Goal: Task Accomplishment & Management: Complete application form

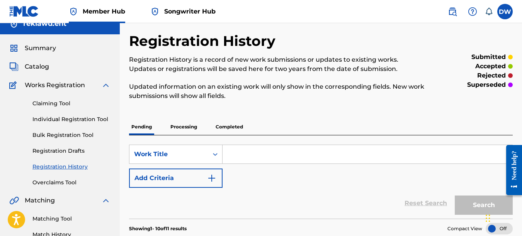
scroll to position [2, 0]
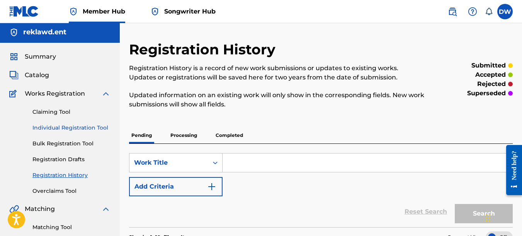
click at [95, 127] on link "Individual Registration Tool" at bounding box center [71, 128] width 78 height 8
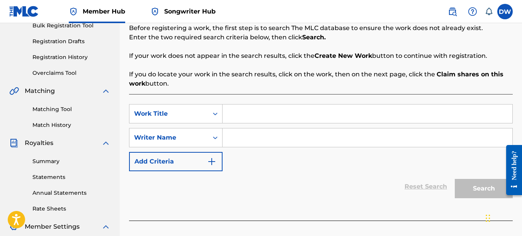
scroll to position [128, 0]
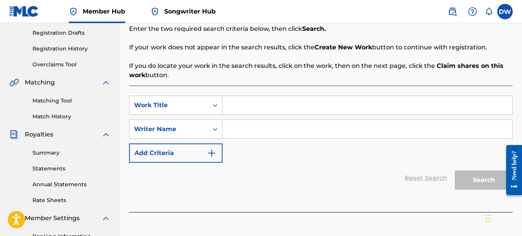
click at [248, 104] on input "Search Form" at bounding box center [367, 105] width 290 height 19
type input "MONEY & PAIN"
click at [239, 130] on input "Search Form" at bounding box center [367, 129] width 290 height 19
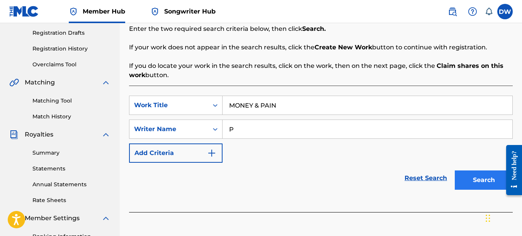
type input "P"
click at [474, 183] on button "Search" at bounding box center [484, 180] width 58 height 19
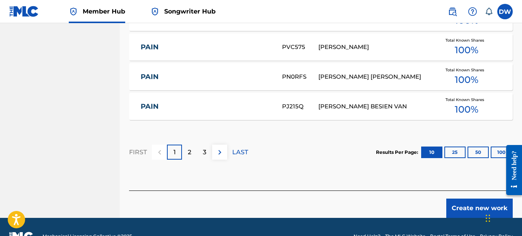
scroll to position [561, 0]
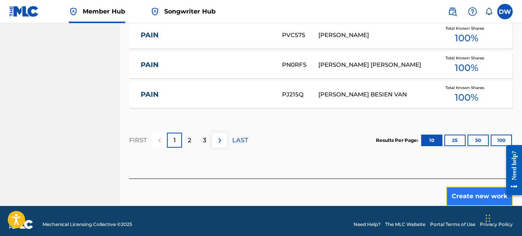
click at [469, 195] on button "Create new work" at bounding box center [479, 196] width 66 height 19
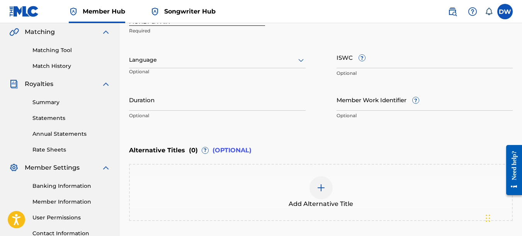
scroll to position [168, 0]
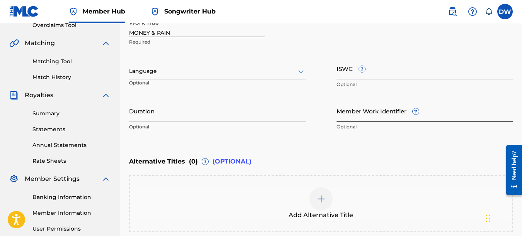
click at [349, 113] on input "Member Work Identifier ?" at bounding box center [424, 111] width 177 height 22
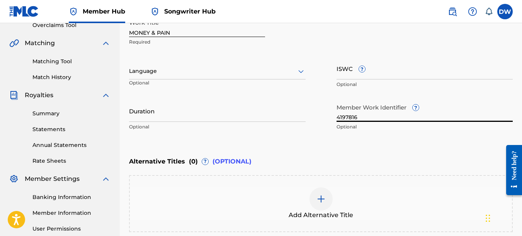
type input "4197816"
click at [304, 75] on icon at bounding box center [300, 71] width 9 height 9
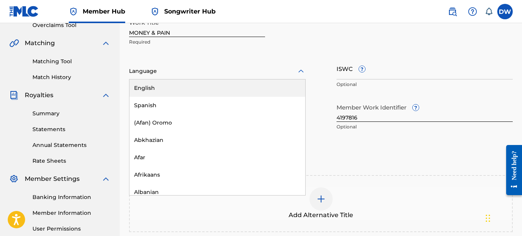
click at [273, 85] on div "English" at bounding box center [217, 88] width 176 height 17
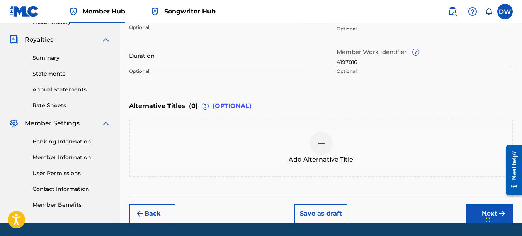
scroll to position [248, 0]
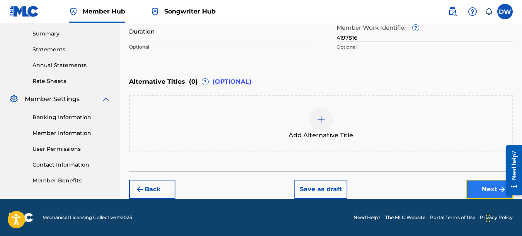
click at [479, 189] on button "Next" at bounding box center [489, 189] width 46 height 19
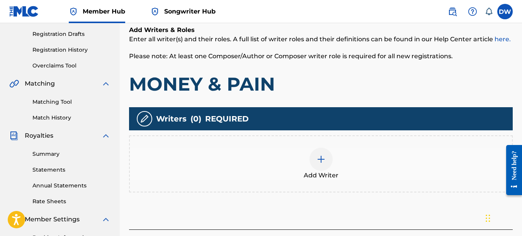
scroll to position [133, 0]
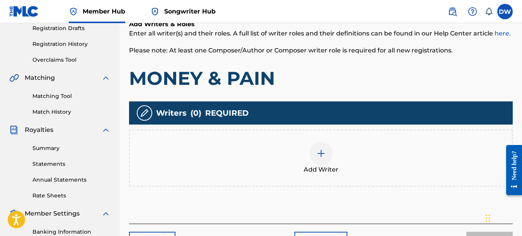
click at [326, 158] on div at bounding box center [320, 153] width 23 height 23
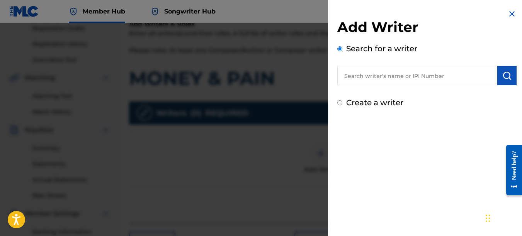
click at [394, 77] on input "text" at bounding box center [417, 75] width 160 height 19
type input "00742767418"
click at [508, 76] on img "submit" at bounding box center [506, 75] width 9 height 9
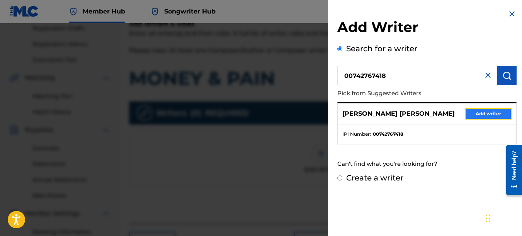
click at [489, 115] on button "Add writer" at bounding box center [488, 114] width 46 height 12
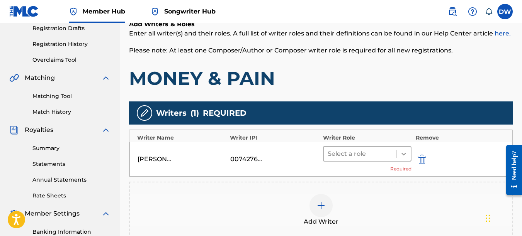
click at [403, 150] on icon at bounding box center [404, 154] width 8 height 8
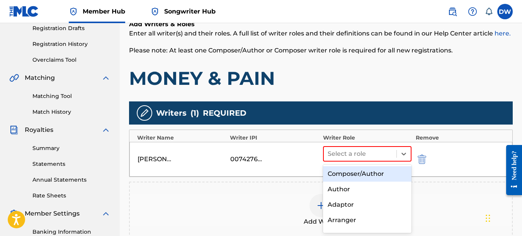
click at [387, 173] on div "Composer/Author" at bounding box center [367, 173] width 89 height 15
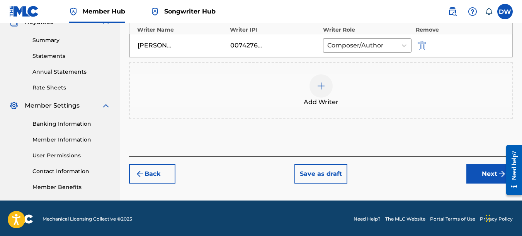
scroll to position [243, 0]
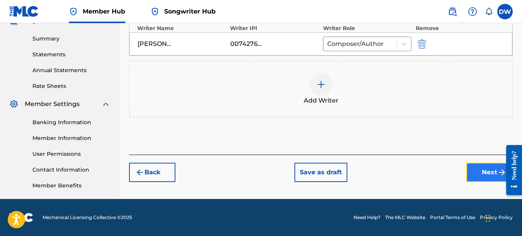
click at [479, 171] on button "Next" at bounding box center [489, 172] width 46 height 19
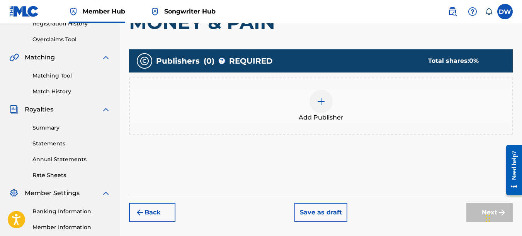
scroll to position [154, 0]
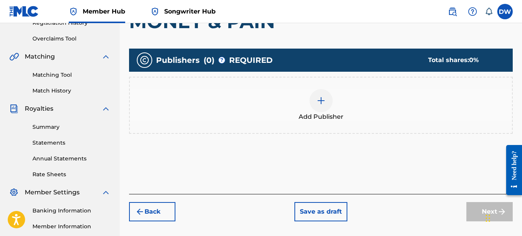
drag, startPoint x: 522, startPoint y: 88, endPoint x: 20, endPoint y: 7, distance: 507.7
click at [323, 105] on div at bounding box center [320, 100] width 23 height 23
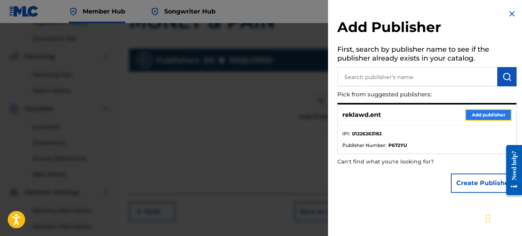
click at [491, 115] on button "Add publisher" at bounding box center [488, 115] width 46 height 12
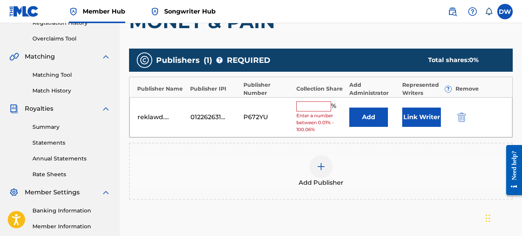
click at [311, 106] on input "text" at bounding box center [313, 107] width 35 height 10
type input "100"
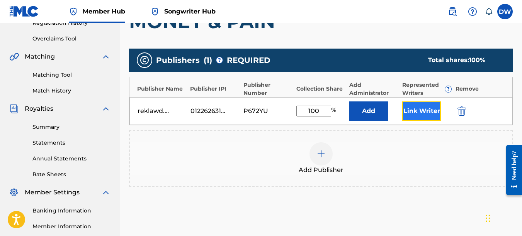
click at [432, 111] on button "Link Writer" at bounding box center [421, 111] width 39 height 19
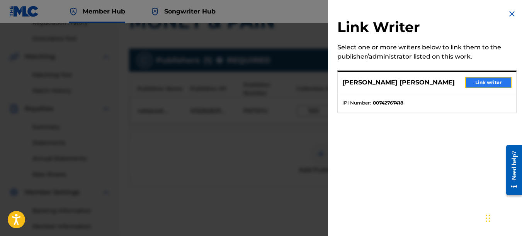
click at [473, 80] on button "Link writer" at bounding box center [488, 83] width 46 height 12
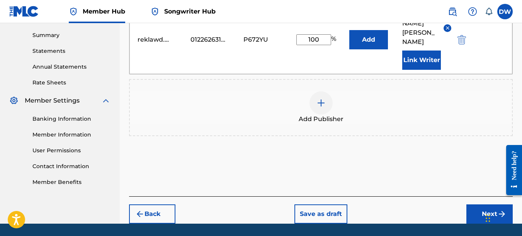
scroll to position [261, 0]
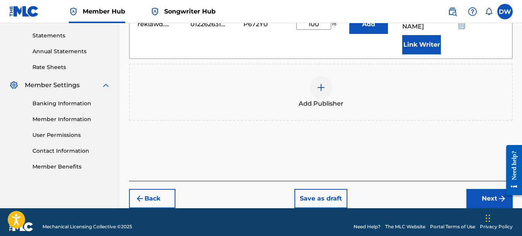
drag, startPoint x: 524, startPoint y: 91, endPoint x: 21, endPoint y: 6, distance: 510.0
click at [476, 190] on button "Next" at bounding box center [489, 198] width 46 height 19
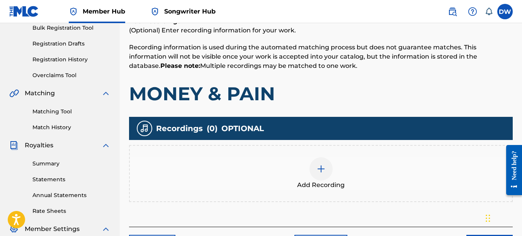
scroll to position [171, 0]
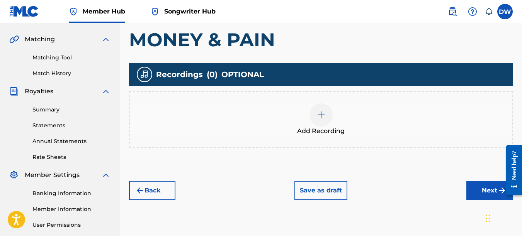
click at [321, 116] on img at bounding box center [320, 114] width 9 height 9
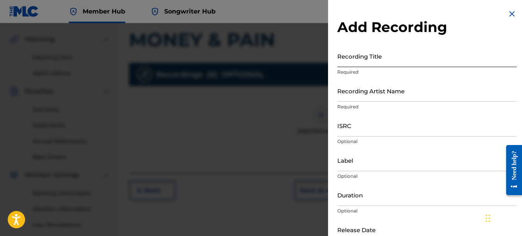
click at [355, 64] on input "Recording Title" at bounding box center [426, 56] width 179 height 22
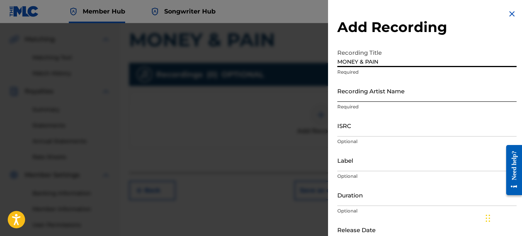
type input "MONEY & PAIN"
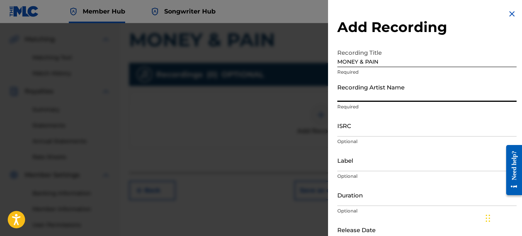
click at [356, 92] on input "Recording Artist Name" at bounding box center [426, 91] width 179 height 22
type input "PAIN"
type input "REKLAWD.ENT"
type input "[DATE]"
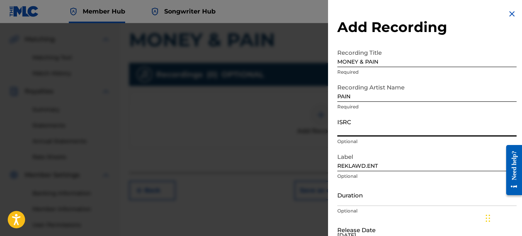
click at [354, 129] on input "ISRC" at bounding box center [426, 126] width 179 height 22
type input "USHM82568084"
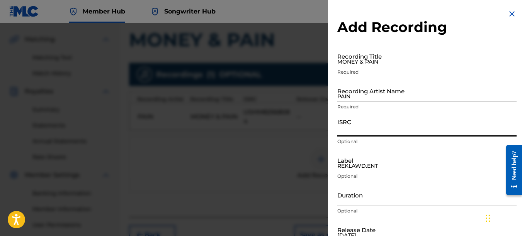
click at [509, 15] on img at bounding box center [511, 13] width 9 height 9
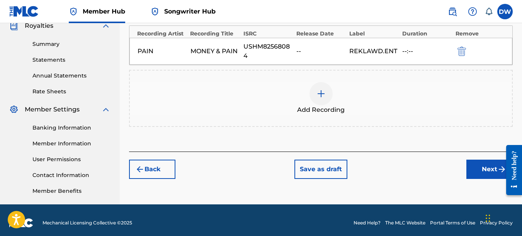
scroll to position [238, 0]
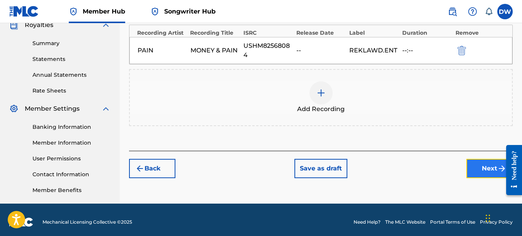
click at [474, 171] on button "Next" at bounding box center [489, 168] width 46 height 19
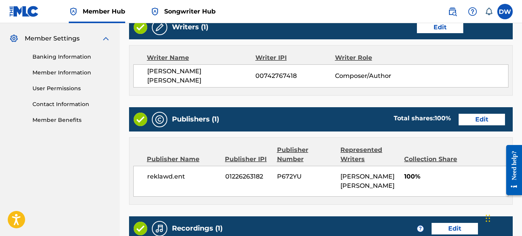
scroll to position [319, 0]
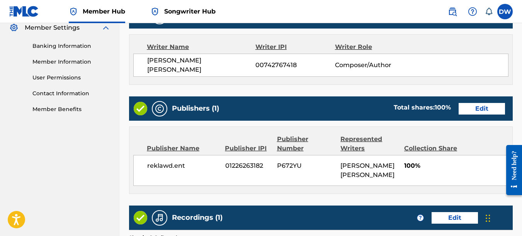
drag, startPoint x: 523, startPoint y: 85, endPoint x: 18, endPoint y: 46, distance: 507.1
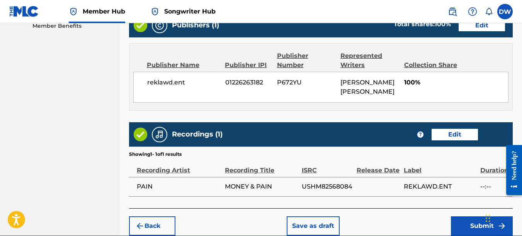
scroll to position [435, 0]
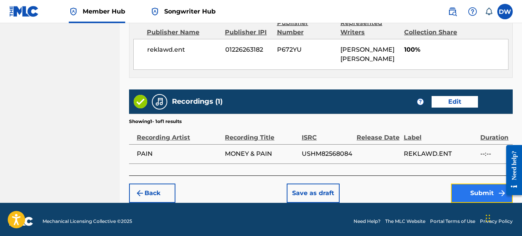
click at [474, 186] on button "Submit" at bounding box center [482, 193] width 62 height 19
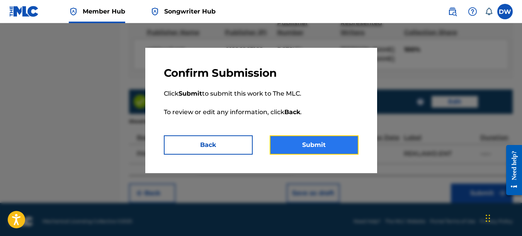
click at [326, 145] on button "Submit" at bounding box center [314, 145] width 89 height 19
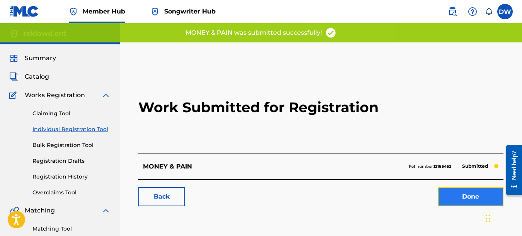
click at [452, 200] on link "Done" at bounding box center [471, 196] width 66 height 19
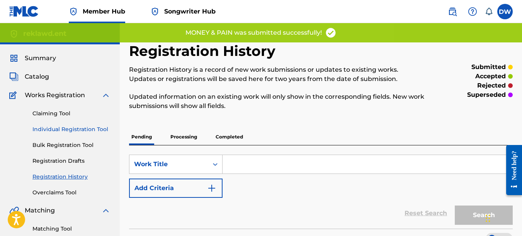
click at [78, 132] on link "Individual Registration Tool" at bounding box center [71, 130] width 78 height 8
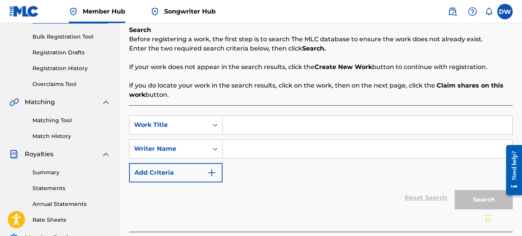
scroll to position [139, 0]
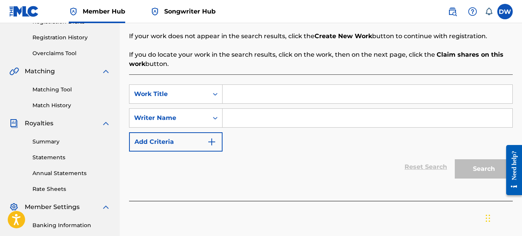
click at [232, 95] on input "Search Form" at bounding box center [367, 94] width 290 height 19
type input "TALKIN PAPER"
click at [243, 114] on input "Search Form" at bounding box center [367, 118] width 290 height 19
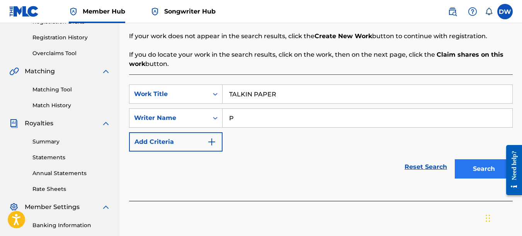
type input "P"
click at [487, 166] on button "Search" at bounding box center [484, 169] width 58 height 19
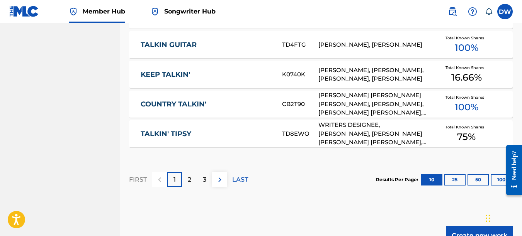
scroll to position [564, 0]
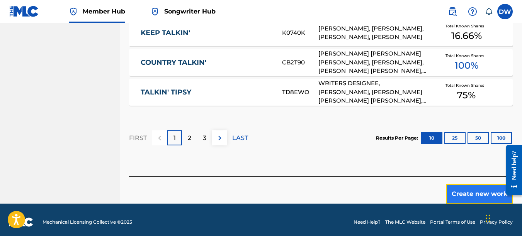
click at [464, 185] on button "Create new work" at bounding box center [479, 194] width 66 height 19
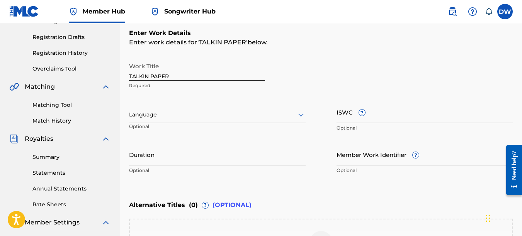
scroll to position [109, 0]
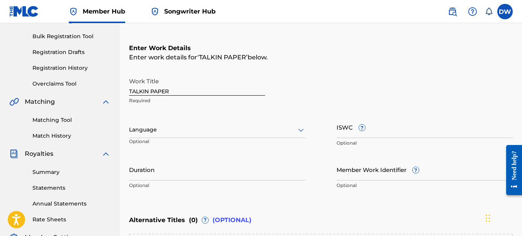
click at [297, 130] on icon at bounding box center [300, 130] width 9 height 9
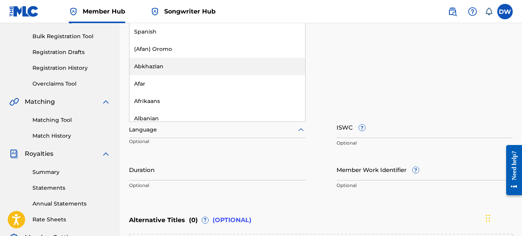
scroll to position [68, 0]
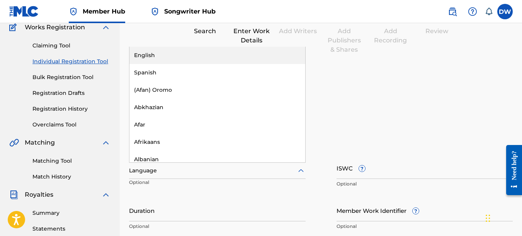
click at [192, 57] on div "English" at bounding box center [217, 55] width 176 height 17
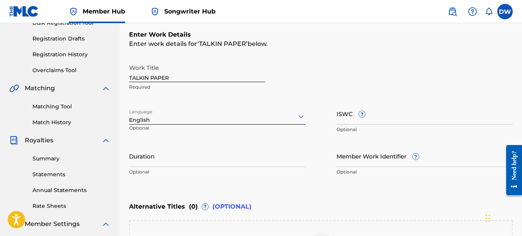
scroll to position [171, 0]
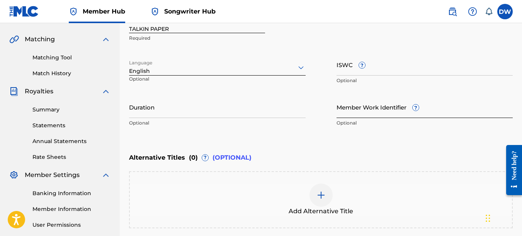
click at [363, 113] on input "Member Work Identifier ?" at bounding box center [424, 107] width 177 height 22
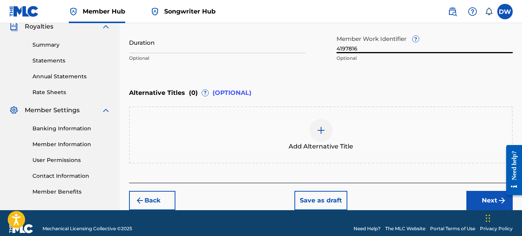
scroll to position [248, 0]
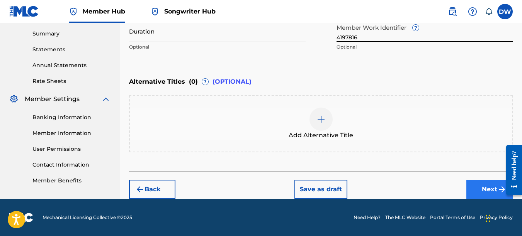
type input "4197816"
click at [484, 183] on button "Next" at bounding box center [489, 189] width 46 height 19
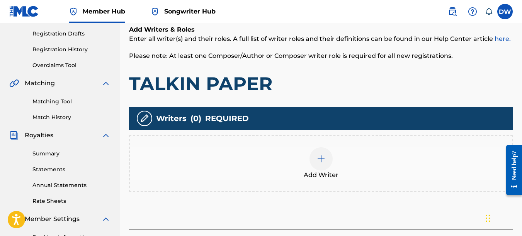
scroll to position [133, 0]
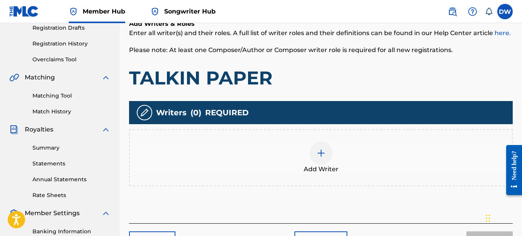
click at [318, 155] on img at bounding box center [320, 153] width 9 height 9
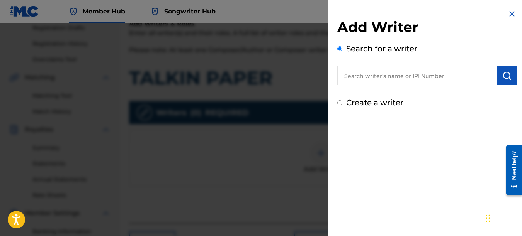
click at [446, 76] on input "text" at bounding box center [417, 75] width 160 height 19
type input "00742767418"
click at [504, 72] on img "submit" at bounding box center [506, 75] width 9 height 9
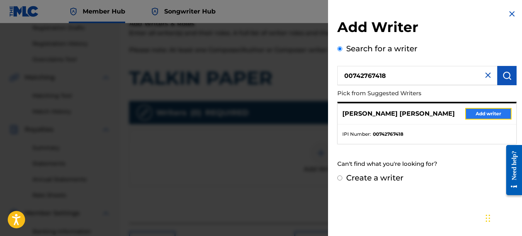
click at [492, 113] on button "Add writer" at bounding box center [488, 114] width 46 height 12
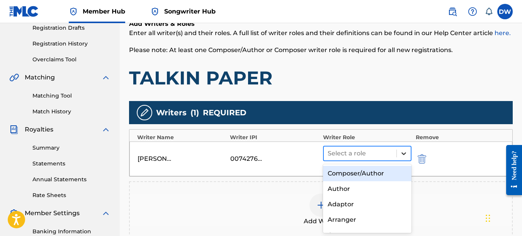
click at [406, 151] on icon at bounding box center [404, 154] width 8 height 8
click at [387, 172] on div "Composer/Author" at bounding box center [367, 173] width 89 height 15
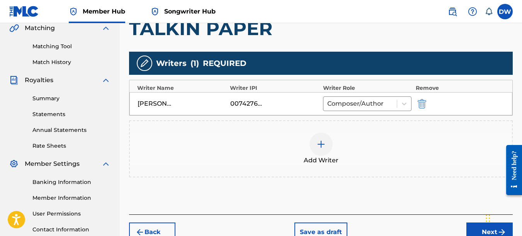
scroll to position [243, 0]
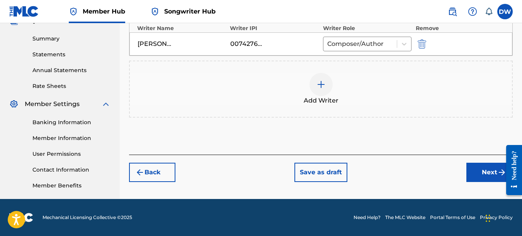
drag, startPoint x: 522, startPoint y: 91, endPoint x: 12, endPoint y: 8, distance: 516.9
click at [475, 173] on button "Next" at bounding box center [489, 172] width 46 height 19
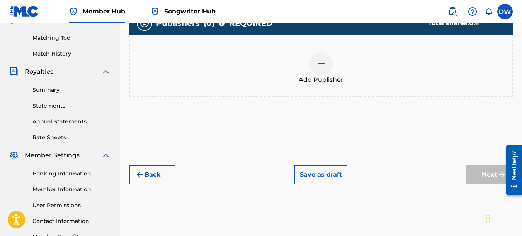
scroll to position [35, 0]
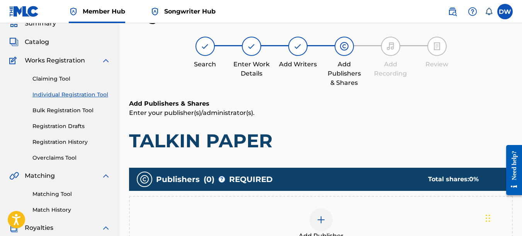
click at [327, 216] on div at bounding box center [320, 220] width 23 height 23
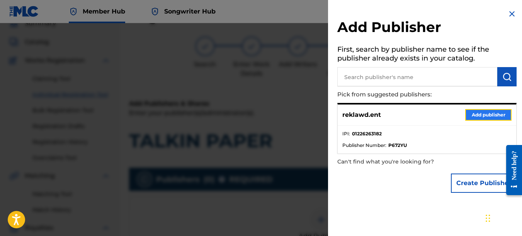
click at [487, 113] on button "Add publisher" at bounding box center [488, 115] width 46 height 12
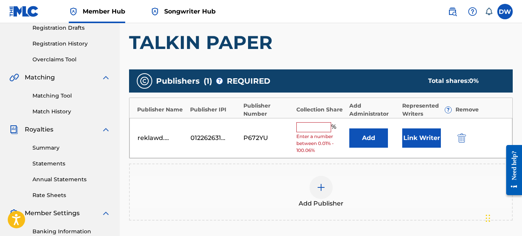
scroll to position [134, 0]
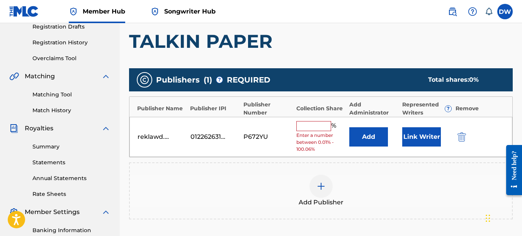
click at [315, 127] on input "text" at bounding box center [313, 126] width 35 height 10
click at [295, 163] on div "Add Publisher" at bounding box center [321, 191] width 384 height 57
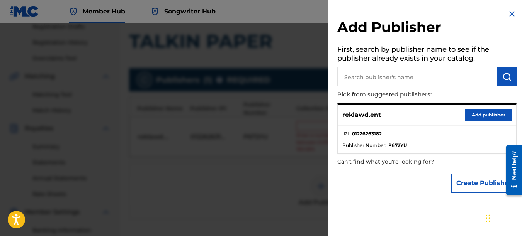
click at [509, 14] on img at bounding box center [511, 13] width 9 height 9
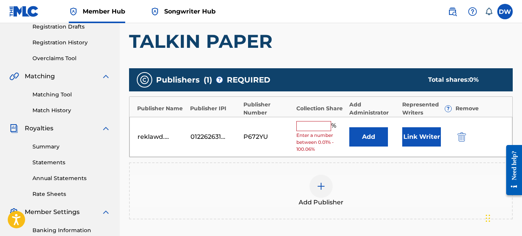
click at [307, 124] on input "text" at bounding box center [313, 126] width 35 height 10
type input "100"
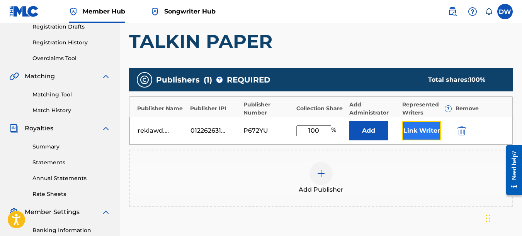
click at [422, 129] on button "Link Writer" at bounding box center [421, 130] width 39 height 19
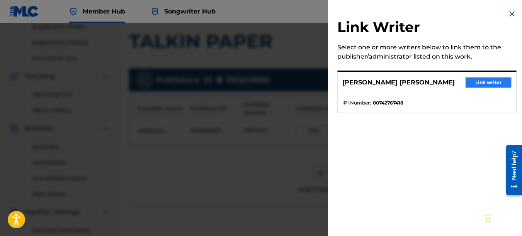
click at [487, 83] on button "Link writer" at bounding box center [488, 83] width 46 height 12
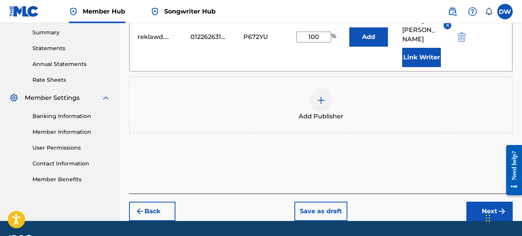
scroll to position [255, 0]
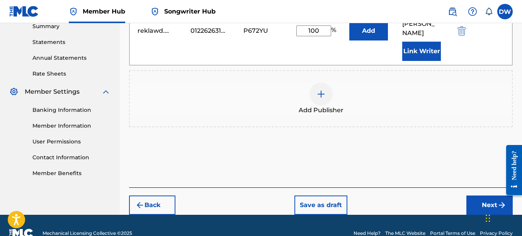
click at [439, 205] on div "Back Save as draft Next" at bounding box center [321, 201] width 384 height 27
click at [477, 196] on button "Next" at bounding box center [489, 205] width 46 height 19
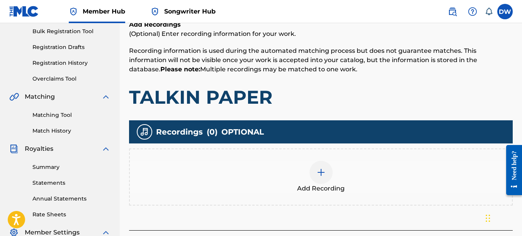
scroll to position [157, 0]
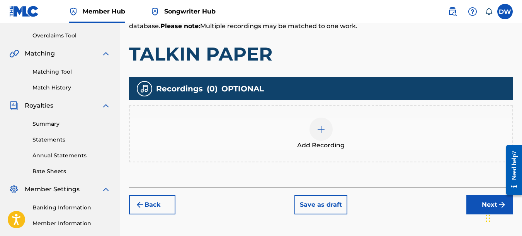
click at [320, 129] on img at bounding box center [320, 129] width 9 height 9
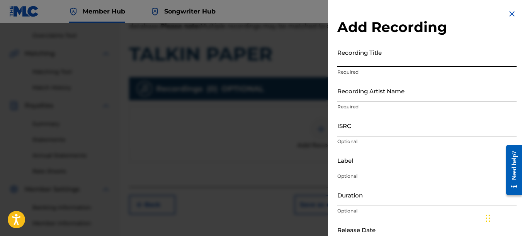
click at [363, 60] on input "Recording Title" at bounding box center [426, 56] width 179 height 22
type input "TALKIN PAPER"
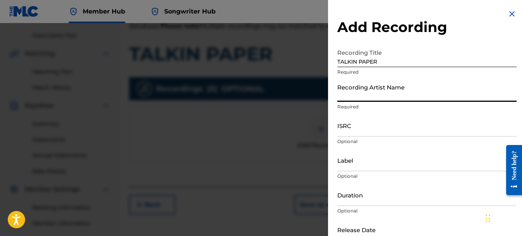
click at [389, 96] on input "Recording Artist Name" at bounding box center [426, 91] width 179 height 22
type input "PAIN"
type input "REKLAWD.ENT"
type input "[DATE]"
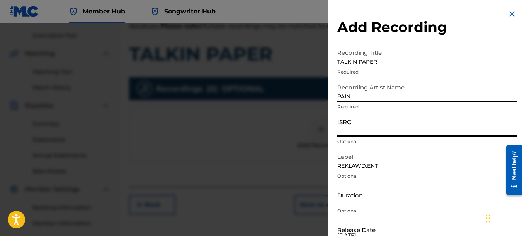
click at [365, 129] on input "ISRC" at bounding box center [426, 126] width 179 height 22
type input "USHM82568085"
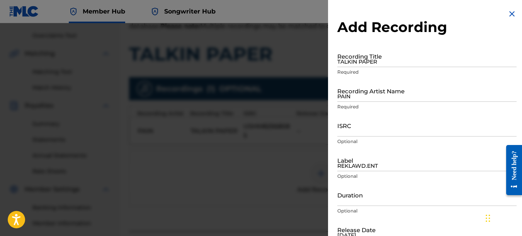
click at [508, 13] on img at bounding box center [511, 13] width 9 height 9
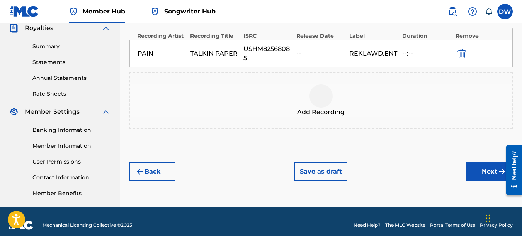
scroll to position [240, 0]
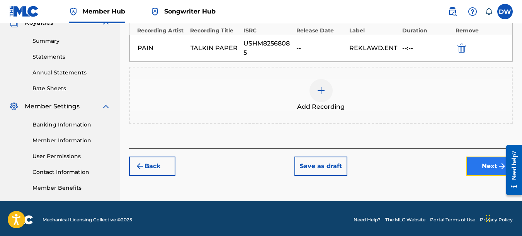
click at [479, 167] on button "Next" at bounding box center [489, 166] width 46 height 19
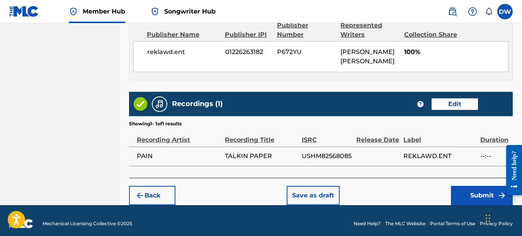
scroll to position [435, 0]
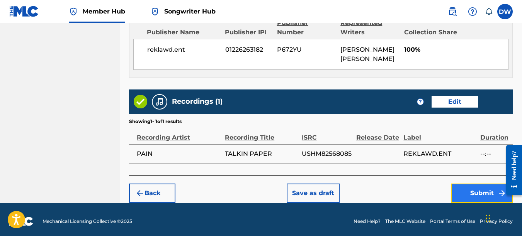
click at [471, 187] on button "Submit" at bounding box center [482, 193] width 62 height 19
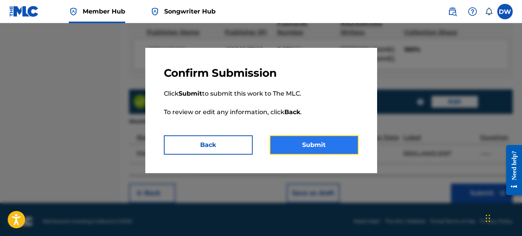
click at [330, 143] on button "Submit" at bounding box center [314, 145] width 89 height 19
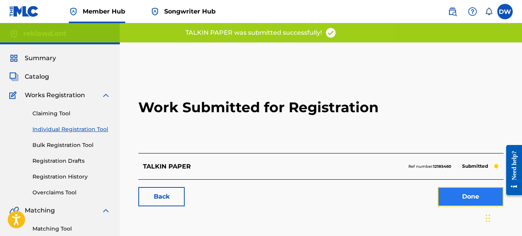
click at [459, 192] on link "Done" at bounding box center [471, 196] width 66 height 19
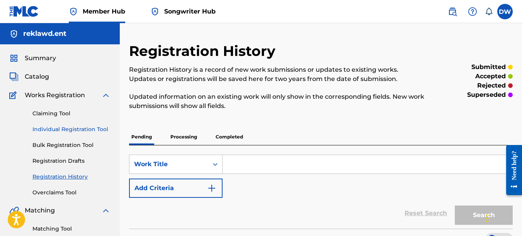
click at [88, 130] on link "Individual Registration Tool" at bounding box center [71, 130] width 78 height 8
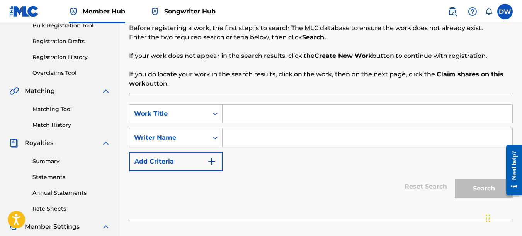
scroll to position [124, 0]
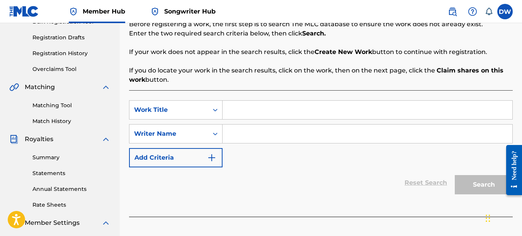
click at [249, 112] on input "Search Form" at bounding box center [367, 110] width 290 height 19
type input "I WONDER"
click at [264, 132] on input "Search Form" at bounding box center [367, 134] width 290 height 19
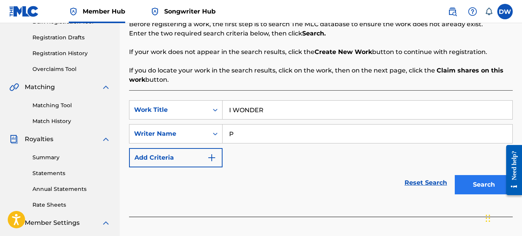
type input "P"
click at [483, 182] on button "Search" at bounding box center [484, 184] width 58 height 19
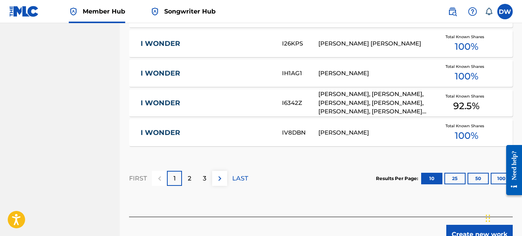
scroll to position [533, 0]
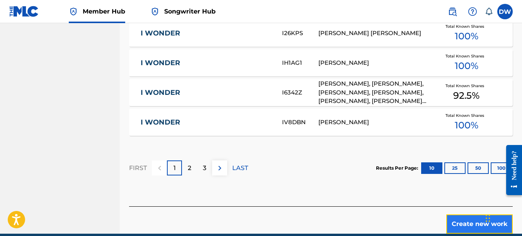
click at [455, 216] on button "Create new work" at bounding box center [479, 224] width 66 height 19
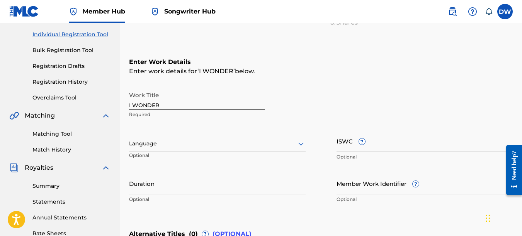
scroll to position [93, 0]
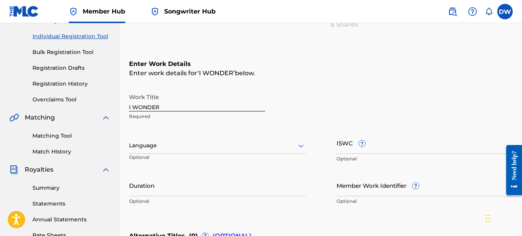
click at [300, 144] on icon at bounding box center [300, 145] width 9 height 9
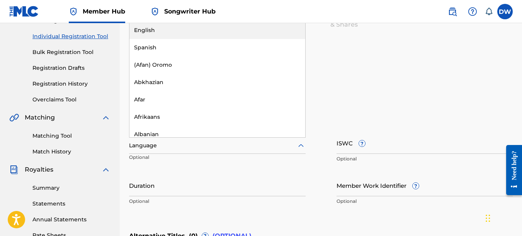
click at [232, 27] on div "English" at bounding box center [217, 30] width 176 height 17
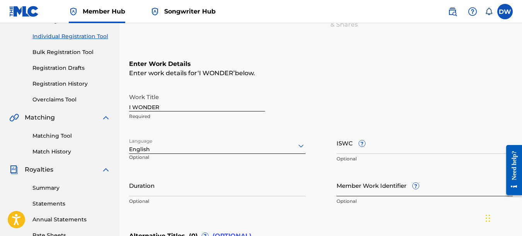
click at [363, 185] on input "Member Work Identifier ?" at bounding box center [424, 186] width 177 height 22
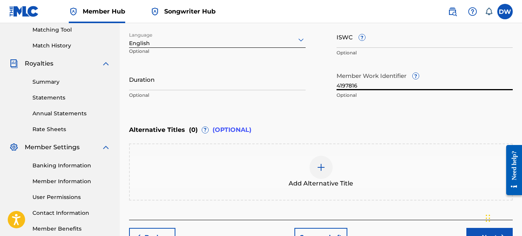
scroll to position [248, 0]
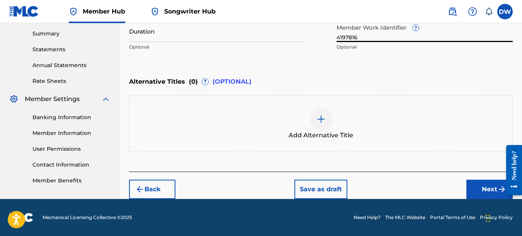
type input "4197816"
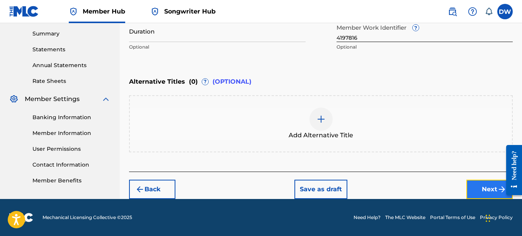
click at [480, 183] on button "Next" at bounding box center [489, 189] width 46 height 19
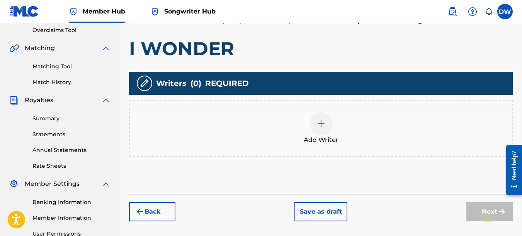
scroll to position [166, 0]
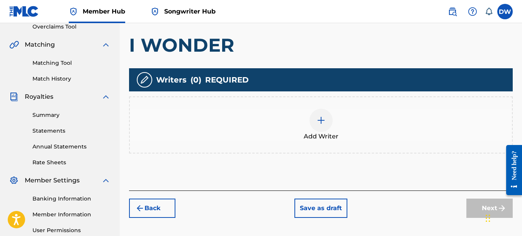
click at [321, 120] on img at bounding box center [320, 120] width 9 height 9
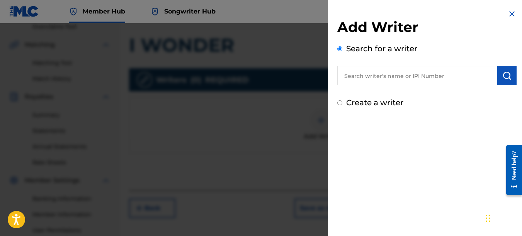
click at [390, 72] on input "text" at bounding box center [417, 75] width 160 height 19
type input "00742767418"
click at [509, 70] on button "submit" at bounding box center [506, 75] width 19 height 19
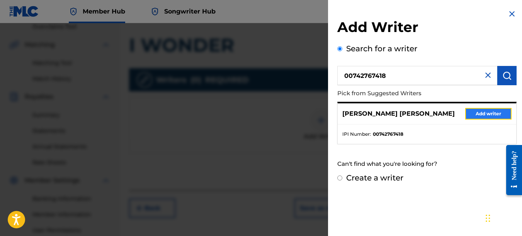
click at [492, 117] on button "Add writer" at bounding box center [488, 114] width 46 height 12
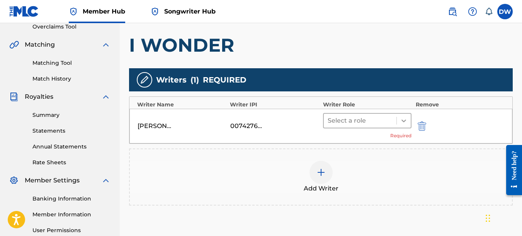
click at [401, 119] on icon at bounding box center [404, 121] width 8 height 8
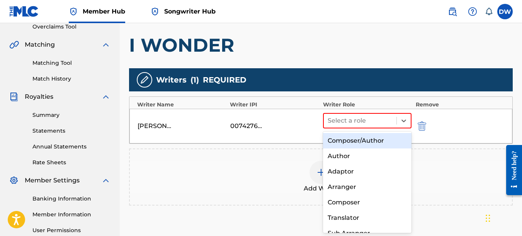
click at [373, 144] on div "Composer/Author" at bounding box center [367, 140] width 89 height 15
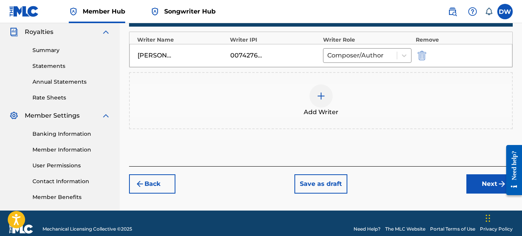
scroll to position [243, 0]
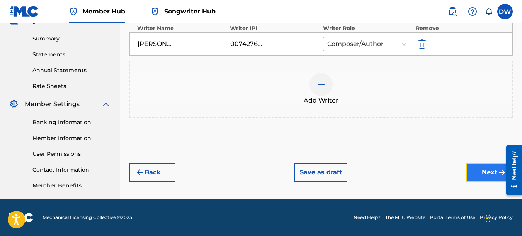
click at [476, 170] on button "Next" at bounding box center [489, 172] width 46 height 19
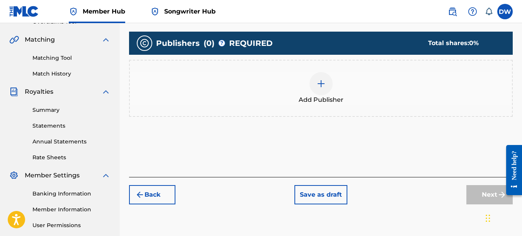
scroll to position [179, 0]
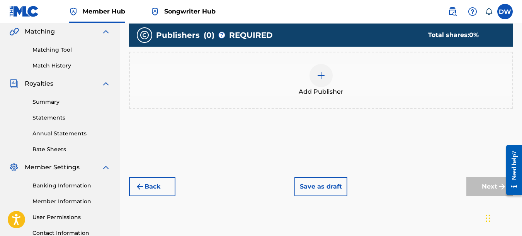
click at [323, 76] on img at bounding box center [320, 75] width 9 height 9
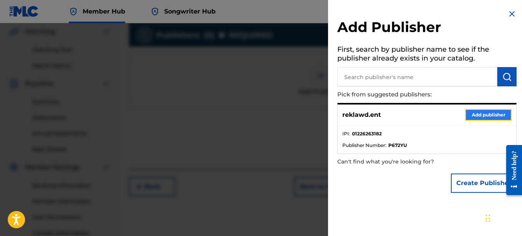
click at [476, 115] on button "Add publisher" at bounding box center [488, 115] width 46 height 12
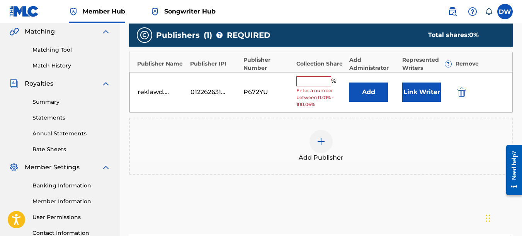
click at [316, 85] on input "text" at bounding box center [313, 81] width 35 height 10
type input "100"
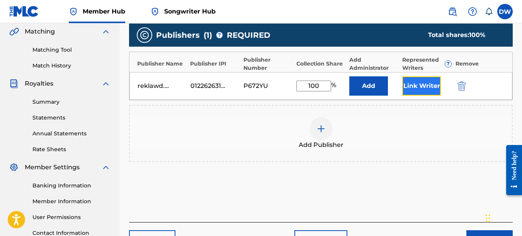
click at [425, 83] on button "Link Writer" at bounding box center [421, 85] width 39 height 19
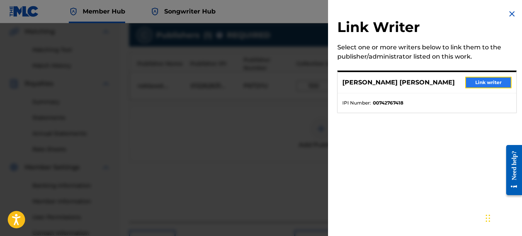
click at [474, 79] on button "Link writer" at bounding box center [488, 83] width 46 height 12
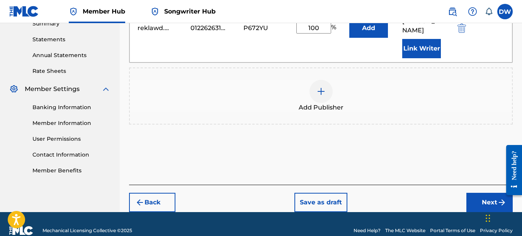
scroll to position [261, 0]
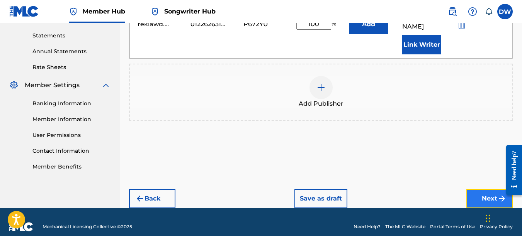
click at [482, 189] on button "Next" at bounding box center [489, 198] width 46 height 19
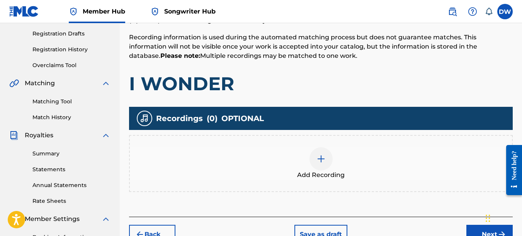
scroll to position [134, 0]
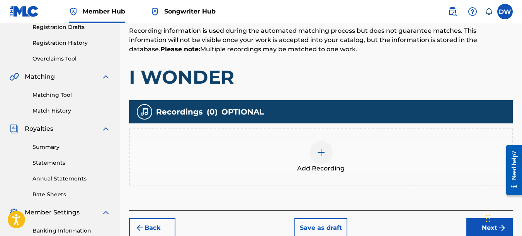
click at [319, 148] on img at bounding box center [320, 152] width 9 height 9
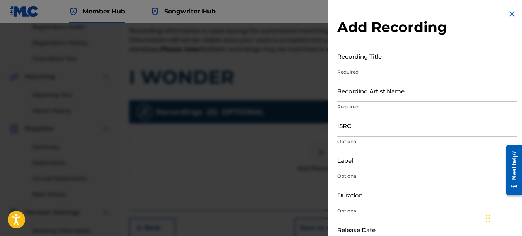
click at [365, 64] on input "Recording Title" at bounding box center [426, 56] width 179 height 22
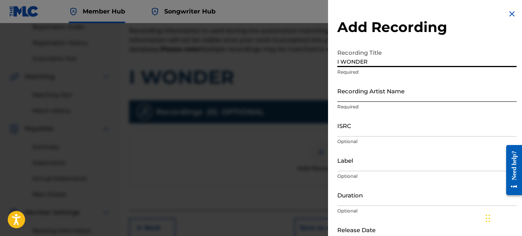
type input "I WONDER"
click at [364, 93] on input "Recording Artist Name" at bounding box center [426, 91] width 179 height 22
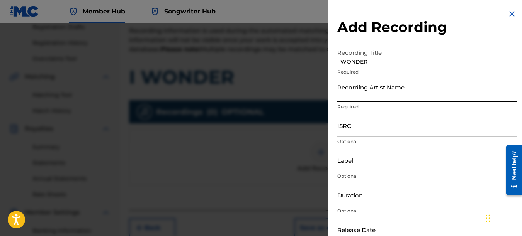
type input "PAIN"
type input "REKLAWD.ENT"
type input "[DATE]"
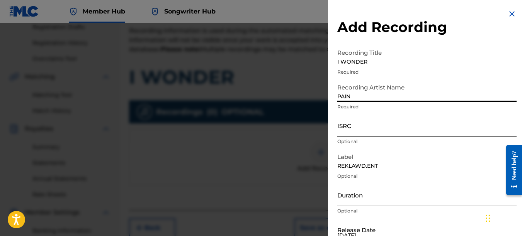
click at [358, 126] on input "ISRC" at bounding box center [426, 126] width 179 height 22
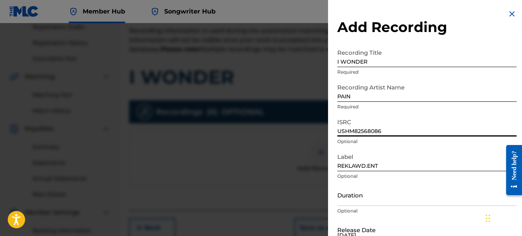
type input "USHM82568086"
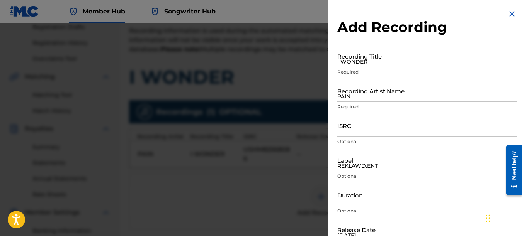
click at [510, 15] on img at bounding box center [511, 13] width 9 height 9
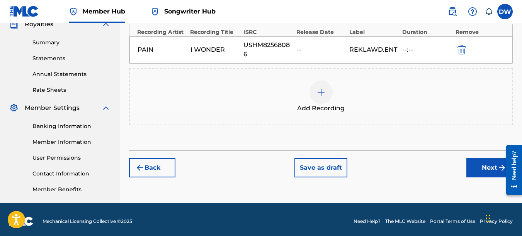
scroll to position [243, 0]
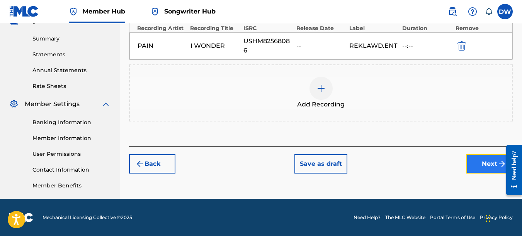
click at [474, 161] on button "Next" at bounding box center [489, 163] width 46 height 19
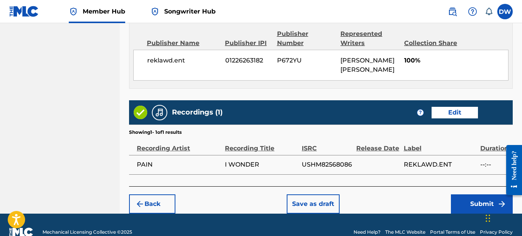
scroll to position [425, 0]
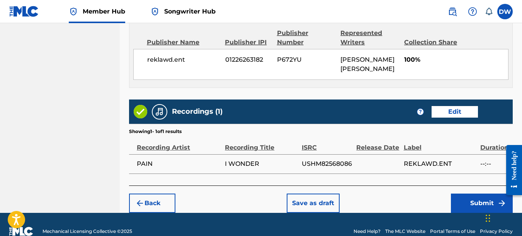
click at [454, 215] on footer "Mechanical Licensing Collective © 2025 Need Help? The MLC Website Portal Terms …" at bounding box center [261, 231] width 522 height 37
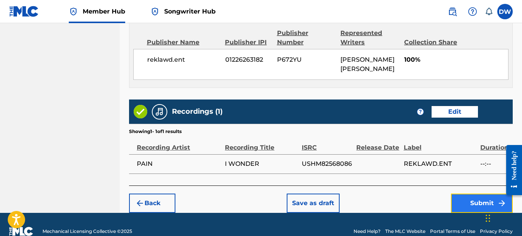
click at [480, 197] on button "Submit" at bounding box center [482, 203] width 62 height 19
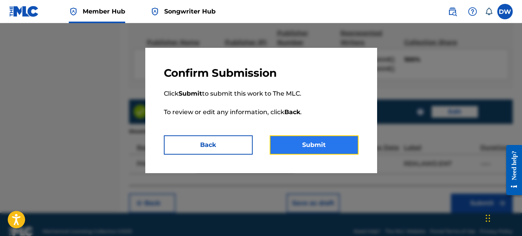
click at [333, 148] on button "Submit" at bounding box center [314, 145] width 89 height 19
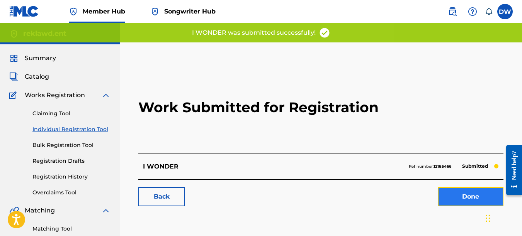
click at [461, 199] on link "Done" at bounding box center [471, 196] width 66 height 19
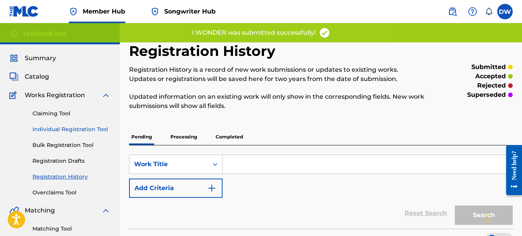
click at [89, 129] on link "Individual Registration Tool" at bounding box center [71, 130] width 78 height 8
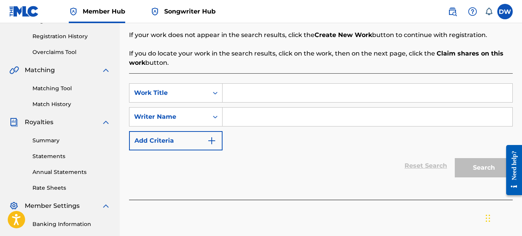
scroll to position [143, 0]
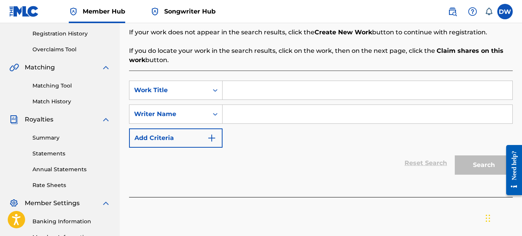
click at [246, 92] on input "Search Form" at bounding box center [367, 90] width 290 height 19
type input "HEAR NO SEE NO SPEAK NO"
click at [278, 114] on input "Search Form" at bounding box center [367, 114] width 290 height 19
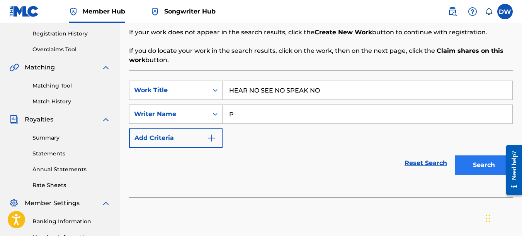
type input "P"
click at [473, 169] on button "Search" at bounding box center [484, 165] width 58 height 19
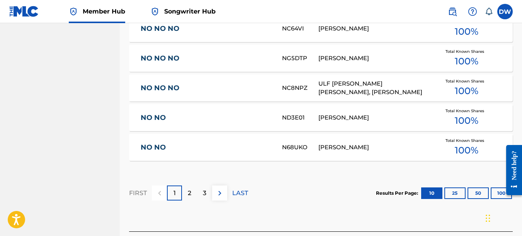
scroll to position [533, 0]
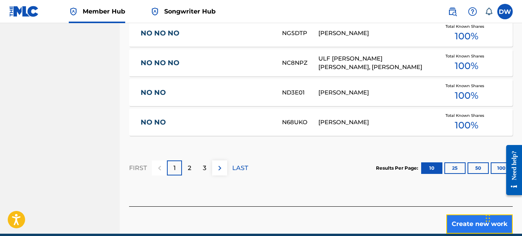
click at [466, 216] on button "Create new work" at bounding box center [479, 224] width 66 height 19
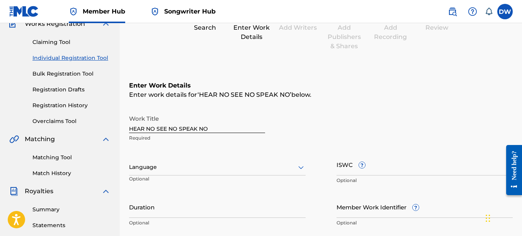
scroll to position [60, 0]
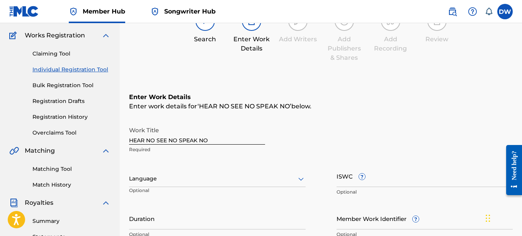
click at [298, 181] on icon at bounding box center [300, 179] width 9 height 9
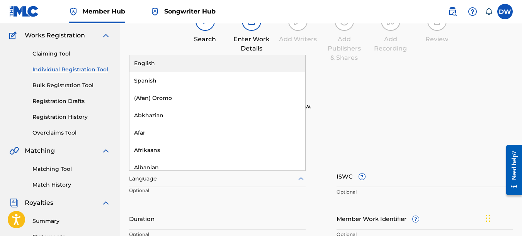
click at [227, 66] on div "English" at bounding box center [217, 63] width 176 height 17
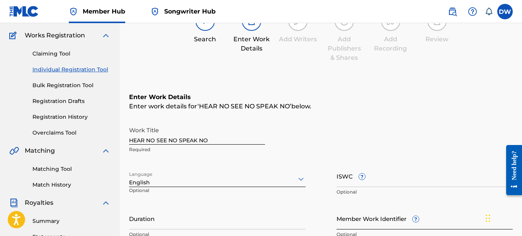
click at [377, 224] on input "Member Work Identifier ?" at bounding box center [424, 219] width 177 height 22
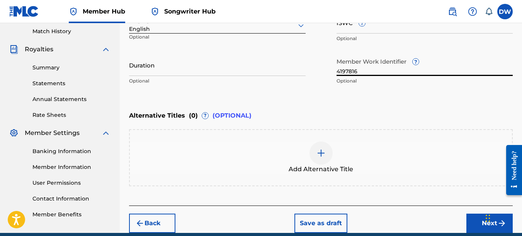
scroll to position [217, 0]
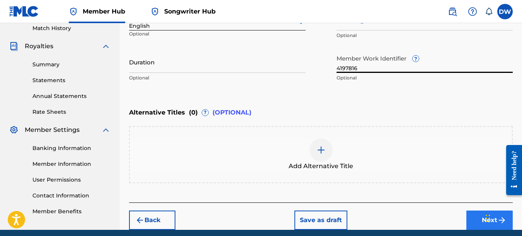
type input "4197816"
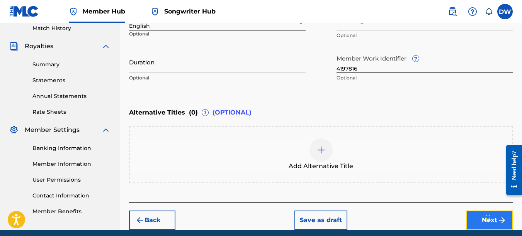
click at [478, 224] on button "Next" at bounding box center [489, 220] width 46 height 19
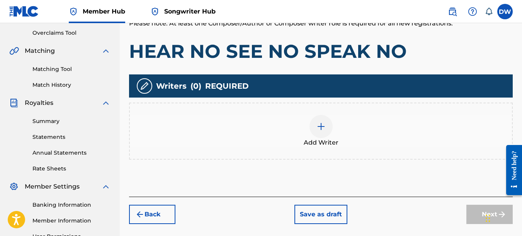
scroll to position [168, 0]
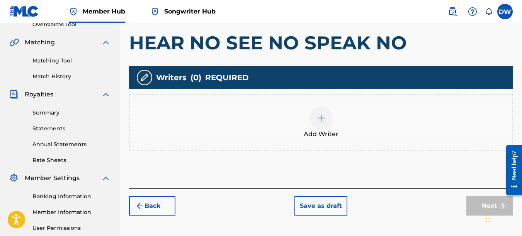
click at [323, 120] on img at bounding box center [320, 118] width 9 height 9
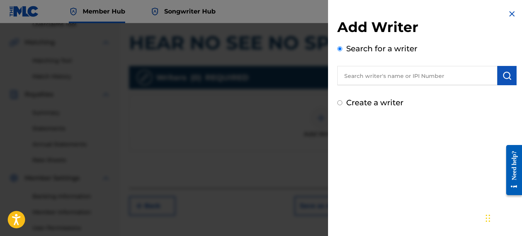
click at [390, 75] on input "text" at bounding box center [417, 75] width 160 height 19
type input "00742767418"
click at [504, 75] on img "submit" at bounding box center [506, 75] width 9 height 9
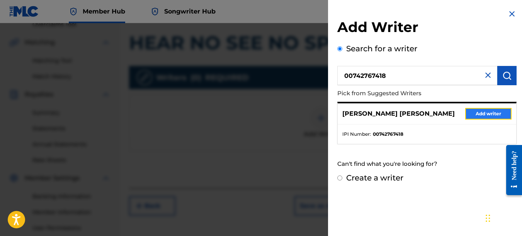
click at [497, 114] on button "Add writer" at bounding box center [488, 114] width 46 height 12
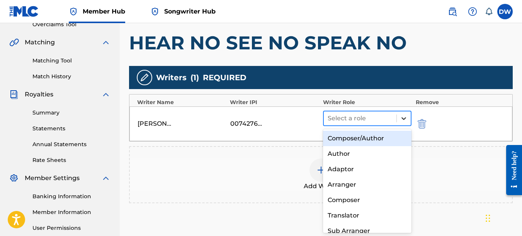
click at [404, 119] on icon at bounding box center [403, 118] width 5 height 3
click at [387, 138] on div "Composer/Author" at bounding box center [367, 138] width 89 height 15
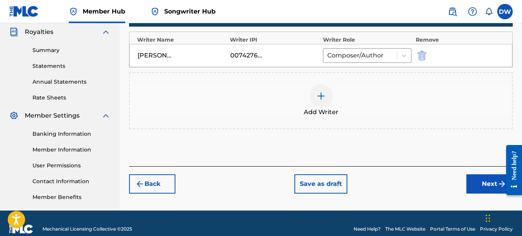
scroll to position [243, 0]
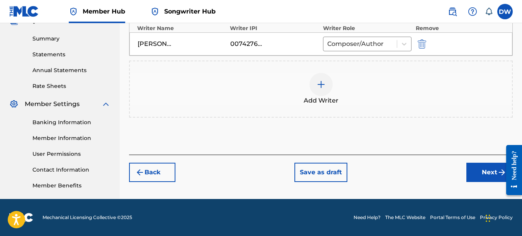
drag, startPoint x: 523, startPoint y: 103, endPoint x: 20, endPoint y: 22, distance: 509.6
click at [481, 168] on button "Next" at bounding box center [489, 172] width 46 height 19
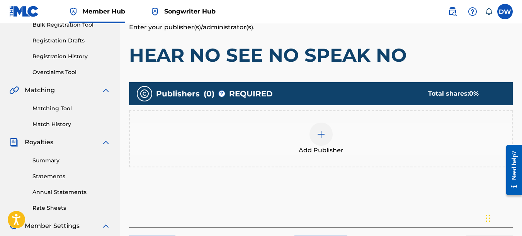
scroll to position [176, 0]
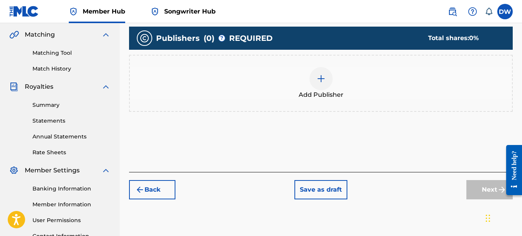
click at [316, 81] on img at bounding box center [320, 78] width 9 height 9
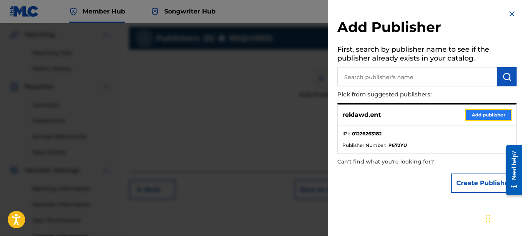
click at [491, 110] on button "Add publisher" at bounding box center [488, 115] width 46 height 12
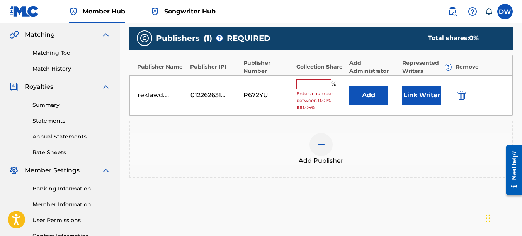
click at [317, 83] on input "text" at bounding box center [313, 85] width 35 height 10
type input "100"
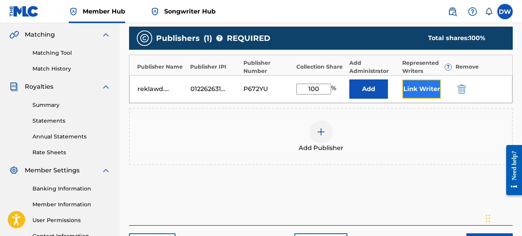
click at [419, 86] on button "Link Writer" at bounding box center [421, 89] width 39 height 19
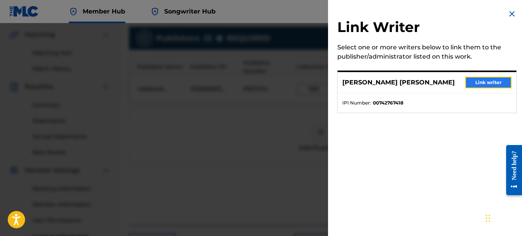
click at [475, 80] on button "Link writer" at bounding box center [488, 83] width 46 height 12
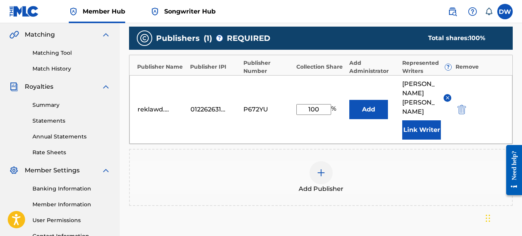
scroll to position [261, 0]
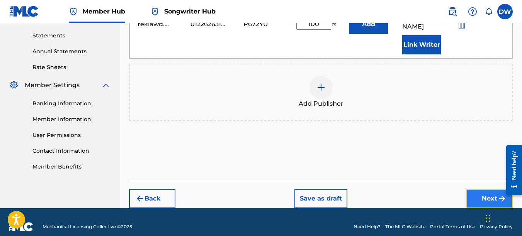
click at [481, 190] on button "Next" at bounding box center [489, 198] width 46 height 19
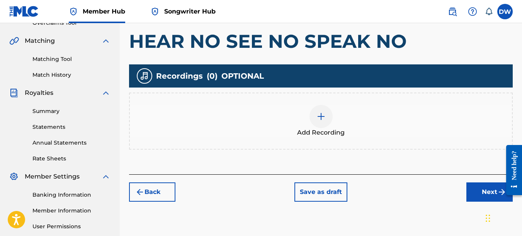
scroll to position [189, 0]
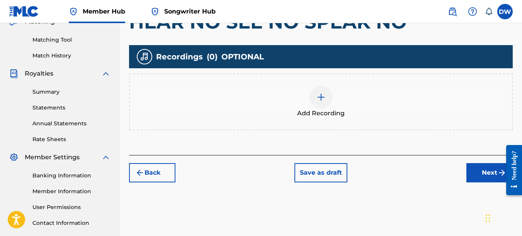
click at [318, 96] on img at bounding box center [320, 97] width 9 height 9
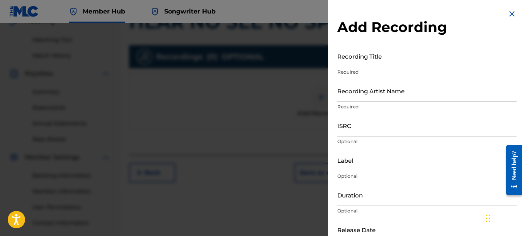
click at [354, 60] on input "Recording Title" at bounding box center [426, 56] width 179 height 22
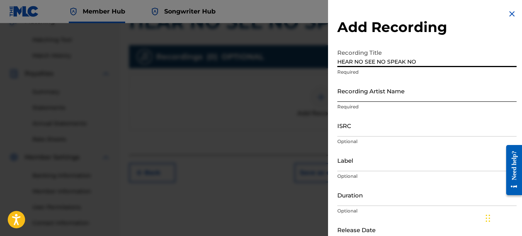
type input "HEAR NO SEE NO SPEAK NO"
click at [355, 93] on input "Recording Artist Name" at bounding box center [426, 91] width 179 height 22
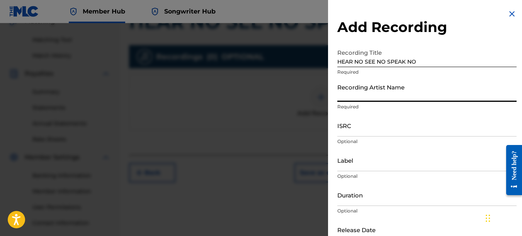
type input "PAIN"
type input "REKLAWD.ENT"
type input "[DATE]"
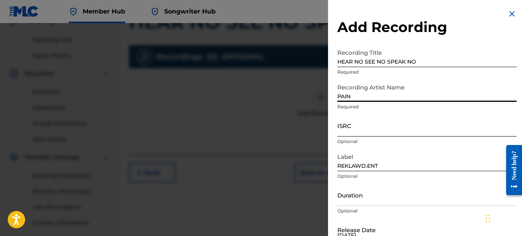
click at [355, 129] on input "ISRC" at bounding box center [426, 126] width 179 height 22
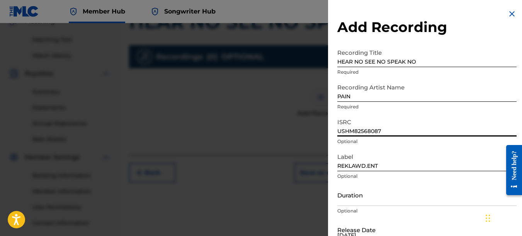
type input "USHM82568087"
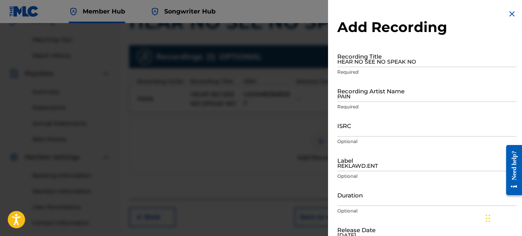
click at [508, 12] on img at bounding box center [511, 13] width 9 height 9
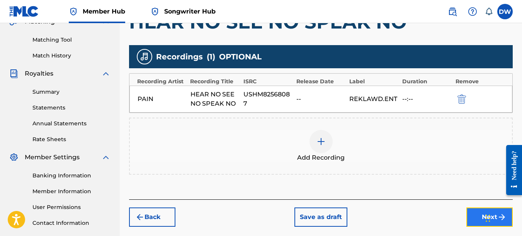
click at [471, 218] on button "Next" at bounding box center [489, 217] width 46 height 19
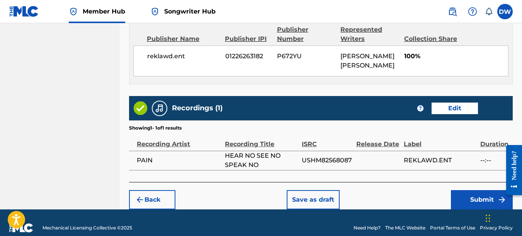
scroll to position [430, 0]
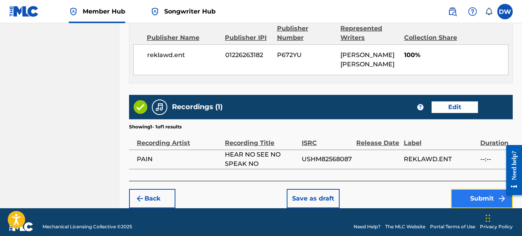
click at [467, 190] on button "Submit" at bounding box center [482, 198] width 62 height 19
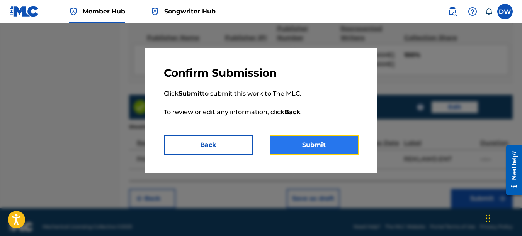
click at [337, 145] on button "Submit" at bounding box center [314, 145] width 89 height 19
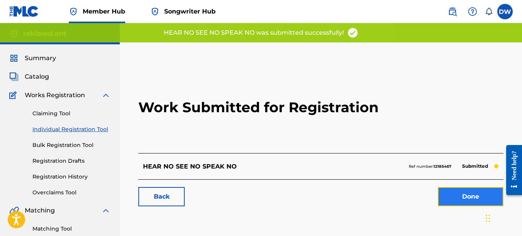
click at [475, 198] on link "Done" at bounding box center [471, 196] width 66 height 19
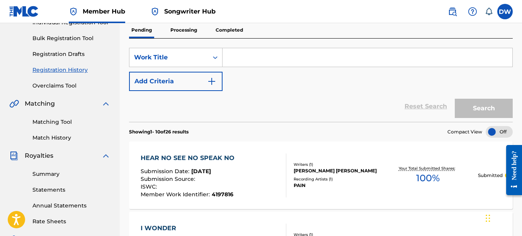
scroll to position [63, 0]
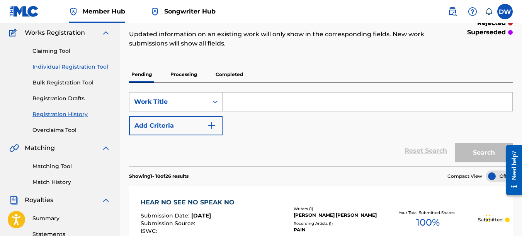
click at [92, 69] on link "Individual Registration Tool" at bounding box center [71, 67] width 78 height 8
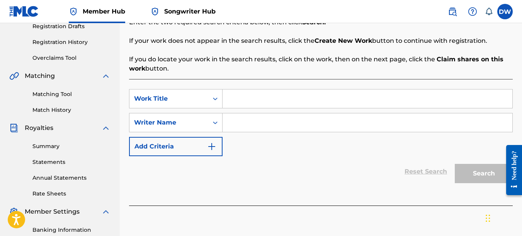
scroll to position [137, 0]
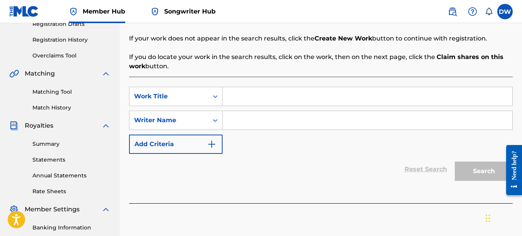
click at [247, 101] on input "Search Form" at bounding box center [367, 96] width 290 height 19
type input "ASTRAY"
click at [242, 121] on input "Search Form" at bounding box center [367, 120] width 290 height 19
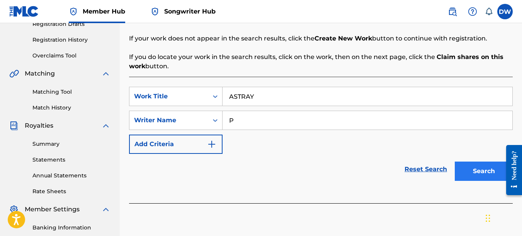
type input "P"
click at [483, 172] on button "Search" at bounding box center [484, 171] width 58 height 19
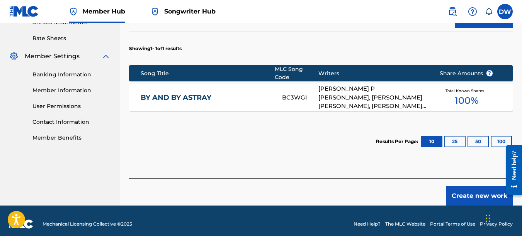
scroll to position [292, 0]
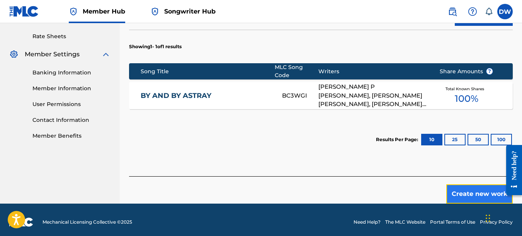
click at [472, 190] on button "Create new work" at bounding box center [479, 194] width 66 height 19
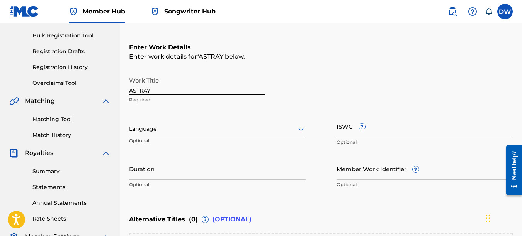
scroll to position [110, 0]
click at [300, 129] on icon at bounding box center [300, 128] width 9 height 9
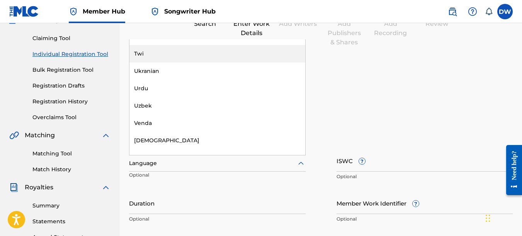
scroll to position [0, 0]
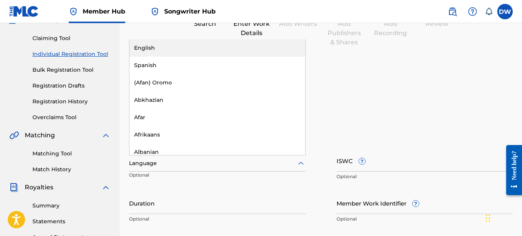
click at [203, 44] on div "English" at bounding box center [217, 47] width 176 height 17
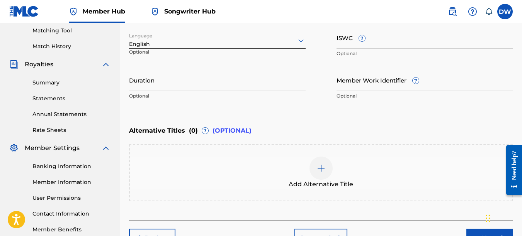
scroll to position [203, 0]
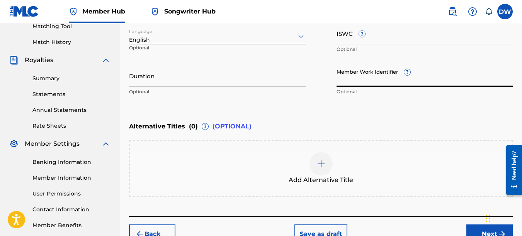
click at [340, 80] on input "Member Work Identifier ?" at bounding box center [424, 76] width 177 height 22
type input "4197816"
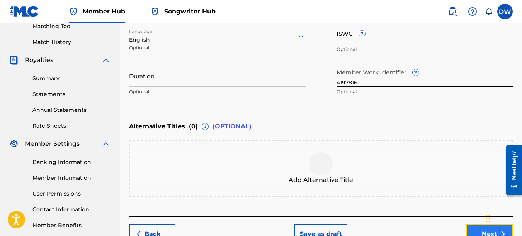
click at [473, 227] on button "Next" at bounding box center [489, 234] width 46 height 19
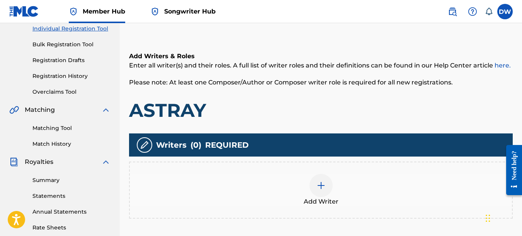
scroll to position [105, 0]
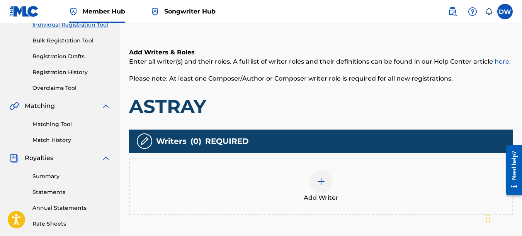
drag, startPoint x: 524, startPoint y: 120, endPoint x: 7, endPoint y: 17, distance: 527.0
click at [319, 185] on img at bounding box center [320, 181] width 9 height 9
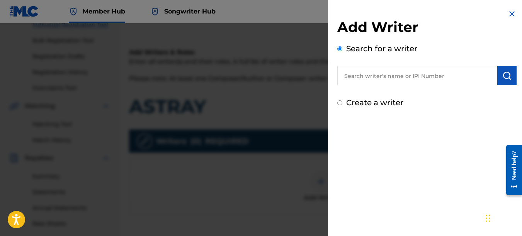
click at [384, 78] on input "text" at bounding box center [417, 75] width 160 height 19
type input "00742767418"
click at [507, 78] on img "submit" at bounding box center [506, 75] width 9 height 9
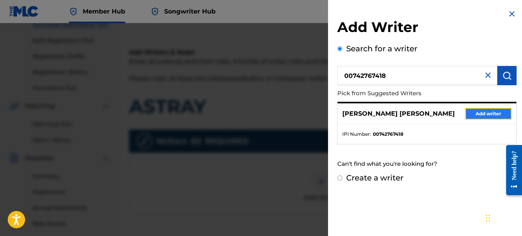
click at [499, 111] on button "Add writer" at bounding box center [488, 114] width 46 height 12
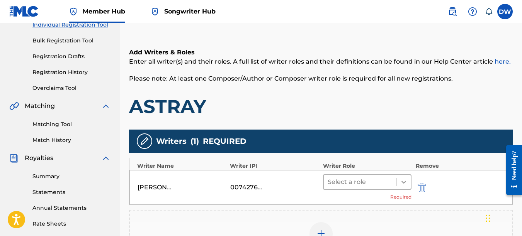
click at [407, 181] on icon at bounding box center [404, 182] width 8 height 8
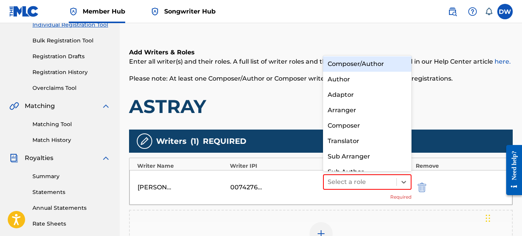
scroll to position [0, 0]
click at [389, 65] on div "Composer/Author" at bounding box center [367, 64] width 89 height 15
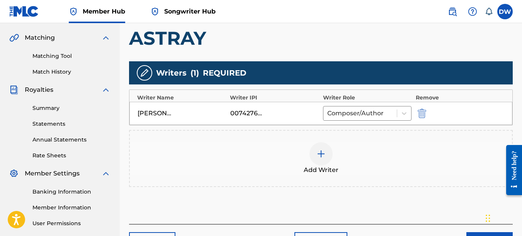
scroll to position [194, 0]
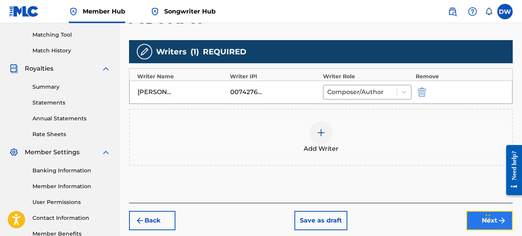
click at [473, 222] on button "Next" at bounding box center [489, 220] width 46 height 19
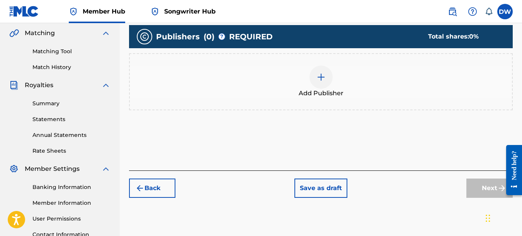
scroll to position [184, 0]
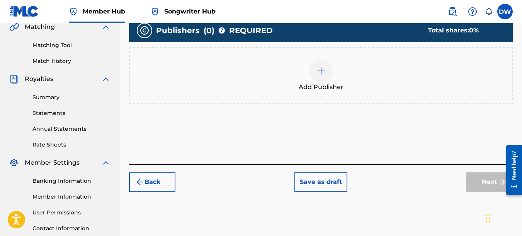
click at [324, 75] on img at bounding box center [320, 70] width 9 height 9
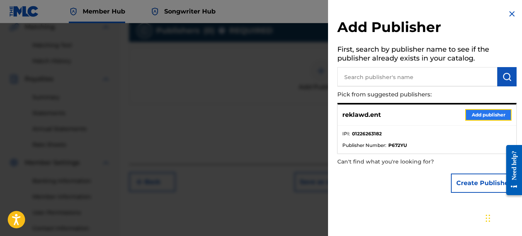
click at [496, 114] on button "Add publisher" at bounding box center [488, 115] width 46 height 12
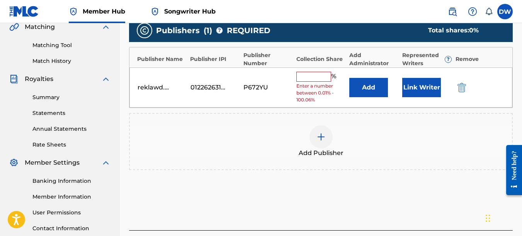
click at [305, 76] on input "text" at bounding box center [313, 77] width 35 height 10
type input "100"
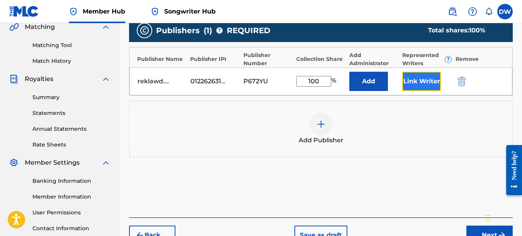
click at [424, 79] on button "Link Writer" at bounding box center [421, 81] width 39 height 19
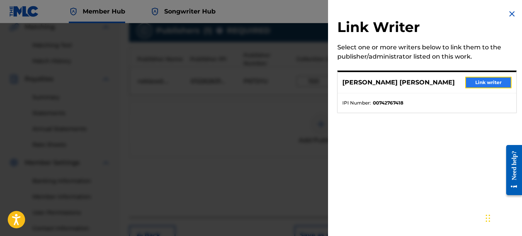
click at [478, 78] on button "Link writer" at bounding box center [488, 83] width 46 height 12
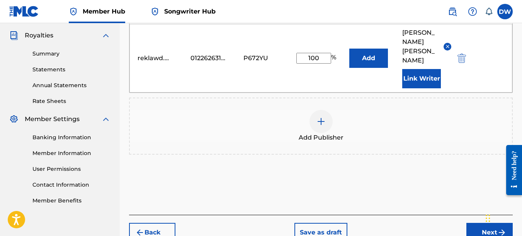
scroll to position [261, 0]
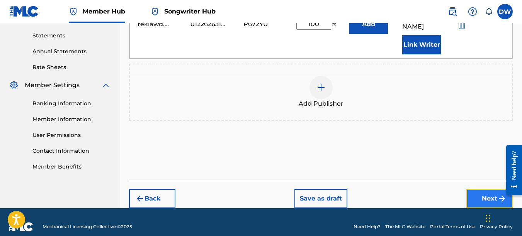
click at [482, 189] on button "Next" at bounding box center [489, 198] width 46 height 19
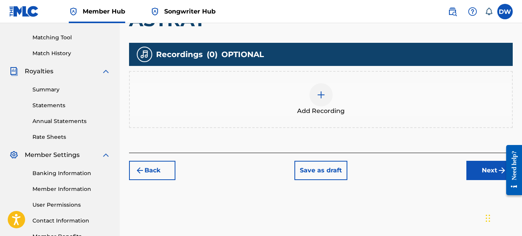
scroll to position [203, 0]
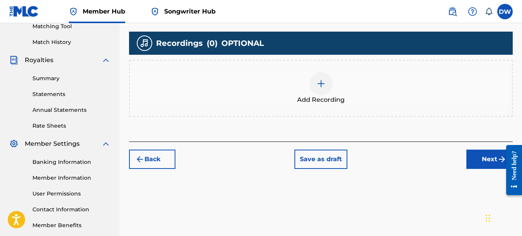
click at [317, 87] on img at bounding box center [320, 83] width 9 height 9
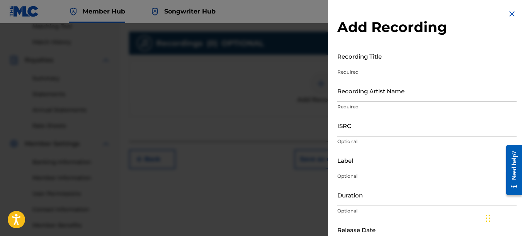
click at [350, 57] on input "Recording Title" at bounding box center [426, 56] width 179 height 22
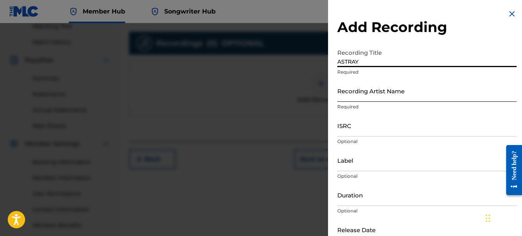
type input "ASTRAY"
click at [353, 94] on input "Recording Artist Name" at bounding box center [426, 91] width 179 height 22
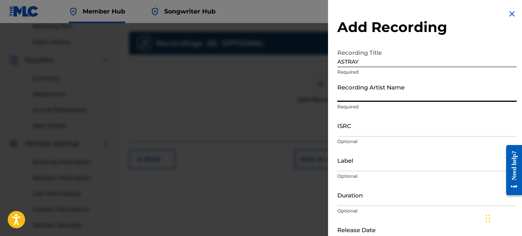
type input "PAIN"
type input "REKLAWD.ENT"
type input "[DATE]"
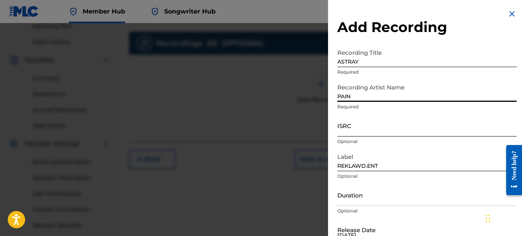
click at [353, 127] on input "ISRC" at bounding box center [426, 126] width 179 height 22
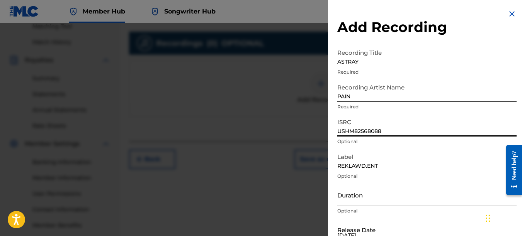
type input "USHM82568088"
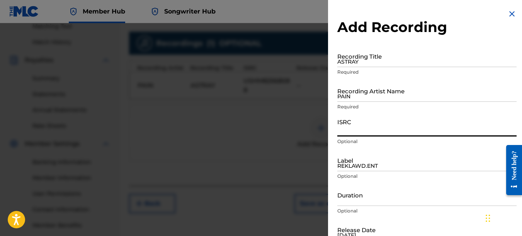
click at [511, 14] on img at bounding box center [511, 13] width 9 height 9
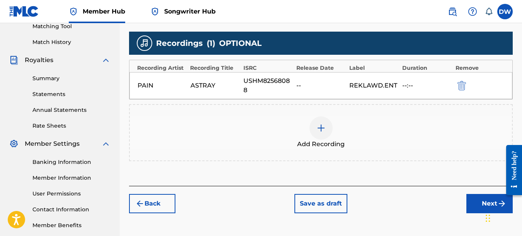
click at [323, 128] on img at bounding box center [320, 128] width 9 height 9
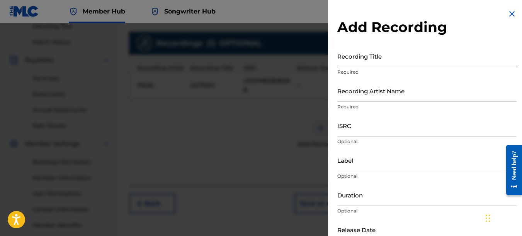
click at [359, 58] on input "Recording Title" at bounding box center [426, 56] width 179 height 22
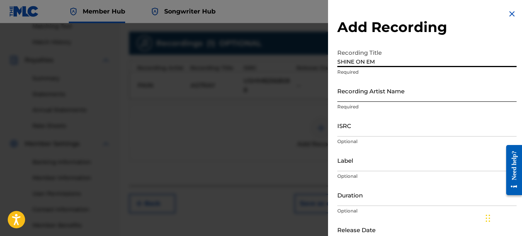
type input "SHINE ON EM"
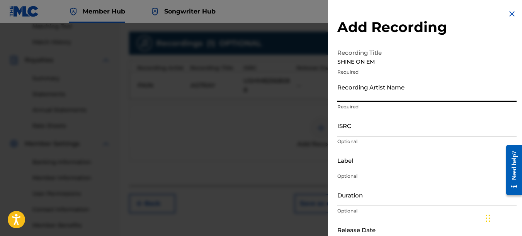
click at [359, 93] on input "Recording Artist Name" at bounding box center [426, 91] width 179 height 22
type input "PAIN"
type input "REKLAWD.ENT"
type input "[DATE]"
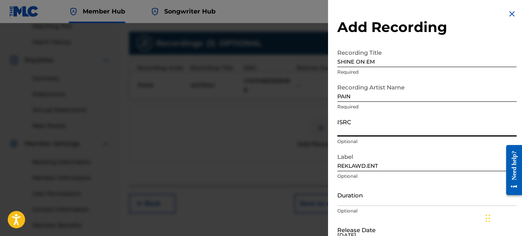
click at [349, 125] on input "ISRC" at bounding box center [426, 126] width 179 height 22
type input "USHM82568089"
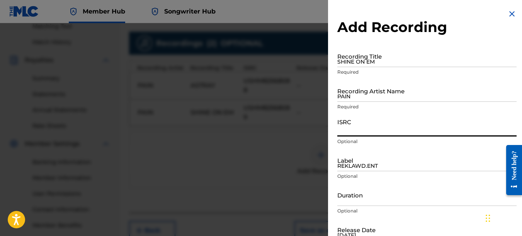
click at [509, 10] on img at bounding box center [511, 13] width 9 height 9
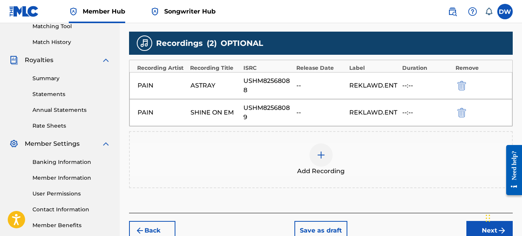
click at [321, 155] on img at bounding box center [320, 155] width 9 height 9
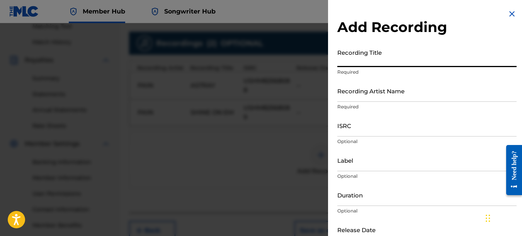
click at [365, 59] on input "Recording Title" at bounding box center [426, 56] width 179 height 22
type input "DO WHAT YOU GOTTA"
click at [358, 92] on input "Recording Artist Name" at bounding box center [426, 91] width 179 height 22
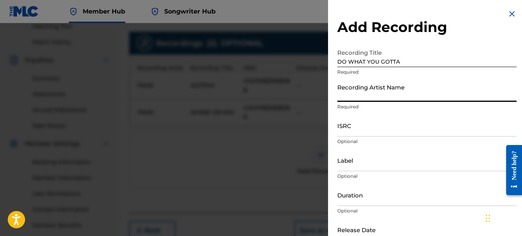
type input "PAIN"
type input "REKLAWD.ENT"
type input "[DATE]"
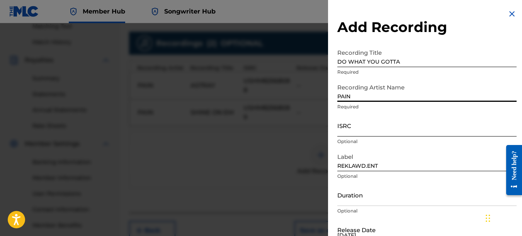
click at [354, 124] on input "ISRC" at bounding box center [426, 126] width 179 height 22
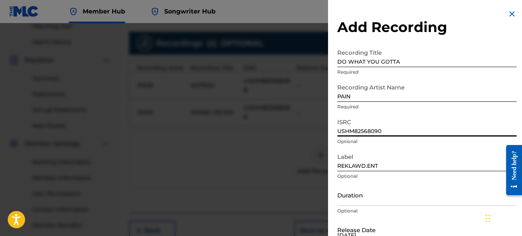
type input "USHM82568090"
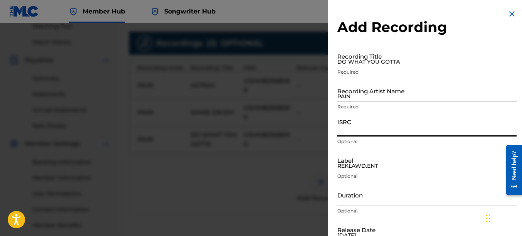
click at [345, 63] on input "DO WHAT YOU GOTTA" at bounding box center [426, 56] width 179 height 22
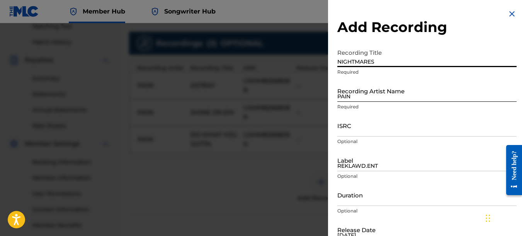
type input "NIGHTMARES"
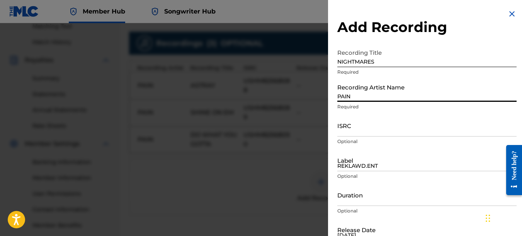
click at [345, 96] on input "PAIN" at bounding box center [426, 91] width 179 height 22
type input "PAIN"
type input "REKLAWD.ENT"
click at [365, 128] on input "ISRC" at bounding box center [426, 126] width 179 height 22
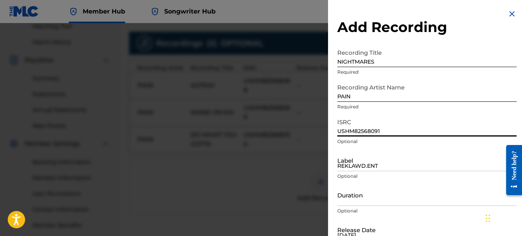
type input "USHM82568091"
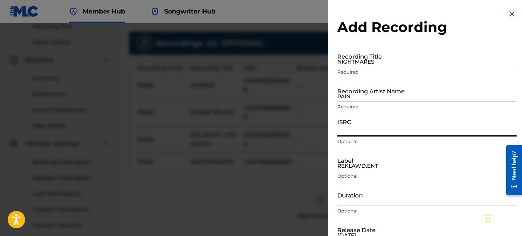
click at [349, 59] on input "NIGHTMARES" at bounding box center [426, 56] width 179 height 22
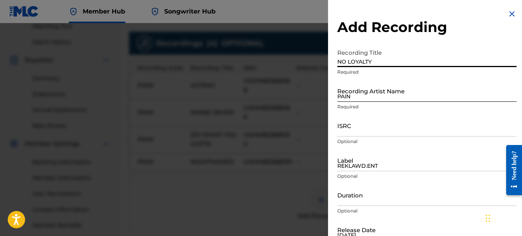
type input "NO LOYALTY"
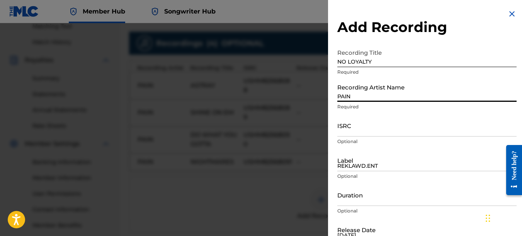
click at [348, 89] on input "PAIN" at bounding box center [426, 91] width 179 height 22
type input "PAIN"
type input "REKLAWD.ENT"
click at [356, 123] on input "ISRC" at bounding box center [426, 126] width 179 height 22
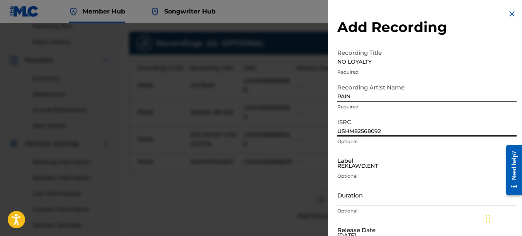
type input "USHM82568092"
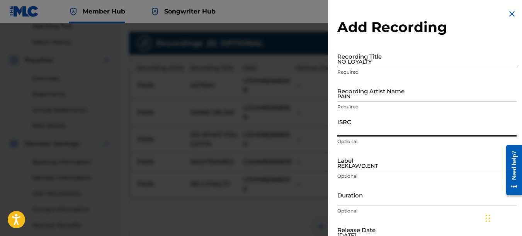
click at [358, 56] on input "NO LOYALTY" at bounding box center [426, 56] width 179 height 22
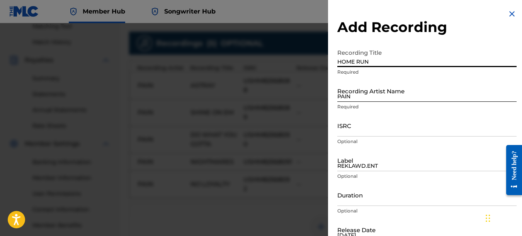
type input "HOME RUN"
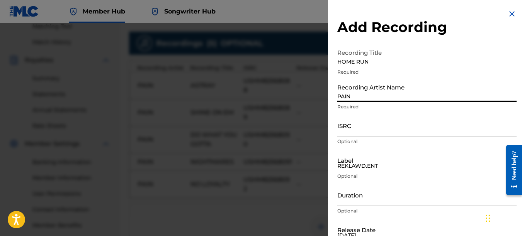
click at [351, 95] on input "PAIN" at bounding box center [426, 91] width 179 height 22
type input "PAIN"
type input "REKLAWD.ENT"
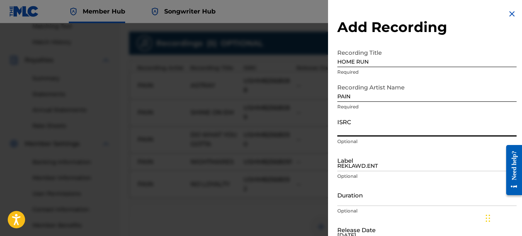
click at [351, 127] on input "ISRC" at bounding box center [426, 126] width 179 height 22
type input "USHM82568093"
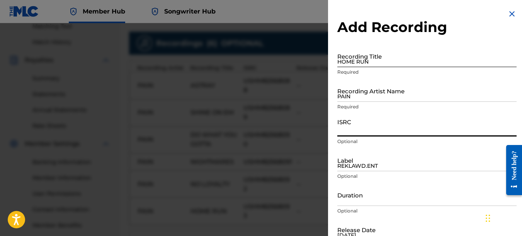
click at [361, 61] on input "HOME RUN" at bounding box center [426, 56] width 179 height 22
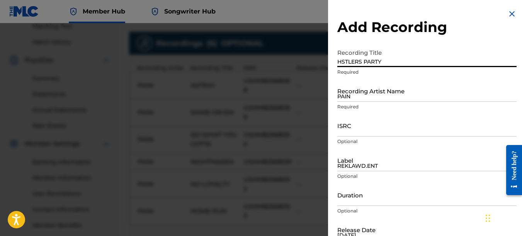
click at [341, 63] on input "HSTLERS PARTY" at bounding box center [426, 56] width 179 height 22
type input "HUSTLERS PARTY"
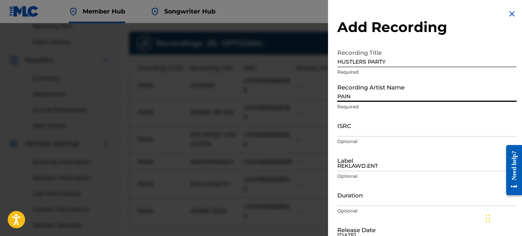
click at [367, 96] on input "PAIN" at bounding box center [426, 91] width 179 height 22
type input "PAIN"
type input "REKLAWD.ENT"
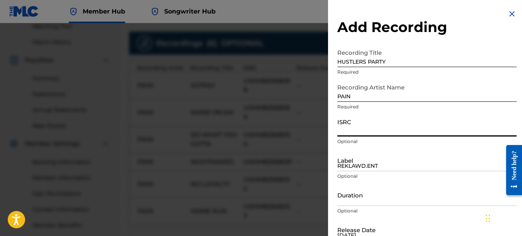
click at [359, 129] on input "ISRC" at bounding box center [426, 126] width 179 height 22
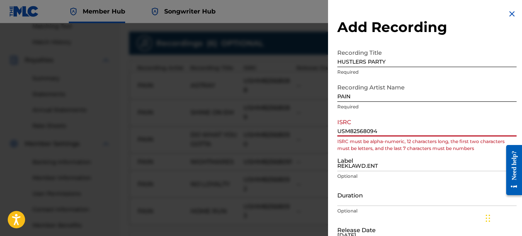
click at [345, 130] on input "USM82568094" at bounding box center [426, 126] width 179 height 22
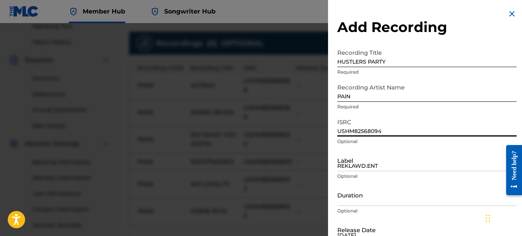
type input "USHM82568094"
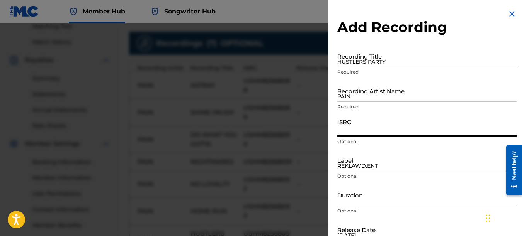
click at [371, 56] on input "HUSTLERS PARTY" at bounding box center [426, 56] width 179 height 22
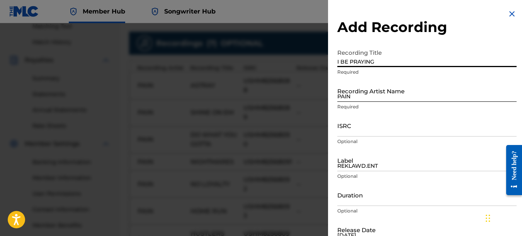
type input "I BE PRAYING"
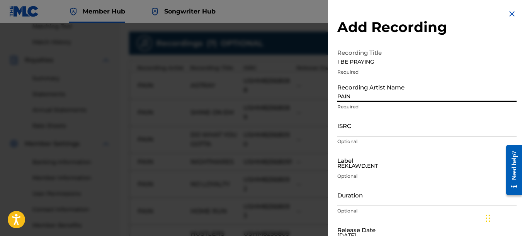
click at [346, 92] on input "PAIN" at bounding box center [426, 91] width 179 height 22
type input "PAIN"
type input "REKLAWD.ENT"
click at [344, 127] on input "ISRC" at bounding box center [426, 126] width 179 height 22
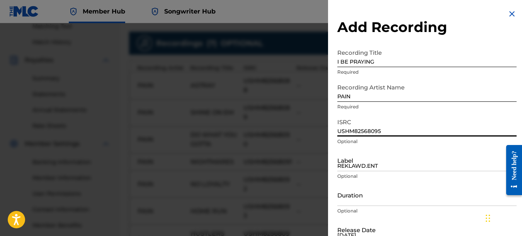
type input "USHM82568095"
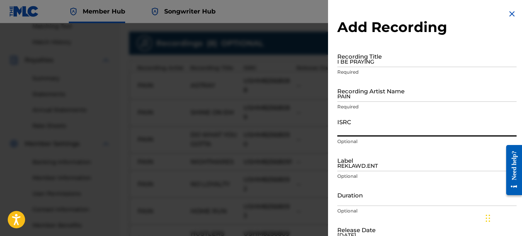
click at [507, 13] on img at bounding box center [511, 13] width 9 height 9
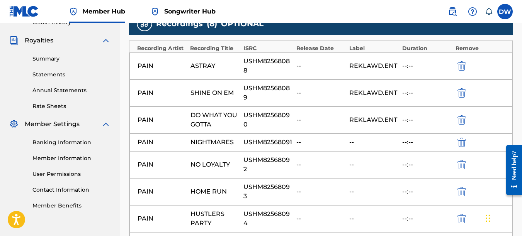
scroll to position [290, 0]
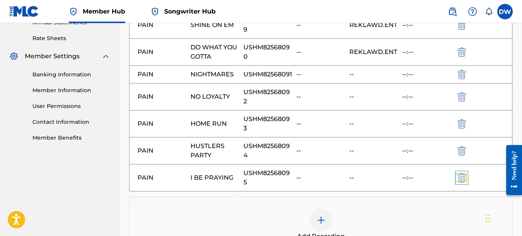
click at [461, 177] on img "submit" at bounding box center [461, 177] width 8 height 9
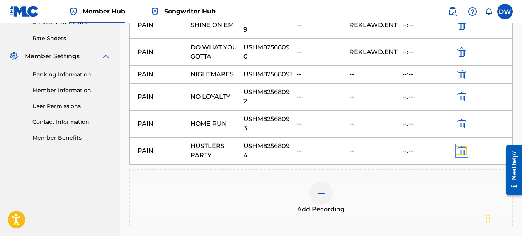
click at [462, 150] on img "submit" at bounding box center [461, 150] width 8 height 9
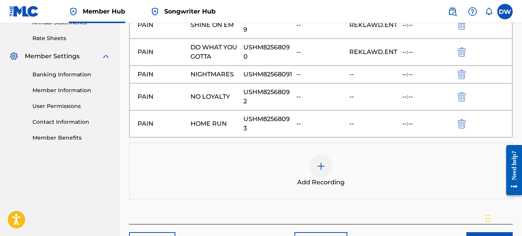
click at [462, 129] on div "PAIN HOME RUN USHM82568093 -- -- --:--" at bounding box center [320, 123] width 383 height 27
click at [461, 121] on img "submit" at bounding box center [461, 123] width 8 height 9
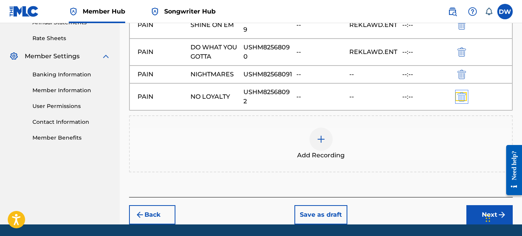
click at [462, 97] on img "submit" at bounding box center [461, 96] width 8 height 9
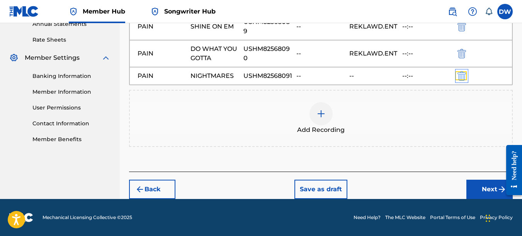
click at [462, 73] on img "submit" at bounding box center [461, 75] width 8 height 9
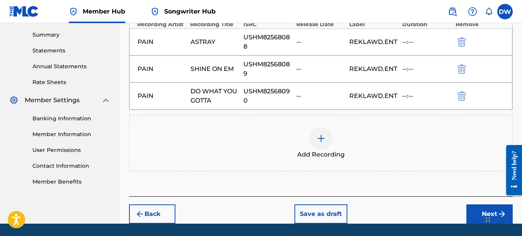
scroll to position [271, 0]
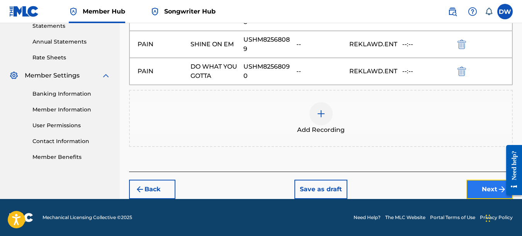
click at [475, 192] on button "Next" at bounding box center [489, 189] width 46 height 19
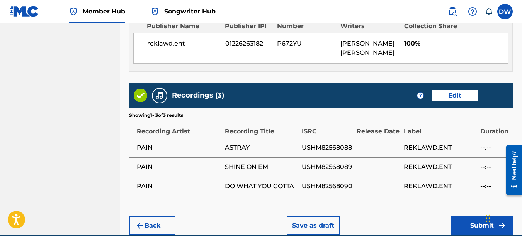
scroll to position [457, 0]
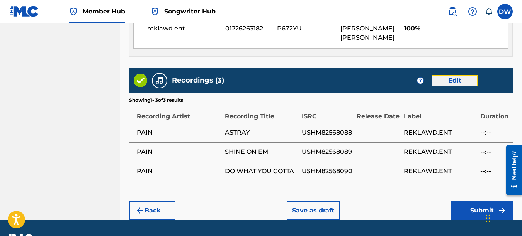
click at [455, 78] on button "Edit" at bounding box center [454, 81] width 46 height 12
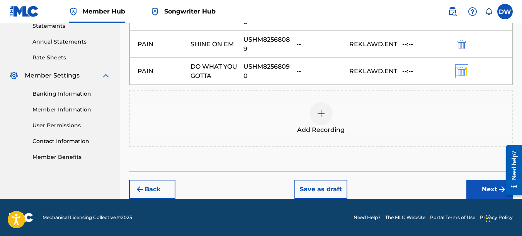
click at [462, 70] on img "submit" at bounding box center [461, 71] width 8 height 9
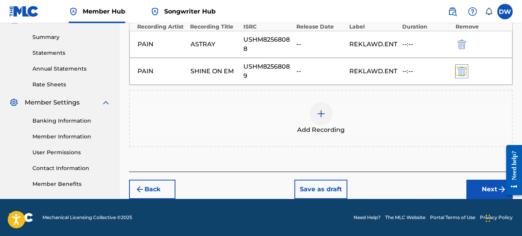
click at [460, 70] on img "submit" at bounding box center [461, 71] width 8 height 9
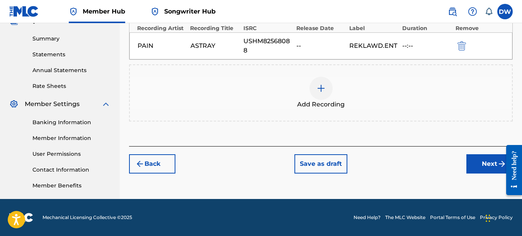
scroll to position [243, 0]
click at [482, 163] on button "Next" at bounding box center [489, 163] width 46 height 19
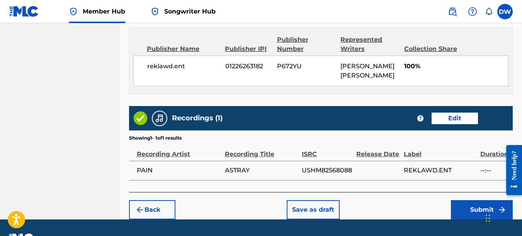
scroll to position [435, 0]
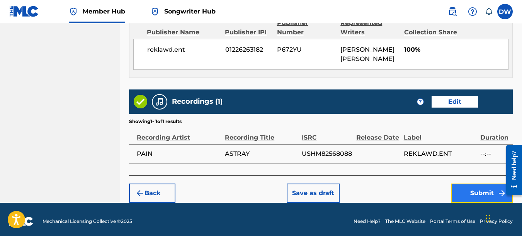
click at [476, 192] on button "Submit" at bounding box center [482, 193] width 62 height 19
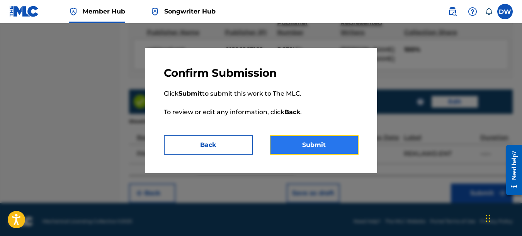
click at [333, 143] on button "Submit" at bounding box center [314, 145] width 89 height 19
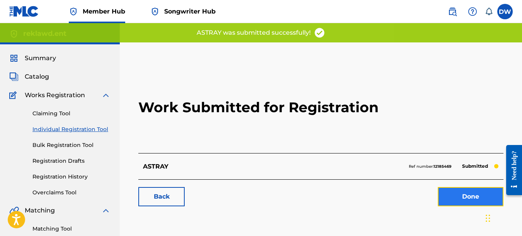
click at [464, 199] on link "Done" at bounding box center [471, 196] width 66 height 19
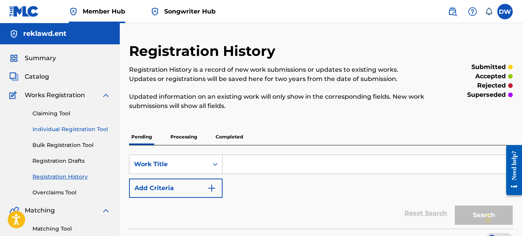
click at [98, 129] on link "Individual Registration Tool" at bounding box center [71, 130] width 78 height 8
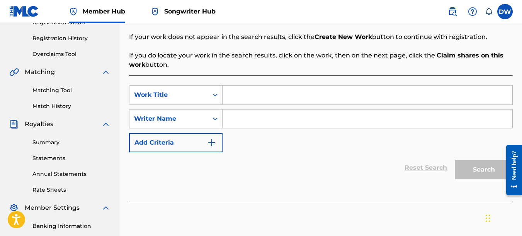
scroll to position [144, 0]
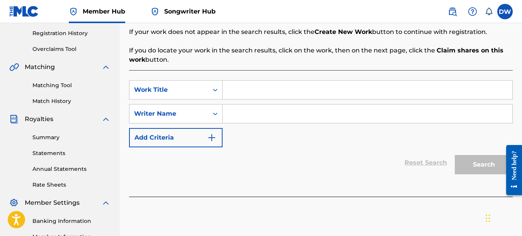
drag, startPoint x: 524, startPoint y: 101, endPoint x: 10, endPoint y: 31, distance: 518.5
click at [241, 93] on input "Search Form" at bounding box center [367, 90] width 290 height 19
type input "SHINE ON EM"
click at [243, 110] on input "Search Form" at bounding box center [367, 114] width 290 height 19
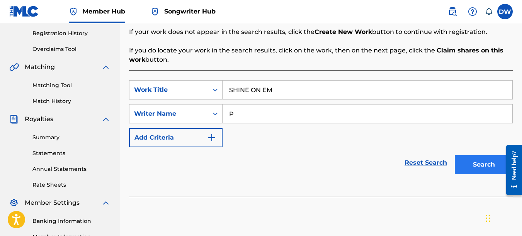
type input "P"
click at [481, 165] on button "Search" at bounding box center [484, 164] width 58 height 19
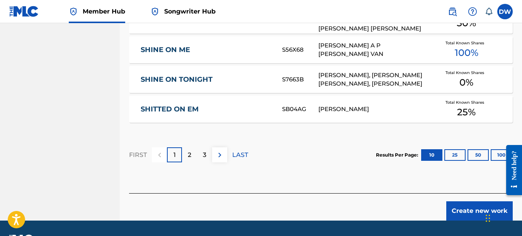
scroll to position [548, 0]
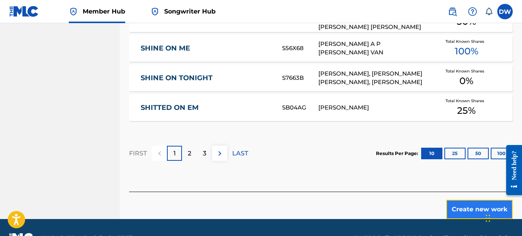
click at [458, 206] on button "Create new work" at bounding box center [479, 209] width 66 height 19
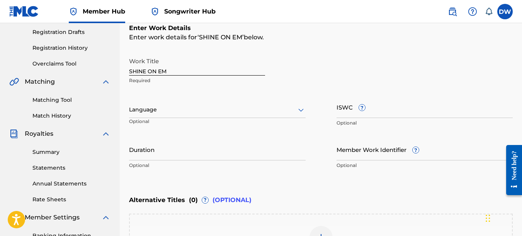
scroll to position [109, 0]
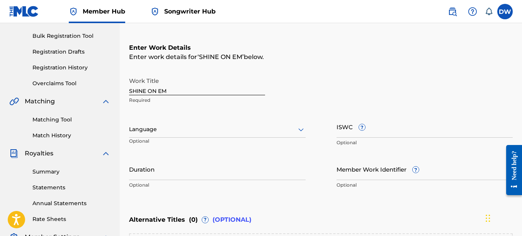
click at [287, 142] on div "Language Optional" at bounding box center [217, 133] width 177 height 35
click at [303, 131] on icon at bounding box center [300, 129] width 9 height 9
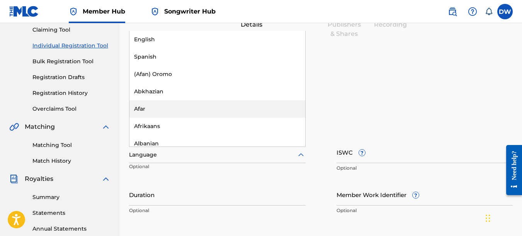
scroll to position [63, 0]
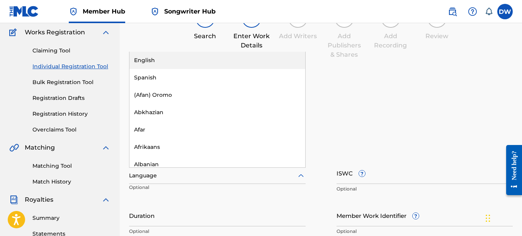
click at [188, 57] on div "English" at bounding box center [217, 60] width 176 height 17
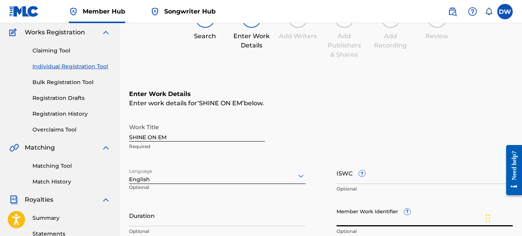
click at [358, 216] on input "Member Work Identifier ?" at bounding box center [424, 216] width 177 height 22
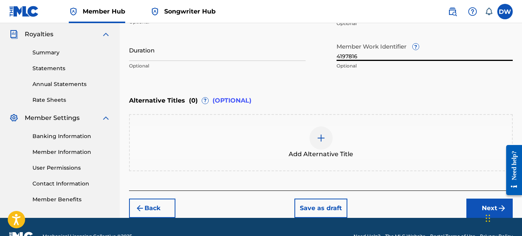
scroll to position [230, 0]
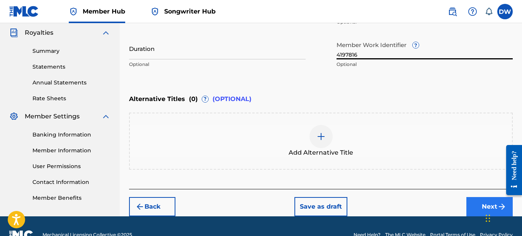
type input "4197816"
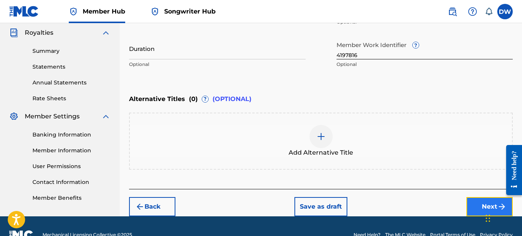
click at [479, 211] on button "Next" at bounding box center [489, 206] width 46 height 19
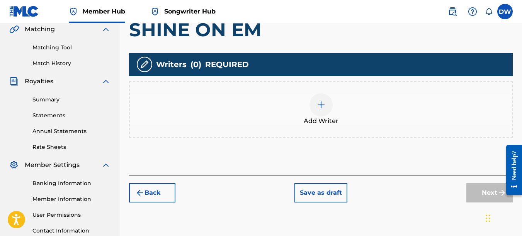
scroll to position [182, 0]
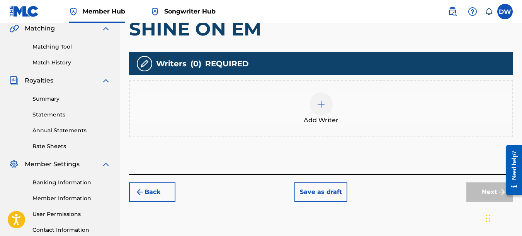
click at [300, 124] on div "Add Writer" at bounding box center [321, 109] width 382 height 32
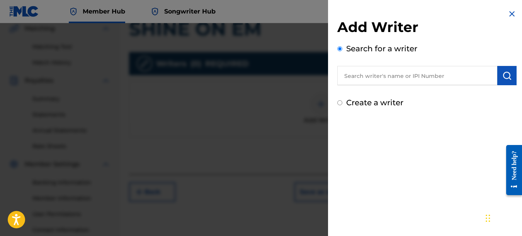
click at [397, 77] on input "text" at bounding box center [417, 75] width 160 height 19
type input "00742767418"
click at [504, 81] on button "submit" at bounding box center [506, 75] width 19 height 19
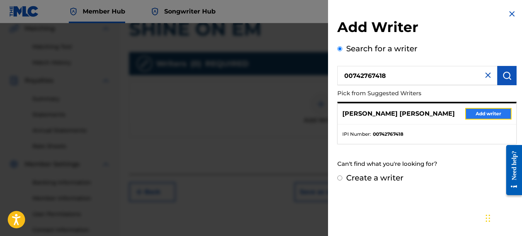
click at [499, 111] on button "Add writer" at bounding box center [488, 114] width 46 height 12
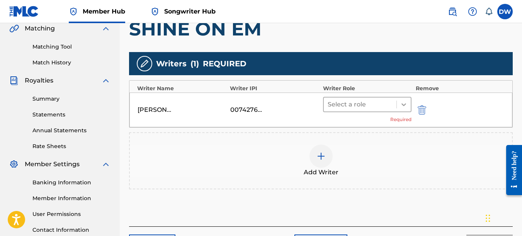
click at [401, 102] on icon at bounding box center [404, 105] width 8 height 8
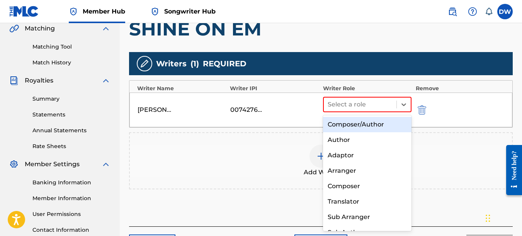
click at [377, 128] on div "Composer/Author" at bounding box center [367, 124] width 89 height 15
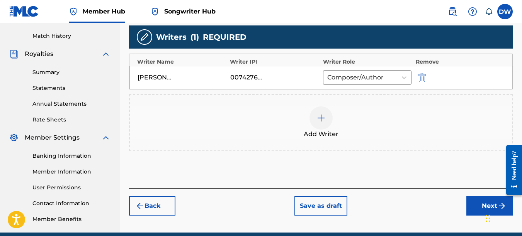
scroll to position [243, 0]
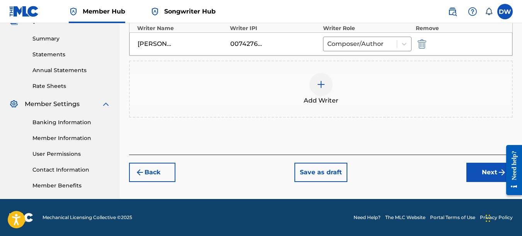
click at [412, 134] on div "Add Writers & Roles Enter all writer(s) and their roles. A full list of writer …" at bounding box center [321, 22] width 384 height 263
click at [474, 166] on button "Next" at bounding box center [489, 172] width 46 height 19
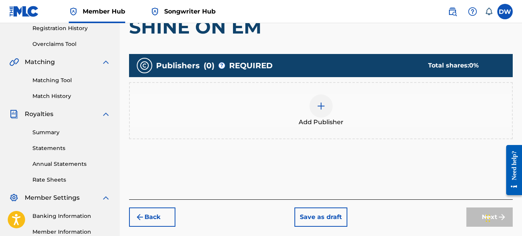
scroll to position [150, 0]
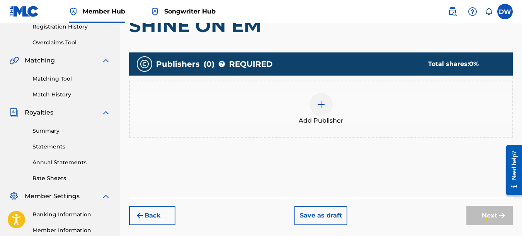
click at [314, 120] on span "Add Publisher" at bounding box center [321, 120] width 45 height 9
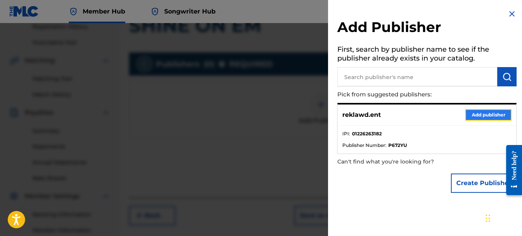
click at [472, 118] on button "Add publisher" at bounding box center [488, 115] width 46 height 12
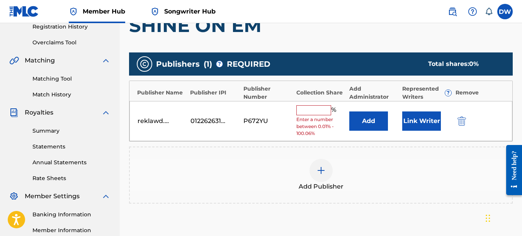
click at [309, 108] on input "text" at bounding box center [313, 110] width 35 height 10
type input "100"
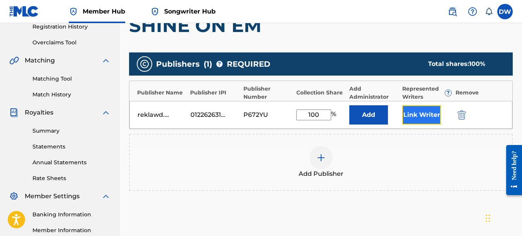
click at [428, 115] on button "Link Writer" at bounding box center [421, 114] width 39 height 19
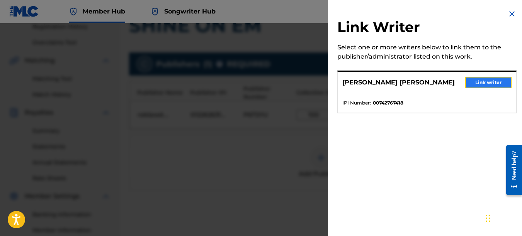
click at [479, 83] on button "Link writer" at bounding box center [488, 83] width 46 height 12
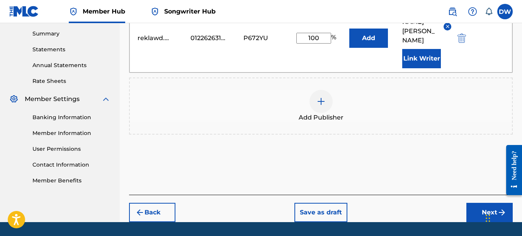
scroll to position [261, 0]
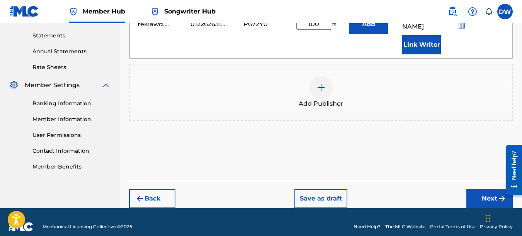
drag, startPoint x: 522, startPoint y: 91, endPoint x: 21, endPoint y: 12, distance: 506.7
click at [477, 189] on button "Next" at bounding box center [489, 198] width 46 height 19
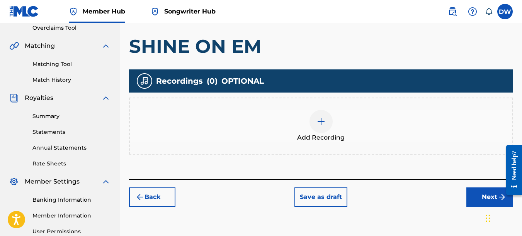
scroll to position [165, 0]
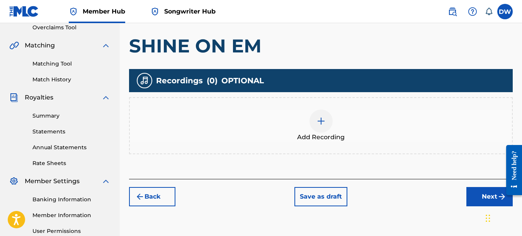
click at [317, 123] on img at bounding box center [320, 121] width 9 height 9
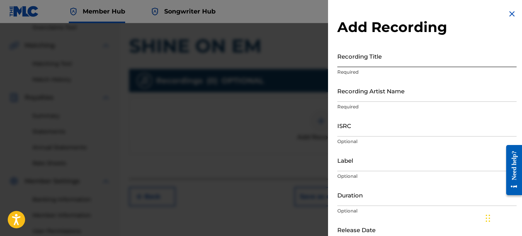
click at [359, 60] on input "Recording Title" at bounding box center [426, 56] width 179 height 22
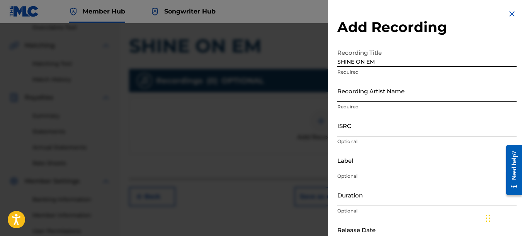
type input "SHINE ON EM"
click at [353, 94] on input "Recording Artist Name" at bounding box center [426, 91] width 179 height 22
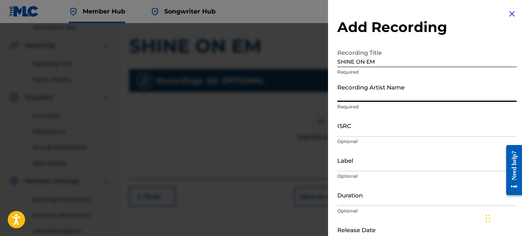
type input "PAIN"
type input "REKLAWD.ENT"
type input "[DATE]"
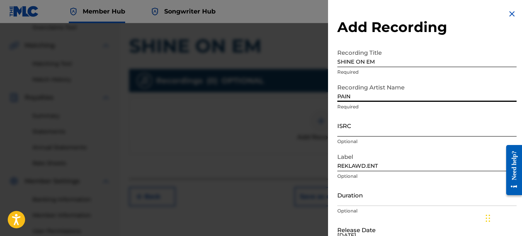
click at [355, 123] on input "ISRC" at bounding box center [426, 126] width 179 height 22
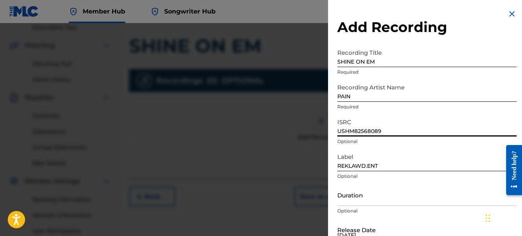
type input "USHM82568089"
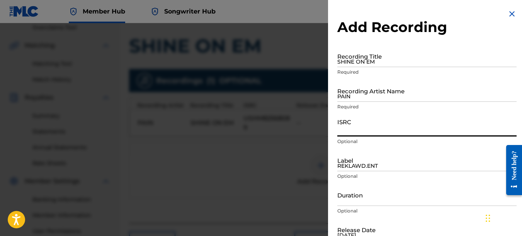
click at [509, 14] on img at bounding box center [511, 13] width 9 height 9
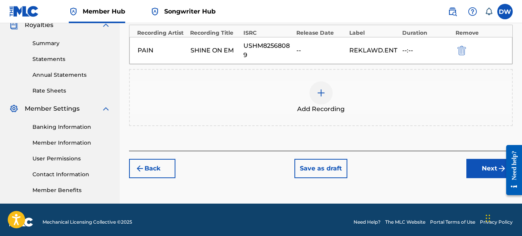
scroll to position [243, 0]
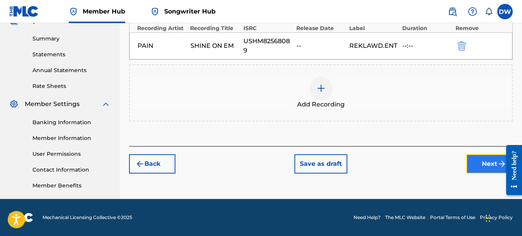
click at [481, 166] on button "Next" at bounding box center [489, 163] width 46 height 19
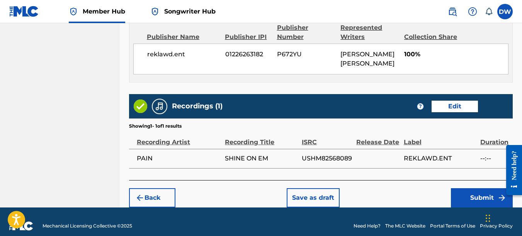
scroll to position [435, 0]
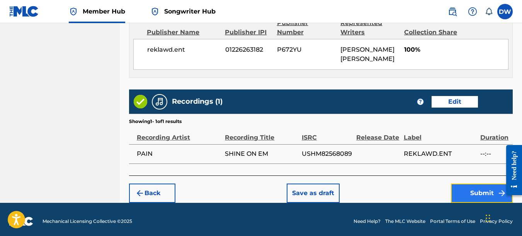
click at [477, 186] on button "Submit" at bounding box center [482, 193] width 62 height 19
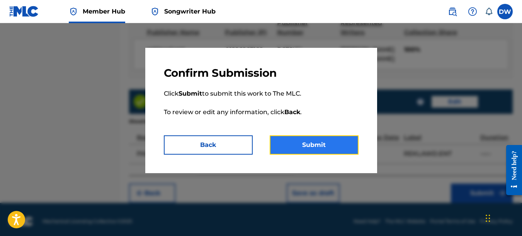
click at [321, 147] on button "Submit" at bounding box center [314, 145] width 89 height 19
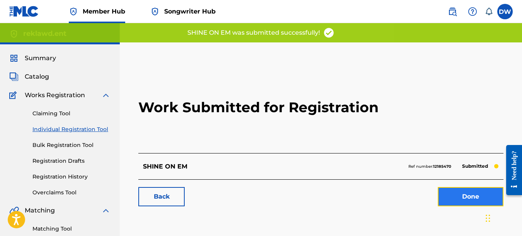
click at [455, 192] on link "Done" at bounding box center [471, 196] width 66 height 19
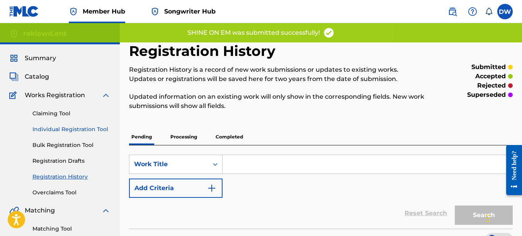
click at [97, 129] on link "Individual Registration Tool" at bounding box center [71, 130] width 78 height 8
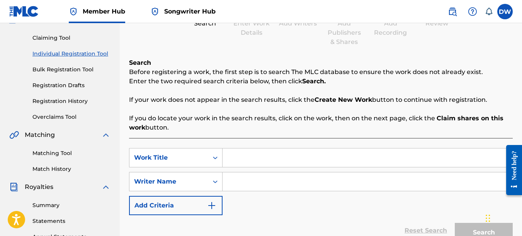
scroll to position [136, 0]
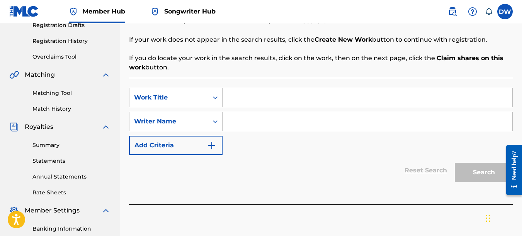
click at [251, 101] on input "Search Form" at bounding box center [367, 97] width 290 height 19
type input "DO WHAT YOU GOTTA"
click at [242, 121] on input "Search Form" at bounding box center [367, 121] width 290 height 19
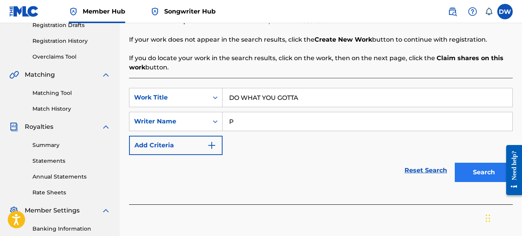
type input "P"
click at [478, 171] on button "Search" at bounding box center [484, 172] width 58 height 19
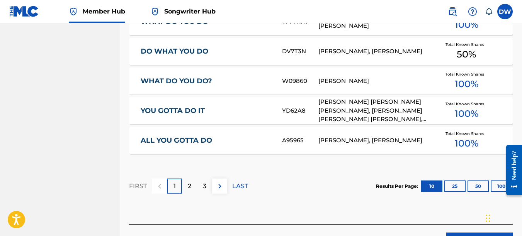
scroll to position [530, 0]
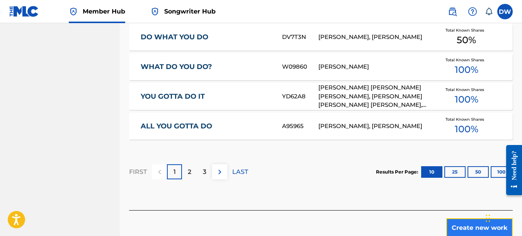
click at [466, 222] on button "Create new work" at bounding box center [479, 228] width 66 height 19
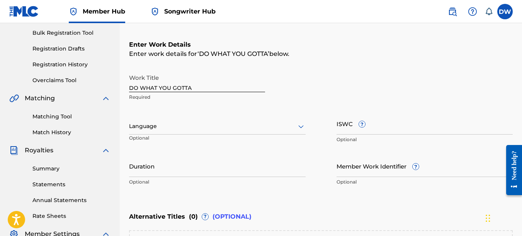
scroll to position [73, 0]
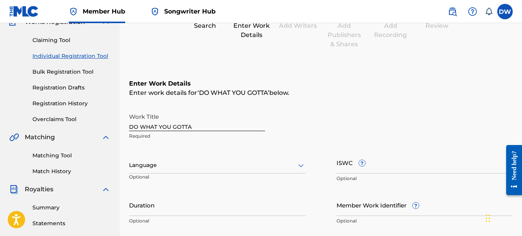
click at [301, 163] on icon at bounding box center [300, 165] width 9 height 9
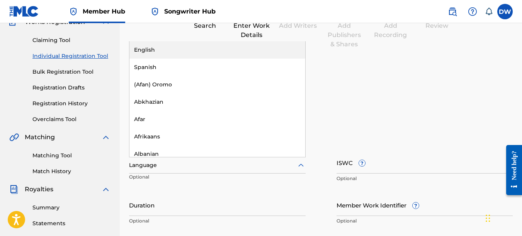
click at [234, 51] on div "English" at bounding box center [217, 49] width 176 height 17
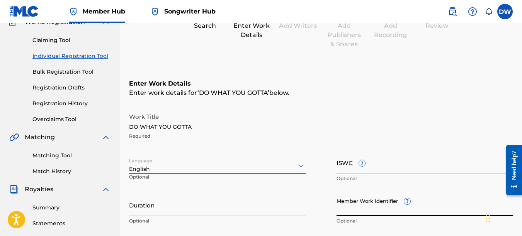
click at [378, 210] on input "Member Work Identifier ?" at bounding box center [424, 205] width 177 height 22
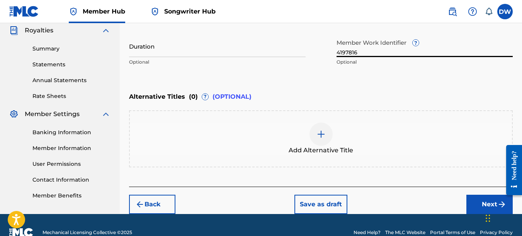
scroll to position [248, 0]
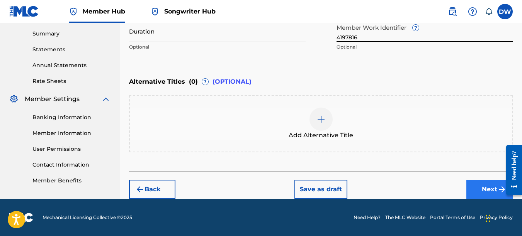
type input "4197816"
click at [490, 185] on button "Next" at bounding box center [489, 189] width 46 height 19
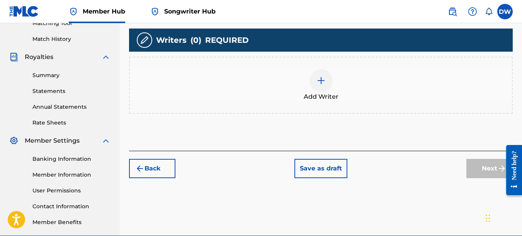
scroll to position [210, 0]
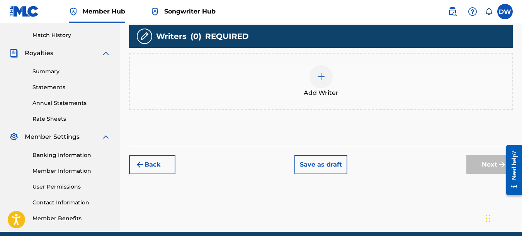
click at [318, 78] on img at bounding box center [320, 76] width 9 height 9
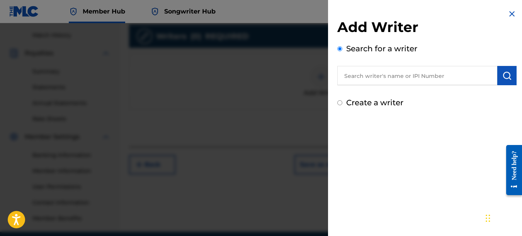
click at [395, 80] on input "text" at bounding box center [417, 75] width 160 height 19
type input "00742767418"
click at [508, 76] on img "submit" at bounding box center [506, 75] width 9 height 9
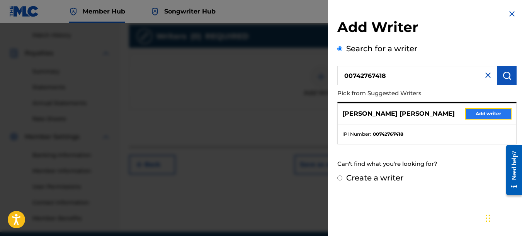
click at [488, 113] on button "Add writer" at bounding box center [488, 114] width 46 height 12
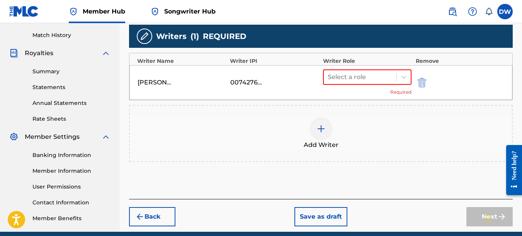
click at [488, 113] on div "Add Writer" at bounding box center [321, 133] width 384 height 57
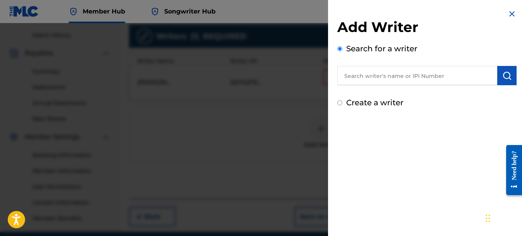
click at [510, 13] on img at bounding box center [511, 13] width 9 height 9
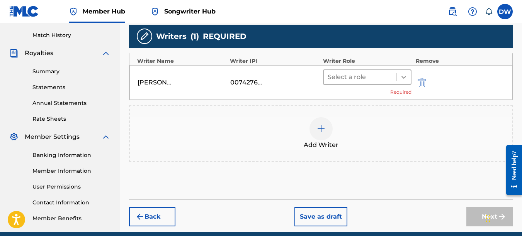
click at [403, 75] on icon at bounding box center [404, 77] width 8 height 8
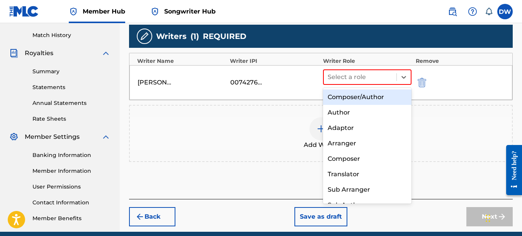
click at [390, 93] on div "Composer/Author" at bounding box center [367, 97] width 89 height 15
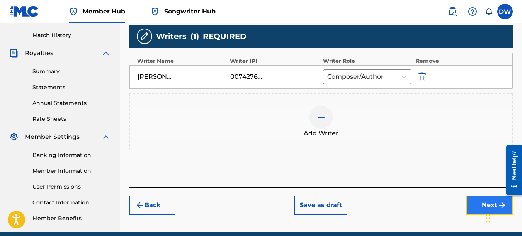
click at [474, 209] on button "Next" at bounding box center [489, 205] width 46 height 19
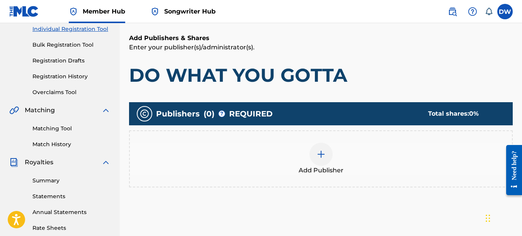
scroll to position [170, 0]
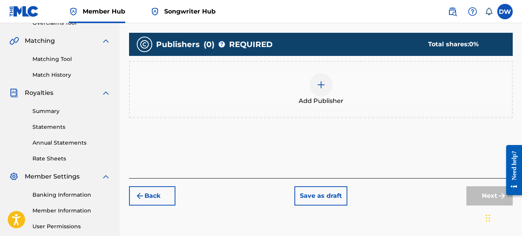
click at [320, 91] on div at bounding box center [320, 84] width 23 height 23
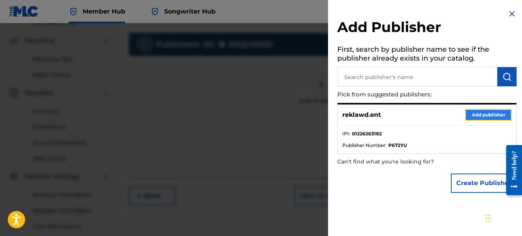
click at [482, 117] on button "Add publisher" at bounding box center [488, 115] width 46 height 12
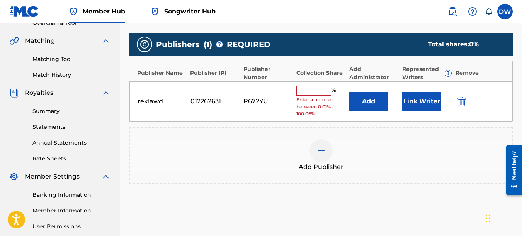
click at [319, 93] on input "text" at bounding box center [313, 91] width 35 height 10
type input "100"
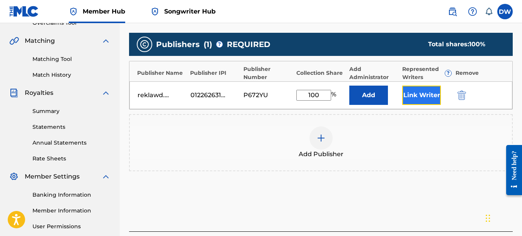
click at [424, 90] on button "Link Writer" at bounding box center [421, 95] width 39 height 19
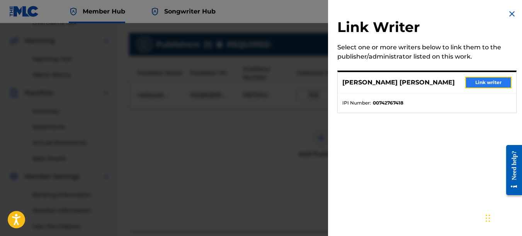
click at [477, 81] on button "Link writer" at bounding box center [488, 83] width 46 height 12
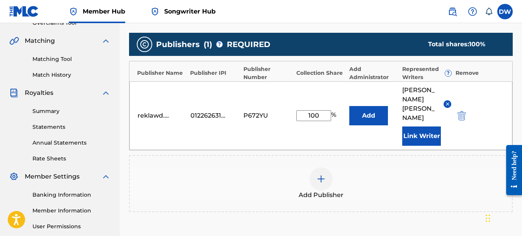
scroll to position [261, 0]
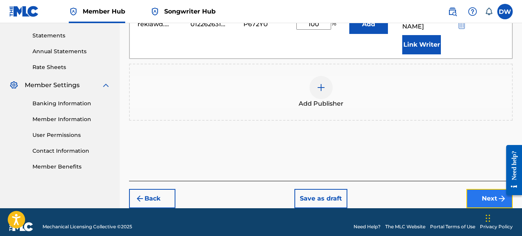
click at [480, 189] on button "Next" at bounding box center [489, 198] width 46 height 19
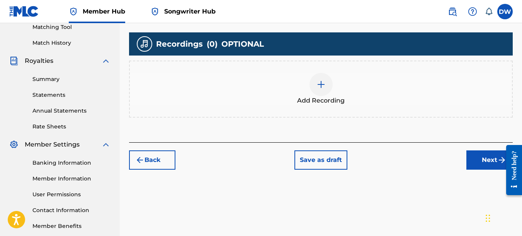
scroll to position [202, 0]
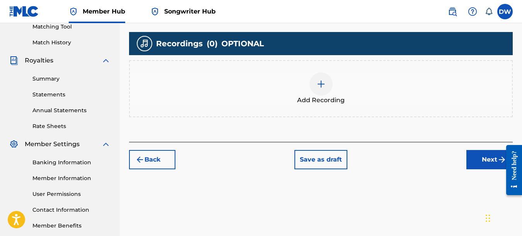
click at [311, 88] on div at bounding box center [320, 84] width 23 height 23
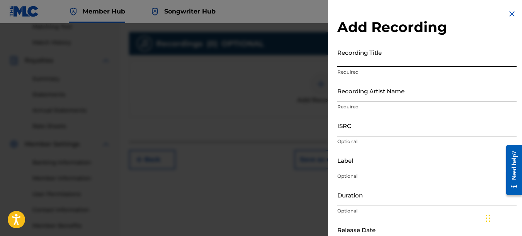
click at [359, 54] on input "Recording Title" at bounding box center [426, 56] width 179 height 22
type input "DO WHAT YOU GOTTA"
click at [365, 93] on input "Recording Artist Name" at bounding box center [426, 91] width 179 height 22
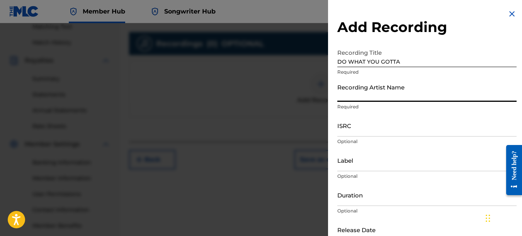
type input "PAIN"
type input "REKLAWD.ENT"
type input "[DATE]"
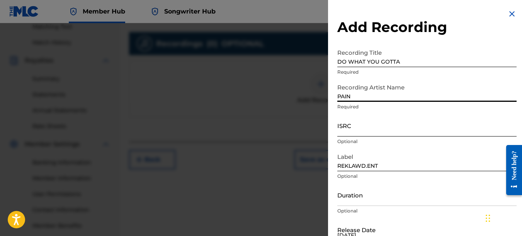
click at [352, 131] on input "ISRC" at bounding box center [426, 126] width 179 height 22
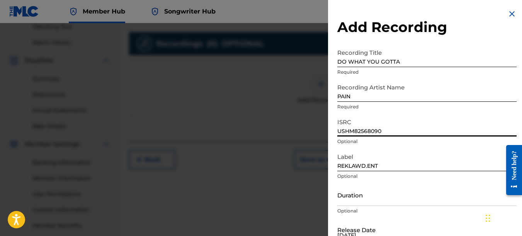
type input "USHM82568090"
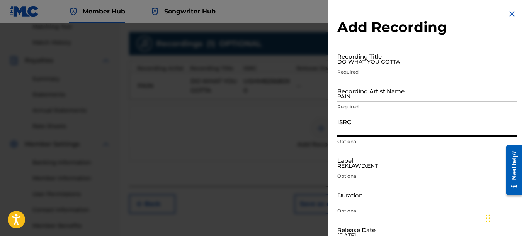
click at [507, 12] on img at bounding box center [511, 13] width 9 height 9
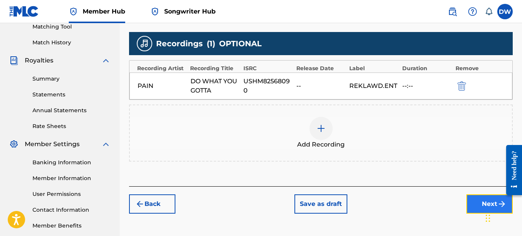
click at [474, 203] on button "Next" at bounding box center [489, 204] width 46 height 19
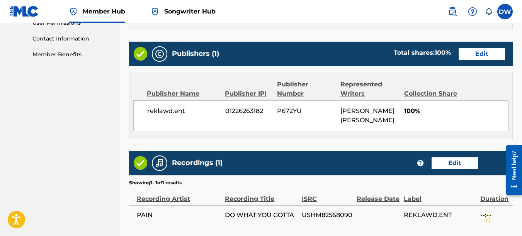
scroll to position [435, 0]
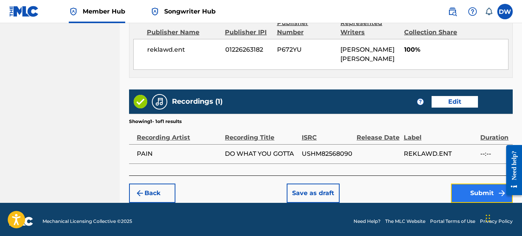
click at [476, 187] on button "Submit" at bounding box center [482, 193] width 62 height 19
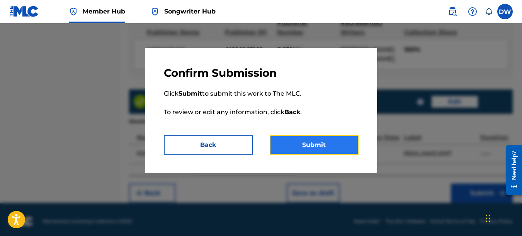
click at [348, 143] on button "Submit" at bounding box center [314, 145] width 89 height 19
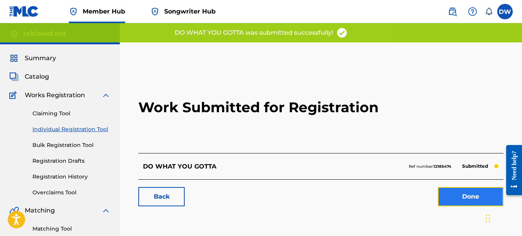
click at [453, 198] on link "Done" at bounding box center [471, 196] width 66 height 19
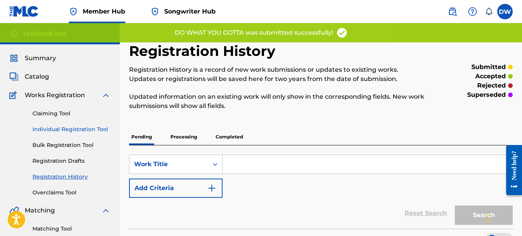
click at [83, 127] on link "Individual Registration Tool" at bounding box center [71, 130] width 78 height 8
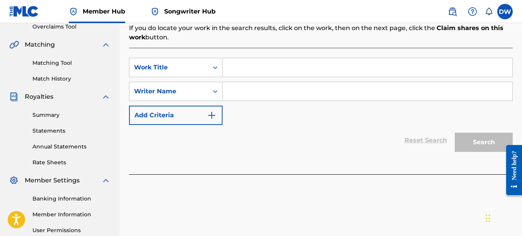
scroll to position [166, 0]
click at [237, 71] on input "Search Form" at bounding box center [367, 67] width 290 height 19
type input "NIGHTMARES"
click at [238, 90] on input "Search Form" at bounding box center [367, 91] width 290 height 19
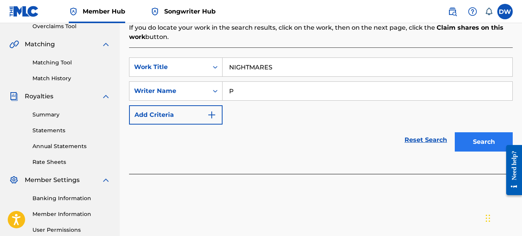
type input "P"
click at [467, 139] on button "Search" at bounding box center [484, 141] width 58 height 19
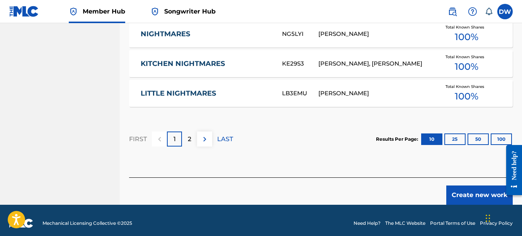
scroll to position [564, 0]
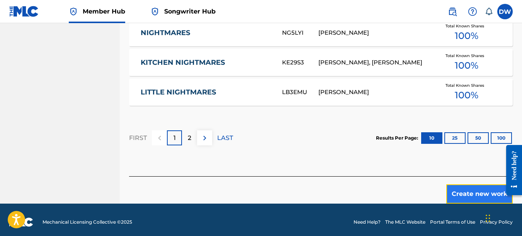
click at [465, 190] on button "Create new work" at bounding box center [479, 194] width 66 height 19
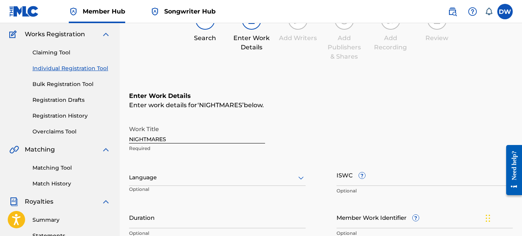
scroll to position [60, 0]
click at [301, 179] on icon at bounding box center [300, 178] width 9 height 9
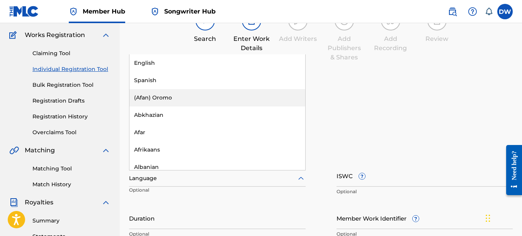
click at [199, 93] on div "(Afan) Oromo" at bounding box center [217, 97] width 176 height 17
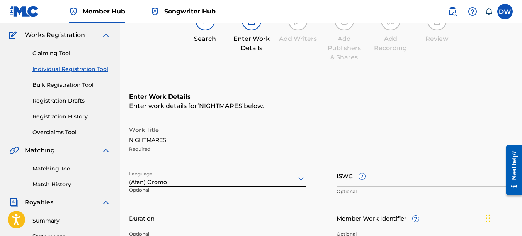
click at [300, 179] on icon at bounding box center [300, 179] width 5 height 3
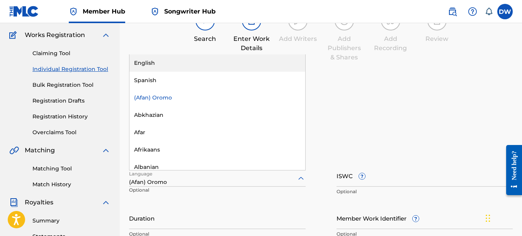
click at [163, 66] on div "English" at bounding box center [217, 62] width 176 height 17
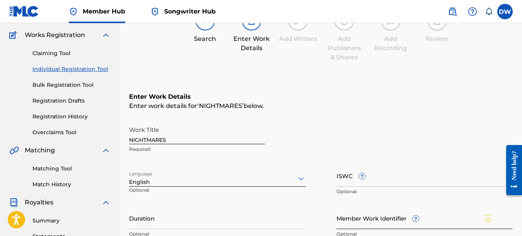
click at [353, 222] on input "Member Work Identifier ?" at bounding box center [424, 218] width 177 height 22
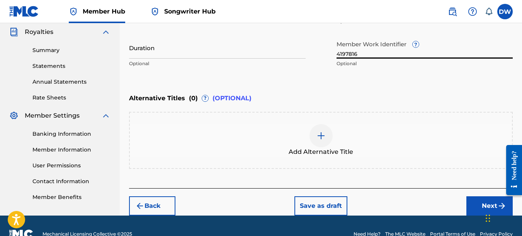
scroll to position [248, 0]
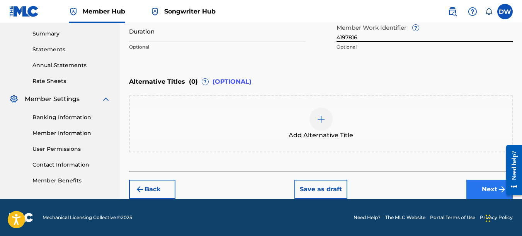
type input "4197816"
click at [478, 188] on button "Next" at bounding box center [489, 189] width 46 height 19
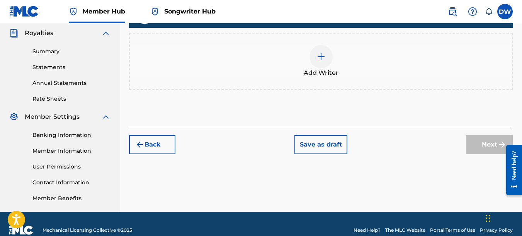
scroll to position [234, 0]
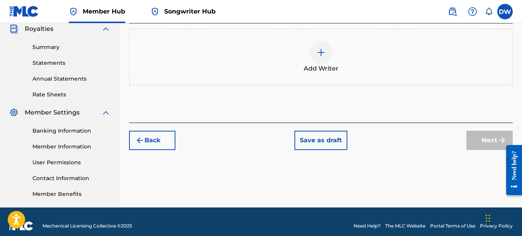
click at [314, 56] on div at bounding box center [320, 52] width 23 height 23
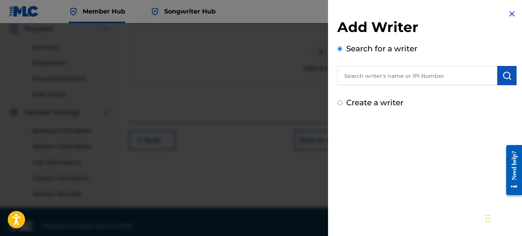
click at [358, 80] on input "text" at bounding box center [417, 75] width 160 height 19
type input "00742767418"
click at [511, 76] on button "submit" at bounding box center [506, 75] width 19 height 19
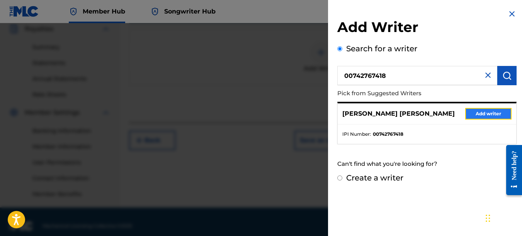
click at [494, 115] on button "Add writer" at bounding box center [488, 114] width 46 height 12
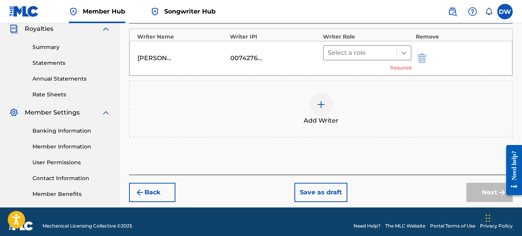
click at [404, 54] on icon at bounding box center [404, 53] width 8 height 8
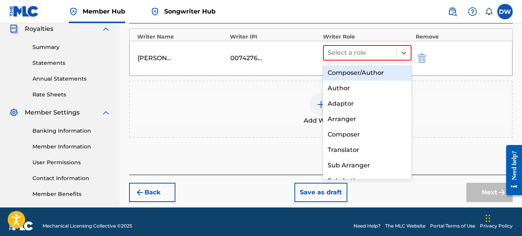
click at [378, 77] on div "Composer/Author" at bounding box center [367, 72] width 89 height 15
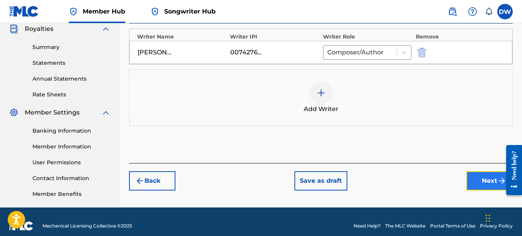
click at [472, 178] on button "Next" at bounding box center [489, 180] width 46 height 19
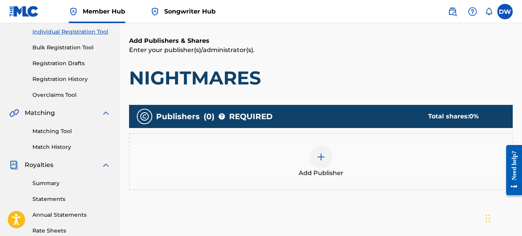
scroll to position [140, 0]
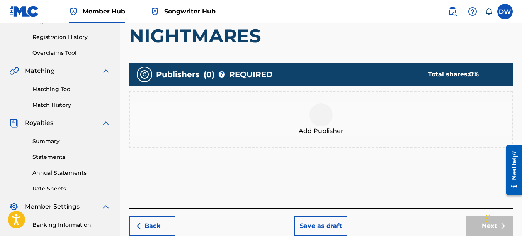
click at [315, 107] on div at bounding box center [320, 115] width 23 height 23
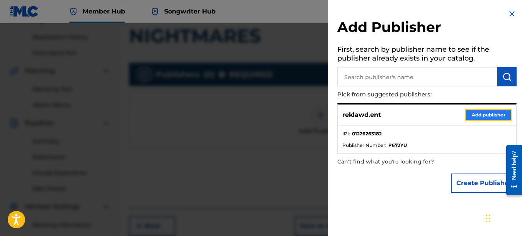
click at [487, 114] on button "Add publisher" at bounding box center [488, 115] width 46 height 12
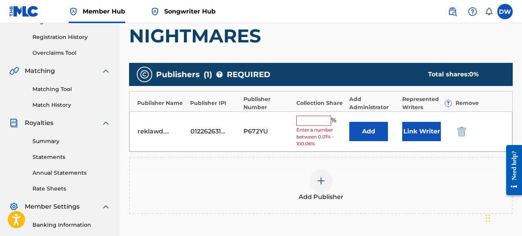
click at [321, 123] on input "text" at bounding box center [313, 121] width 35 height 10
type input "100"
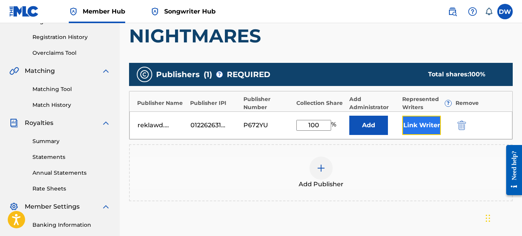
click at [428, 121] on button "Link Writer" at bounding box center [421, 125] width 39 height 19
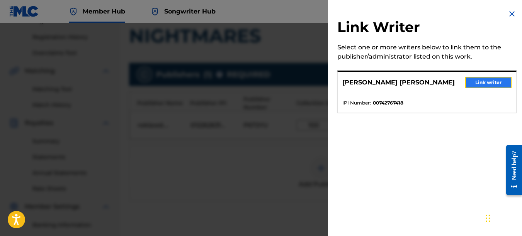
click at [477, 79] on button "Link writer" at bounding box center [488, 83] width 46 height 12
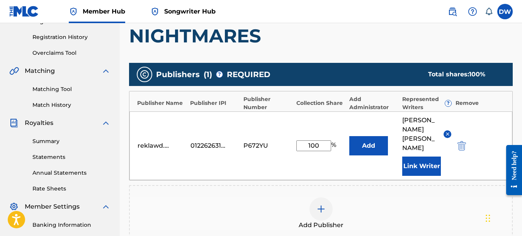
scroll to position [261, 0]
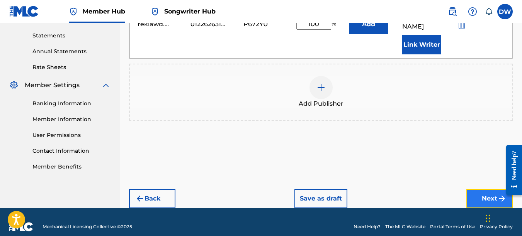
click at [472, 189] on button "Next" at bounding box center [489, 198] width 46 height 19
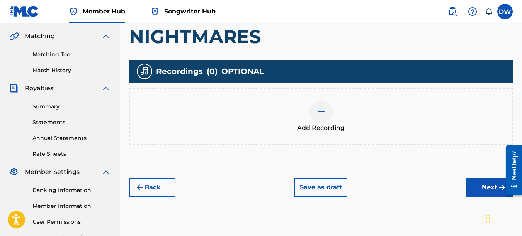
scroll to position [178, 0]
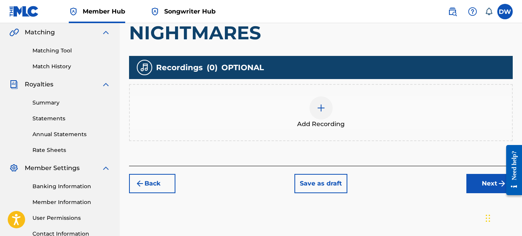
click at [319, 112] on img at bounding box center [320, 108] width 9 height 9
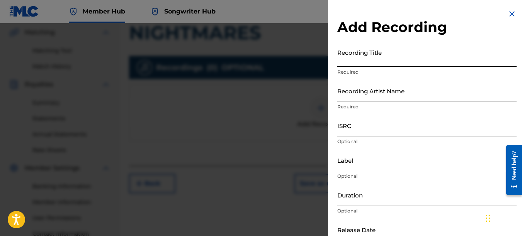
click at [366, 60] on input "Recording Title" at bounding box center [426, 56] width 179 height 22
type input "NIGHTMARES"
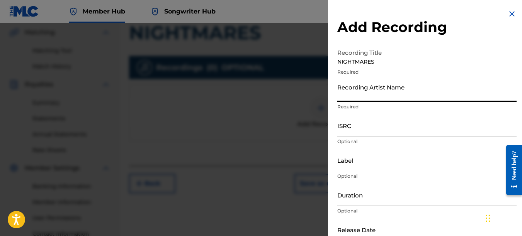
click at [363, 92] on input "Recording Artist Name" at bounding box center [426, 91] width 179 height 22
type input "PAIN"
type input "REKLAWD.ENT"
type input "[DATE]"
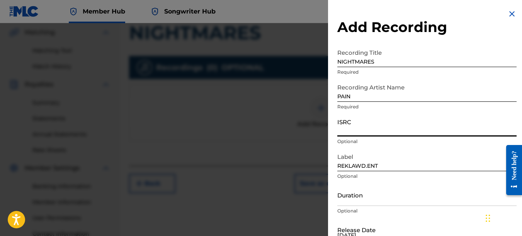
click at [356, 124] on input "ISRC" at bounding box center [426, 126] width 179 height 22
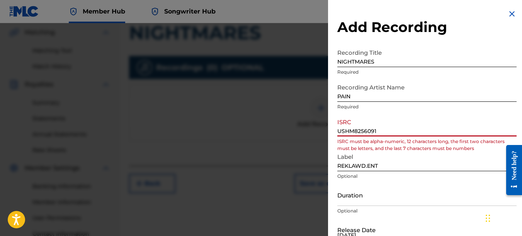
click at [358, 129] on input "USHM8256091" at bounding box center [426, 126] width 179 height 22
click at [367, 131] on input "USHM8256091" at bounding box center [426, 126] width 179 height 22
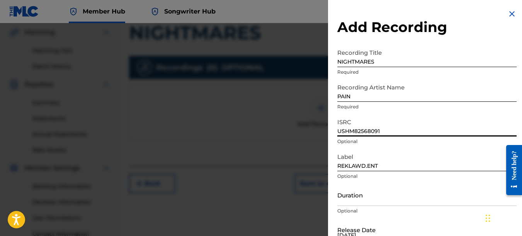
type input "USHM82568091"
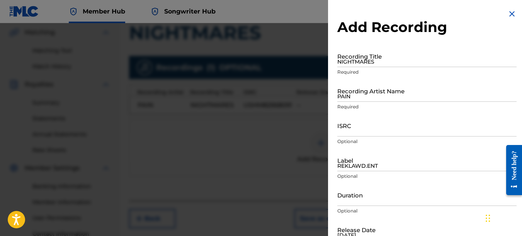
click at [512, 12] on img at bounding box center [511, 13] width 9 height 9
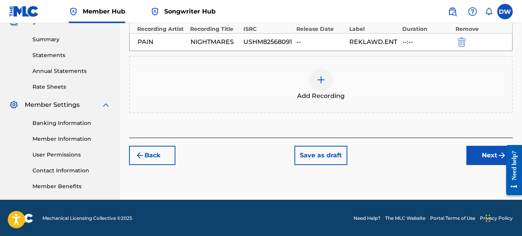
scroll to position [243, 0]
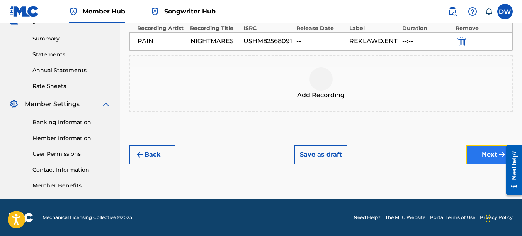
click at [481, 153] on button "Next" at bounding box center [489, 154] width 46 height 19
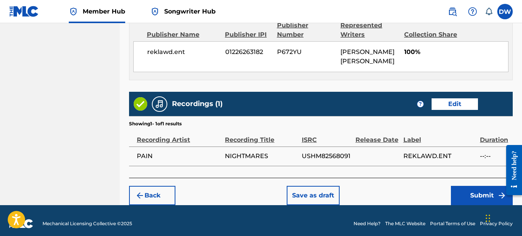
scroll to position [435, 0]
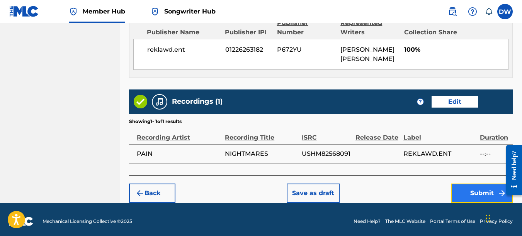
click at [476, 184] on button "Submit" at bounding box center [482, 193] width 62 height 19
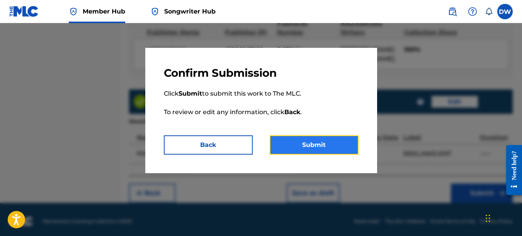
click at [351, 149] on button "Submit" at bounding box center [314, 145] width 89 height 19
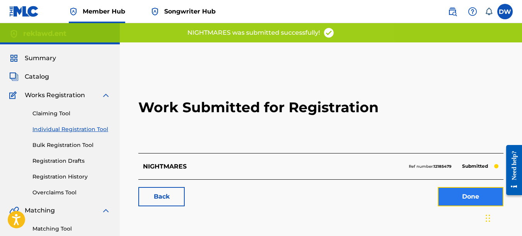
click at [449, 199] on link "Done" at bounding box center [471, 196] width 66 height 19
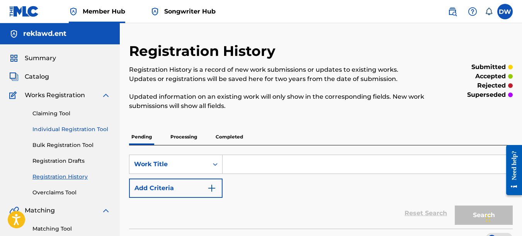
click at [105, 130] on link "Individual Registration Tool" at bounding box center [71, 130] width 78 height 8
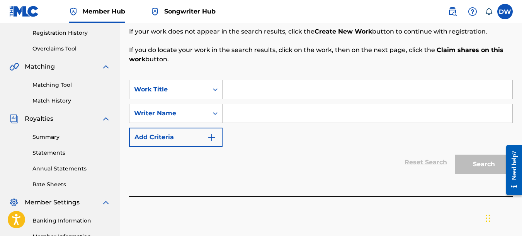
scroll to position [159, 0]
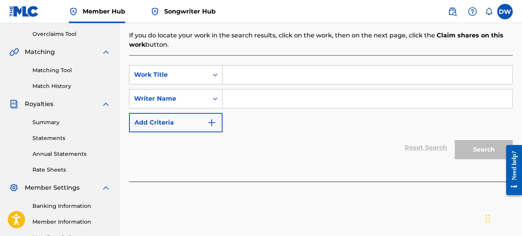
click at [243, 79] on input "Search Form" at bounding box center [367, 75] width 290 height 19
type input "NO LOYALTY"
click at [241, 102] on input "Search Form" at bounding box center [367, 99] width 290 height 19
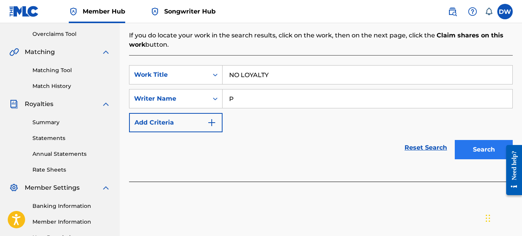
type input "P"
click at [479, 147] on button "Search" at bounding box center [484, 149] width 58 height 19
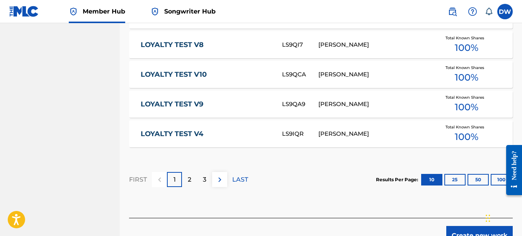
scroll to position [530, 0]
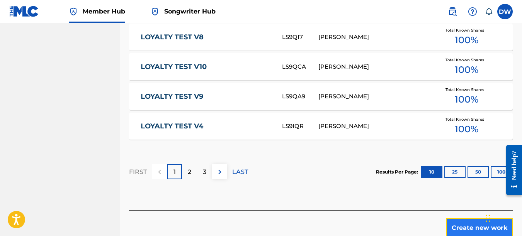
click at [454, 222] on button "Create new work" at bounding box center [479, 228] width 66 height 19
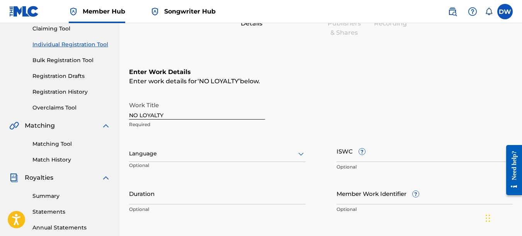
scroll to position [79, 0]
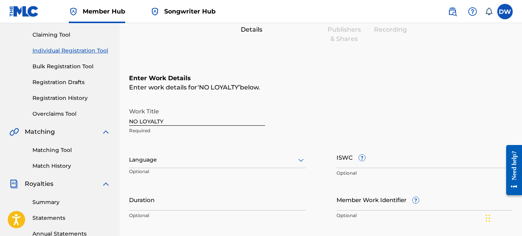
click at [299, 158] on icon at bounding box center [300, 160] width 9 height 9
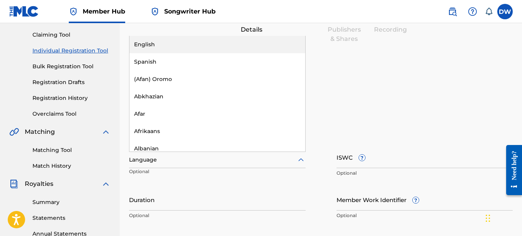
click at [224, 50] on div "English" at bounding box center [217, 44] width 176 height 17
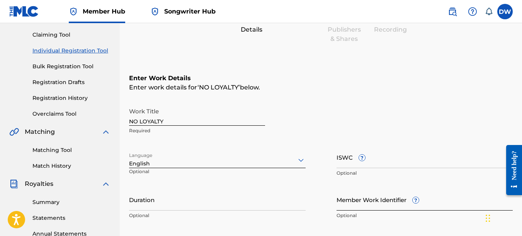
click at [350, 203] on input "Member Work Identifier ?" at bounding box center [424, 200] width 177 height 22
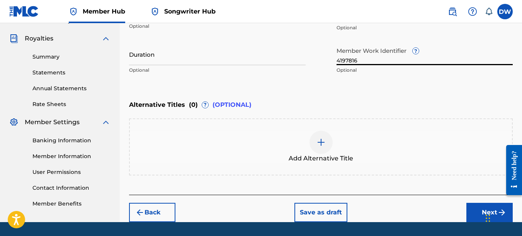
scroll to position [248, 0]
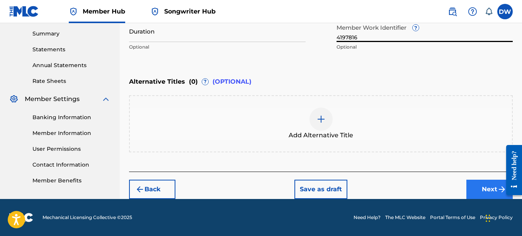
type input "4197816"
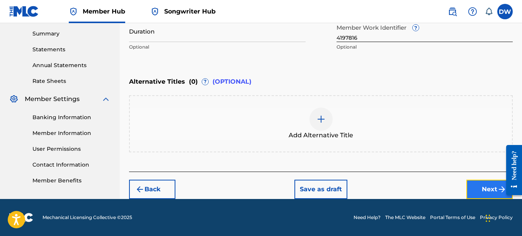
click at [477, 192] on button "Next" at bounding box center [489, 189] width 46 height 19
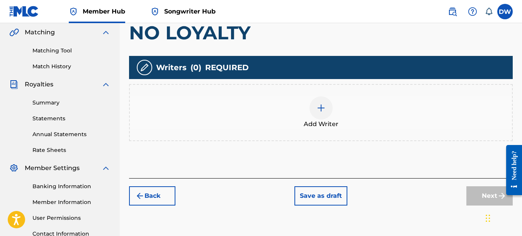
scroll to position [182, 0]
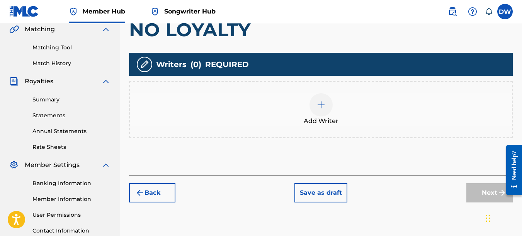
click at [326, 112] on div at bounding box center [320, 104] width 23 height 23
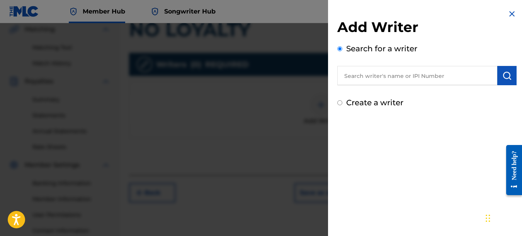
click at [384, 74] on input "text" at bounding box center [417, 75] width 160 height 19
type input "00742767418"
click at [499, 72] on button "submit" at bounding box center [506, 75] width 19 height 19
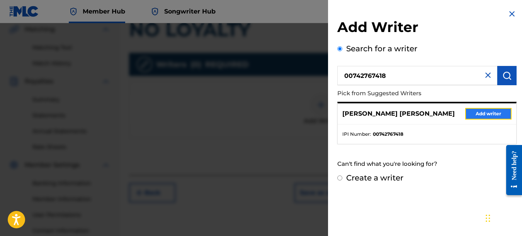
click at [491, 114] on button "Add writer" at bounding box center [488, 114] width 46 height 12
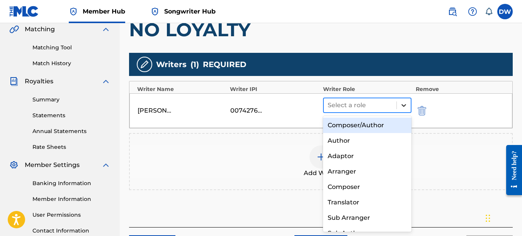
click at [403, 105] on icon at bounding box center [404, 106] width 8 height 8
click at [383, 127] on div "Composer/Author" at bounding box center [367, 125] width 89 height 15
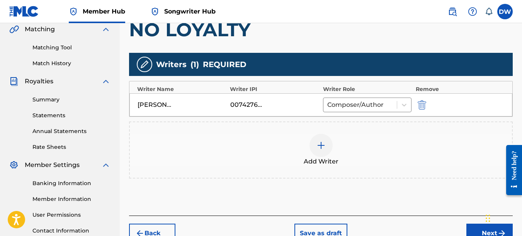
drag, startPoint x: 521, startPoint y: 102, endPoint x: 523, endPoint y: 112, distance: 9.8
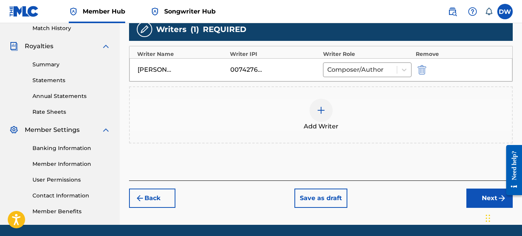
scroll to position [243, 0]
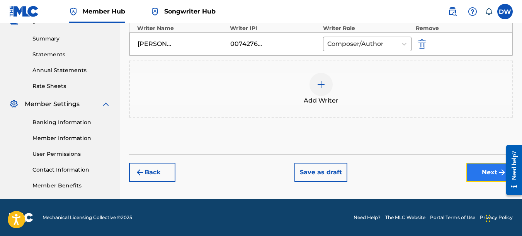
click at [470, 174] on button "Next" at bounding box center [489, 172] width 46 height 19
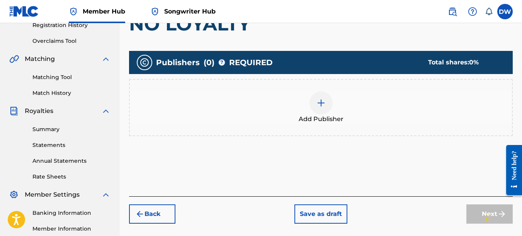
scroll to position [160, 0]
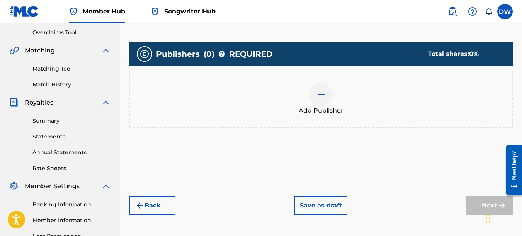
click at [319, 102] on div at bounding box center [320, 94] width 23 height 23
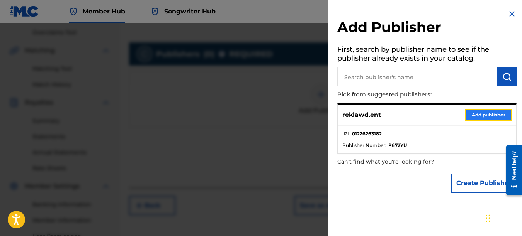
click at [476, 111] on button "Add publisher" at bounding box center [488, 115] width 46 height 12
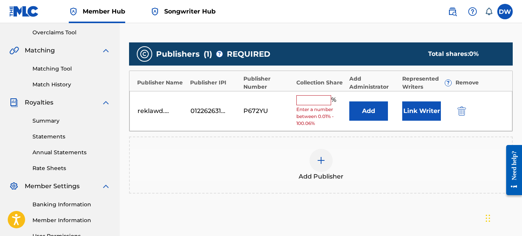
click at [315, 99] on input "text" at bounding box center [313, 100] width 35 height 10
type input "100"
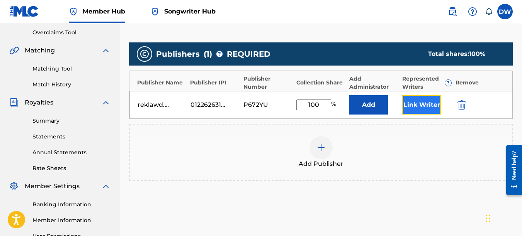
click at [429, 99] on button "Link Writer" at bounding box center [421, 104] width 39 height 19
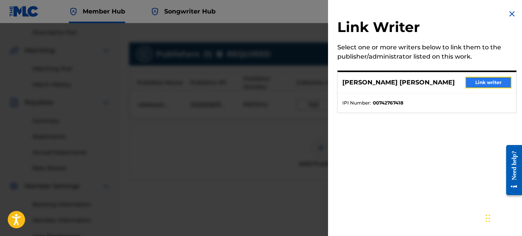
click at [473, 79] on button "Link writer" at bounding box center [488, 83] width 46 height 12
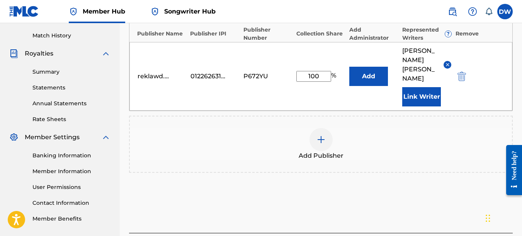
scroll to position [261, 0]
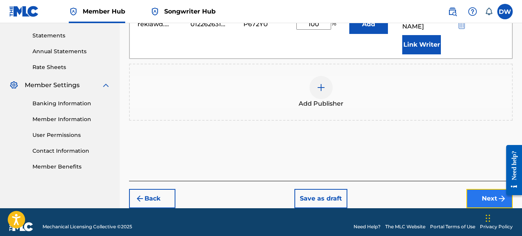
click at [477, 189] on button "Next" at bounding box center [489, 198] width 46 height 19
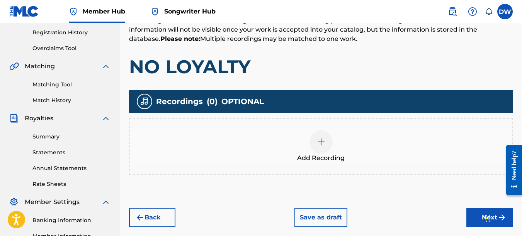
scroll to position [166, 0]
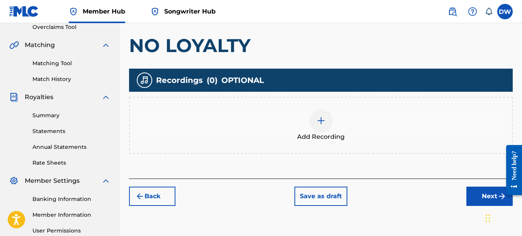
click at [317, 125] on img at bounding box center [320, 120] width 9 height 9
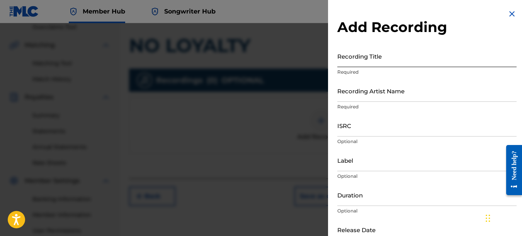
click at [354, 60] on input "Recording Title" at bounding box center [426, 56] width 179 height 22
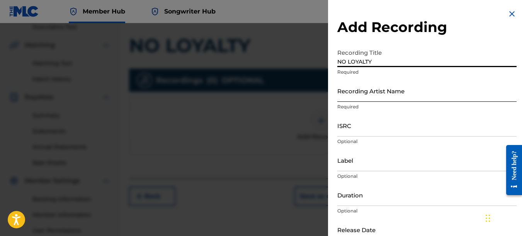
type input "NO LOYALTY"
click at [345, 91] on input "Recording Artist Name" at bounding box center [426, 91] width 179 height 22
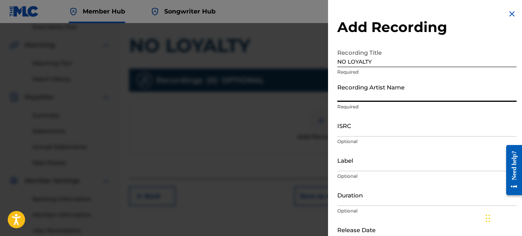
type input "PAIN"
type input "REKLAWD.ENT"
type input "[DATE]"
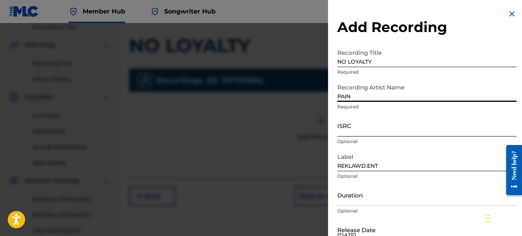
click at [362, 124] on input "ISRC" at bounding box center [426, 126] width 179 height 22
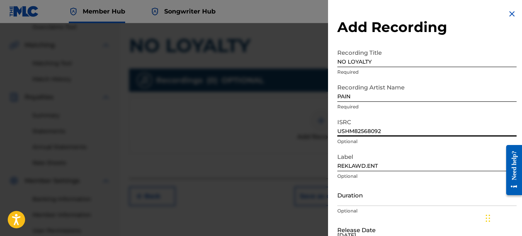
type input "USHM82568092"
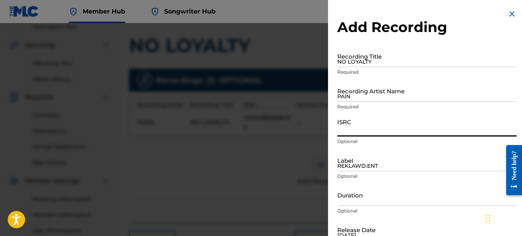
click at [509, 13] on img at bounding box center [511, 13] width 9 height 9
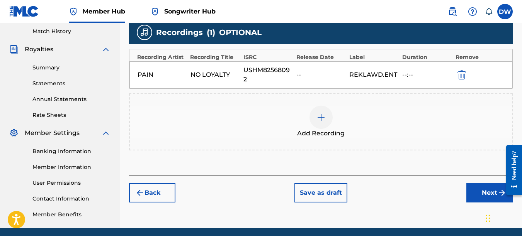
scroll to position [243, 0]
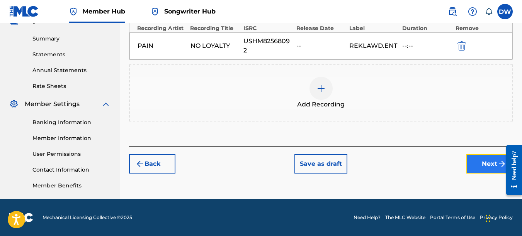
click at [480, 164] on button "Next" at bounding box center [489, 163] width 46 height 19
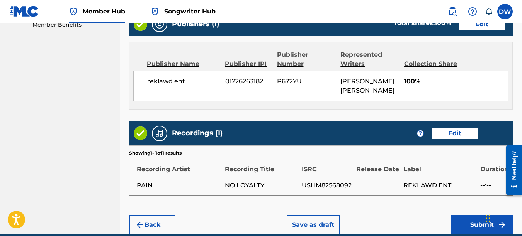
scroll to position [435, 0]
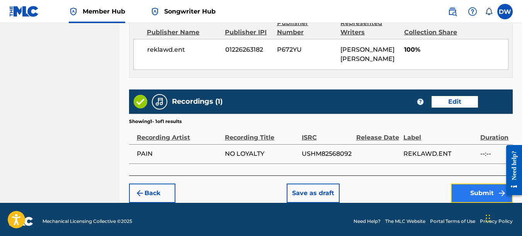
click at [466, 187] on button "Submit" at bounding box center [482, 193] width 62 height 19
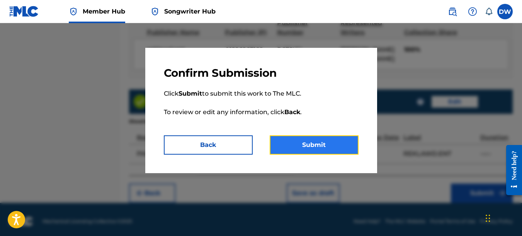
click at [331, 148] on button "Submit" at bounding box center [314, 145] width 89 height 19
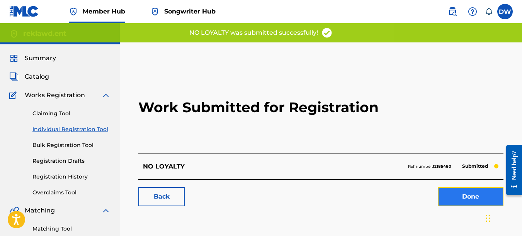
click at [445, 190] on link "Done" at bounding box center [471, 196] width 66 height 19
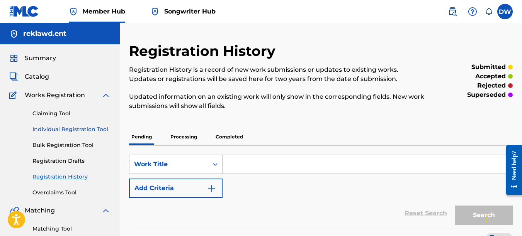
click at [103, 130] on link "Individual Registration Tool" at bounding box center [71, 130] width 78 height 8
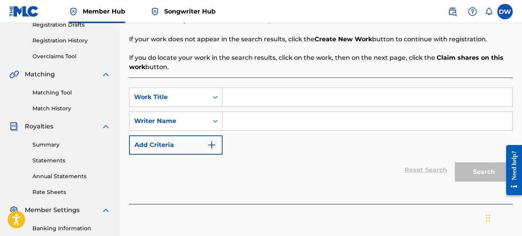
scroll to position [139, 0]
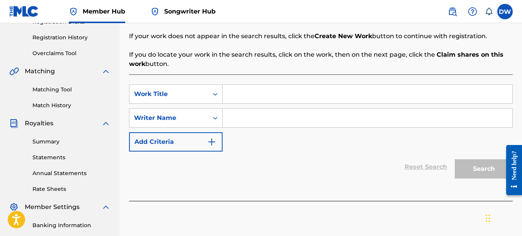
click at [244, 98] on input "Search Form" at bounding box center [367, 94] width 290 height 19
type input "HOME RUN"
click at [238, 116] on input "Search Form" at bounding box center [367, 118] width 290 height 19
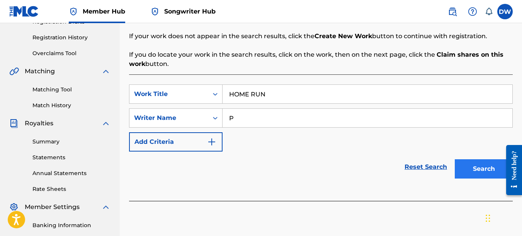
type input "P"
click at [473, 169] on button "Search" at bounding box center [484, 169] width 58 height 19
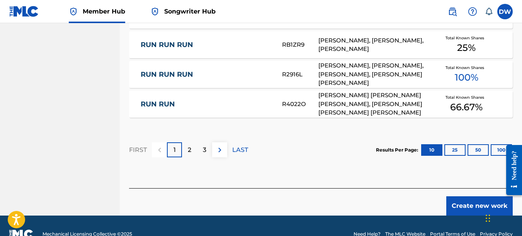
scroll to position [557, 0]
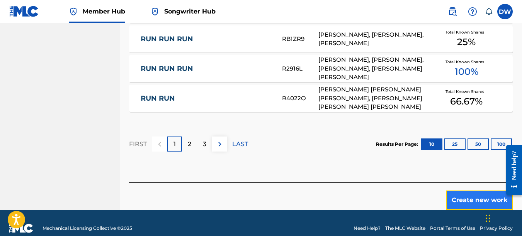
click at [475, 191] on button "Create new work" at bounding box center [479, 200] width 66 height 19
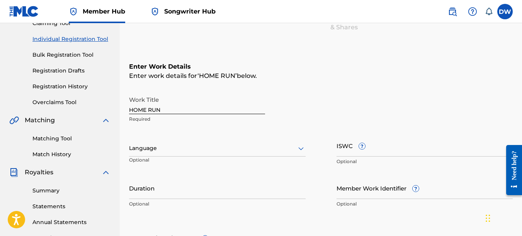
scroll to position [86, 0]
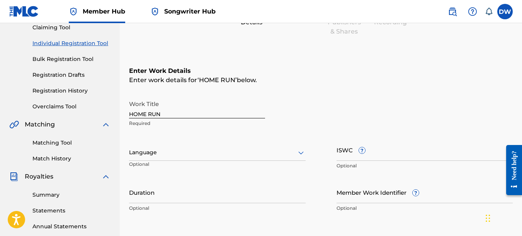
click at [301, 152] on icon at bounding box center [300, 152] width 9 height 9
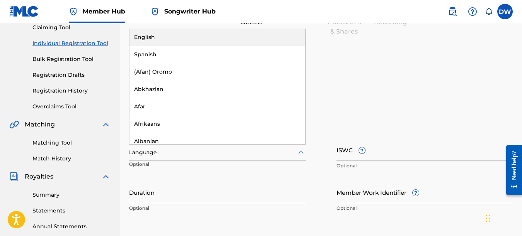
click at [224, 34] on div "English" at bounding box center [217, 37] width 176 height 17
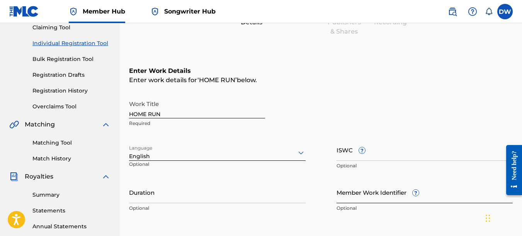
click at [364, 195] on input "Member Work Identifier ?" at bounding box center [424, 193] width 177 height 22
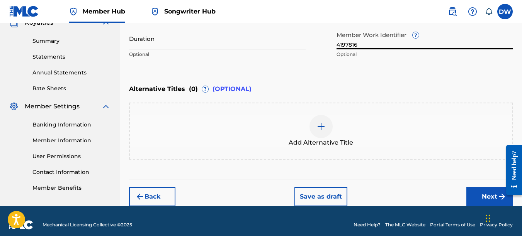
scroll to position [248, 0]
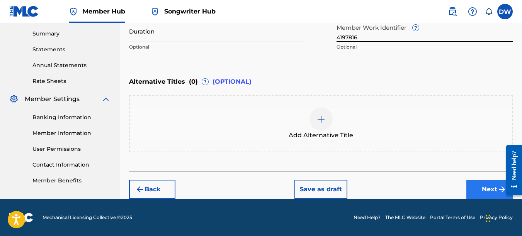
type input "4197816"
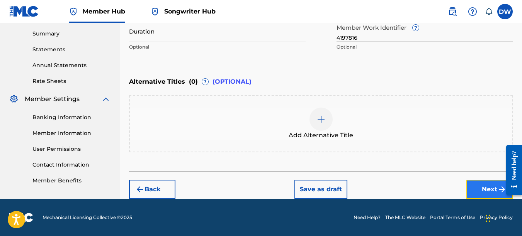
click at [482, 185] on button "Next" at bounding box center [489, 189] width 46 height 19
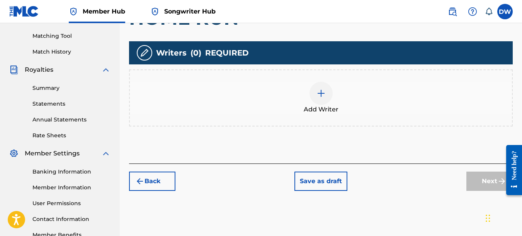
scroll to position [197, 0]
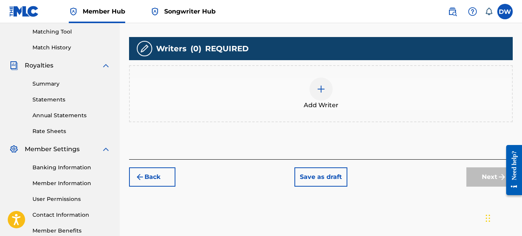
click at [325, 96] on div at bounding box center [320, 89] width 23 height 23
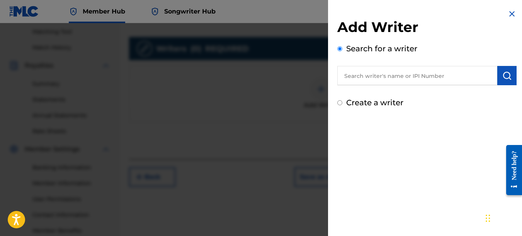
click at [380, 78] on input "text" at bounding box center [417, 75] width 160 height 19
type input "00742767418"
click at [502, 78] on img "submit" at bounding box center [506, 75] width 9 height 9
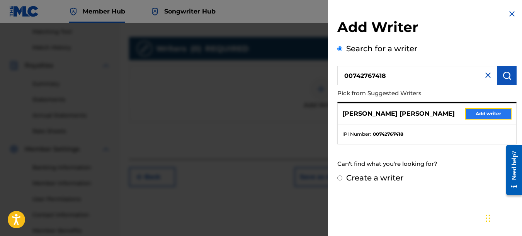
click at [492, 114] on button "Add writer" at bounding box center [488, 114] width 46 height 12
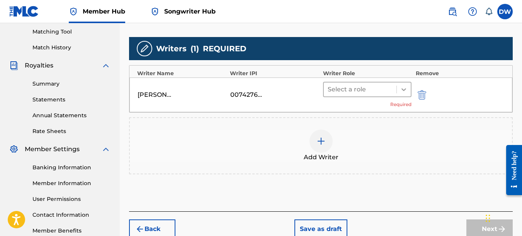
click at [402, 90] on icon at bounding box center [404, 90] width 8 height 8
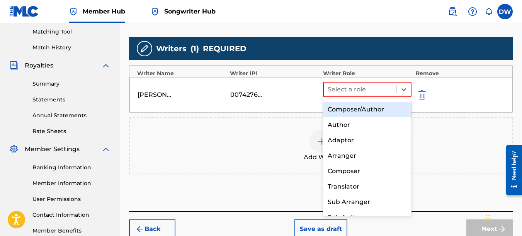
click at [389, 108] on div "Composer/Author" at bounding box center [367, 109] width 89 height 15
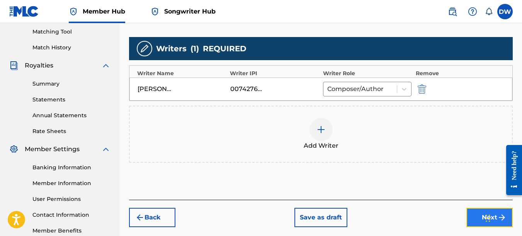
click at [473, 220] on button "Next" at bounding box center [489, 217] width 46 height 19
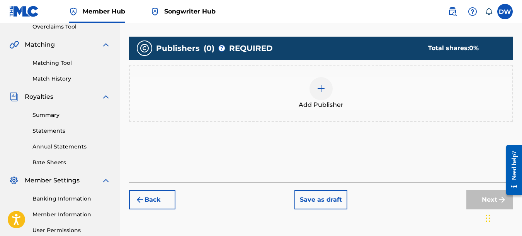
scroll to position [236, 0]
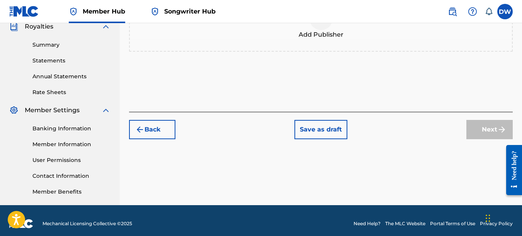
click at [325, 26] on div at bounding box center [320, 18] width 23 height 23
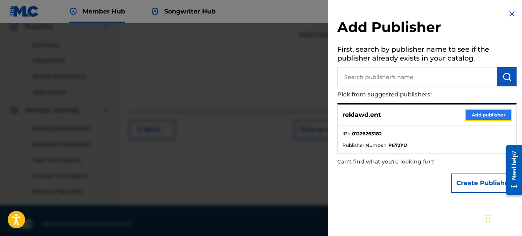
click at [472, 114] on button "Add publisher" at bounding box center [488, 115] width 46 height 12
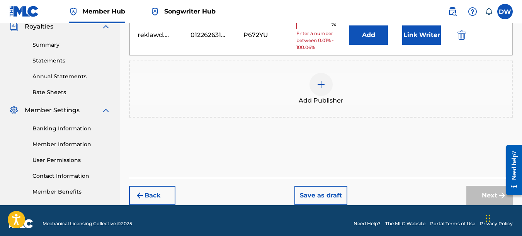
click at [319, 29] on input "text" at bounding box center [313, 24] width 35 height 10
type input "100"
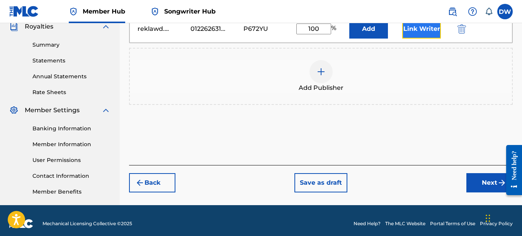
click at [418, 31] on button "Link Writer" at bounding box center [421, 28] width 39 height 19
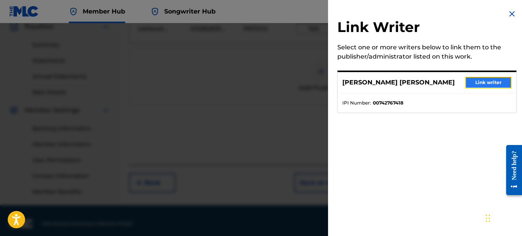
click at [481, 85] on button "Link writer" at bounding box center [488, 83] width 46 height 12
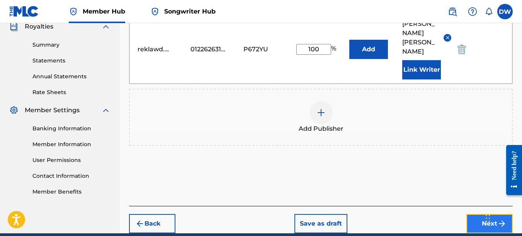
click at [471, 217] on button "Next" at bounding box center [489, 223] width 46 height 19
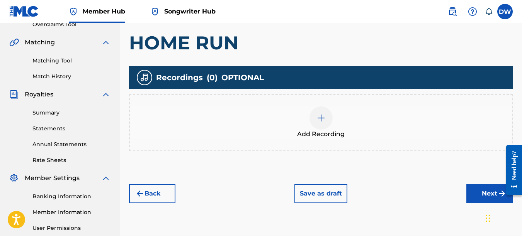
scroll to position [213, 0]
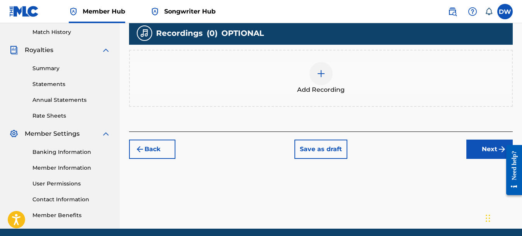
click at [317, 74] on img at bounding box center [320, 73] width 9 height 9
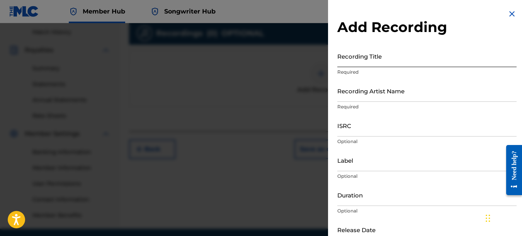
click at [351, 53] on input "Recording Title" at bounding box center [426, 56] width 179 height 22
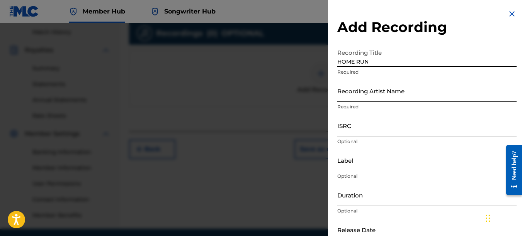
type input "HOME RUN"
click at [355, 94] on input "Recording Artist Name" at bounding box center [426, 91] width 179 height 22
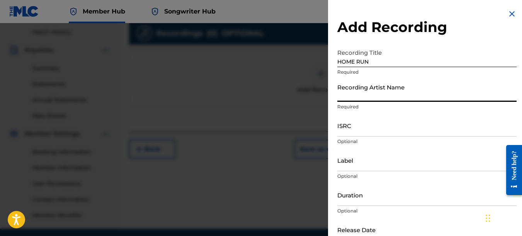
type input "PAIN"
type input "REKLAWD.ENT"
type input "[DATE]"
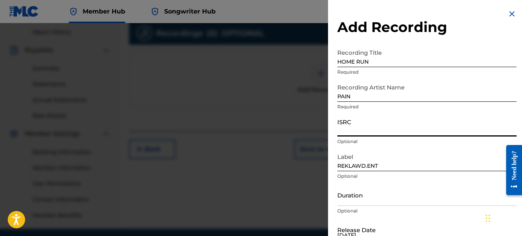
click at [351, 125] on input "ISRC" at bounding box center [426, 126] width 179 height 22
type input "USHM82568093"
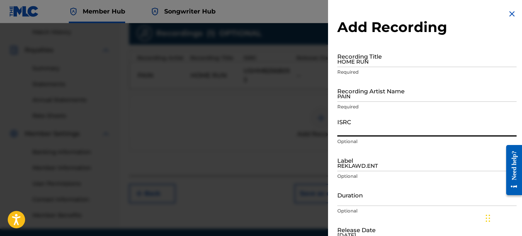
click at [511, 10] on img at bounding box center [511, 13] width 9 height 9
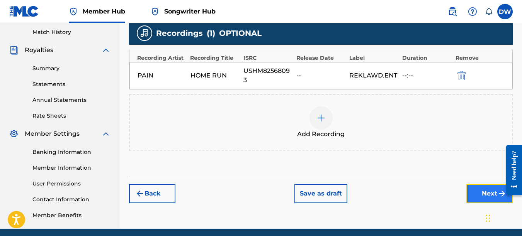
click at [476, 192] on button "Next" at bounding box center [489, 193] width 46 height 19
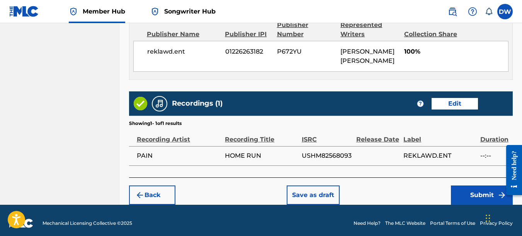
scroll to position [434, 0]
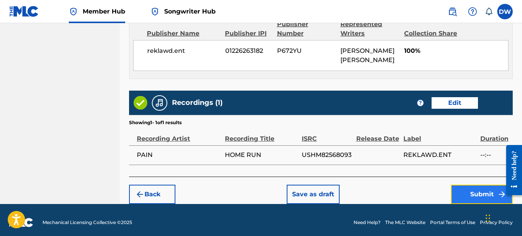
click at [472, 194] on button "Submit" at bounding box center [482, 194] width 62 height 19
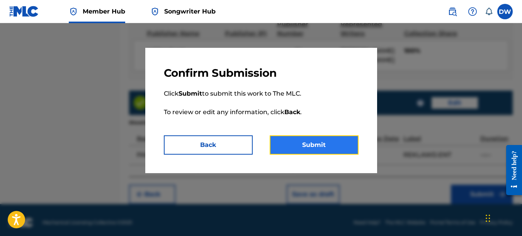
click at [319, 143] on button "Submit" at bounding box center [314, 145] width 89 height 19
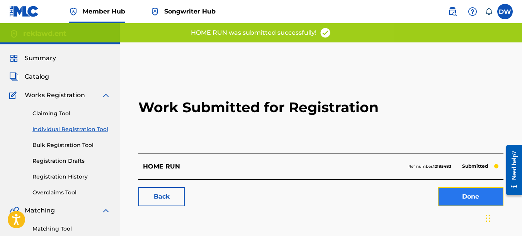
click at [461, 198] on link "Done" at bounding box center [471, 196] width 66 height 19
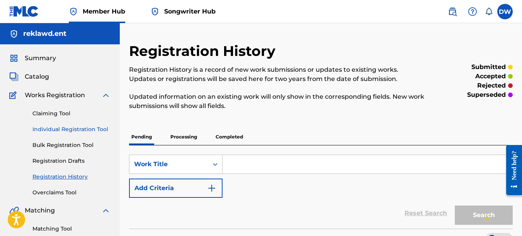
click at [98, 131] on link "Individual Registration Tool" at bounding box center [71, 130] width 78 height 8
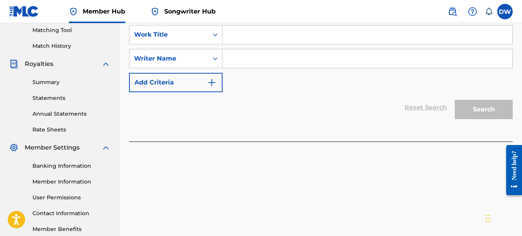
scroll to position [179, 0]
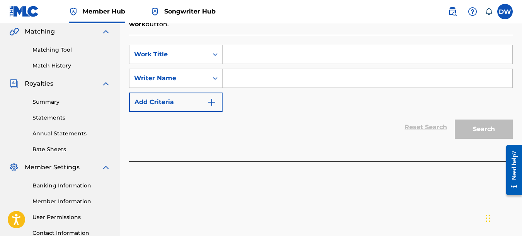
click at [241, 55] on input "Search Form" at bounding box center [367, 54] width 290 height 19
type input "HUSTLERS PARTY"
click at [254, 80] on input "Search Form" at bounding box center [367, 78] width 290 height 19
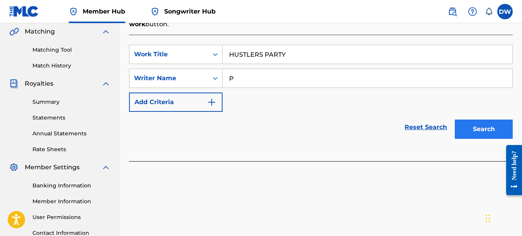
type input "P"
click at [466, 125] on button "Search" at bounding box center [484, 129] width 58 height 19
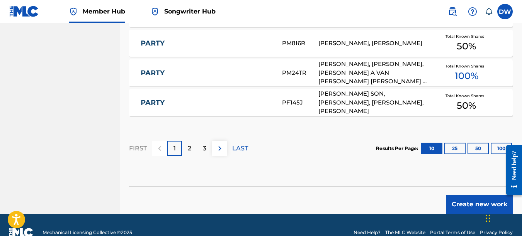
scroll to position [556, 0]
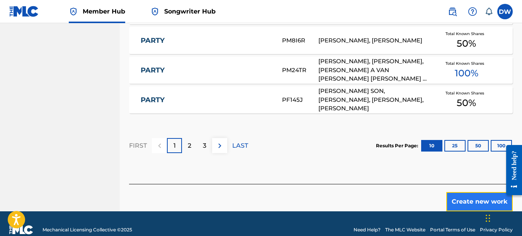
click at [462, 201] on button "Create new work" at bounding box center [479, 201] width 66 height 19
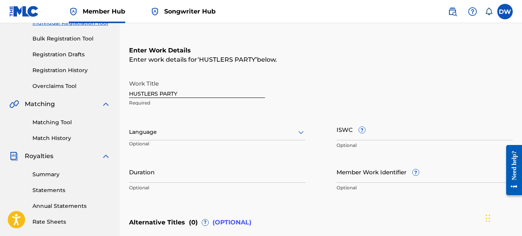
scroll to position [105, 0]
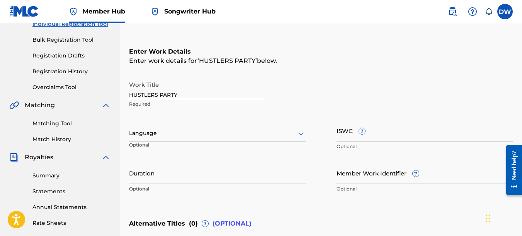
click at [405, 112] on div "Work Title HUSTLERS PARTY Required Language Optional ISWC ? Optional Duration O…" at bounding box center [321, 137] width 384 height 120
click at [299, 132] on icon at bounding box center [300, 133] width 9 height 9
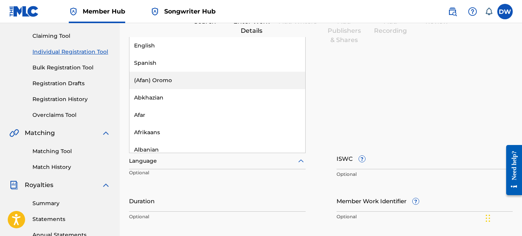
scroll to position [54, 0]
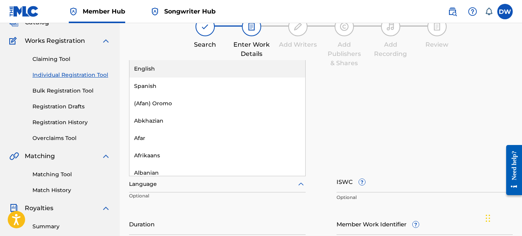
click at [194, 71] on div "English" at bounding box center [217, 68] width 176 height 17
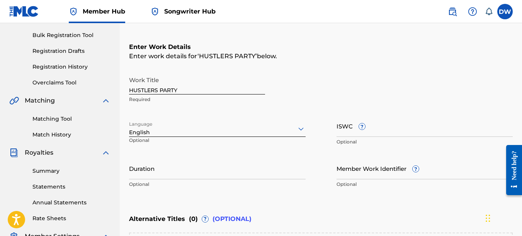
scroll to position [183, 0]
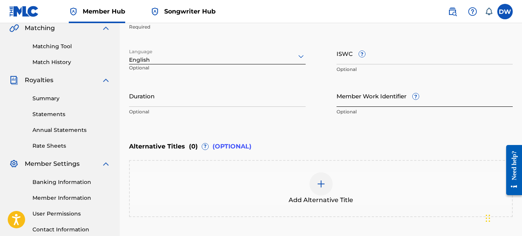
click at [347, 100] on input "Member Work Identifier ?" at bounding box center [424, 96] width 177 height 22
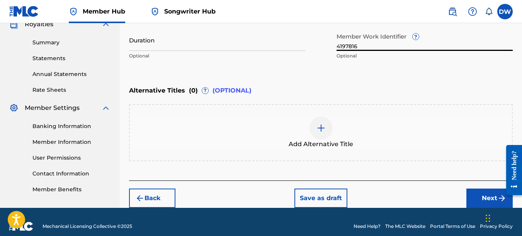
scroll to position [248, 0]
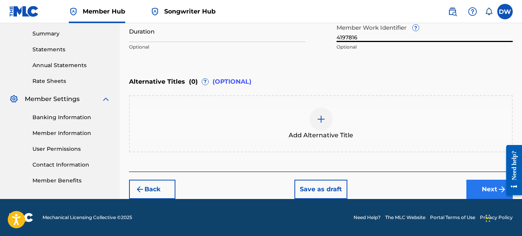
type input "4197816"
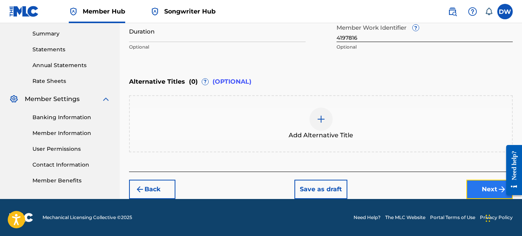
click at [484, 188] on button "Next" at bounding box center [489, 189] width 46 height 19
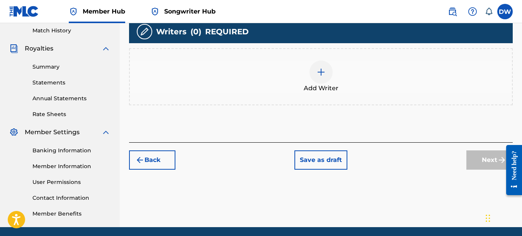
scroll to position [219, 0]
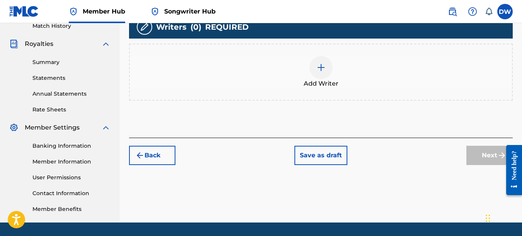
click at [320, 68] on img at bounding box center [320, 67] width 9 height 9
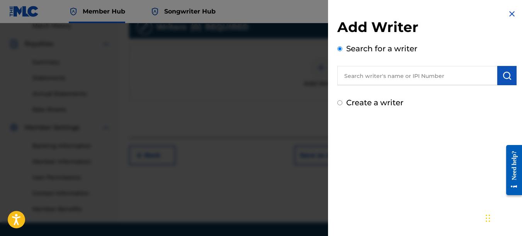
click at [372, 81] on input "text" at bounding box center [417, 75] width 160 height 19
type input "00742767418"
click at [510, 75] on button "submit" at bounding box center [506, 75] width 19 height 19
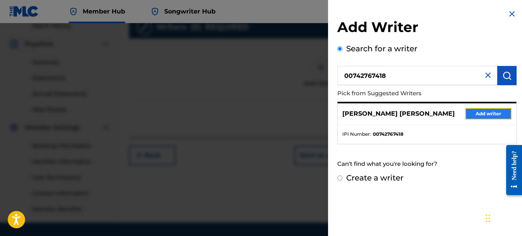
click at [499, 114] on button "Add writer" at bounding box center [488, 114] width 46 height 12
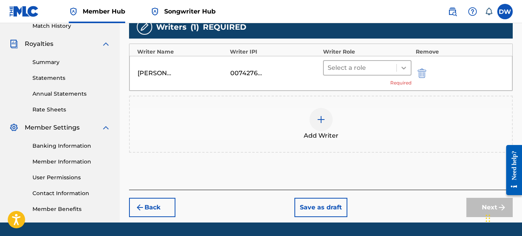
click at [403, 66] on icon at bounding box center [404, 68] width 8 height 8
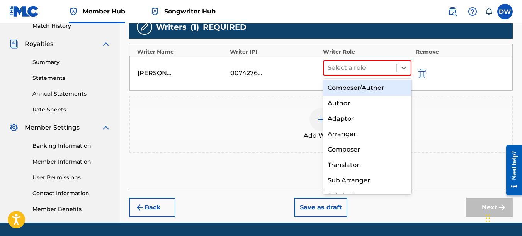
click at [376, 88] on div "Composer/Author" at bounding box center [367, 87] width 89 height 15
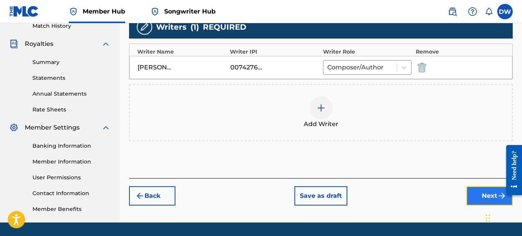
click at [480, 197] on button "Next" at bounding box center [489, 196] width 46 height 19
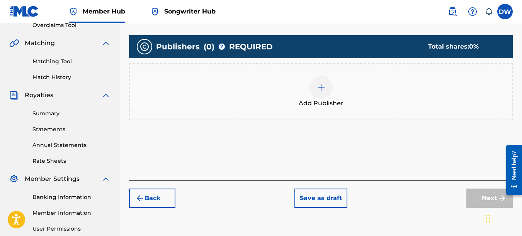
scroll to position [178, 0]
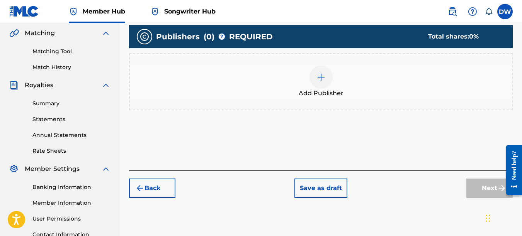
click at [322, 80] on img at bounding box center [320, 77] width 9 height 9
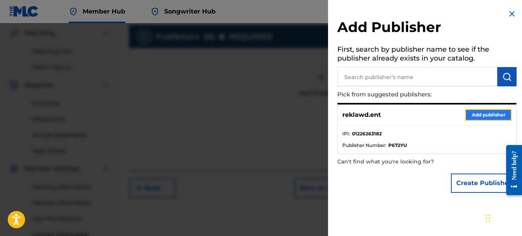
click at [472, 112] on button "Add publisher" at bounding box center [488, 115] width 46 height 12
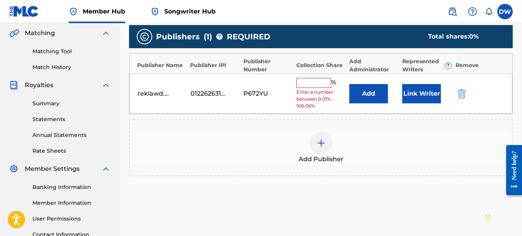
click at [313, 81] on input "text" at bounding box center [313, 83] width 35 height 10
type input "100"
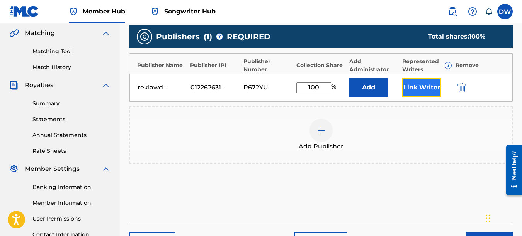
click at [428, 87] on button "Link Writer" at bounding box center [421, 87] width 39 height 19
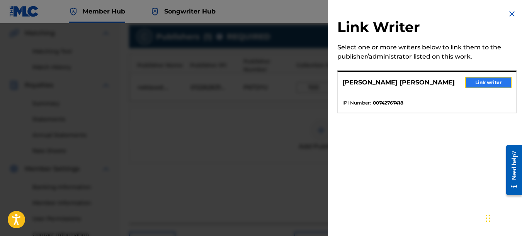
click at [487, 81] on button "Link writer" at bounding box center [488, 83] width 46 height 12
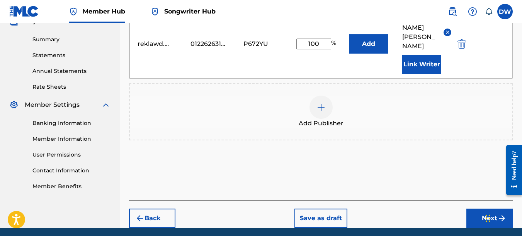
scroll to position [261, 0]
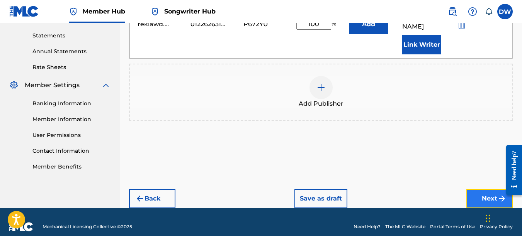
click at [474, 189] on button "Next" at bounding box center [489, 198] width 46 height 19
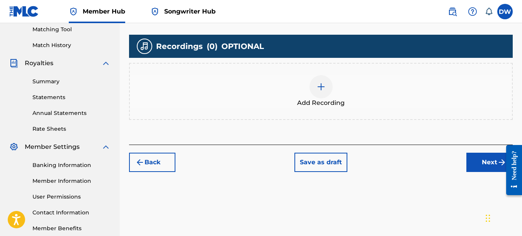
scroll to position [203, 0]
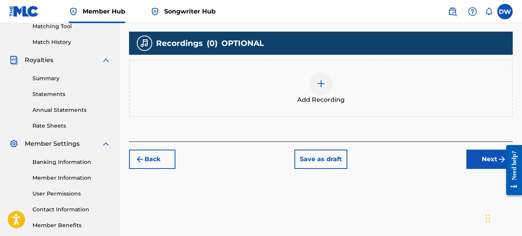
click at [324, 84] on img at bounding box center [320, 83] width 9 height 9
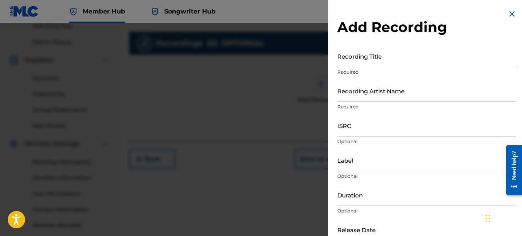
click at [368, 54] on input "Recording Title" at bounding box center [426, 56] width 179 height 22
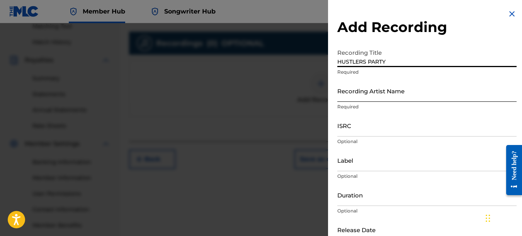
type input "HUSTLERS PARTY"
click at [376, 93] on input "Recording Artist Name" at bounding box center [426, 91] width 179 height 22
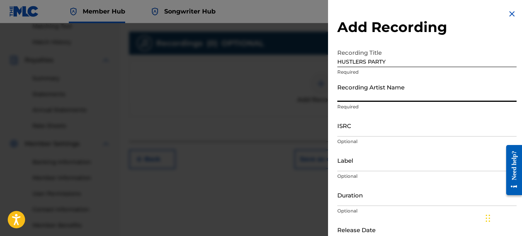
type input "PAIN"
type input "REKLAWD.ENT"
type input "[DATE]"
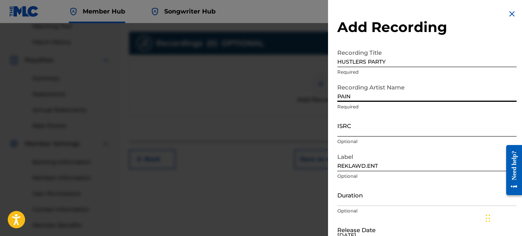
click at [345, 125] on input "ISRC" at bounding box center [426, 126] width 179 height 22
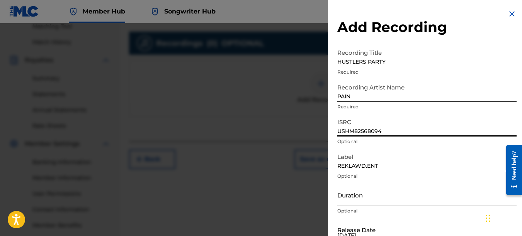
type input "USHM82568094"
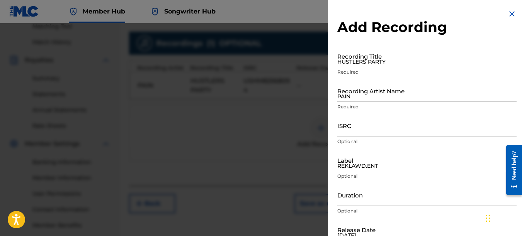
click at [507, 11] on img at bounding box center [511, 13] width 9 height 9
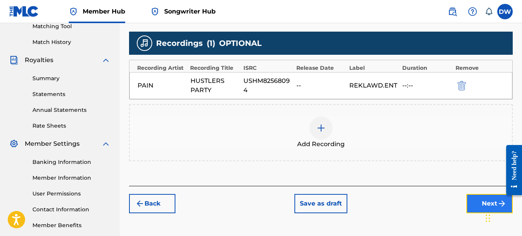
click at [480, 200] on button "Next" at bounding box center [489, 203] width 46 height 19
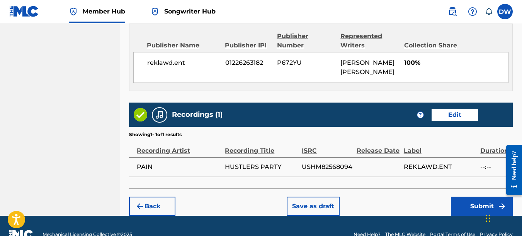
scroll to position [435, 0]
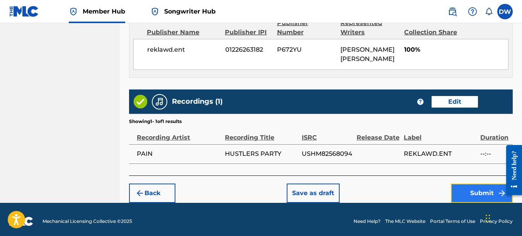
click at [467, 190] on button "Submit" at bounding box center [482, 193] width 62 height 19
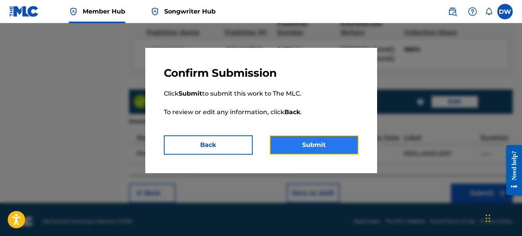
click at [332, 144] on button "Submit" at bounding box center [314, 145] width 89 height 19
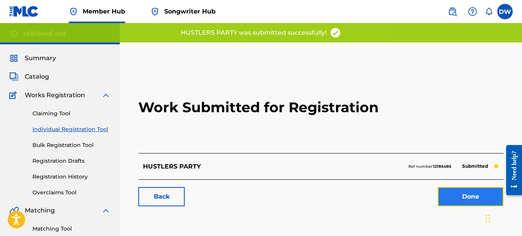
click at [461, 192] on link "Done" at bounding box center [471, 196] width 66 height 19
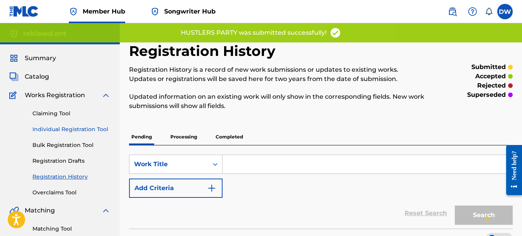
click at [76, 127] on link "Individual Registration Tool" at bounding box center [71, 130] width 78 height 8
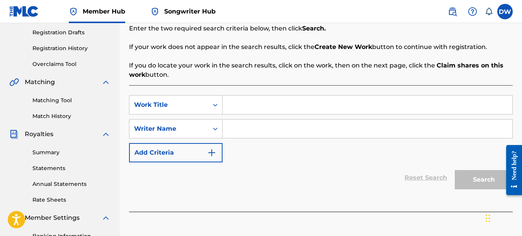
scroll to position [167, 0]
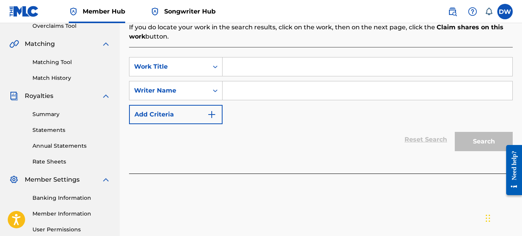
click at [253, 63] on input "Search Form" at bounding box center [367, 67] width 290 height 19
type input "I BE PRAYING"
click at [238, 95] on input "Search Form" at bounding box center [367, 90] width 290 height 19
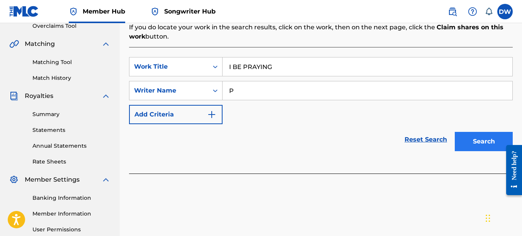
type input "P"
click at [477, 134] on button "Search" at bounding box center [484, 141] width 58 height 19
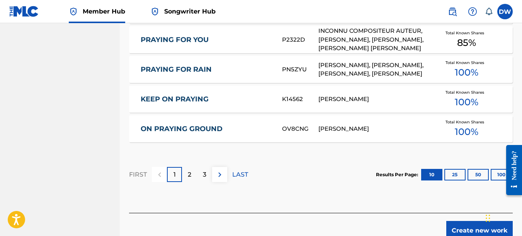
scroll to position [528, 0]
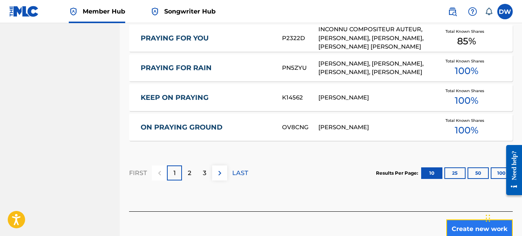
click at [456, 225] on button "Create new work" at bounding box center [479, 229] width 66 height 19
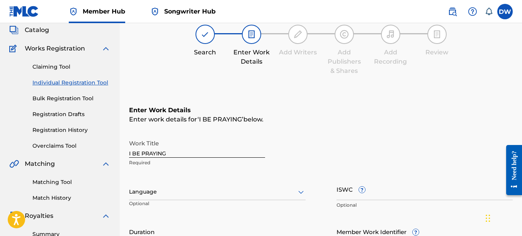
scroll to position [43, 0]
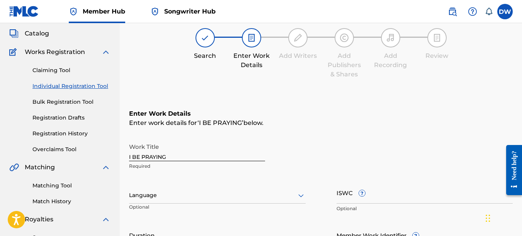
click at [300, 193] on icon at bounding box center [300, 195] width 9 height 9
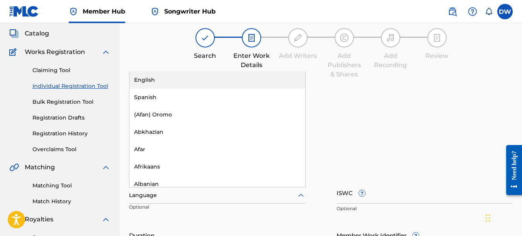
click at [219, 81] on div "English" at bounding box center [217, 79] width 176 height 17
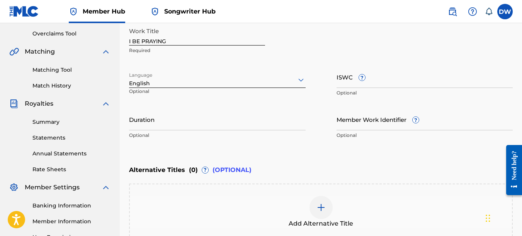
scroll to position [181, 0]
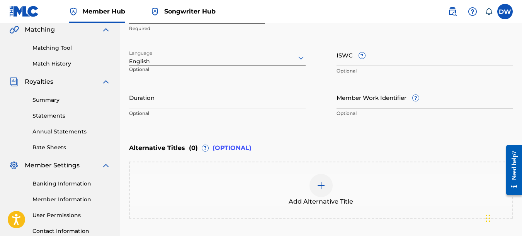
click at [342, 103] on input "Member Work Identifier ?" at bounding box center [424, 98] width 177 height 22
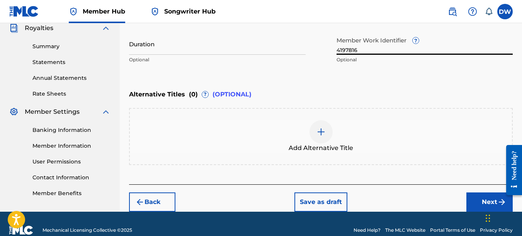
scroll to position [248, 0]
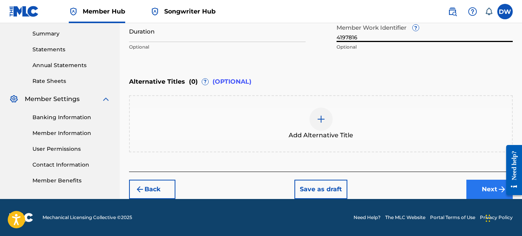
type input "4197816"
click at [473, 189] on button "Next" at bounding box center [489, 189] width 46 height 19
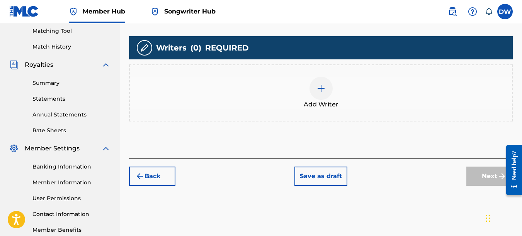
scroll to position [199, 0]
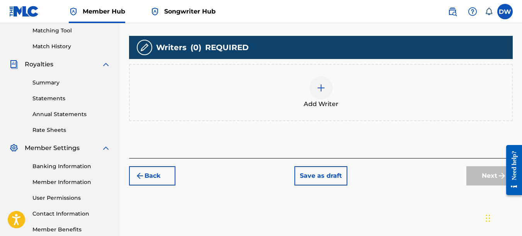
click at [328, 91] on div at bounding box center [320, 87] width 23 height 23
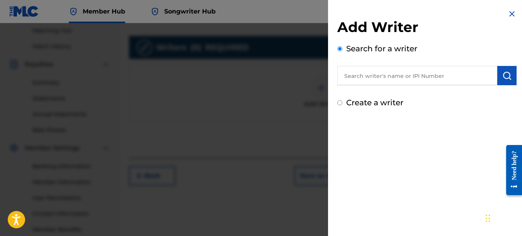
click at [363, 70] on input "text" at bounding box center [417, 75] width 160 height 19
type input "00742767418"
click at [509, 71] on button "submit" at bounding box center [506, 75] width 19 height 19
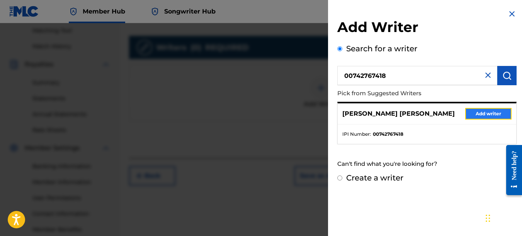
click at [500, 112] on button "Add writer" at bounding box center [488, 114] width 46 height 12
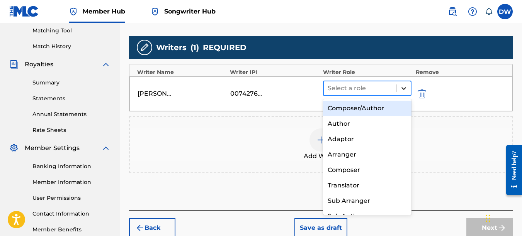
click at [402, 85] on icon at bounding box center [404, 89] width 8 height 8
click at [384, 105] on div "Composer/Author" at bounding box center [367, 108] width 89 height 15
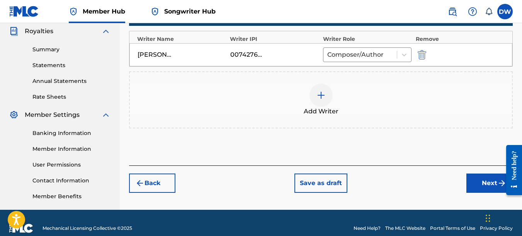
scroll to position [243, 0]
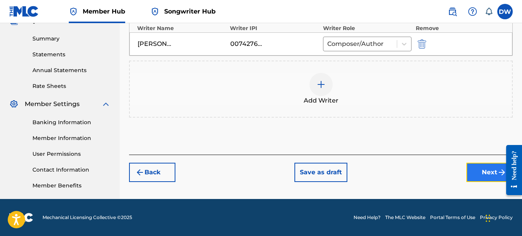
click at [470, 173] on button "Next" at bounding box center [489, 172] width 46 height 19
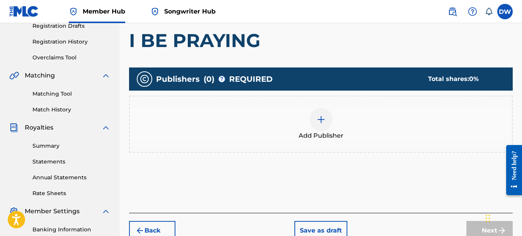
scroll to position [144, 0]
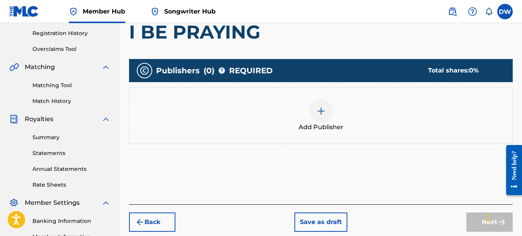
click at [324, 115] on img at bounding box center [320, 111] width 9 height 9
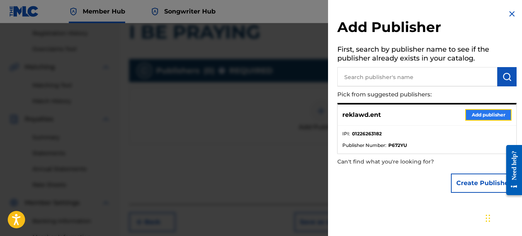
click at [477, 115] on button "Add publisher" at bounding box center [488, 115] width 46 height 12
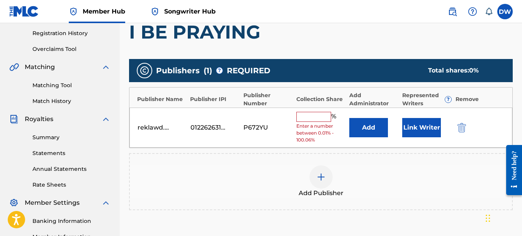
click at [321, 116] on input "text" at bounding box center [313, 117] width 35 height 10
type input "100"
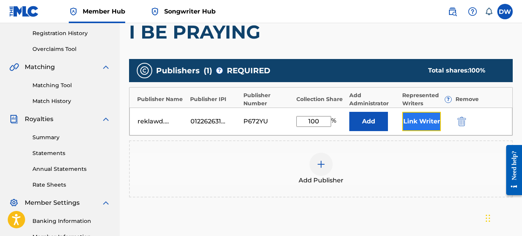
click at [422, 123] on button "Link Writer" at bounding box center [421, 121] width 39 height 19
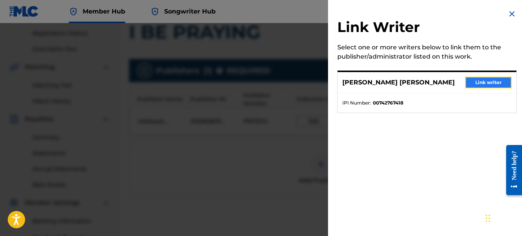
click at [482, 78] on button "Link writer" at bounding box center [488, 83] width 46 height 12
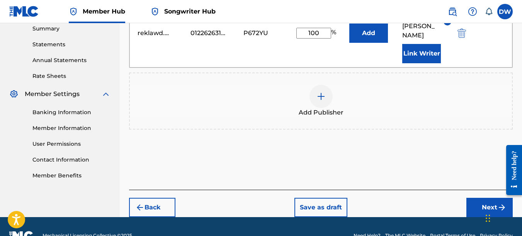
scroll to position [253, 0]
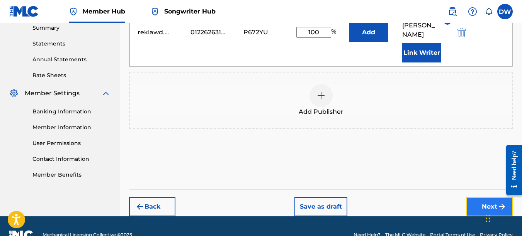
click at [479, 197] on button "Next" at bounding box center [489, 206] width 46 height 19
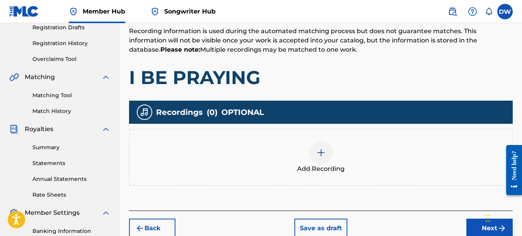
scroll to position [172, 0]
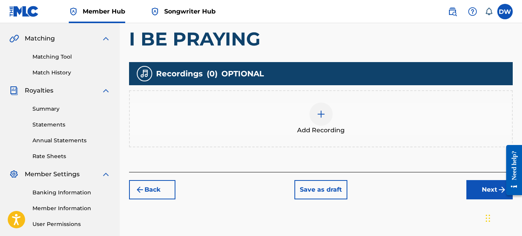
click at [322, 112] on img at bounding box center [320, 114] width 9 height 9
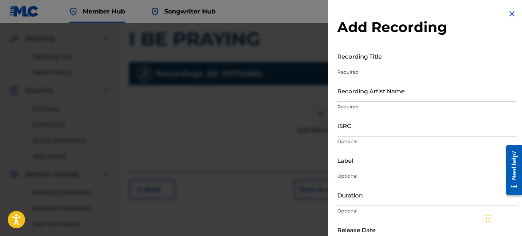
click at [359, 59] on input "Recording Title" at bounding box center [426, 56] width 179 height 22
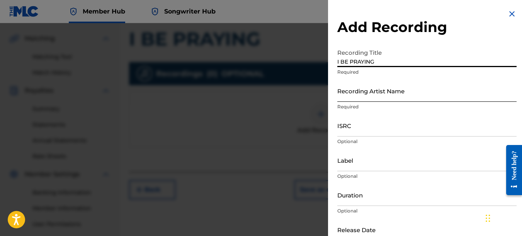
type input "I BE PRAYING"
click at [348, 94] on input "Recording Artist Name" at bounding box center [426, 91] width 179 height 22
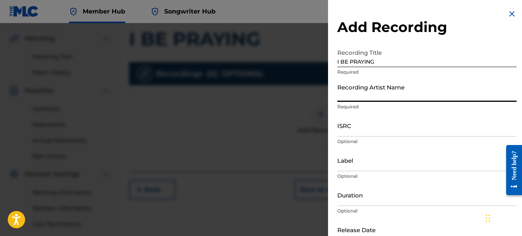
type input "PAIN"
type input "REKLAWD.ENT"
type input "[DATE]"
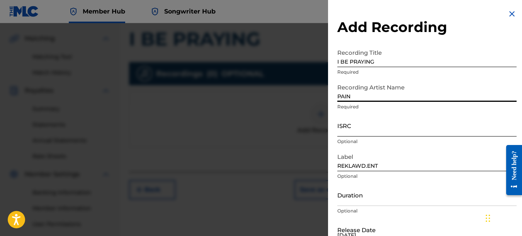
click at [347, 125] on input "ISRC" at bounding box center [426, 126] width 179 height 22
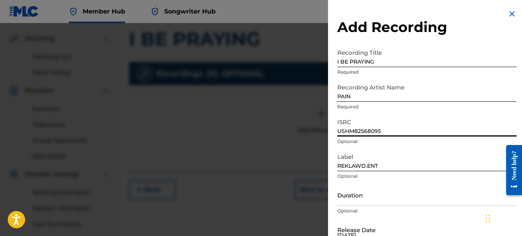
type input "USHM82568095"
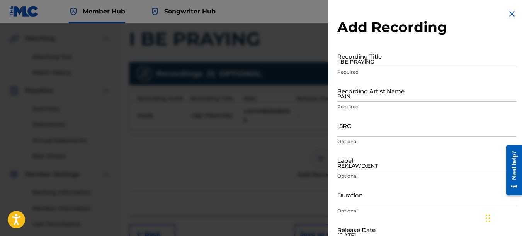
click at [512, 14] on img at bounding box center [511, 13] width 9 height 9
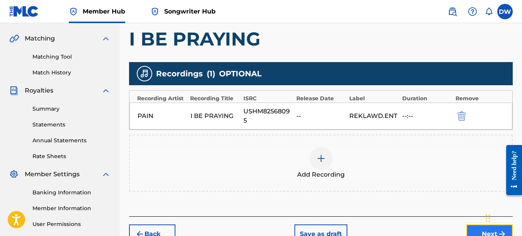
click at [471, 229] on button "Next" at bounding box center [489, 234] width 46 height 19
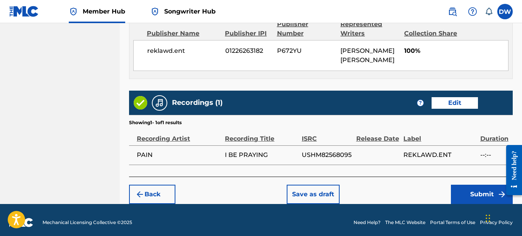
scroll to position [435, 0]
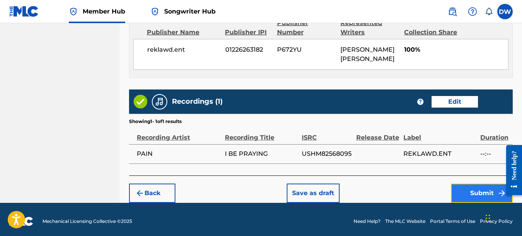
click at [474, 189] on button "Submit" at bounding box center [482, 193] width 62 height 19
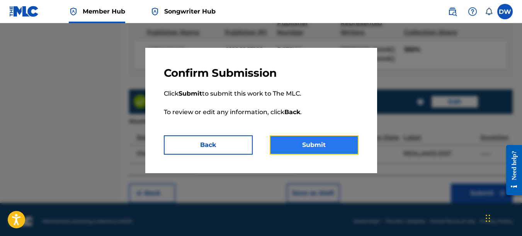
click at [341, 148] on button "Submit" at bounding box center [314, 145] width 89 height 19
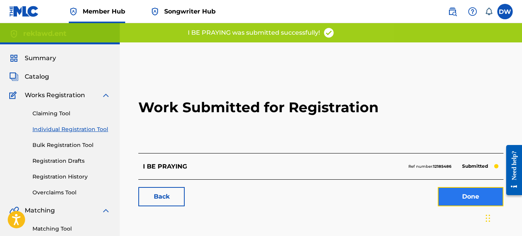
click at [460, 197] on link "Done" at bounding box center [471, 196] width 66 height 19
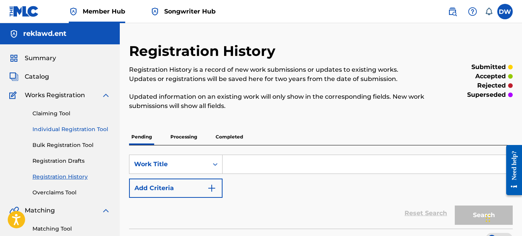
click at [92, 129] on link "Individual Registration Tool" at bounding box center [71, 130] width 78 height 8
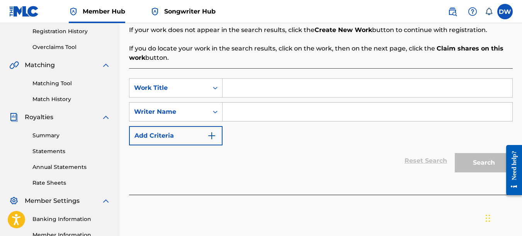
scroll to position [153, 0]
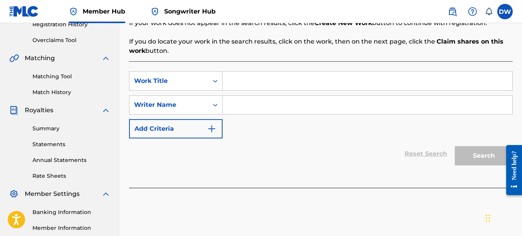
click at [234, 83] on input "Search Form" at bounding box center [367, 81] width 290 height 19
type input "CREPES"
click at [241, 109] on input "Search Form" at bounding box center [367, 105] width 290 height 19
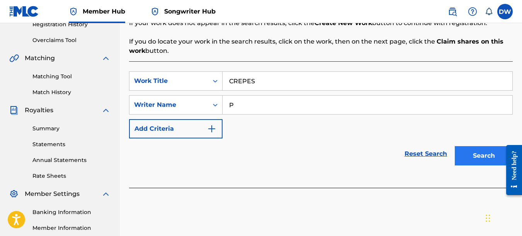
type input "P"
click at [480, 149] on button "Search" at bounding box center [484, 155] width 58 height 19
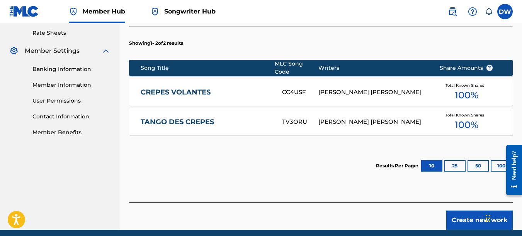
scroll to position [316, 0]
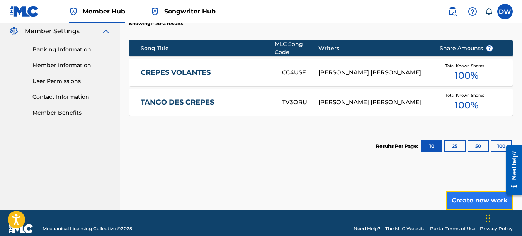
click at [457, 192] on button "Create new work" at bounding box center [479, 200] width 66 height 19
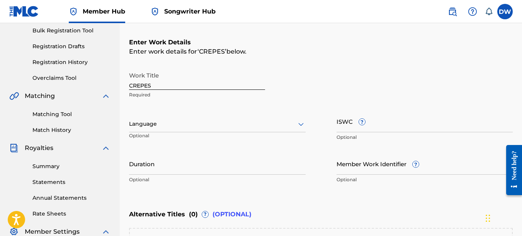
scroll to position [104, 0]
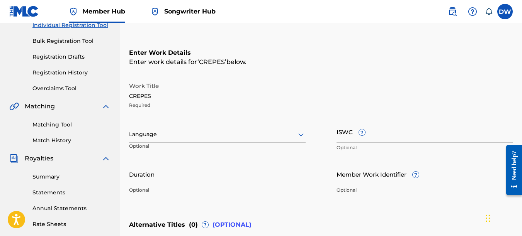
click at [307, 133] on div "Work Title CREPES Required Language Optional ISWC ? Optional Duration Optional …" at bounding box center [321, 138] width 384 height 120
click at [301, 134] on icon at bounding box center [300, 134] width 9 height 9
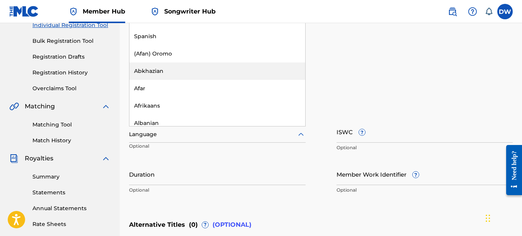
scroll to position [38, 0]
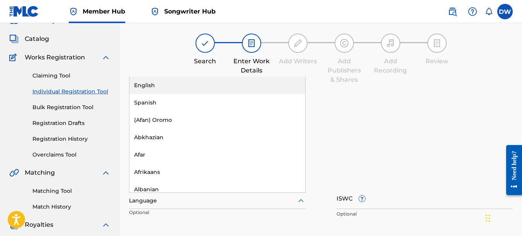
click at [148, 85] on div "English" at bounding box center [217, 85] width 176 height 17
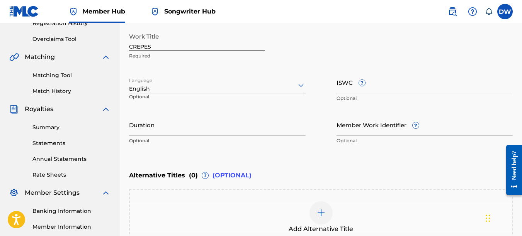
scroll to position [155, 0]
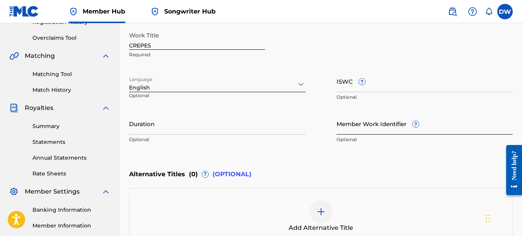
click at [346, 129] on input "Member Work Identifier ?" at bounding box center [424, 124] width 177 height 22
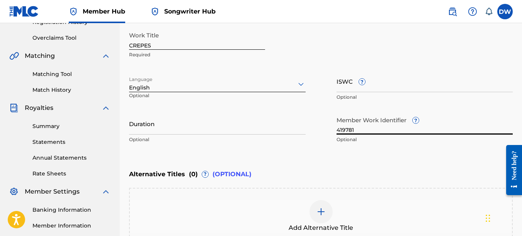
type input "4197816"
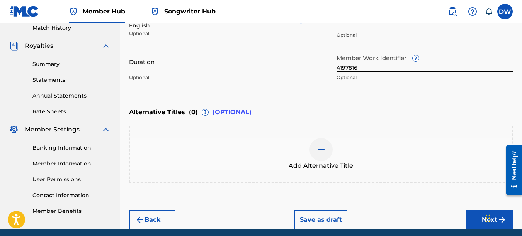
scroll to position [246, 0]
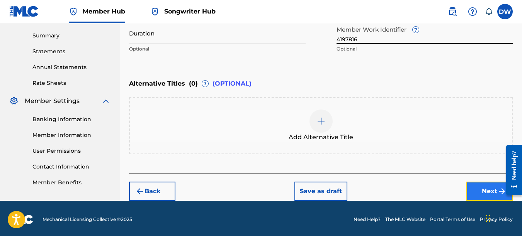
click at [475, 186] on button "Next" at bounding box center [489, 191] width 46 height 19
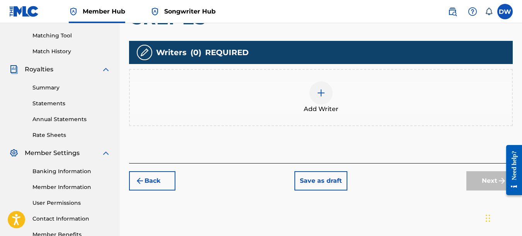
scroll to position [203, 0]
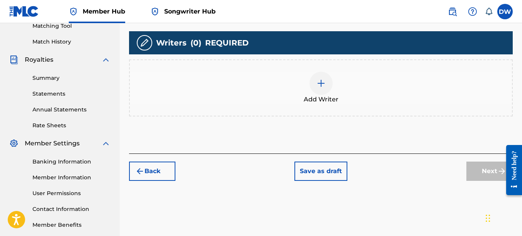
click at [317, 81] on img at bounding box center [320, 83] width 9 height 9
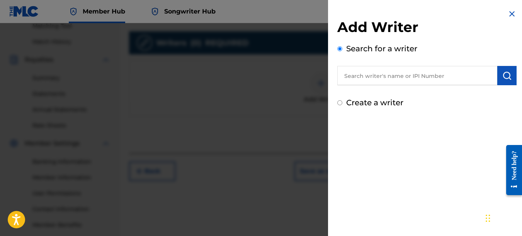
click at [373, 82] on input "text" at bounding box center [417, 75] width 160 height 19
type input "00742767418"
click at [504, 75] on img "submit" at bounding box center [506, 75] width 9 height 9
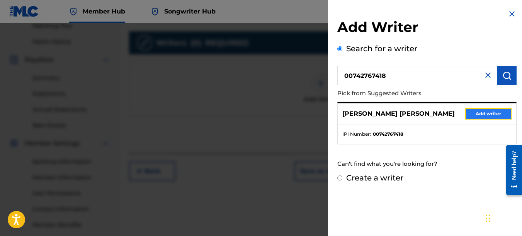
click at [493, 115] on button "Add writer" at bounding box center [488, 114] width 46 height 12
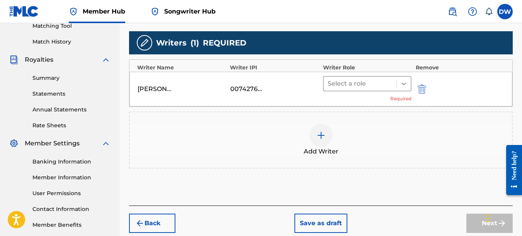
click at [402, 83] on icon at bounding box center [403, 84] width 5 height 3
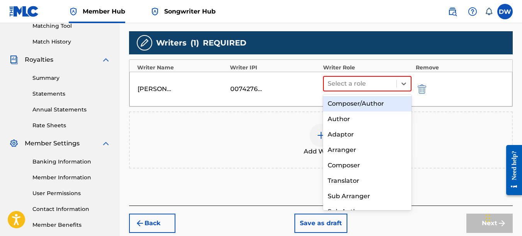
click at [389, 106] on div "Composer/Author" at bounding box center [367, 103] width 89 height 15
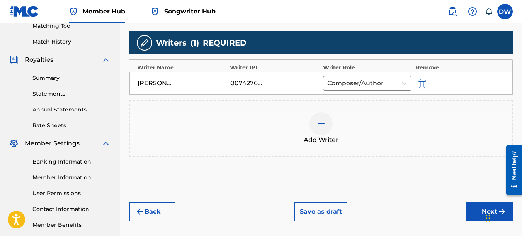
drag, startPoint x: 521, startPoint y: 114, endPoint x: 523, endPoint y: 127, distance: 13.7
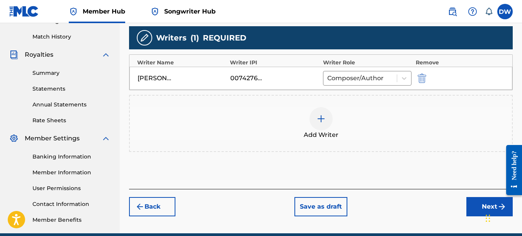
scroll to position [210, 0]
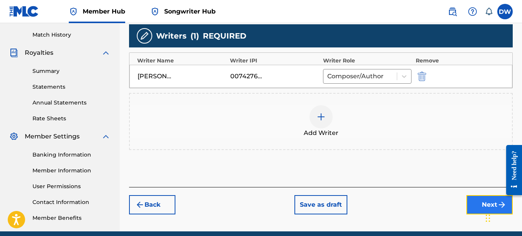
click at [472, 204] on button "Next" at bounding box center [489, 204] width 46 height 19
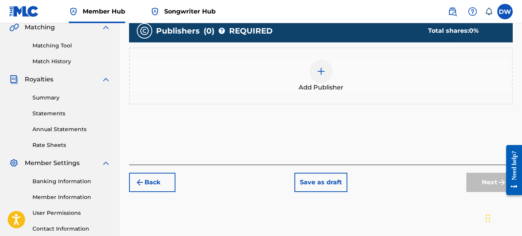
scroll to position [195, 0]
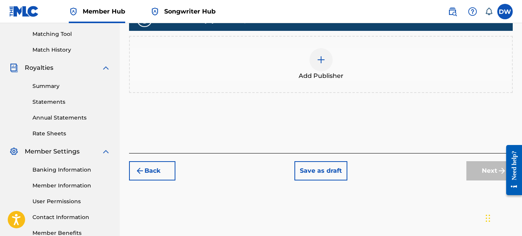
click at [317, 64] on img at bounding box center [320, 59] width 9 height 9
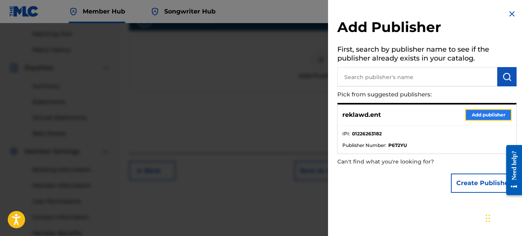
click at [478, 112] on button "Add publisher" at bounding box center [488, 115] width 46 height 12
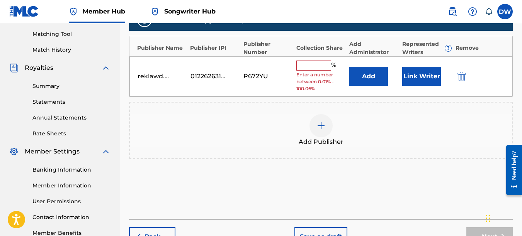
click at [317, 65] on input "text" at bounding box center [313, 66] width 35 height 10
click at [428, 155] on div "Add Publisher" at bounding box center [321, 130] width 384 height 57
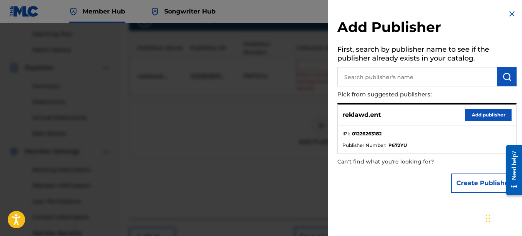
click at [509, 13] on img at bounding box center [511, 13] width 9 height 9
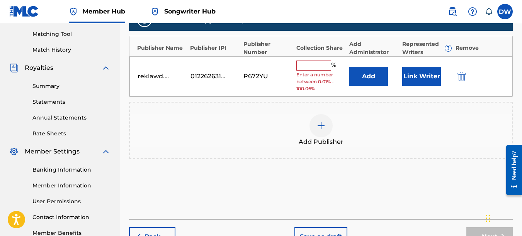
click at [304, 65] on input "text" at bounding box center [313, 66] width 35 height 10
type input "100"
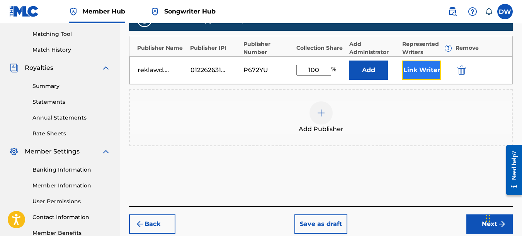
click at [415, 71] on button "Link Writer" at bounding box center [421, 70] width 39 height 19
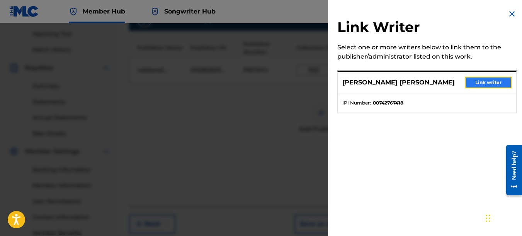
click at [472, 82] on button "Link writer" at bounding box center [488, 83] width 46 height 12
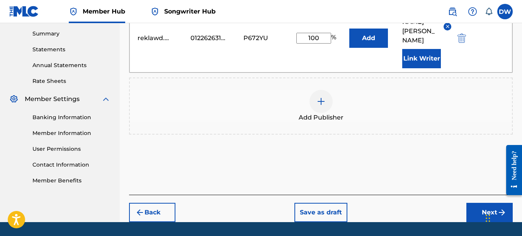
scroll to position [261, 0]
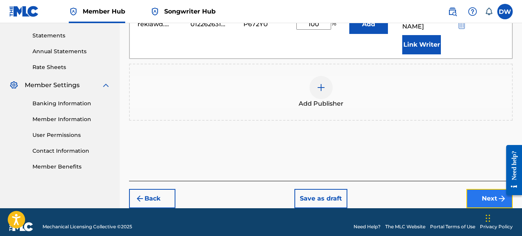
click at [480, 189] on button "Next" at bounding box center [489, 198] width 46 height 19
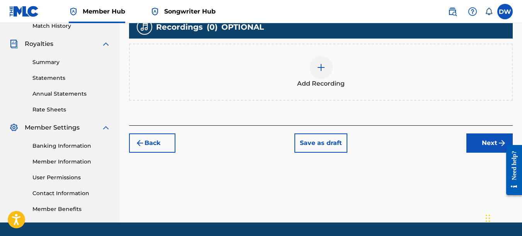
scroll to position [220, 0]
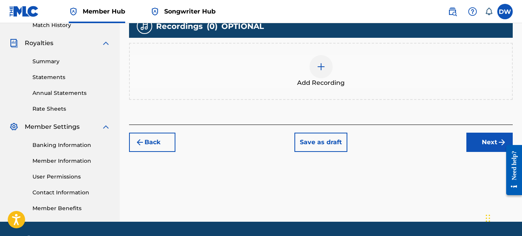
click at [323, 71] on div at bounding box center [320, 66] width 23 height 23
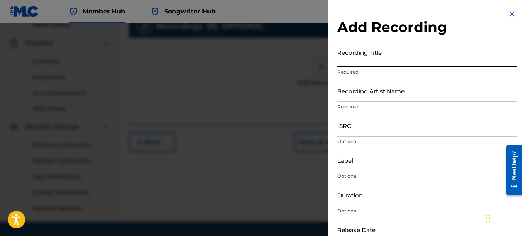
click at [352, 61] on input "Recording Title" at bounding box center [426, 56] width 179 height 22
type input "CREPES"
click at [350, 98] on input "Recording Artist Name" at bounding box center [426, 91] width 179 height 22
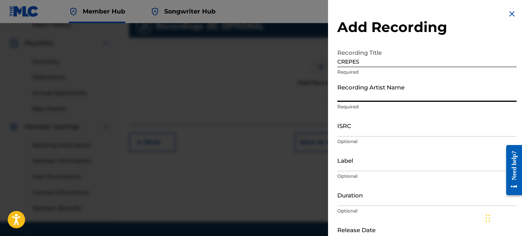
click at [15, 183] on div at bounding box center [261, 141] width 522 height 236
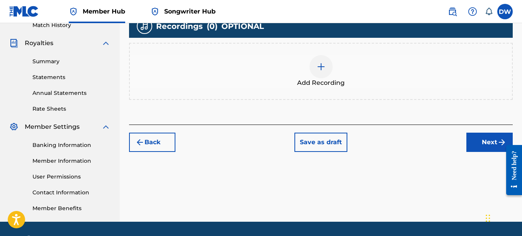
click at [326, 70] on div at bounding box center [320, 66] width 23 height 23
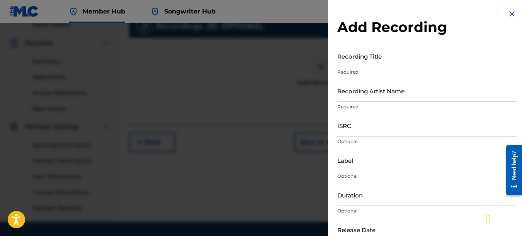
click at [349, 61] on input "Recording Title" at bounding box center [426, 56] width 179 height 22
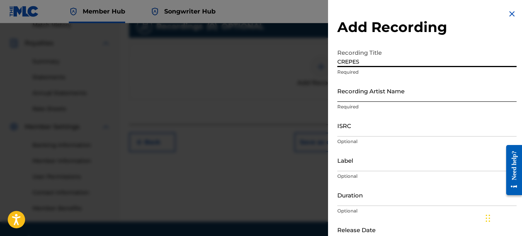
type input "CREPES"
click at [346, 94] on input "Recording Artist Name" at bounding box center [426, 91] width 179 height 22
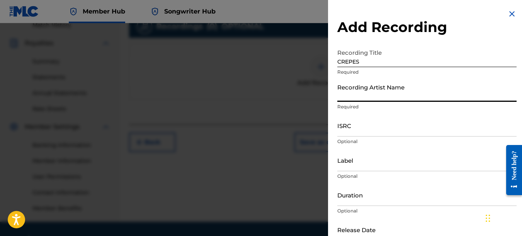
type input "PAIN"
type input "REKLAWD.ENT"
type input "[DATE]"
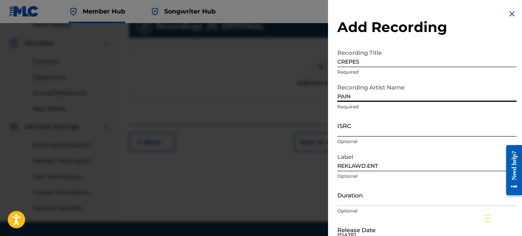
click at [367, 124] on input "ISRC" at bounding box center [426, 126] width 179 height 22
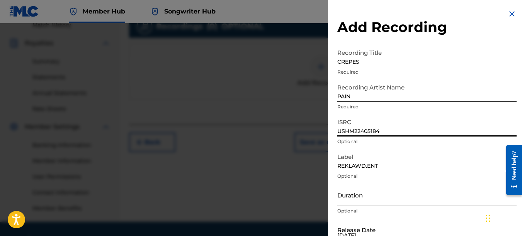
type input "USHM22405184"
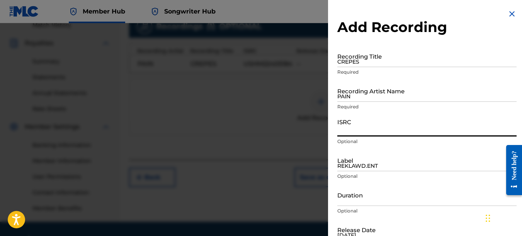
click at [510, 12] on img at bounding box center [511, 13] width 9 height 9
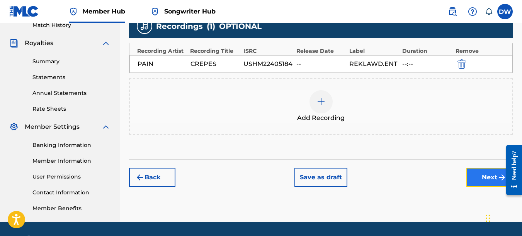
click at [482, 175] on button "Next" at bounding box center [489, 177] width 46 height 19
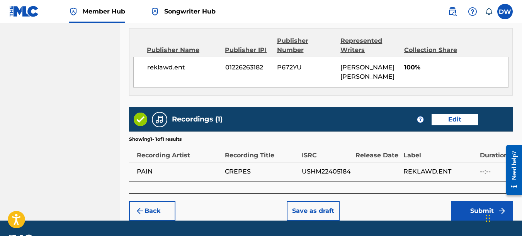
scroll to position [435, 0]
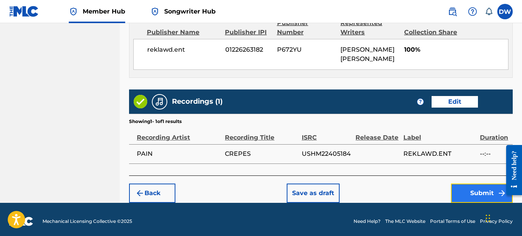
click at [478, 187] on button "Submit" at bounding box center [482, 193] width 62 height 19
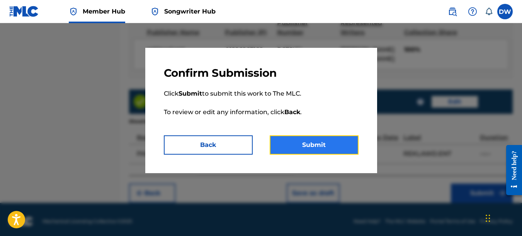
click at [335, 146] on button "Submit" at bounding box center [314, 145] width 89 height 19
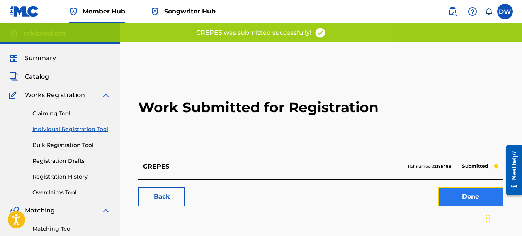
click at [449, 197] on link "Done" at bounding box center [471, 196] width 66 height 19
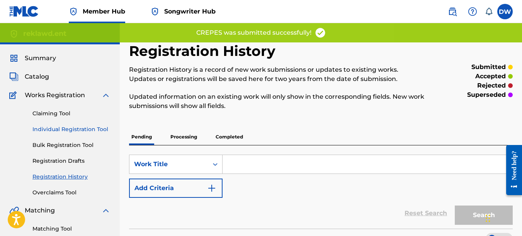
click at [96, 128] on link "Individual Registration Tool" at bounding box center [71, 130] width 78 height 8
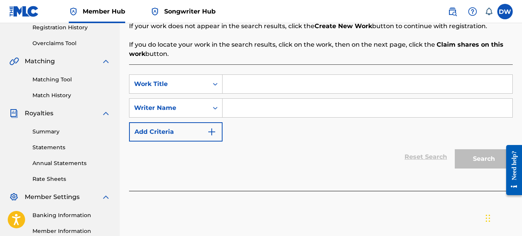
scroll to position [150, 0]
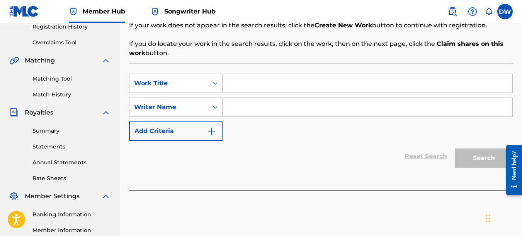
click at [253, 82] on input "Search Form" at bounding box center [367, 83] width 290 height 19
type input "CROSSED"
click at [248, 104] on input "Search Form" at bounding box center [367, 107] width 290 height 19
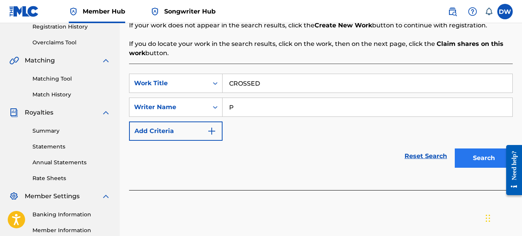
type input "P"
click at [473, 154] on button "Search" at bounding box center [484, 158] width 58 height 19
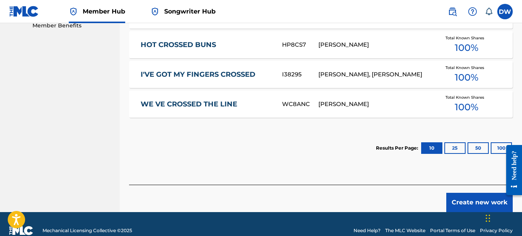
scroll to position [411, 0]
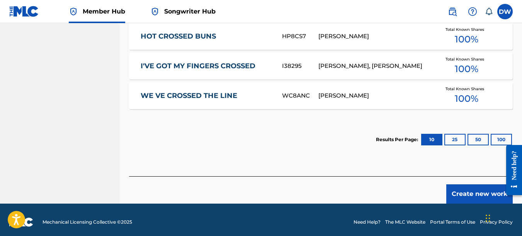
click at [450, 204] on footer "Mechanical Licensing Collective © 2025 Need Help? The MLC Website Portal Terms …" at bounding box center [261, 222] width 522 height 37
click at [465, 186] on button "Create new work" at bounding box center [479, 194] width 66 height 19
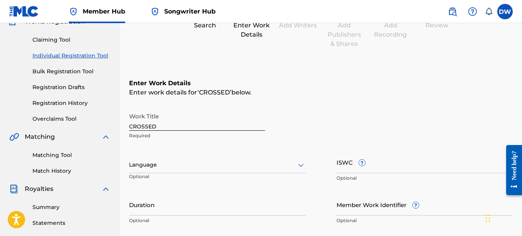
scroll to position [68, 0]
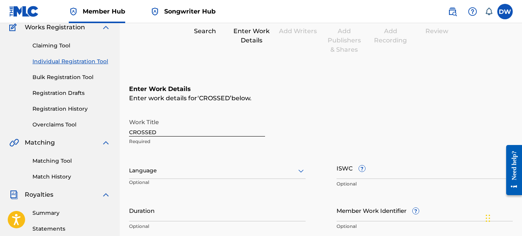
click at [300, 173] on icon at bounding box center [300, 170] width 9 height 9
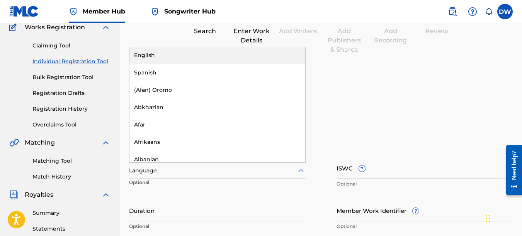
click at [221, 57] on div "English" at bounding box center [217, 55] width 176 height 17
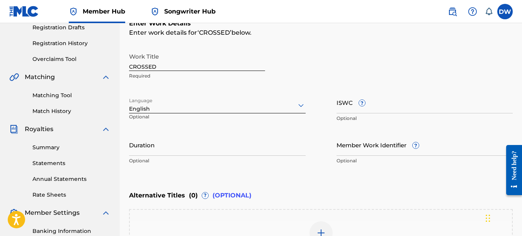
scroll to position [195, 0]
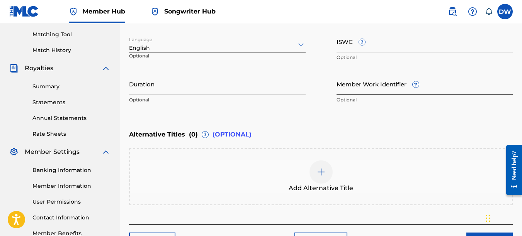
click at [344, 90] on input "Member Work Identifier ?" at bounding box center [424, 84] width 177 height 22
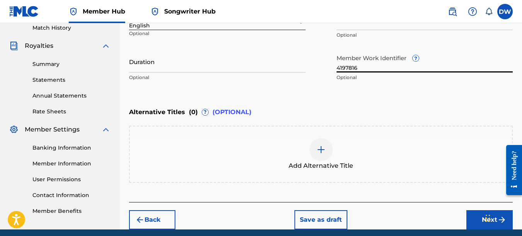
scroll to position [248, 0]
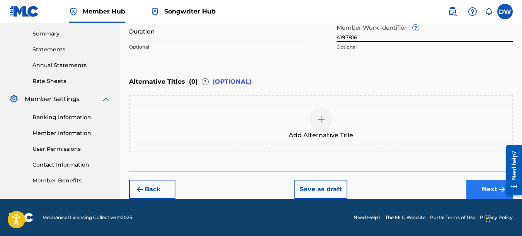
type input "4197816"
click at [480, 188] on button "Next" at bounding box center [489, 189] width 46 height 19
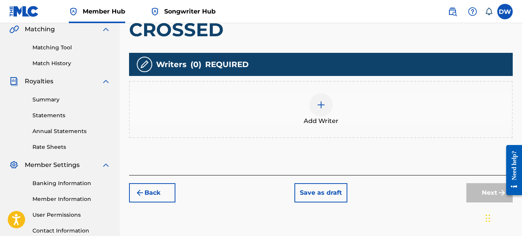
scroll to position [182, 0]
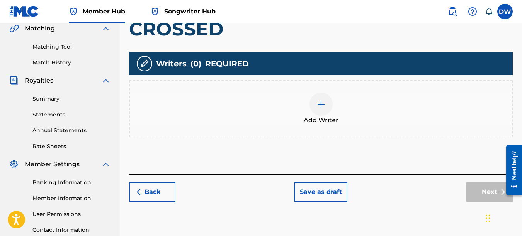
click at [322, 108] on img at bounding box center [320, 104] width 9 height 9
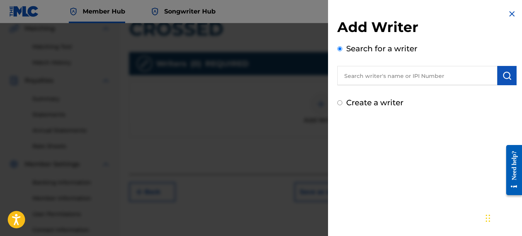
click at [399, 70] on input "text" at bounding box center [417, 75] width 160 height 19
type input "00742767418"
click at [509, 75] on button "submit" at bounding box center [506, 75] width 19 height 19
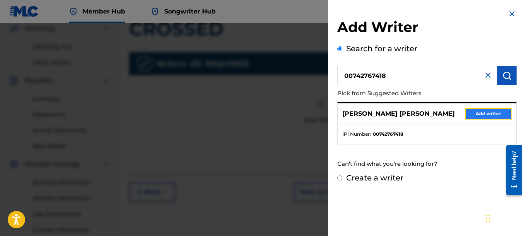
click at [495, 110] on button "Add writer" at bounding box center [488, 114] width 46 height 12
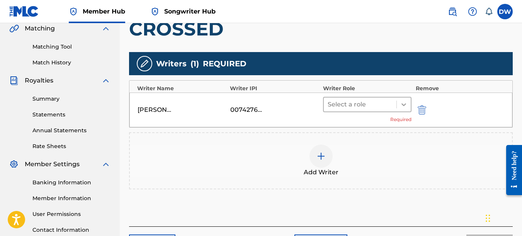
click at [408, 99] on div at bounding box center [404, 105] width 14 height 14
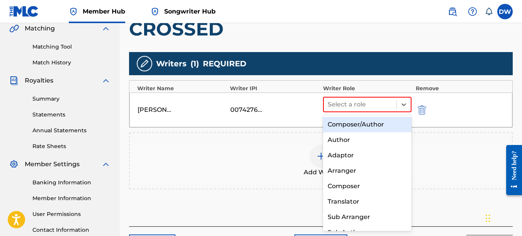
click at [364, 137] on div "Author" at bounding box center [367, 139] width 89 height 15
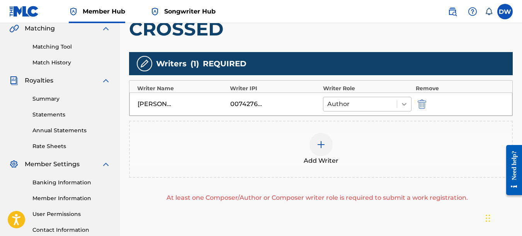
click at [402, 104] on icon at bounding box center [404, 104] width 5 height 3
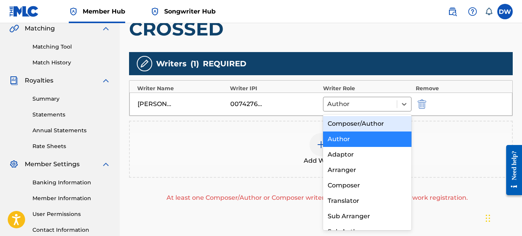
click at [385, 128] on div "Composer/Author" at bounding box center [367, 123] width 89 height 15
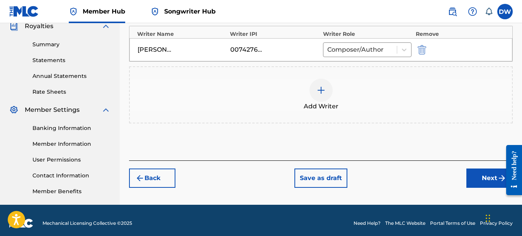
scroll to position [239, 0]
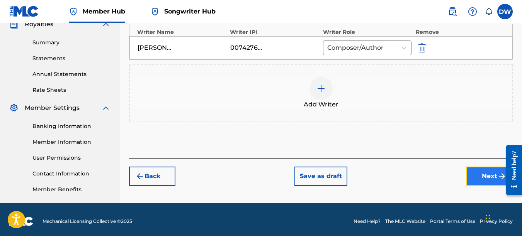
click at [484, 174] on button "Next" at bounding box center [489, 176] width 46 height 19
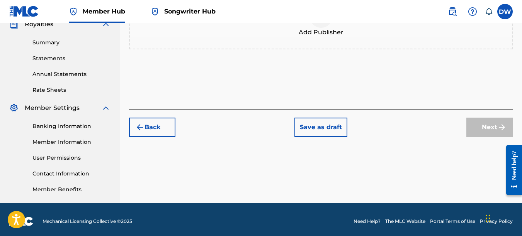
scroll to position [35, 0]
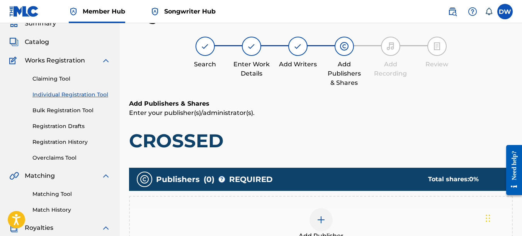
click at [319, 217] on img at bounding box center [320, 220] width 9 height 9
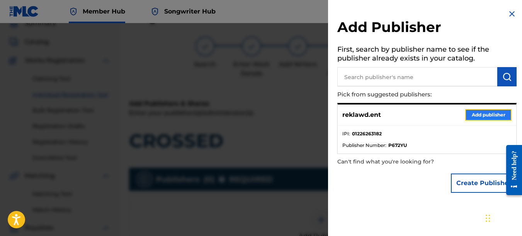
click at [494, 112] on button "Add publisher" at bounding box center [488, 115] width 46 height 12
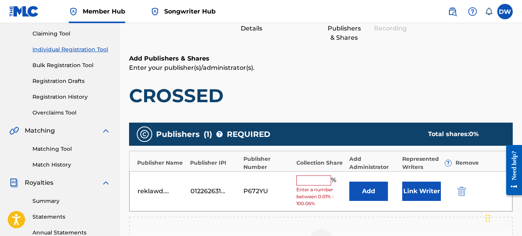
scroll to position [159, 0]
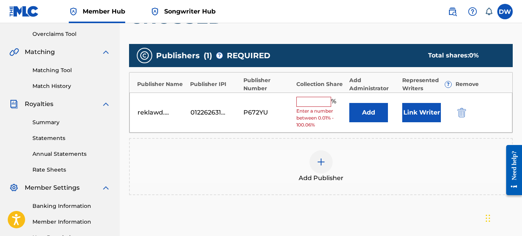
click at [319, 102] on input "text" at bounding box center [313, 102] width 35 height 10
type input "100"
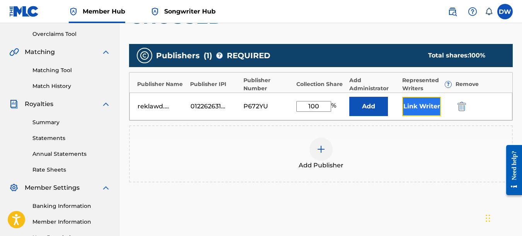
click at [409, 107] on button "Link Writer" at bounding box center [421, 106] width 39 height 19
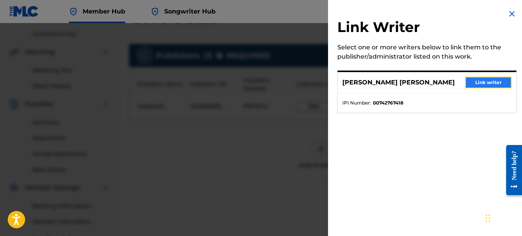
click at [477, 85] on button "Link writer" at bounding box center [488, 83] width 46 height 12
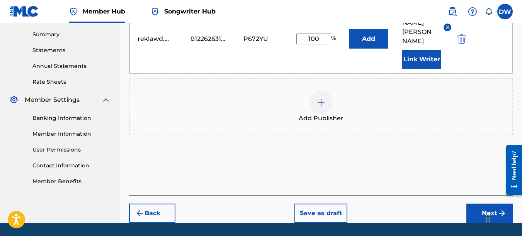
scroll to position [251, 0]
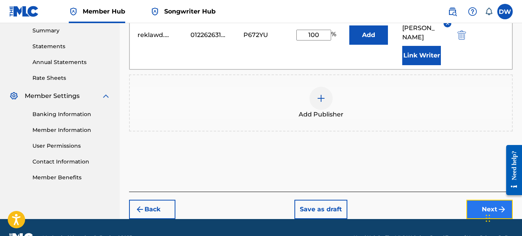
click at [474, 200] on button "Next" at bounding box center [489, 209] width 46 height 19
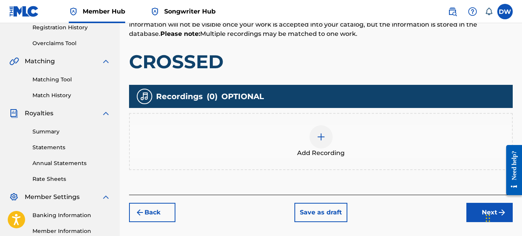
scroll to position [188, 0]
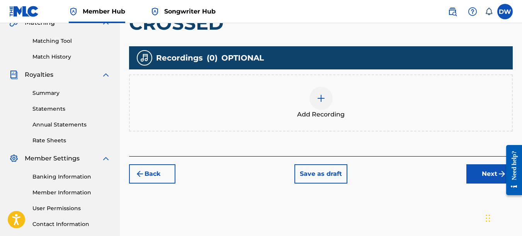
click at [328, 104] on div at bounding box center [320, 98] width 23 height 23
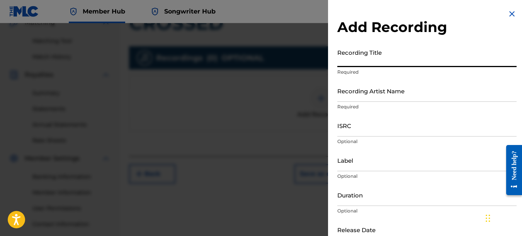
click at [342, 58] on input "Recording Title" at bounding box center [426, 56] width 179 height 22
type input "CROSSED"
click at [350, 95] on input "Recording Artist Name" at bounding box center [426, 91] width 179 height 22
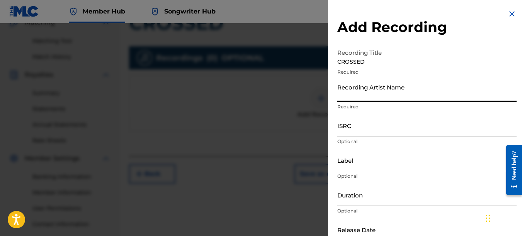
type input "PAIN"
type input "REKLAWD.ENT"
type input "[DATE]"
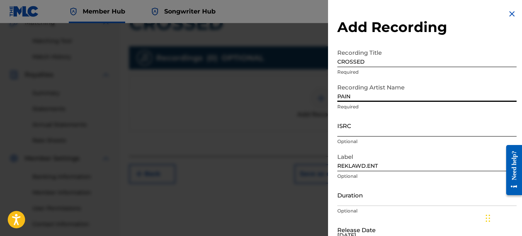
click at [356, 124] on input "ISRC" at bounding box center [426, 126] width 179 height 22
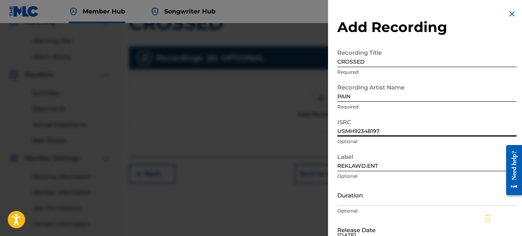
type input "USMH92348197"
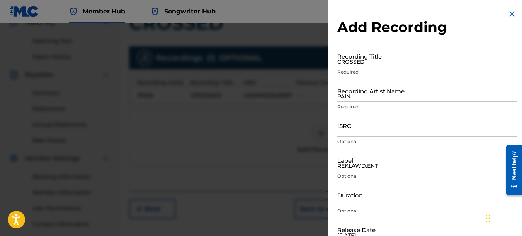
click at [507, 13] on img at bounding box center [511, 13] width 9 height 9
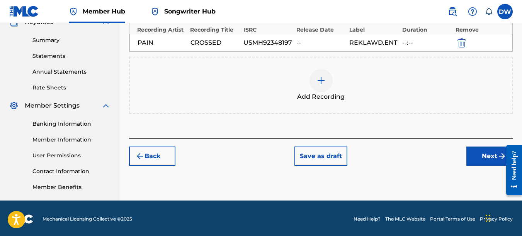
scroll to position [242, 0]
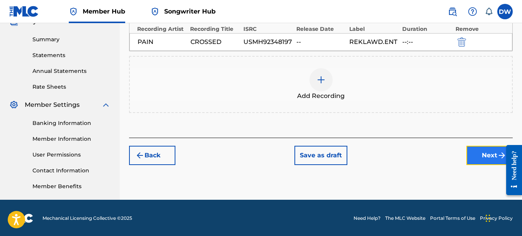
click at [491, 157] on button "Next" at bounding box center [489, 155] width 46 height 19
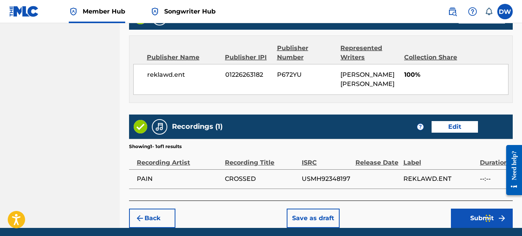
scroll to position [435, 0]
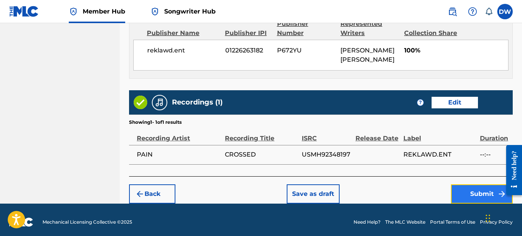
click at [475, 185] on button "Submit" at bounding box center [482, 194] width 62 height 19
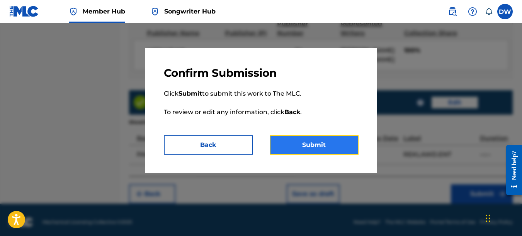
click at [345, 145] on button "Submit" at bounding box center [314, 145] width 89 height 19
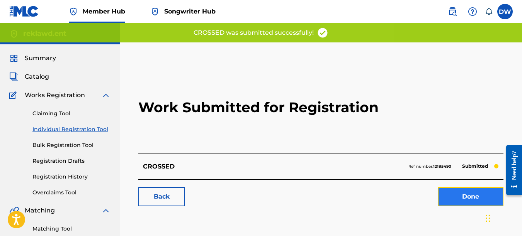
click at [462, 202] on link "Done" at bounding box center [471, 196] width 66 height 19
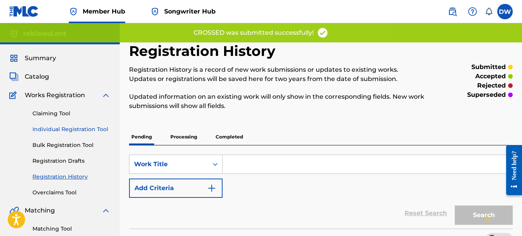
click at [108, 129] on link "Individual Registration Tool" at bounding box center [71, 130] width 78 height 8
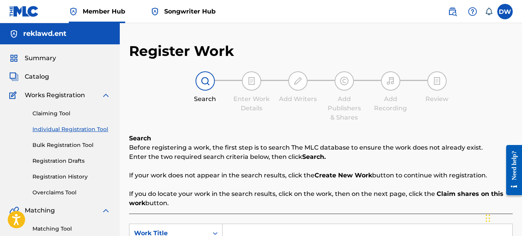
drag, startPoint x: 521, startPoint y: 88, endPoint x: 523, endPoint y: 107, distance: 19.1
click at [521, 107] on html "Accessibility Screen-Reader Guide, Feedback, and Issue Reporting | New window 0…" at bounding box center [261, 118] width 522 height 236
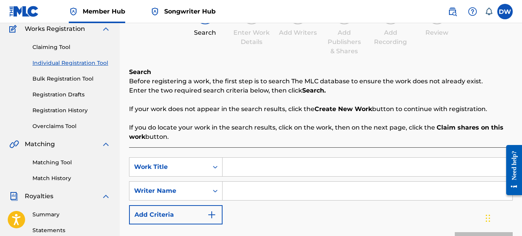
scroll to position [182, 0]
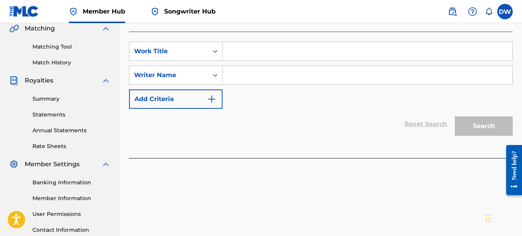
drag, startPoint x: 524, startPoint y: 97, endPoint x: 11, endPoint y: 45, distance: 515.6
click at [237, 51] on input "Search Form" at bounding box center [367, 51] width 290 height 19
type input "ENTITLEMENT"
click at [248, 75] on input "Search Form" at bounding box center [367, 75] width 290 height 19
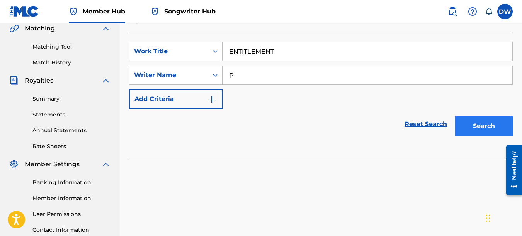
type input "P"
click at [485, 127] on button "Search" at bounding box center [484, 126] width 58 height 19
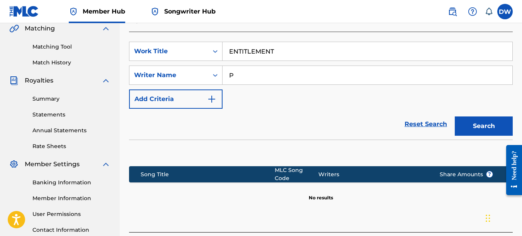
scroll to position [243, 0]
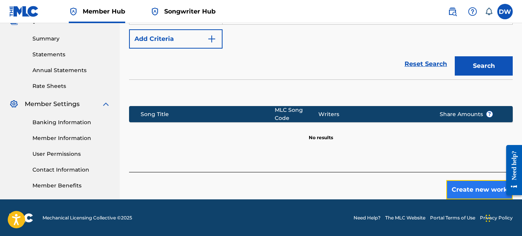
click at [467, 185] on button "Create new work" at bounding box center [479, 189] width 66 height 19
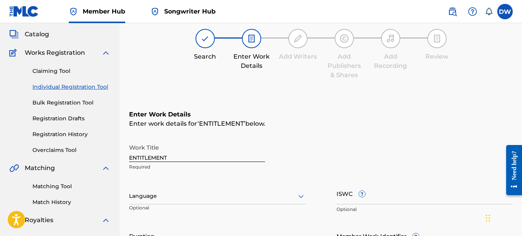
scroll to position [39, 0]
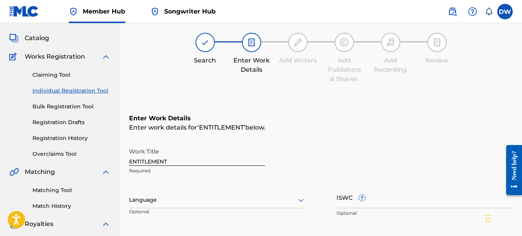
click at [300, 198] on icon at bounding box center [300, 200] width 9 height 9
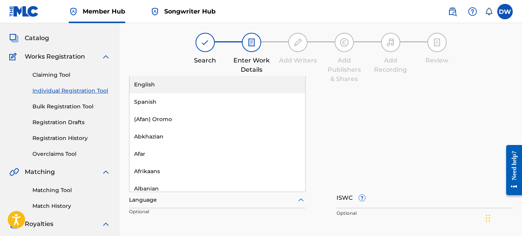
click at [233, 83] on div "English" at bounding box center [217, 84] width 176 height 17
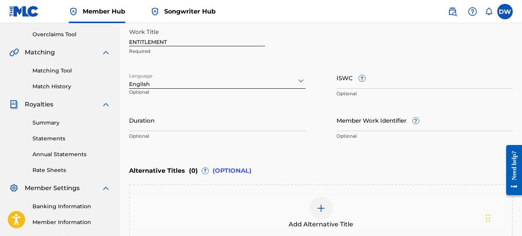
scroll to position [190, 0]
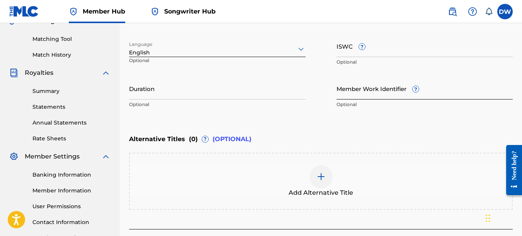
click at [349, 97] on input "Member Work Identifier ?" at bounding box center [424, 89] width 177 height 22
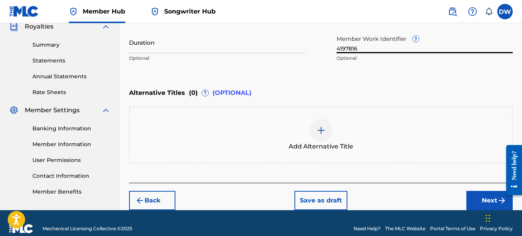
scroll to position [248, 0]
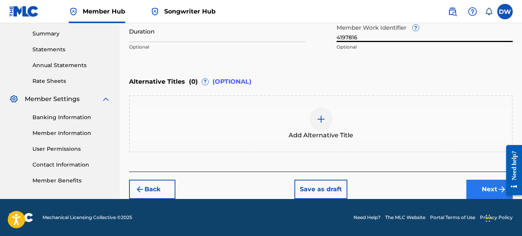
type input "4197816"
click at [482, 188] on button "Next" at bounding box center [489, 189] width 46 height 19
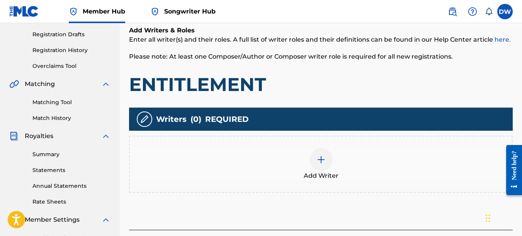
scroll to position [176, 0]
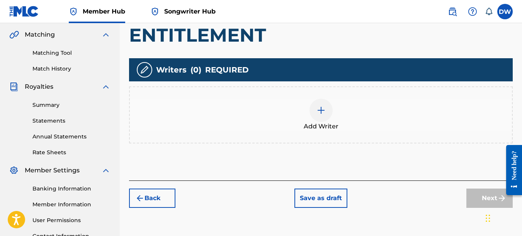
click at [325, 110] on img at bounding box center [320, 110] width 9 height 9
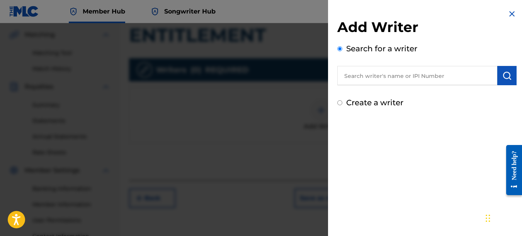
click at [394, 76] on input "text" at bounding box center [417, 75] width 160 height 19
type input "00742767418"
click at [510, 75] on button "submit" at bounding box center [506, 75] width 19 height 19
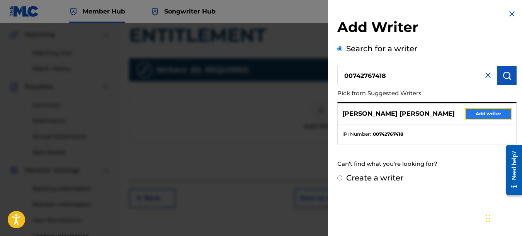
click at [494, 114] on button "Add writer" at bounding box center [488, 114] width 46 height 12
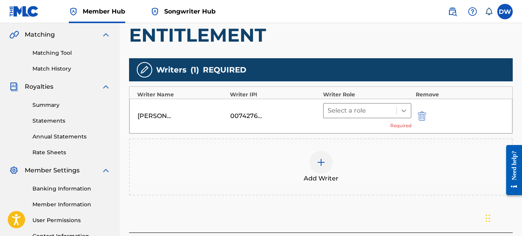
click at [399, 110] on div at bounding box center [404, 111] width 14 height 14
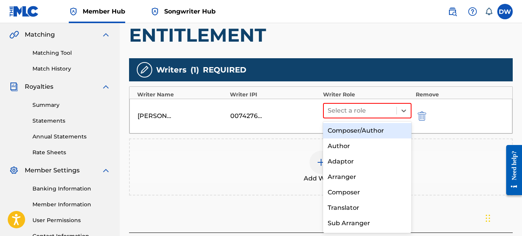
click at [379, 134] on div "Composer/Author" at bounding box center [367, 130] width 89 height 15
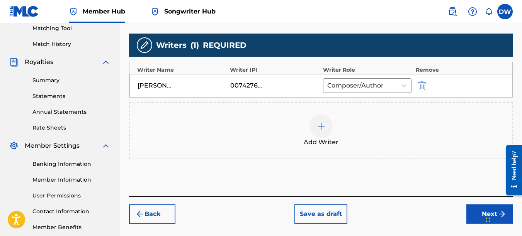
scroll to position [226, 0]
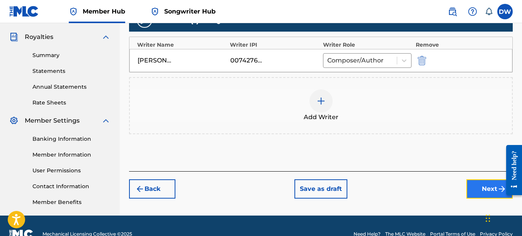
click at [473, 194] on button "Next" at bounding box center [489, 189] width 46 height 19
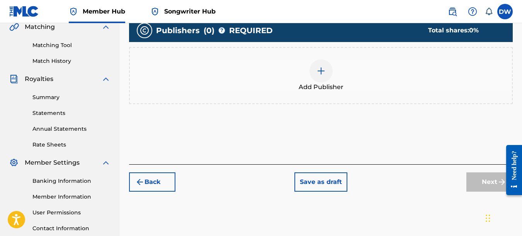
scroll to position [195, 0]
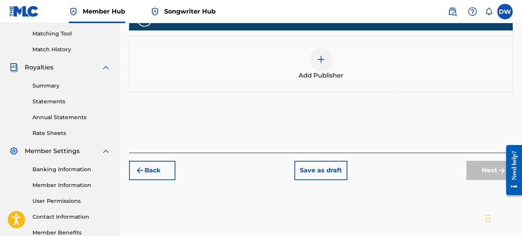
click at [429, 128] on div "Add Publishers & Shares Enter your publisher(s)/administrator(s). ENTITLEMENT P…" at bounding box center [321, 46] width 384 height 214
click at [324, 62] on img at bounding box center [320, 59] width 9 height 9
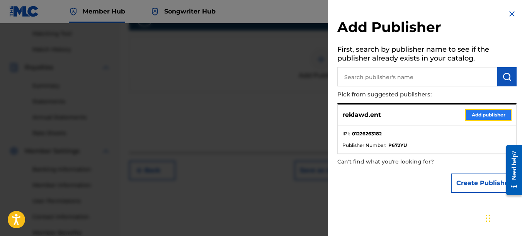
click at [480, 115] on button "Add publisher" at bounding box center [488, 115] width 46 height 12
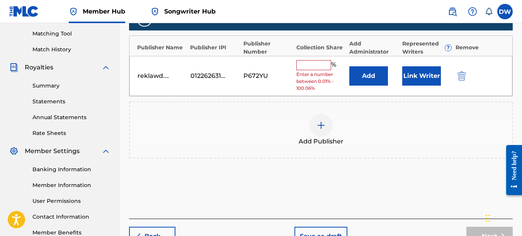
click at [305, 67] on input "text" at bounding box center [313, 65] width 35 height 10
type input "100"
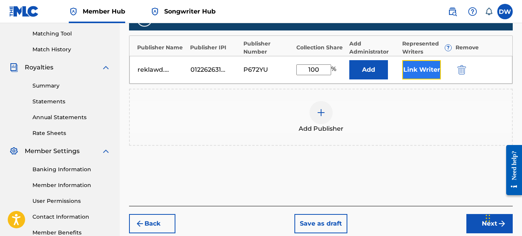
click at [414, 70] on button "Link Writer" at bounding box center [421, 69] width 39 height 19
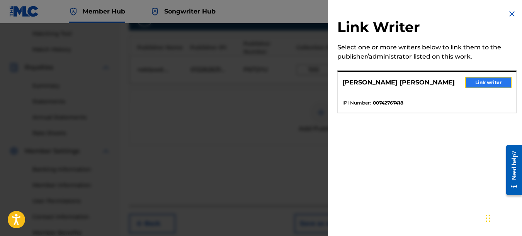
click at [472, 79] on button "Link writer" at bounding box center [488, 83] width 46 height 12
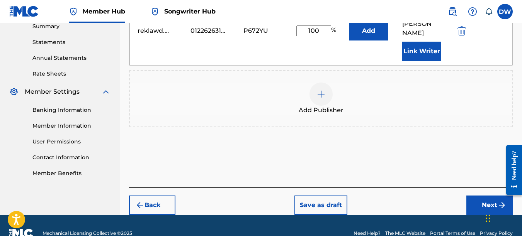
scroll to position [261, 0]
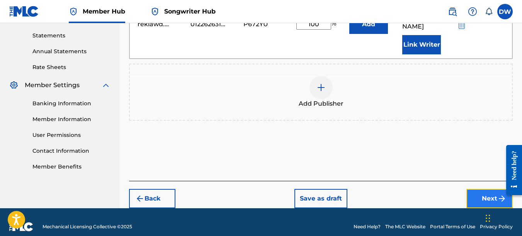
click at [484, 189] on button "Next" at bounding box center [489, 198] width 46 height 19
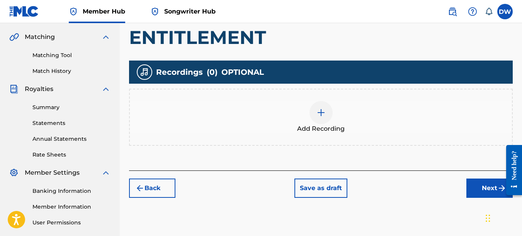
scroll to position [177, 0]
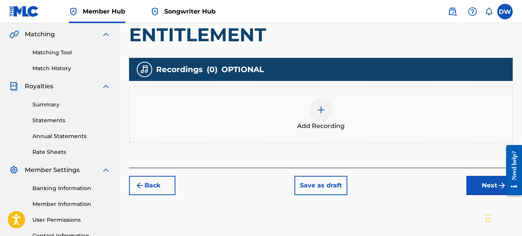
click at [322, 108] on img at bounding box center [320, 109] width 9 height 9
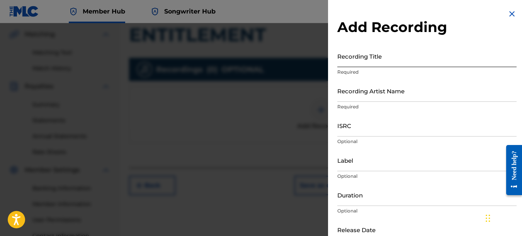
click at [356, 62] on input "Recording Title" at bounding box center [426, 56] width 179 height 22
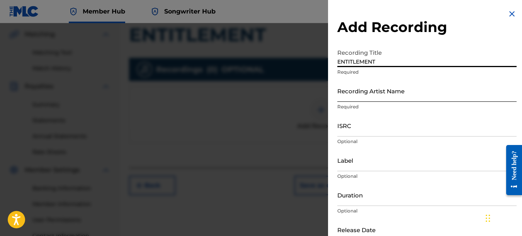
type input "ENTITLEMENT"
click at [350, 95] on input "Recording Artist Name" at bounding box center [426, 91] width 179 height 22
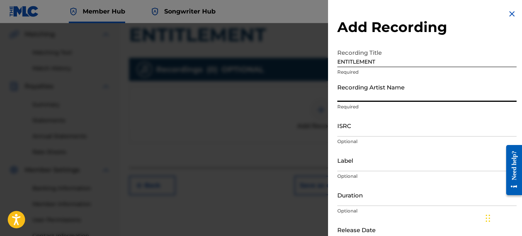
type input "PAIN"
type input "REKLAWD.ENT"
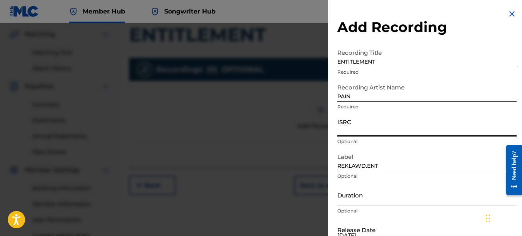
click at [351, 122] on input "ISRC" at bounding box center [426, 126] width 179 height 22
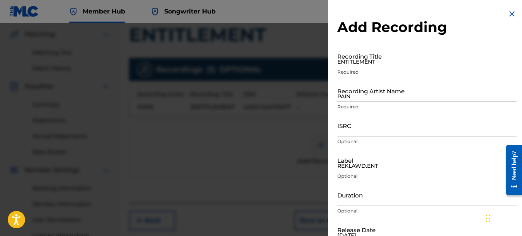
click at [509, 13] on img at bounding box center [511, 13] width 9 height 9
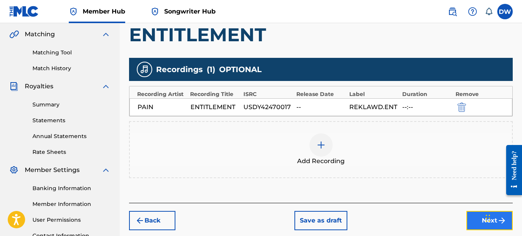
click at [474, 218] on button "Next" at bounding box center [489, 220] width 46 height 19
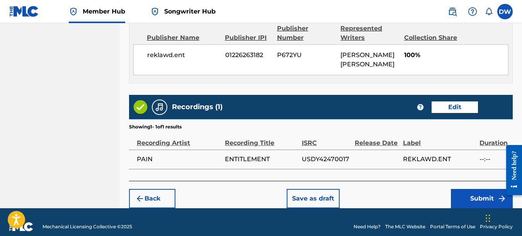
scroll to position [434, 0]
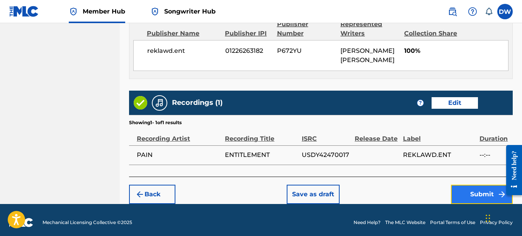
click at [468, 189] on button "Submit" at bounding box center [482, 194] width 62 height 19
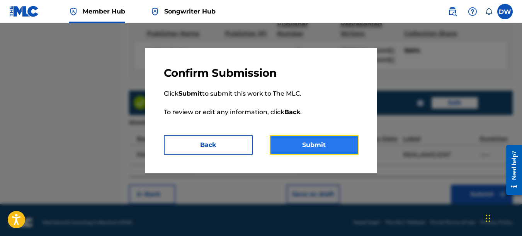
click at [340, 146] on button "Submit" at bounding box center [314, 145] width 89 height 19
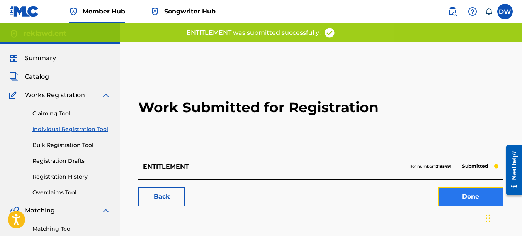
click at [456, 200] on link "Done" at bounding box center [471, 196] width 66 height 19
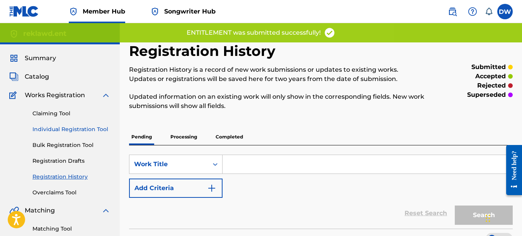
click at [99, 129] on link "Individual Registration Tool" at bounding box center [71, 130] width 78 height 8
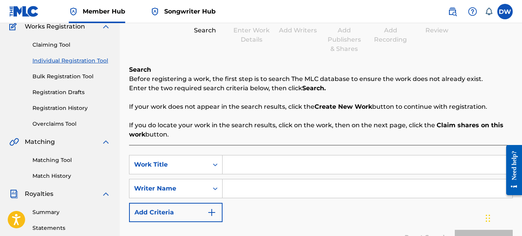
scroll to position [148, 0]
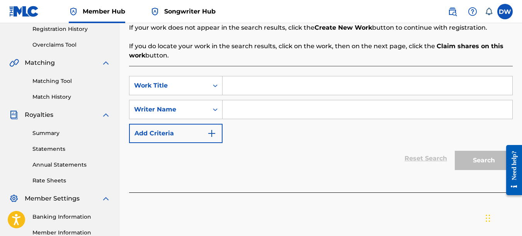
click at [240, 89] on input "Search Form" at bounding box center [367, 85] width 290 height 19
click at [237, 112] on input "Search Form" at bounding box center [367, 109] width 290 height 19
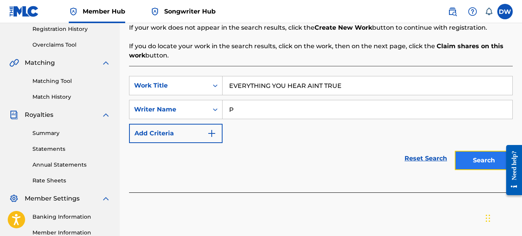
click at [475, 156] on button "Search" at bounding box center [484, 160] width 58 height 19
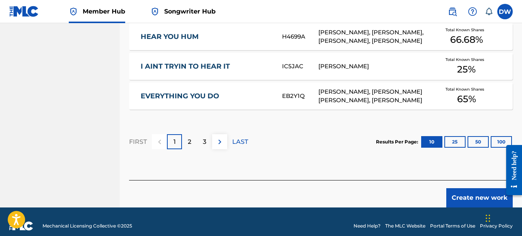
scroll to position [561, 0]
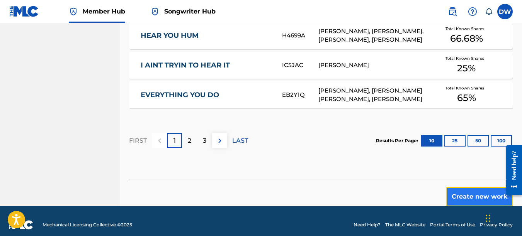
click at [459, 188] on button "Create new work" at bounding box center [479, 196] width 66 height 19
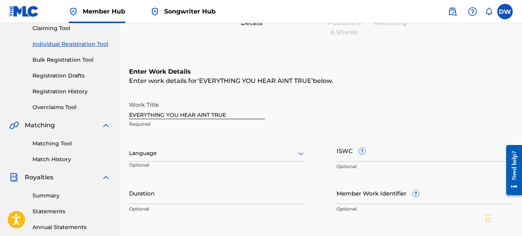
scroll to position [74, 0]
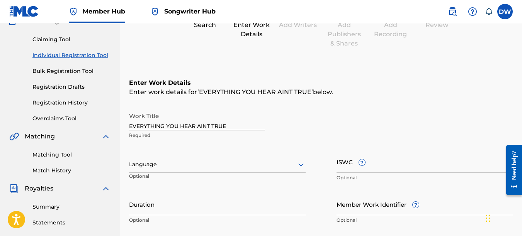
click at [301, 163] on icon at bounding box center [300, 164] width 9 height 9
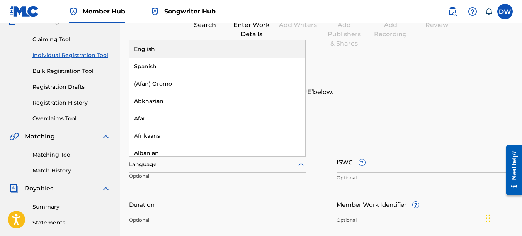
click at [238, 50] on div "English" at bounding box center [217, 49] width 176 height 17
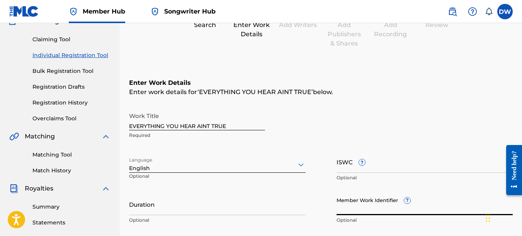
click at [342, 210] on input "Member Work Identifier ?" at bounding box center [424, 205] width 177 height 22
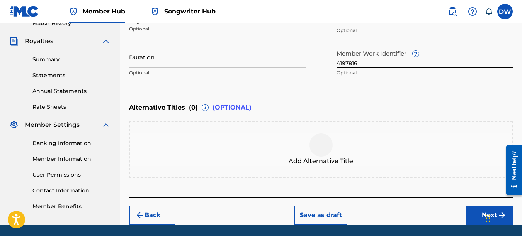
scroll to position [226, 0]
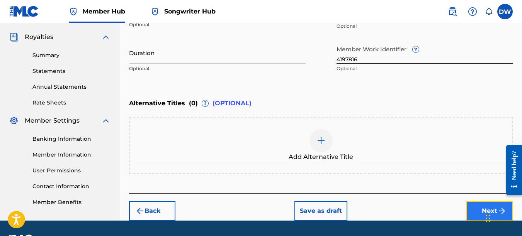
click at [471, 210] on button "Next" at bounding box center [489, 211] width 46 height 19
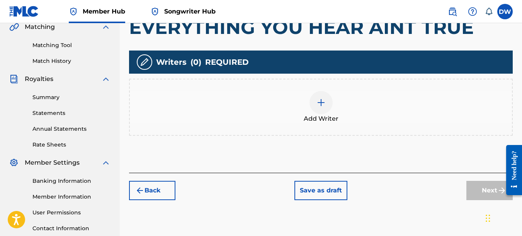
scroll to position [189, 0]
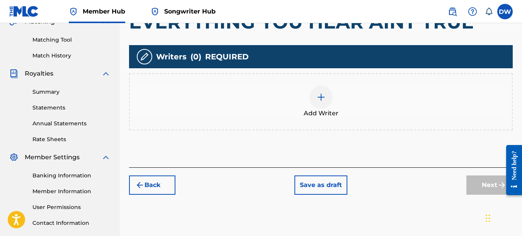
click at [321, 100] on img at bounding box center [320, 97] width 9 height 9
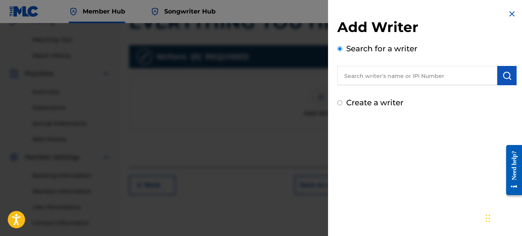
click at [367, 75] on input "text" at bounding box center [417, 75] width 160 height 19
click at [502, 75] on img "submit" at bounding box center [506, 75] width 9 height 9
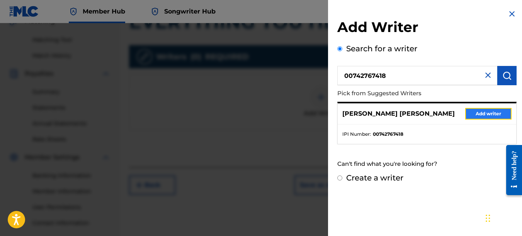
click at [490, 113] on button "Add writer" at bounding box center [488, 114] width 46 height 12
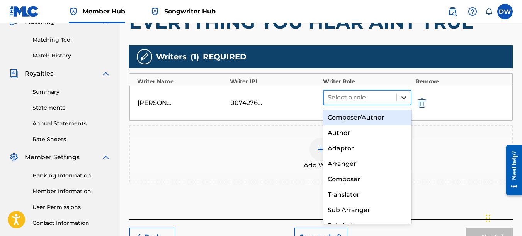
click at [404, 95] on icon at bounding box center [404, 98] width 8 height 8
click at [389, 120] on div "Composer/Author" at bounding box center [367, 117] width 89 height 15
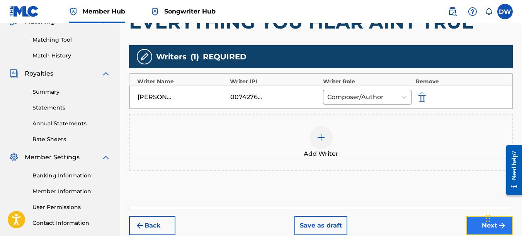
click at [477, 223] on button "Next" at bounding box center [489, 225] width 46 height 19
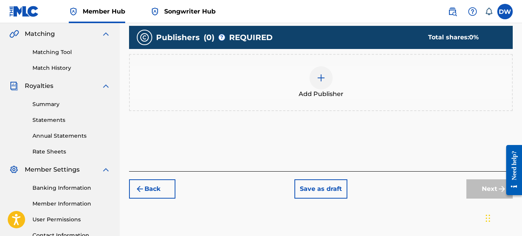
scroll to position [192, 0]
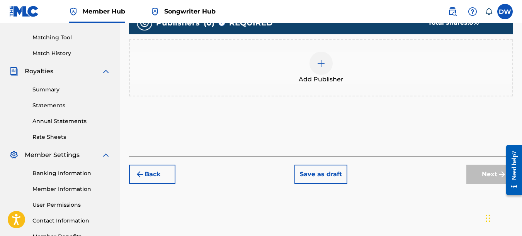
click at [320, 66] on img at bounding box center [320, 63] width 9 height 9
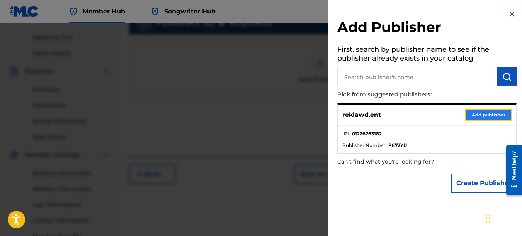
click at [475, 113] on button "Add publisher" at bounding box center [488, 115] width 46 height 12
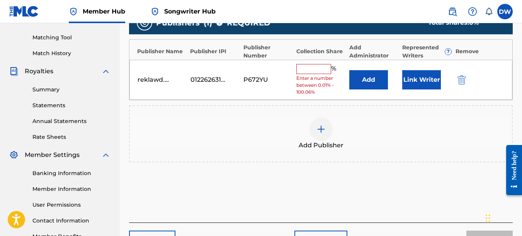
click at [306, 69] on input "text" at bounding box center [313, 69] width 35 height 10
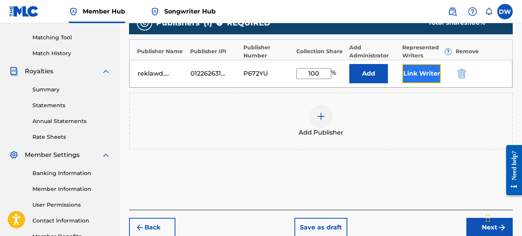
click at [418, 73] on button "Link Writer" at bounding box center [421, 73] width 39 height 19
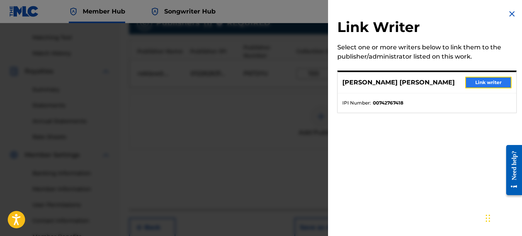
click at [482, 80] on button "Link writer" at bounding box center [488, 83] width 46 height 12
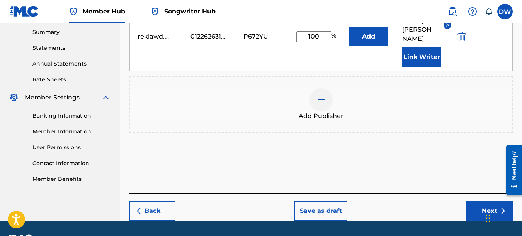
scroll to position [261, 0]
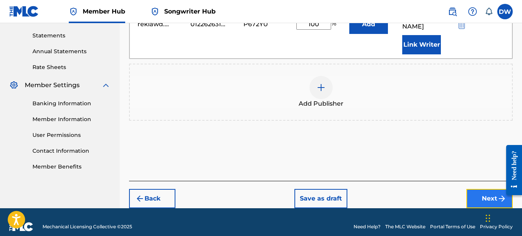
click at [479, 189] on button "Next" at bounding box center [489, 198] width 46 height 19
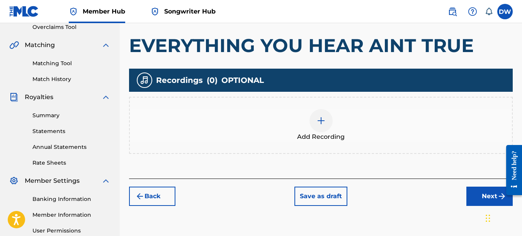
scroll to position [184, 0]
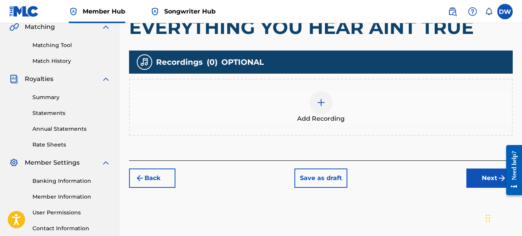
click at [323, 102] on img at bounding box center [320, 102] width 9 height 9
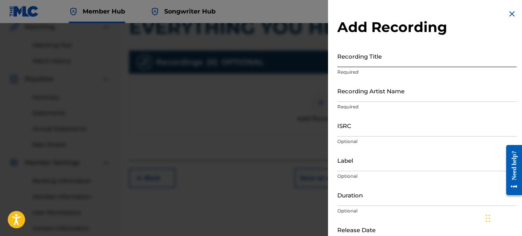
click at [387, 59] on input "Recording Title" at bounding box center [426, 56] width 179 height 22
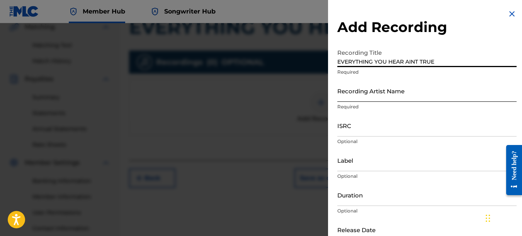
click at [375, 94] on input "Recording Artist Name" at bounding box center [426, 91] width 179 height 22
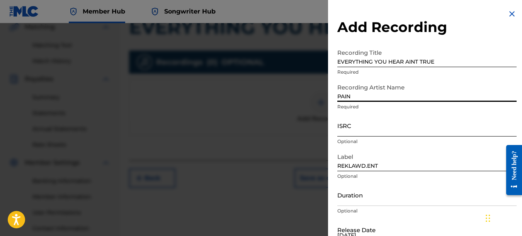
click at [358, 128] on input "ISRC" at bounding box center [426, 126] width 179 height 22
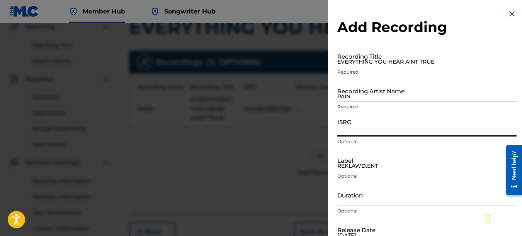
click at [511, 12] on img at bounding box center [511, 13] width 9 height 9
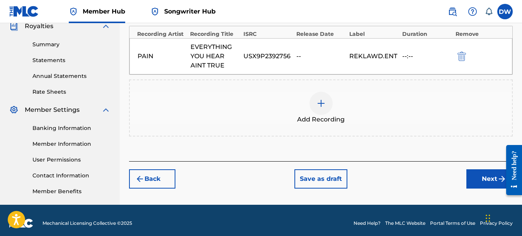
scroll to position [243, 0]
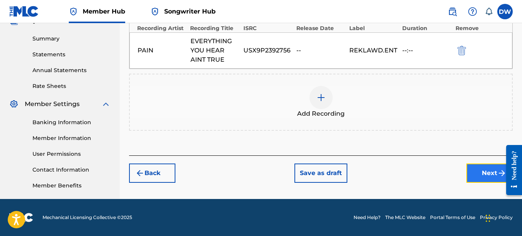
click at [477, 170] on button "Next" at bounding box center [489, 173] width 46 height 19
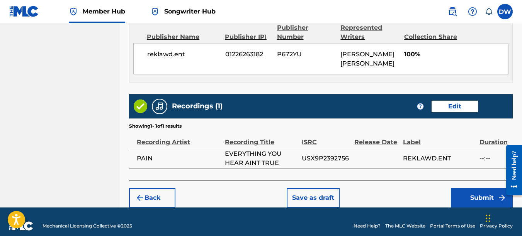
scroll to position [435, 0]
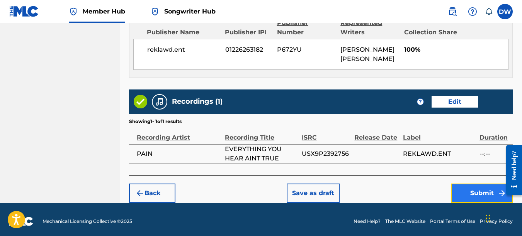
click at [475, 188] on button "Submit" at bounding box center [482, 193] width 62 height 19
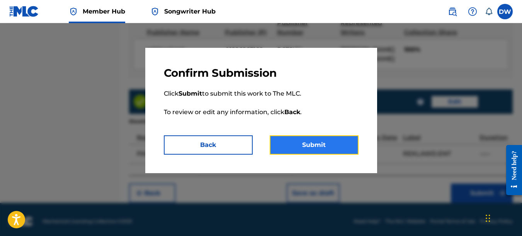
click at [323, 146] on button "Submit" at bounding box center [314, 145] width 89 height 19
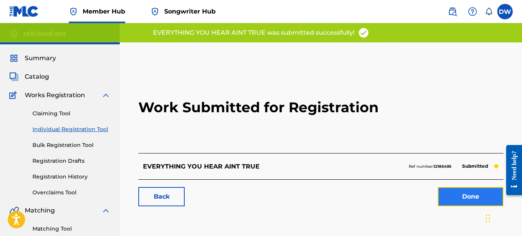
click at [463, 193] on link "Done" at bounding box center [471, 196] width 66 height 19
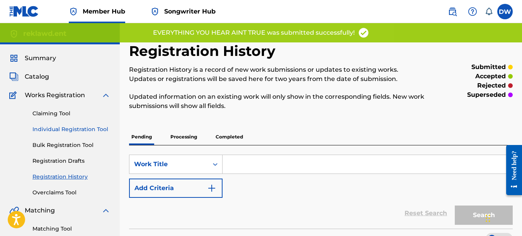
click at [107, 127] on link "Individual Registration Tool" at bounding box center [71, 130] width 78 height 8
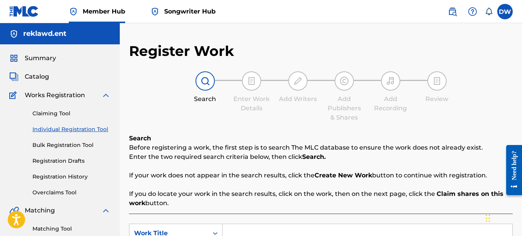
drag, startPoint x: 521, startPoint y: 57, endPoint x: 524, endPoint y: 80, distance: 23.3
click at [521, 80] on html "Accessibility Screen-Reader Guide, Feedback, and Issue Reporting | New window 0…" at bounding box center [261, 118] width 522 height 236
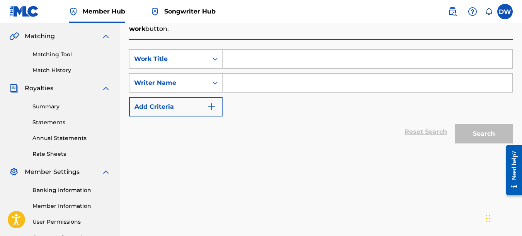
scroll to position [175, 0]
click at [229, 60] on input "Search Form" at bounding box center [367, 58] width 290 height 19
click at [250, 87] on input "Search Form" at bounding box center [367, 82] width 290 height 19
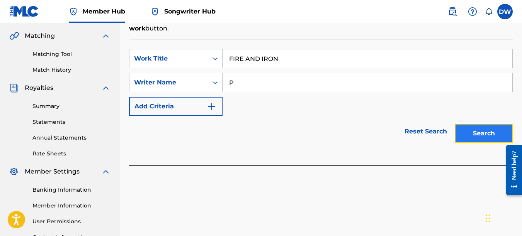
click at [465, 130] on button "Search" at bounding box center [484, 133] width 58 height 19
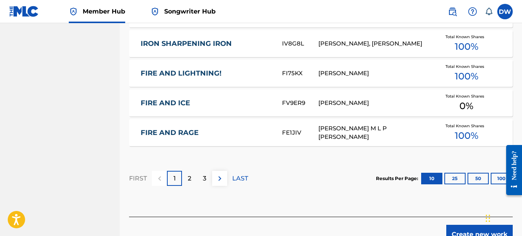
scroll to position [526, 0]
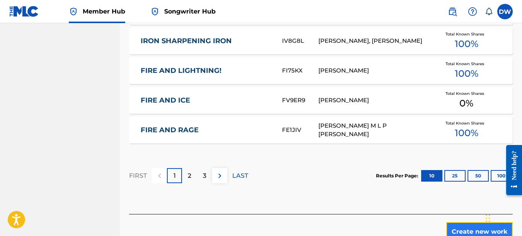
click at [463, 222] on button "Create new work" at bounding box center [479, 231] width 66 height 19
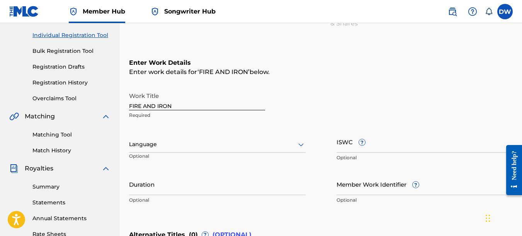
scroll to position [93, 0]
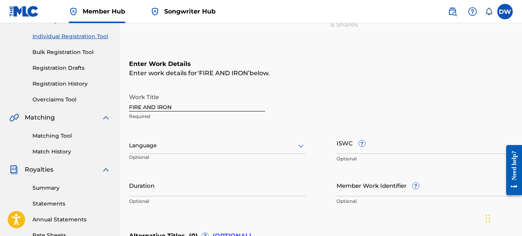
click at [300, 147] on icon at bounding box center [300, 145] width 9 height 9
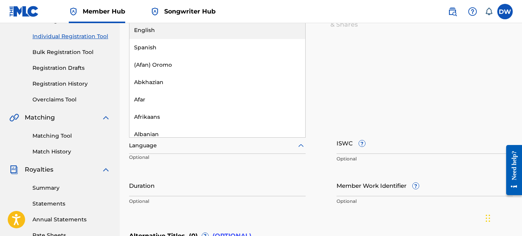
click at [190, 34] on div "English" at bounding box center [217, 30] width 176 height 17
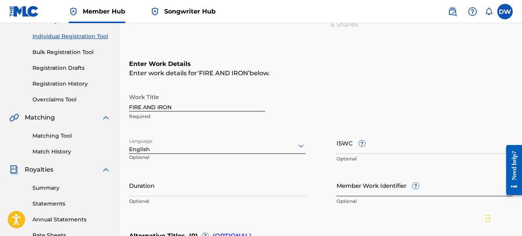
click at [343, 188] on input "Member Work Identifier ?" at bounding box center [424, 186] width 177 height 22
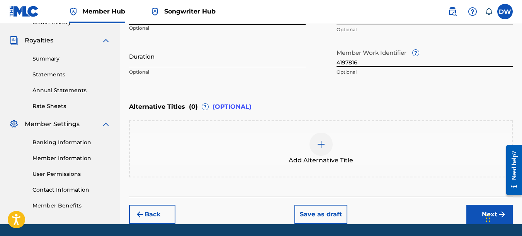
scroll to position [241, 0]
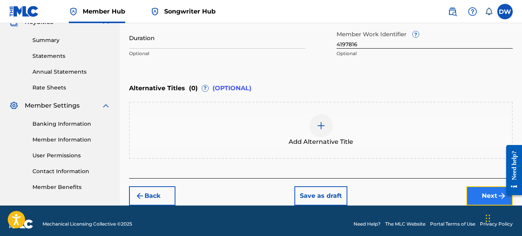
click at [484, 197] on button "Next" at bounding box center [489, 196] width 46 height 19
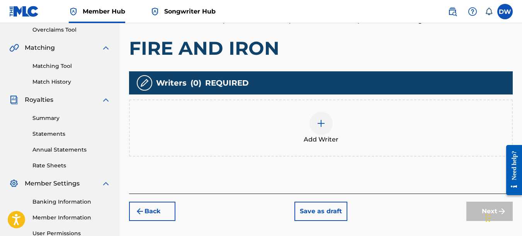
scroll to position [168, 0]
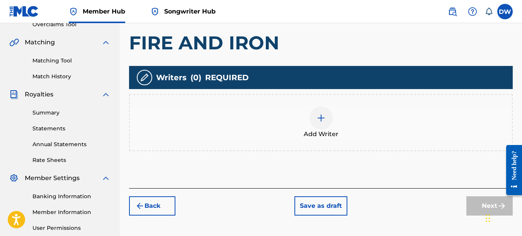
click at [323, 119] on img at bounding box center [320, 118] width 9 height 9
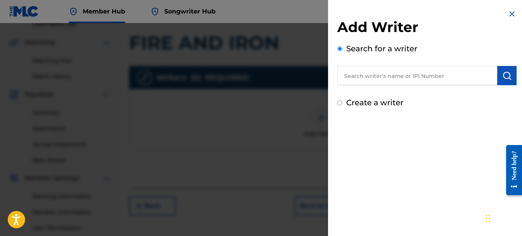
click at [392, 75] on input "text" at bounding box center [417, 75] width 160 height 19
click at [503, 71] on img "submit" at bounding box center [506, 75] width 9 height 9
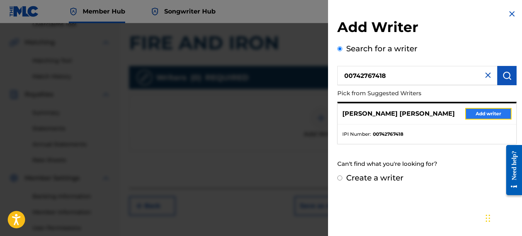
click at [494, 115] on button "Add writer" at bounding box center [488, 114] width 46 height 12
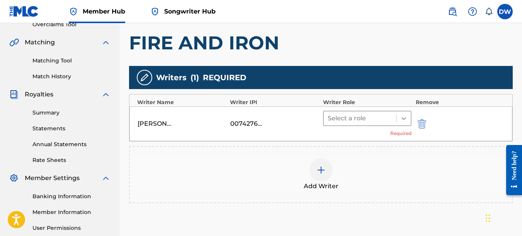
click at [407, 115] on icon at bounding box center [404, 119] width 8 height 8
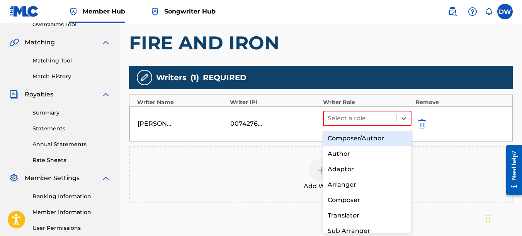
click at [380, 136] on div "Composer/Author" at bounding box center [367, 138] width 89 height 15
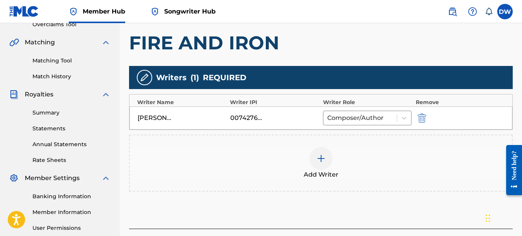
drag, startPoint x: 521, startPoint y: 112, endPoint x: 521, endPoint y: 119, distance: 7.8
click at [521, 119] on div "Register Work Search Enter Work Details Add Writers Add Publishers & Shares Add…" at bounding box center [321, 73] width 402 height 399
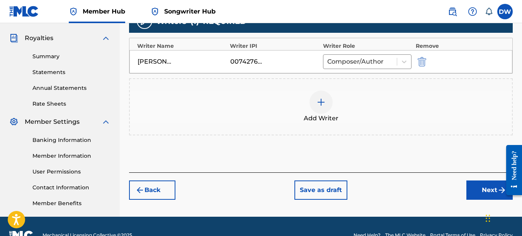
scroll to position [234, 0]
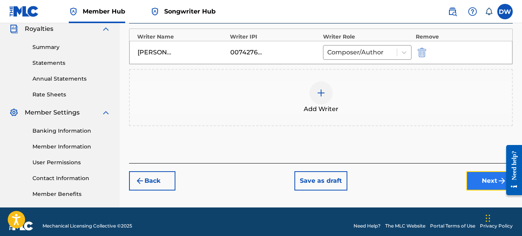
click at [478, 177] on button "Next" at bounding box center [489, 180] width 46 height 19
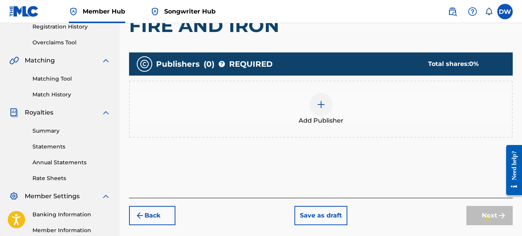
scroll to position [190, 0]
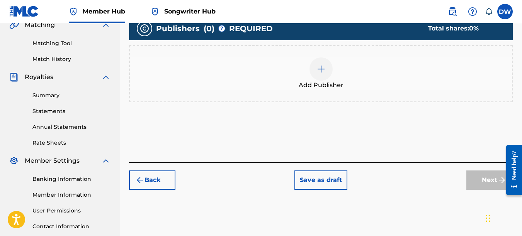
drag, startPoint x: 522, startPoint y: 100, endPoint x: 16, endPoint y: 37, distance: 509.9
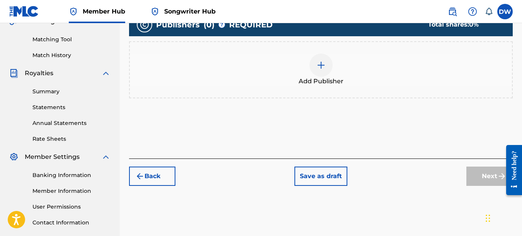
click at [322, 71] on div at bounding box center [320, 65] width 23 height 23
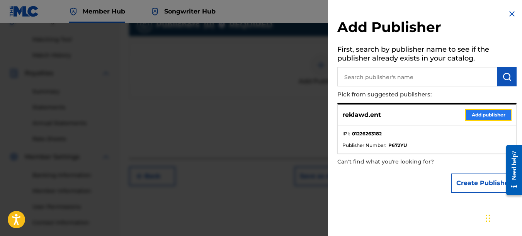
click at [477, 112] on button "Add publisher" at bounding box center [488, 115] width 46 height 12
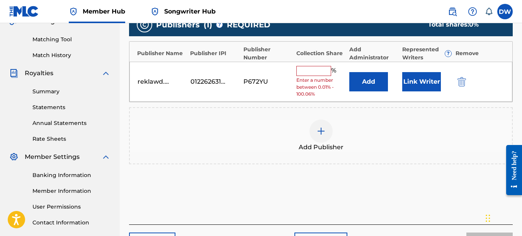
click at [315, 72] on input "text" at bounding box center [313, 71] width 35 height 10
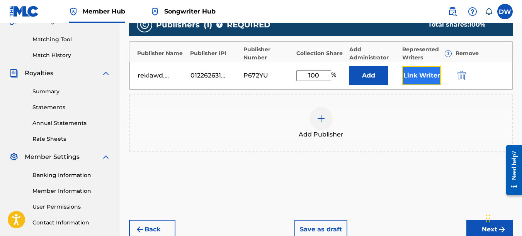
click at [423, 73] on button "Link Writer" at bounding box center [421, 75] width 39 height 19
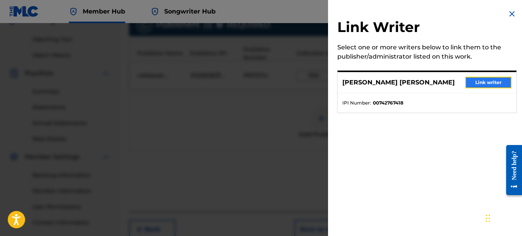
click at [472, 81] on button "Link writer" at bounding box center [488, 83] width 46 height 12
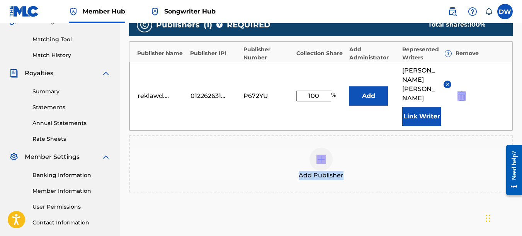
click at [486, 122] on div "Publishers ( 1 ) ? REQUIRED Total shares: 100 % Publisher Name Publisher IPI Pu…" at bounding box center [321, 103] width 384 height 180
drag, startPoint x: 486, startPoint y: 122, endPoint x: 457, endPoint y: 146, distance: 38.1
click at [457, 148] on div "Add Publisher" at bounding box center [321, 164] width 382 height 32
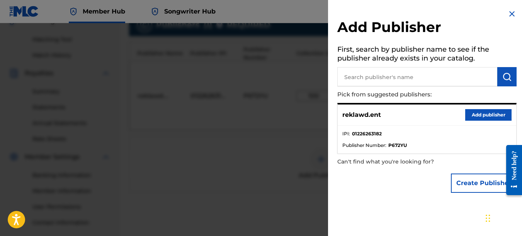
click at [509, 14] on img at bounding box center [511, 13] width 9 height 9
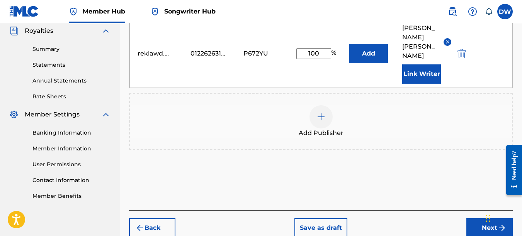
scroll to position [261, 0]
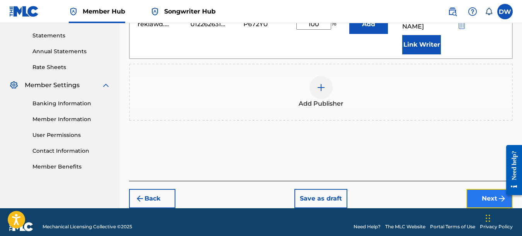
click at [476, 189] on button "Next" at bounding box center [489, 198] width 46 height 19
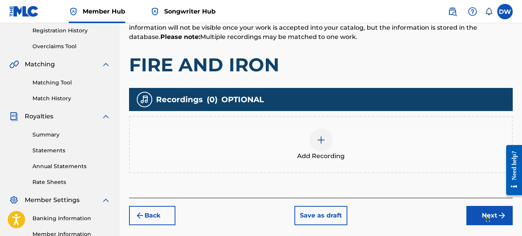
scroll to position [157, 0]
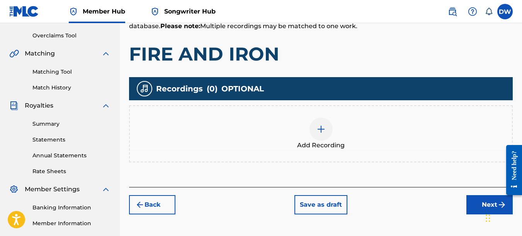
click at [323, 132] on img at bounding box center [320, 129] width 9 height 9
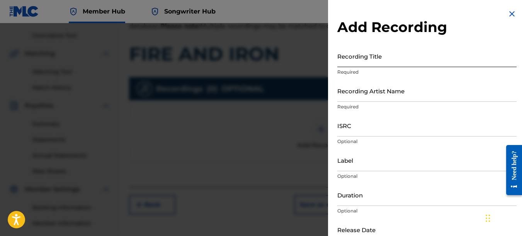
click at [361, 63] on input "Recording Title" at bounding box center [426, 56] width 179 height 22
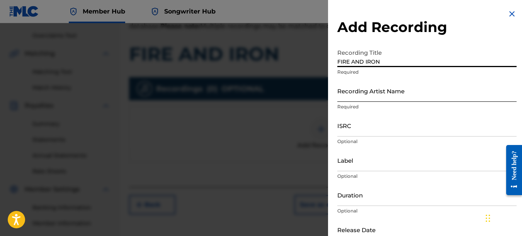
click at [354, 97] on input "Recording Artist Name" at bounding box center [426, 91] width 179 height 22
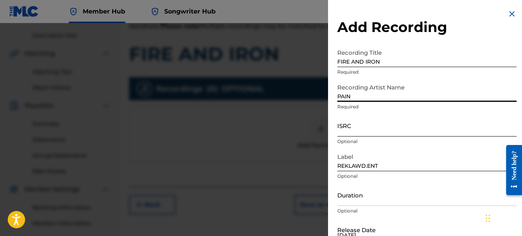
click at [351, 124] on input "ISRC" at bounding box center [426, 126] width 179 height 22
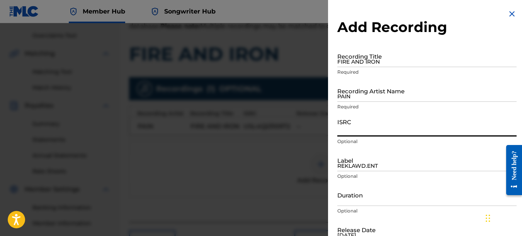
click at [507, 15] on img at bounding box center [511, 13] width 9 height 9
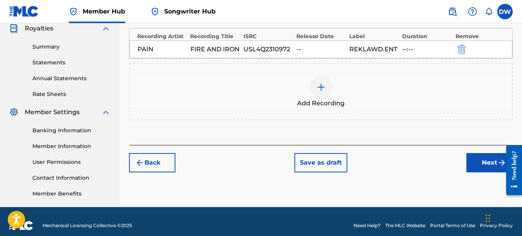
scroll to position [243, 0]
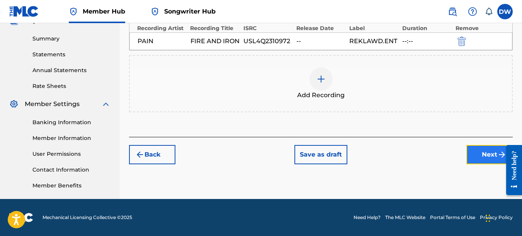
click at [472, 161] on button "Next" at bounding box center [489, 154] width 46 height 19
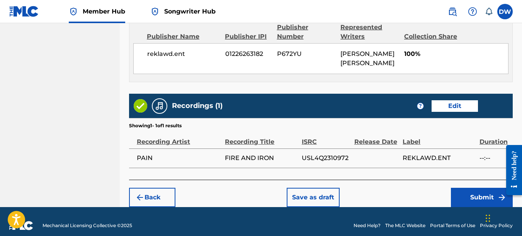
scroll to position [435, 0]
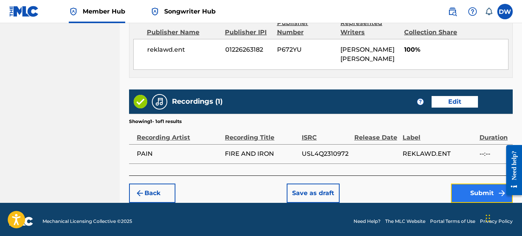
click at [466, 188] on button "Submit" at bounding box center [482, 193] width 62 height 19
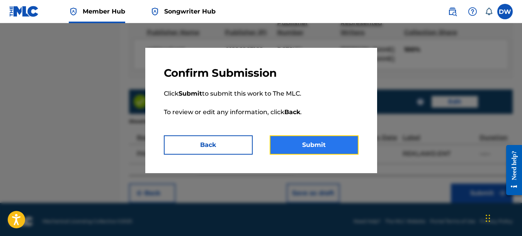
click at [336, 147] on button "Submit" at bounding box center [314, 145] width 89 height 19
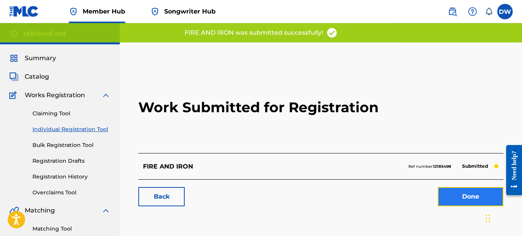
click at [458, 191] on link "Done" at bounding box center [471, 196] width 66 height 19
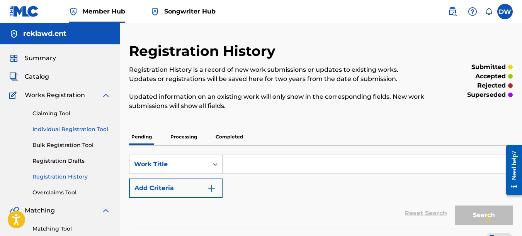
click at [98, 130] on link "Individual Registration Tool" at bounding box center [71, 130] width 78 height 8
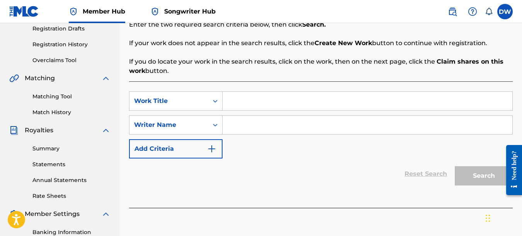
scroll to position [146, 0]
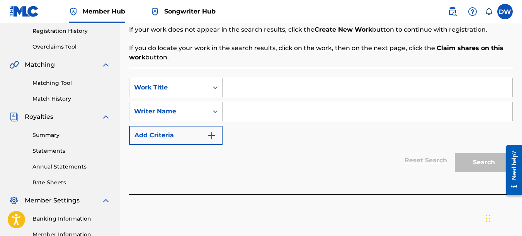
click at [251, 106] on input "Search Form" at bounding box center [367, 111] width 290 height 19
click at [230, 92] on input "Search Form" at bounding box center [367, 87] width 290 height 19
click at [253, 105] on input "Search Form" at bounding box center [367, 111] width 290 height 19
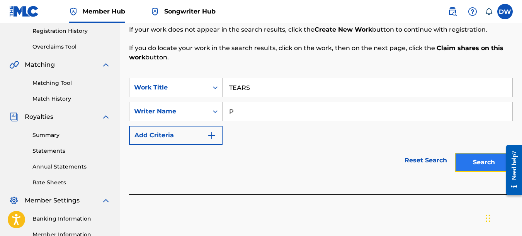
click at [485, 161] on button "Search" at bounding box center [484, 162] width 58 height 19
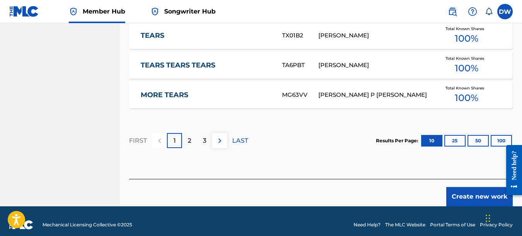
scroll to position [564, 0]
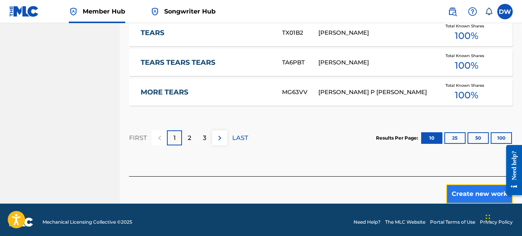
click at [460, 189] on button "Create new work" at bounding box center [479, 194] width 66 height 19
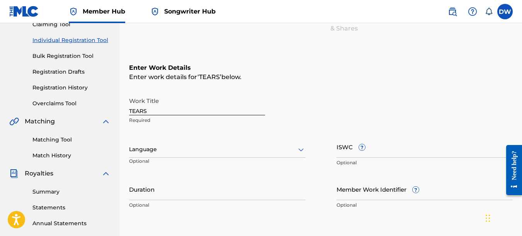
scroll to position [55, 0]
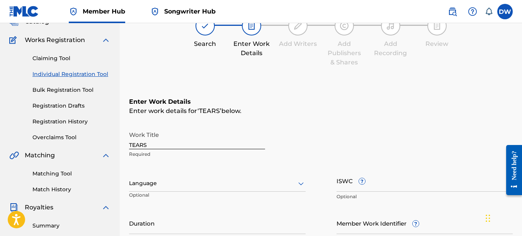
click at [300, 184] on icon at bounding box center [300, 184] width 5 height 3
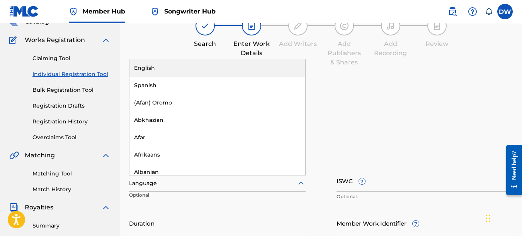
click at [228, 73] on div "English" at bounding box center [217, 67] width 176 height 17
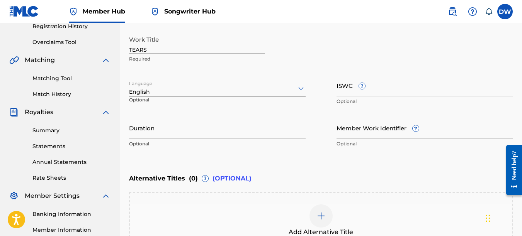
scroll to position [169, 0]
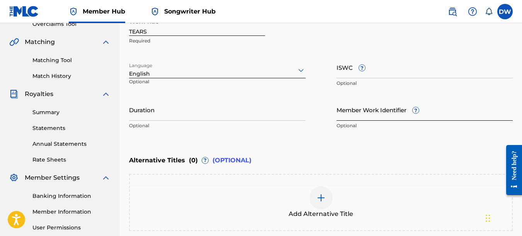
click at [352, 114] on input "Member Work Identifier ?" at bounding box center [424, 110] width 177 height 22
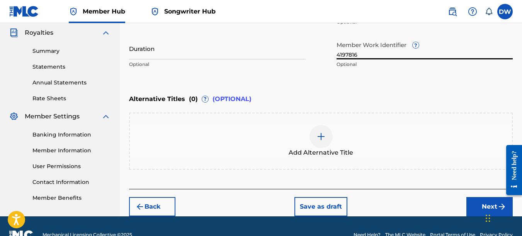
scroll to position [248, 0]
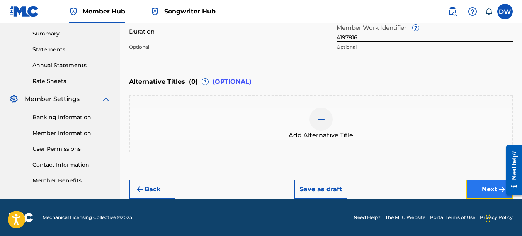
click at [480, 187] on button "Next" at bounding box center [489, 189] width 46 height 19
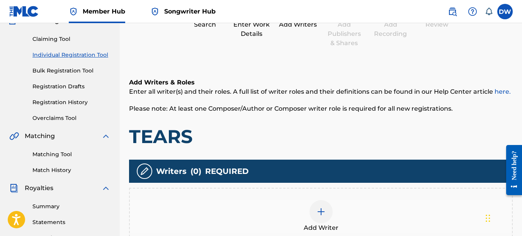
scroll to position [110, 0]
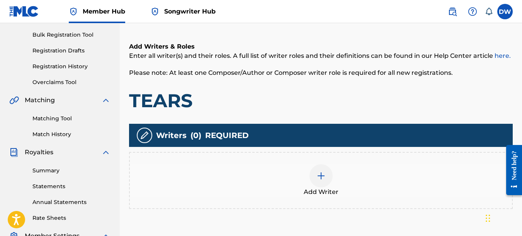
click at [323, 176] on img at bounding box center [320, 175] width 9 height 9
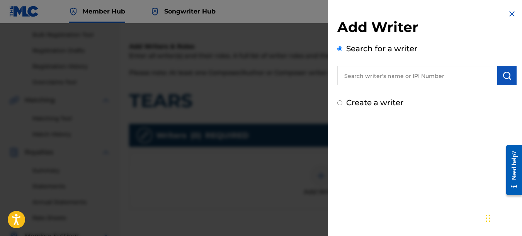
click at [387, 77] on input "text" at bounding box center [417, 75] width 160 height 19
click at [502, 75] on img "submit" at bounding box center [506, 75] width 9 height 9
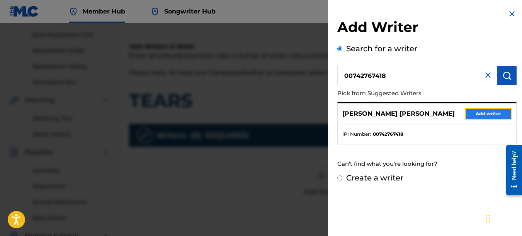
click at [487, 111] on button "Add writer" at bounding box center [488, 114] width 46 height 12
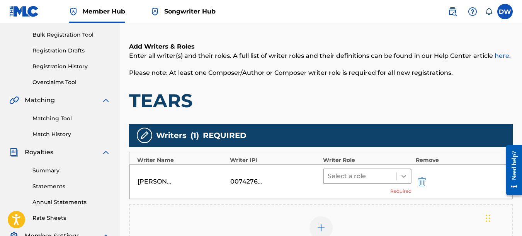
click at [402, 173] on icon at bounding box center [404, 177] width 8 height 8
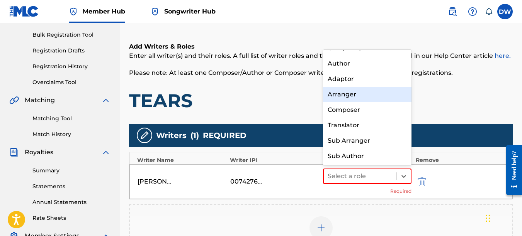
scroll to position [0, 0]
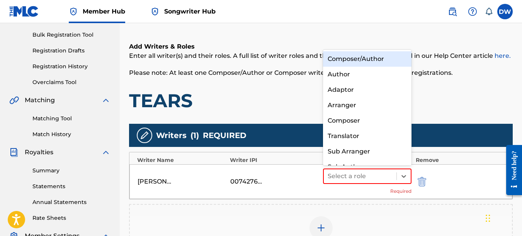
click at [376, 54] on div "Composer/Author" at bounding box center [367, 58] width 89 height 15
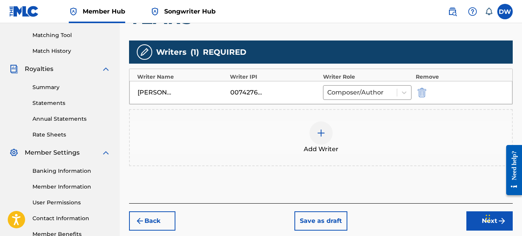
scroll to position [196, 0]
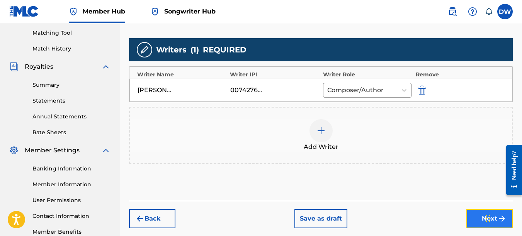
click at [471, 221] on button "Next" at bounding box center [489, 218] width 46 height 19
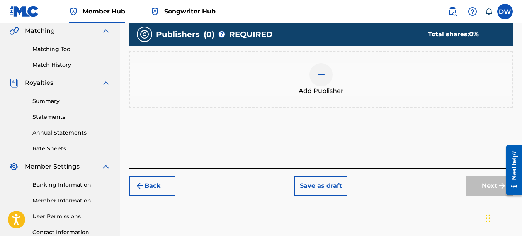
scroll to position [182, 0]
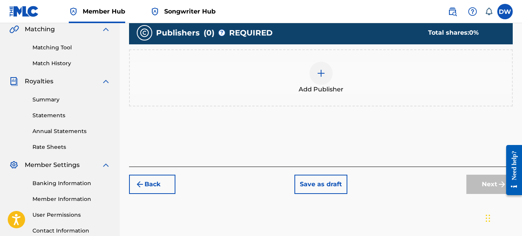
click at [318, 73] on img at bounding box center [320, 73] width 9 height 9
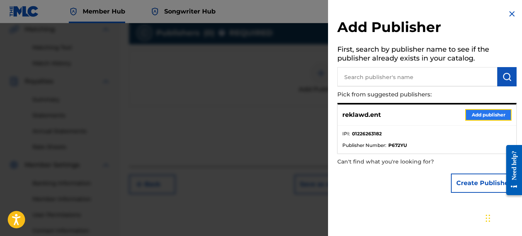
click at [476, 112] on button "Add publisher" at bounding box center [488, 115] width 46 height 12
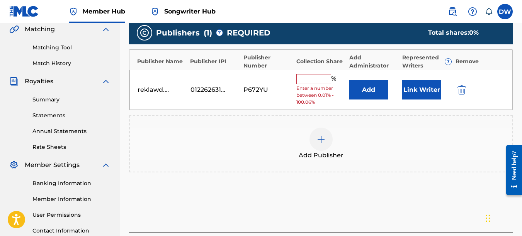
click at [313, 79] on input "text" at bounding box center [313, 79] width 35 height 10
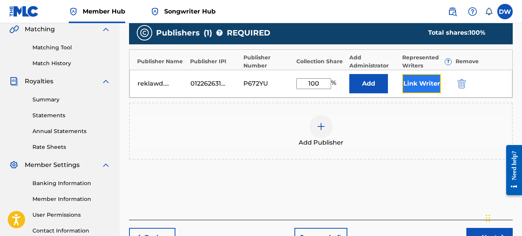
click at [419, 84] on button "Link Writer" at bounding box center [421, 83] width 39 height 19
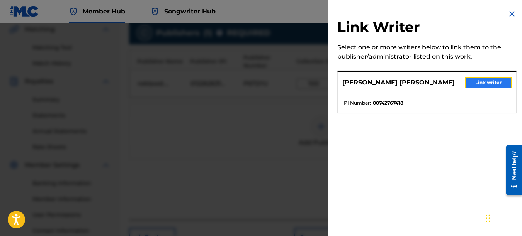
click at [479, 83] on button "Link writer" at bounding box center [488, 83] width 46 height 12
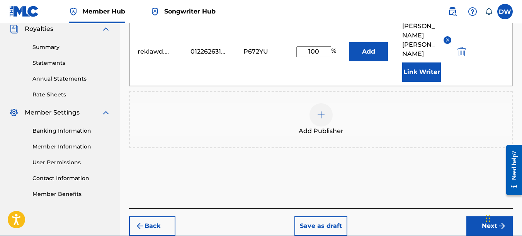
scroll to position [243, 0]
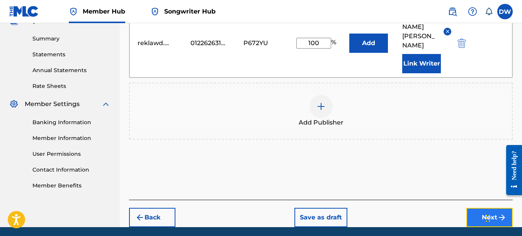
click at [471, 208] on button "Next" at bounding box center [489, 217] width 46 height 19
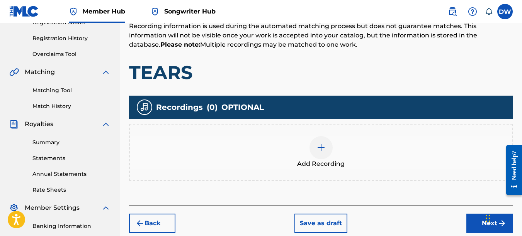
scroll to position [154, 0]
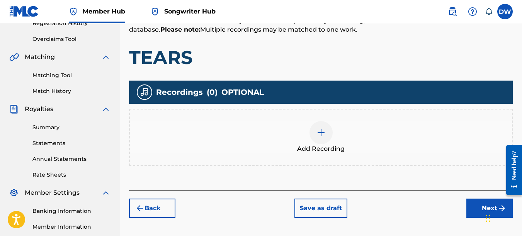
click at [324, 133] on img at bounding box center [320, 132] width 9 height 9
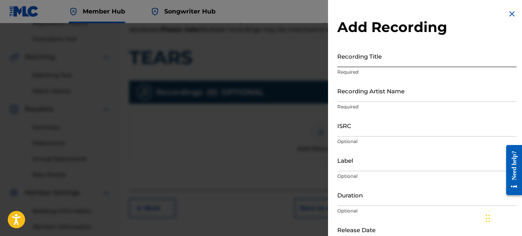
click at [351, 58] on input "Recording Title" at bounding box center [426, 56] width 179 height 22
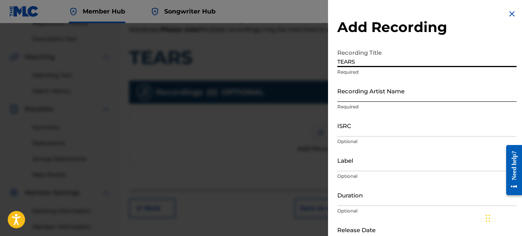
click at [339, 92] on input "Recording Artist Name" at bounding box center [426, 91] width 179 height 22
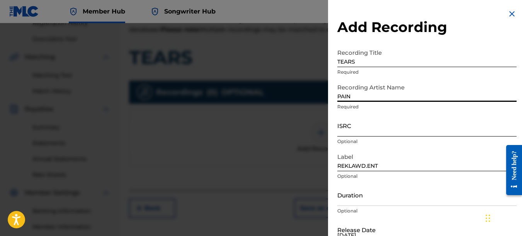
click at [349, 124] on input "ISRC" at bounding box center [426, 126] width 179 height 22
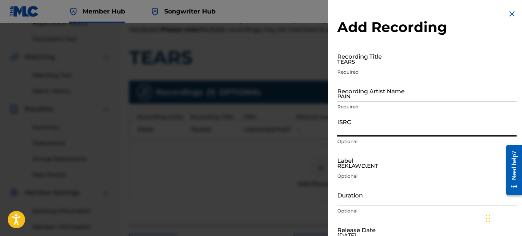
click at [508, 13] on img at bounding box center [511, 13] width 9 height 9
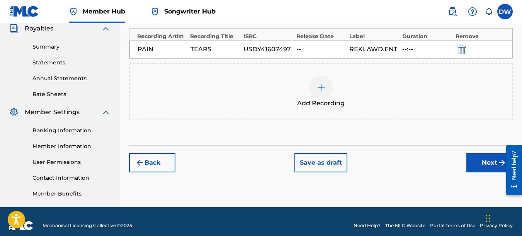
scroll to position [243, 0]
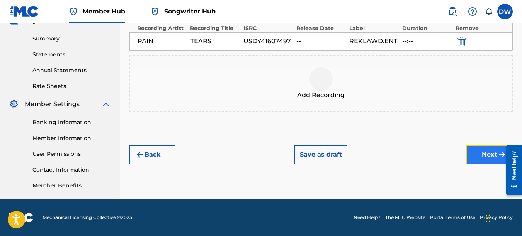
click at [480, 151] on button "Next" at bounding box center [489, 154] width 46 height 19
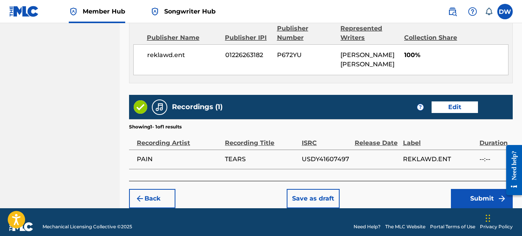
scroll to position [434, 0]
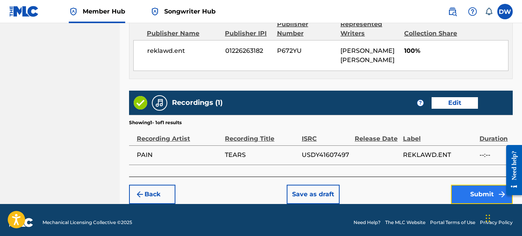
click at [463, 186] on button "Submit" at bounding box center [482, 194] width 62 height 19
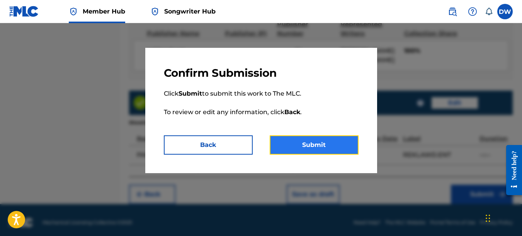
click at [326, 149] on button "Submit" at bounding box center [314, 145] width 89 height 19
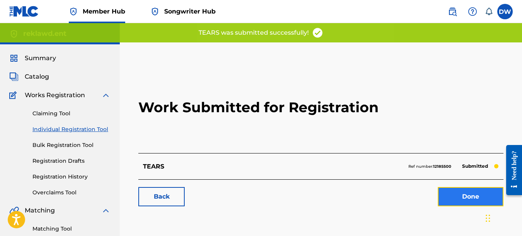
click at [464, 198] on link "Done" at bounding box center [471, 196] width 66 height 19
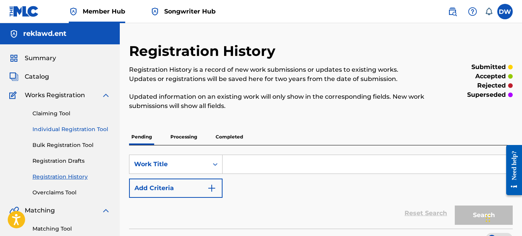
click at [91, 130] on link "Individual Registration Tool" at bounding box center [71, 130] width 78 height 8
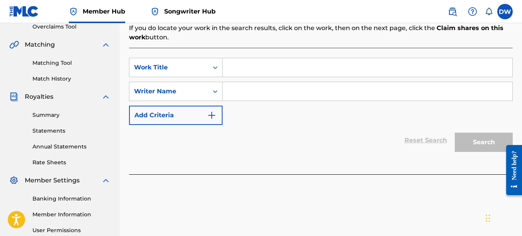
scroll to position [166, 0]
click at [229, 66] on input "Search Form" at bounding box center [367, 67] width 290 height 19
click at [238, 98] on input "Search Form" at bounding box center [367, 91] width 290 height 19
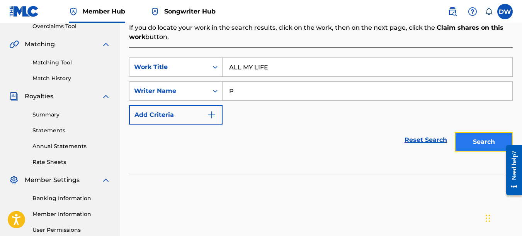
click at [467, 137] on button "Search" at bounding box center [484, 141] width 58 height 19
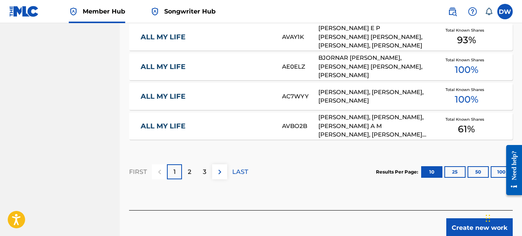
scroll to position [564, 0]
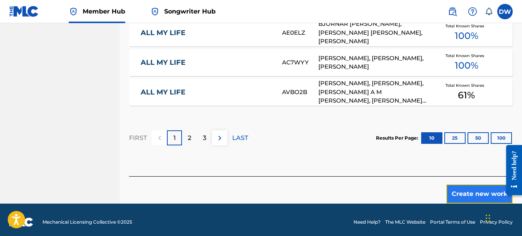
click at [457, 193] on button "Create new work" at bounding box center [479, 194] width 66 height 19
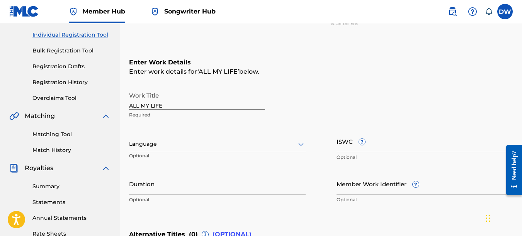
scroll to position [86, 0]
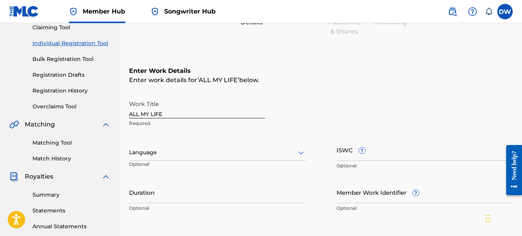
click at [302, 151] on icon at bounding box center [300, 152] width 9 height 9
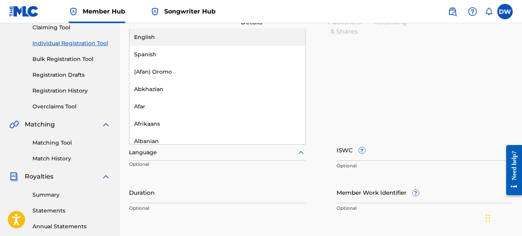
click at [193, 39] on div "English" at bounding box center [217, 37] width 176 height 17
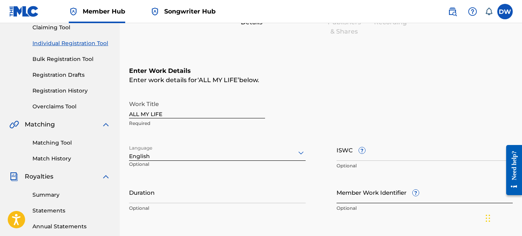
click at [348, 197] on input "Member Work Identifier ?" at bounding box center [424, 193] width 177 height 22
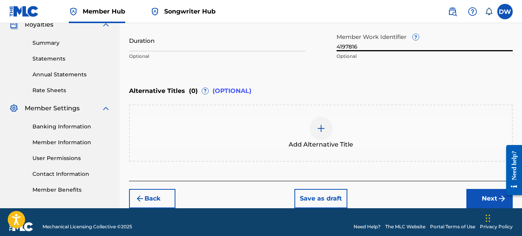
scroll to position [240, 0]
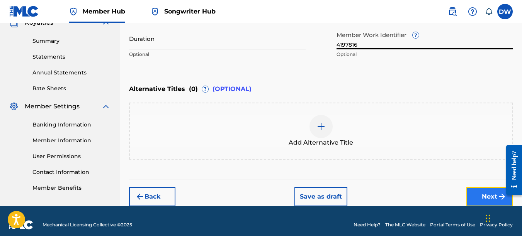
click at [484, 195] on button "Next" at bounding box center [489, 196] width 46 height 19
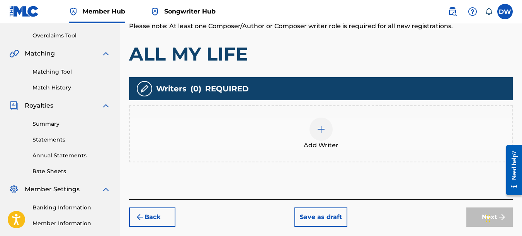
scroll to position [159, 0]
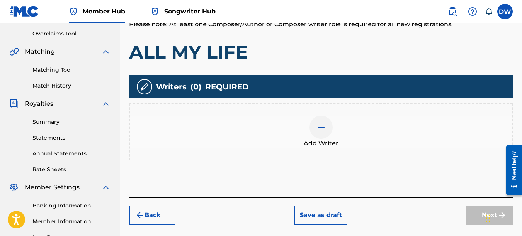
click at [320, 127] on img at bounding box center [320, 127] width 9 height 9
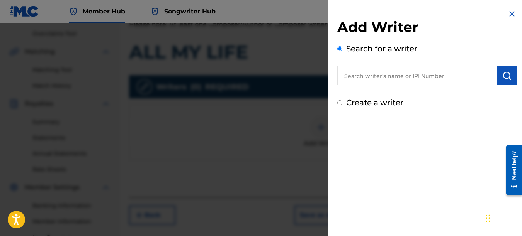
click at [394, 72] on input "text" at bounding box center [417, 75] width 160 height 19
click at [508, 76] on img "submit" at bounding box center [506, 75] width 9 height 9
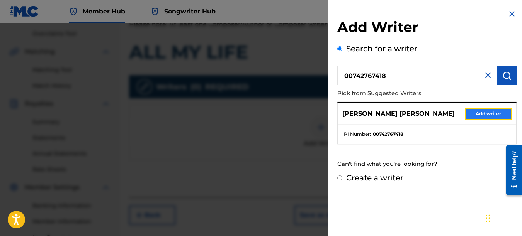
click at [496, 112] on button "Add writer" at bounding box center [488, 114] width 46 height 12
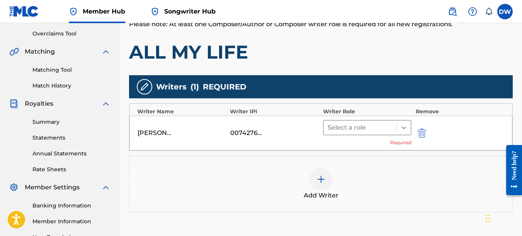
click at [401, 127] on icon at bounding box center [404, 128] width 8 height 8
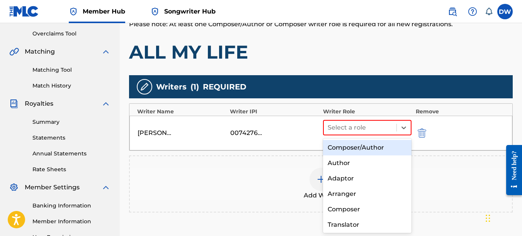
click at [378, 145] on div "Composer/Author" at bounding box center [367, 147] width 89 height 15
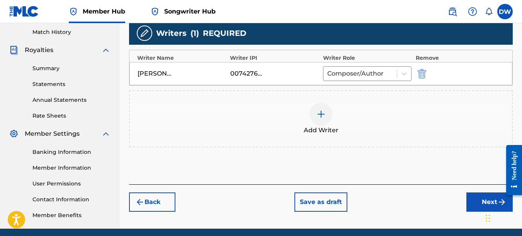
scroll to position [214, 0]
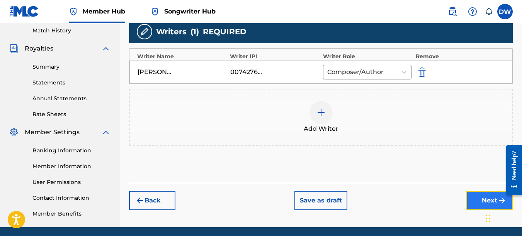
click at [474, 201] on button "Next" at bounding box center [489, 200] width 46 height 19
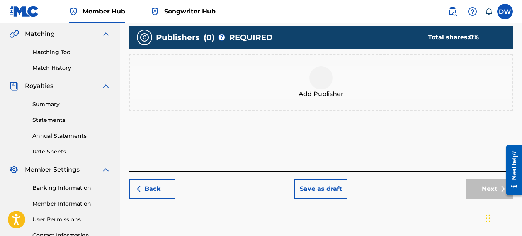
scroll to position [194, 0]
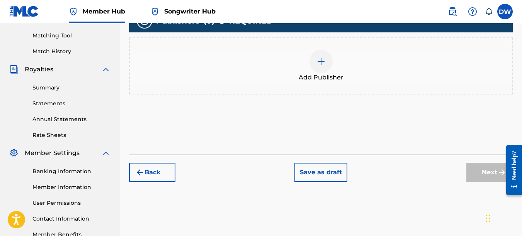
click at [319, 60] on img at bounding box center [320, 61] width 9 height 9
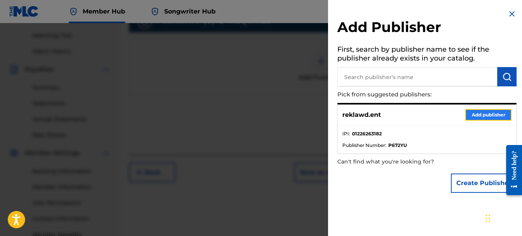
click at [482, 114] on button "Add publisher" at bounding box center [488, 115] width 46 height 12
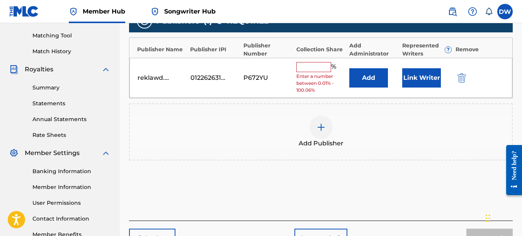
click at [312, 65] on input "text" at bounding box center [313, 67] width 35 height 10
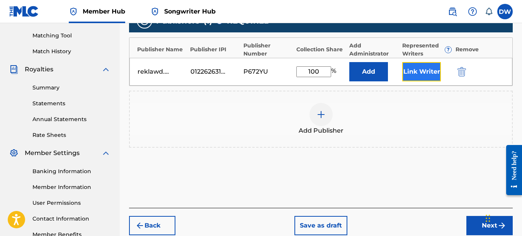
click at [420, 68] on button "Link Writer" at bounding box center [421, 71] width 39 height 19
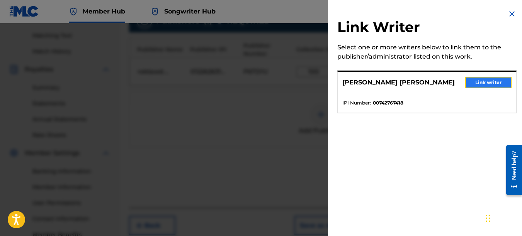
click at [480, 81] on button "Link writer" at bounding box center [488, 83] width 46 height 12
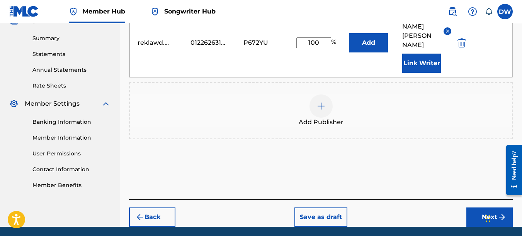
scroll to position [261, 0]
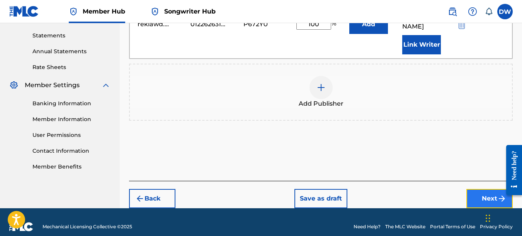
click at [484, 190] on button "Next" at bounding box center [489, 198] width 46 height 19
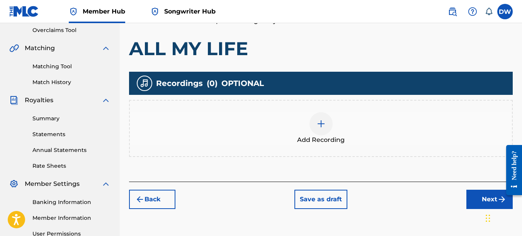
scroll to position [166, 0]
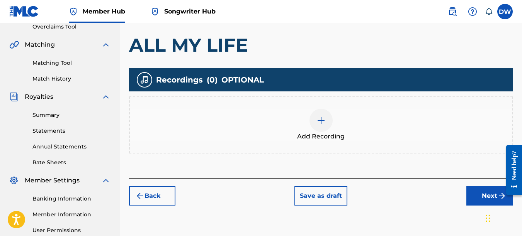
drag, startPoint x: 523, startPoint y: 86, endPoint x: 20, endPoint y: 12, distance: 508.8
click at [317, 124] on img at bounding box center [320, 120] width 9 height 9
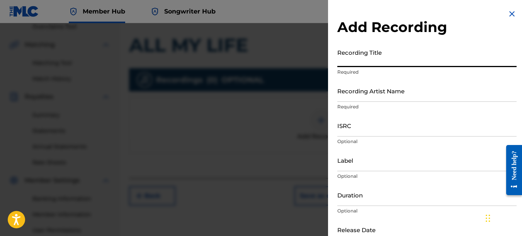
click at [371, 56] on input "Recording Title" at bounding box center [426, 56] width 179 height 22
click at [351, 96] on input "Recording Artist Name" at bounding box center [426, 91] width 179 height 22
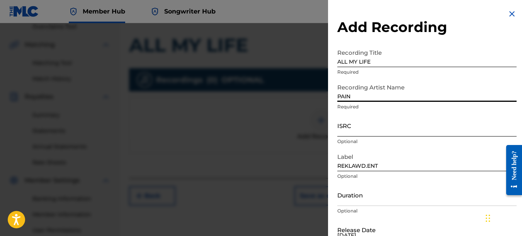
click at [349, 127] on input "ISRC" at bounding box center [426, 126] width 179 height 22
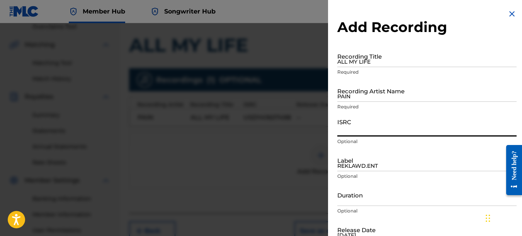
click at [510, 13] on img at bounding box center [511, 13] width 9 height 9
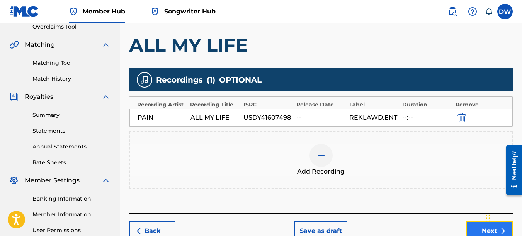
click at [475, 226] on button "Next" at bounding box center [489, 231] width 46 height 19
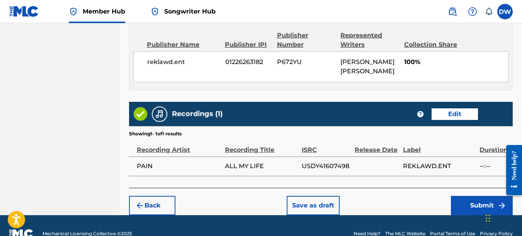
scroll to position [429, 0]
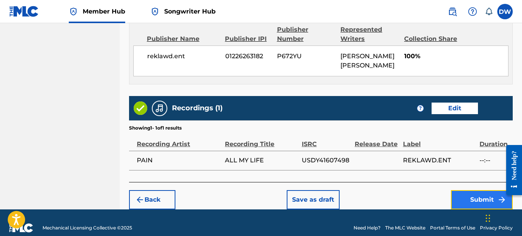
click at [468, 193] on button "Submit" at bounding box center [482, 199] width 62 height 19
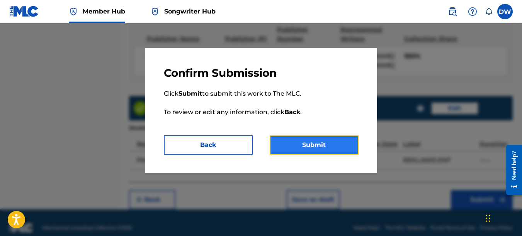
click at [336, 144] on button "Submit" at bounding box center [314, 145] width 89 height 19
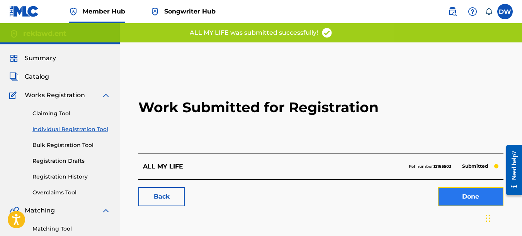
click at [458, 192] on link "Done" at bounding box center [471, 196] width 66 height 19
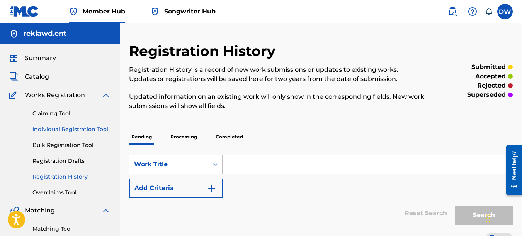
click at [94, 127] on link "Individual Registration Tool" at bounding box center [71, 130] width 78 height 8
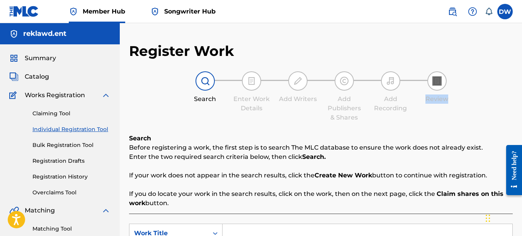
drag, startPoint x: 521, startPoint y: 47, endPoint x: 521, endPoint y: 65, distance: 17.8
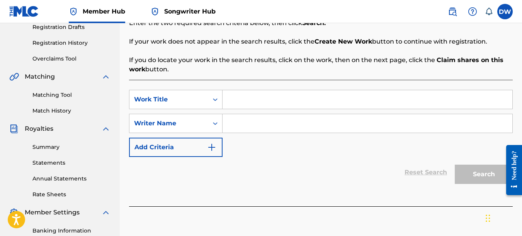
scroll to position [154, 0]
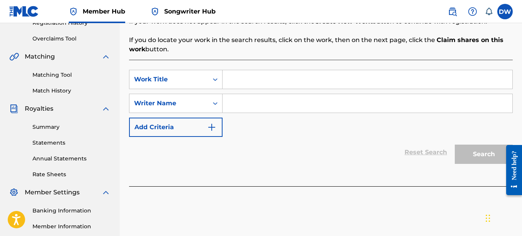
click at [238, 80] on input "Search Form" at bounding box center [367, 79] width 290 height 19
click at [240, 103] on input "Search Form" at bounding box center [367, 103] width 290 height 19
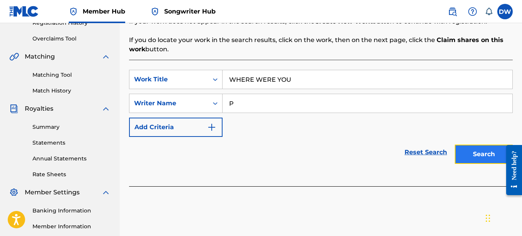
click at [476, 151] on button "Search" at bounding box center [484, 154] width 58 height 19
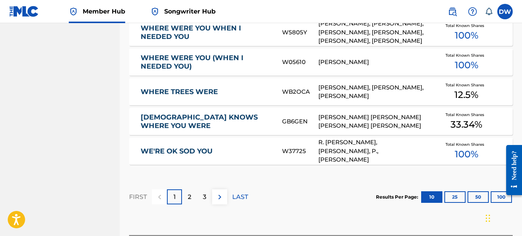
scroll to position [564, 0]
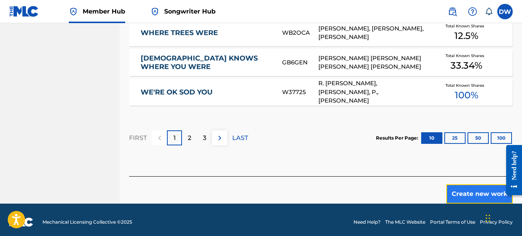
click at [469, 192] on button "Create new work" at bounding box center [479, 194] width 66 height 19
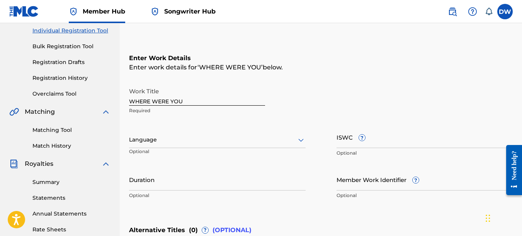
scroll to position [98, 0]
click at [300, 140] on icon at bounding box center [300, 140] width 9 height 9
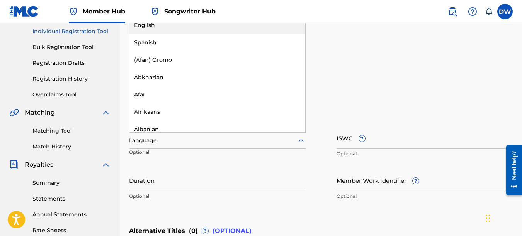
click at [180, 29] on div "English" at bounding box center [217, 25] width 176 height 17
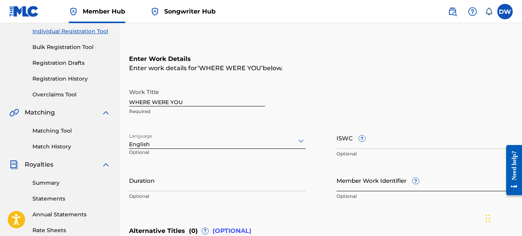
click at [344, 187] on input "Member Work Identifier ?" at bounding box center [424, 181] width 177 height 22
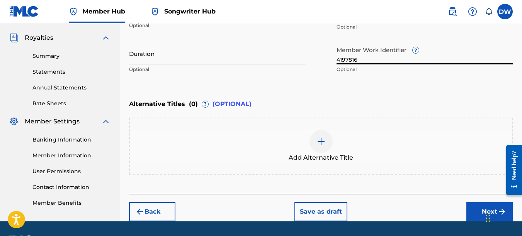
scroll to position [248, 0]
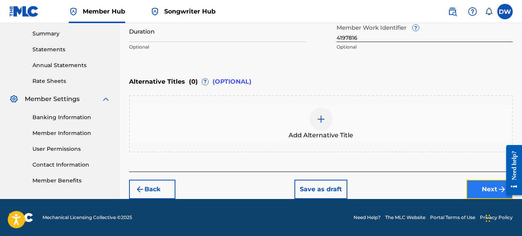
click at [475, 186] on button "Next" at bounding box center [489, 189] width 46 height 19
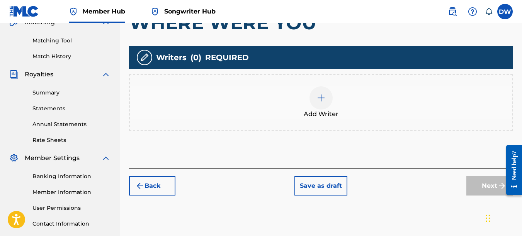
scroll to position [191, 0]
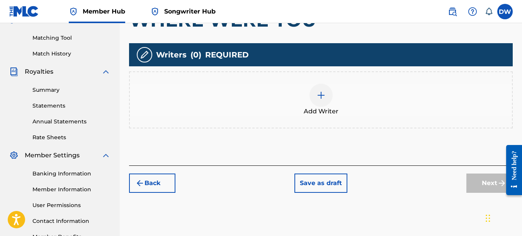
click at [425, 104] on div "Add Writer" at bounding box center [321, 100] width 382 height 32
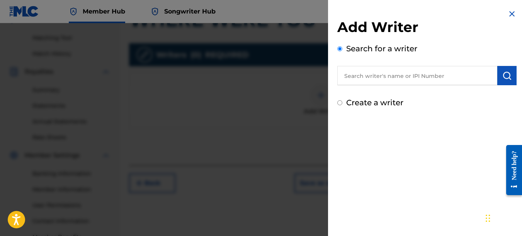
click at [509, 11] on img at bounding box center [511, 13] width 9 height 9
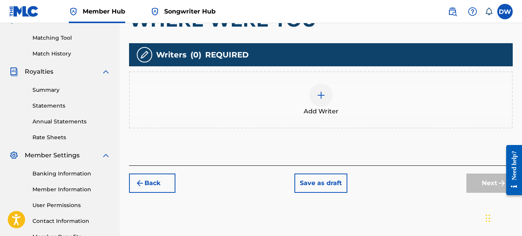
click at [322, 97] on img at bounding box center [320, 95] width 9 height 9
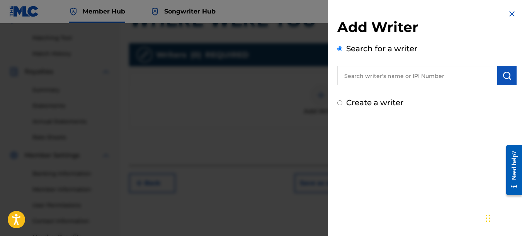
click at [364, 80] on input "text" at bounding box center [417, 75] width 160 height 19
click at [510, 73] on button "submit" at bounding box center [506, 75] width 19 height 19
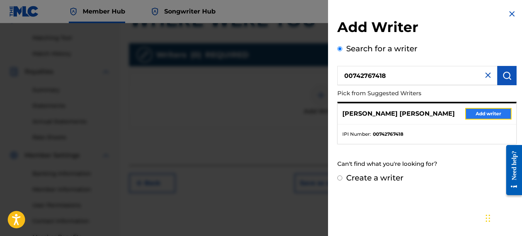
click at [490, 114] on button "Add writer" at bounding box center [488, 114] width 46 height 12
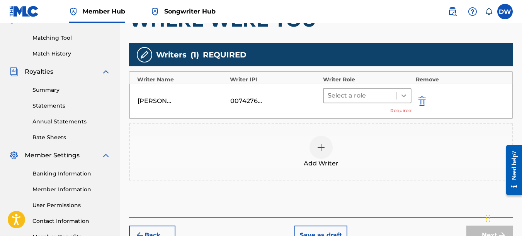
click at [401, 98] on icon at bounding box center [404, 96] width 8 height 8
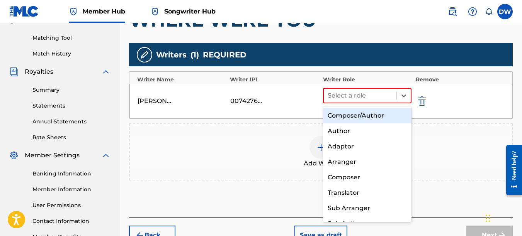
click at [384, 114] on div "Composer/Author" at bounding box center [367, 115] width 89 height 15
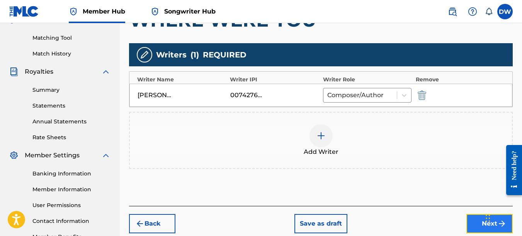
click at [473, 220] on button "Next" at bounding box center [489, 223] width 46 height 19
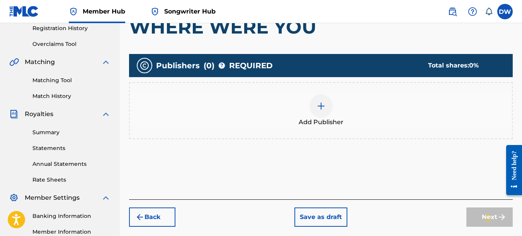
scroll to position [149, 0]
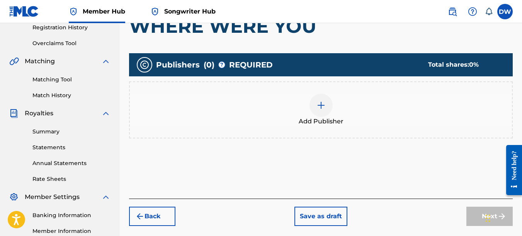
click at [318, 107] on img at bounding box center [320, 105] width 9 height 9
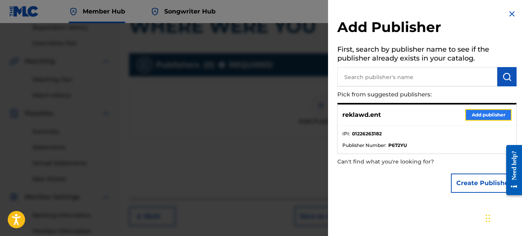
click at [471, 112] on button "Add publisher" at bounding box center [488, 115] width 46 height 12
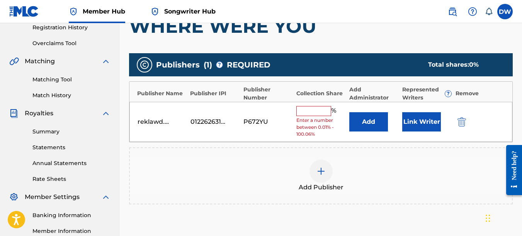
click at [312, 111] on input "text" at bounding box center [313, 111] width 35 height 10
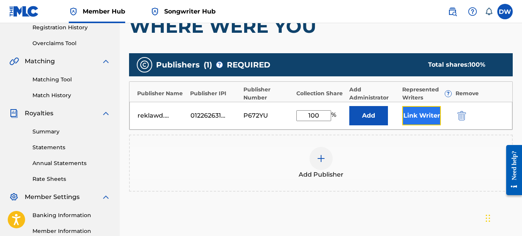
click at [418, 117] on button "Link Writer" at bounding box center [421, 115] width 39 height 19
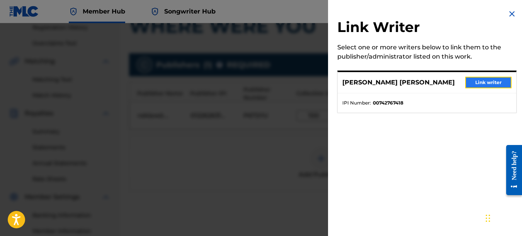
click at [491, 80] on button "Link writer" at bounding box center [488, 83] width 46 height 12
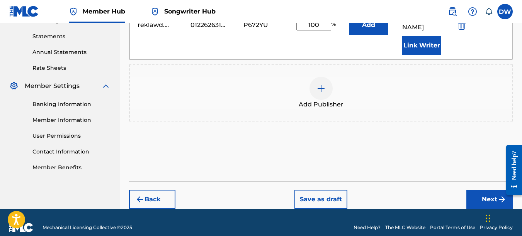
scroll to position [261, 0]
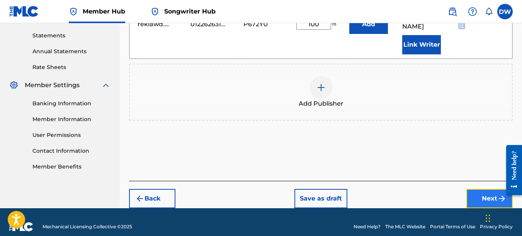
click at [476, 189] on button "Next" at bounding box center [489, 198] width 46 height 19
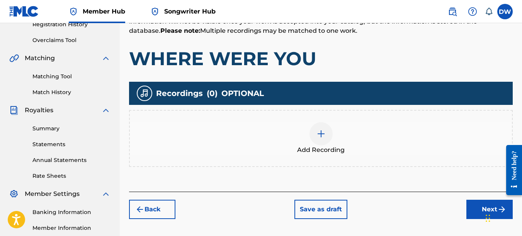
scroll to position [185, 0]
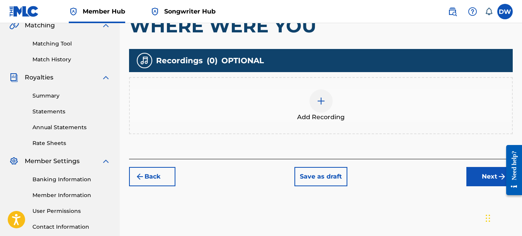
click at [315, 107] on div at bounding box center [320, 101] width 23 height 23
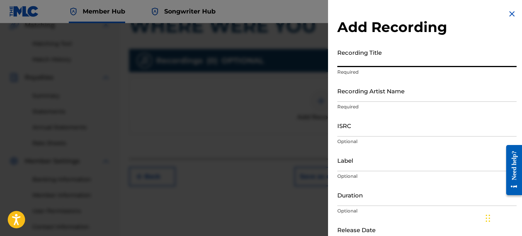
click at [346, 65] on input "Recording Title" at bounding box center [426, 56] width 179 height 22
click at [351, 92] on input "Recording Artist Name" at bounding box center [426, 91] width 179 height 22
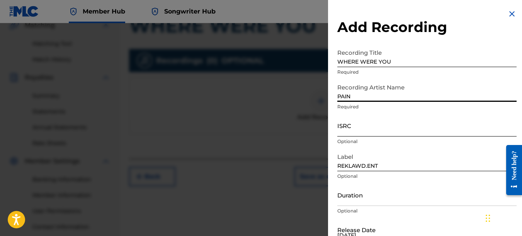
click at [345, 123] on input "ISRC" at bounding box center [426, 126] width 179 height 22
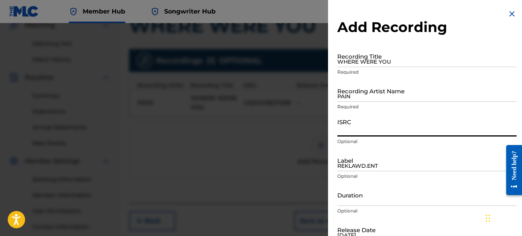
click at [509, 13] on img at bounding box center [511, 13] width 9 height 9
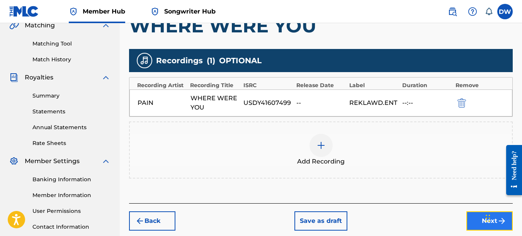
click at [471, 219] on button "Next" at bounding box center [489, 221] width 46 height 19
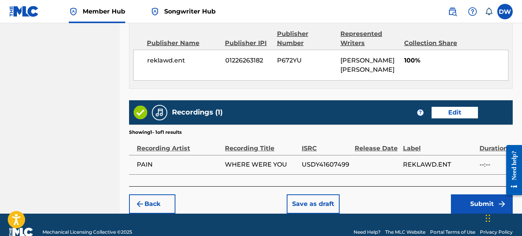
scroll to position [427, 0]
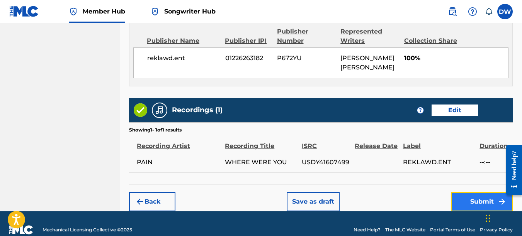
click at [461, 199] on button "Submit" at bounding box center [482, 201] width 62 height 19
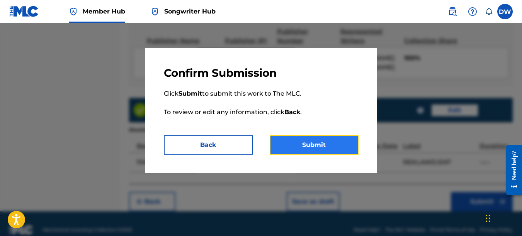
click at [314, 141] on button "Submit" at bounding box center [314, 145] width 89 height 19
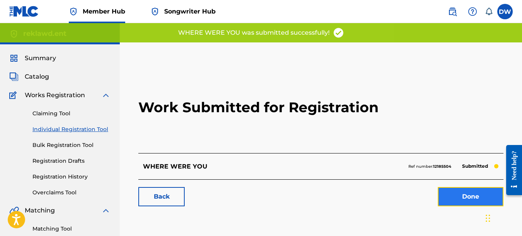
click at [464, 197] on link "Done" at bounding box center [471, 196] width 66 height 19
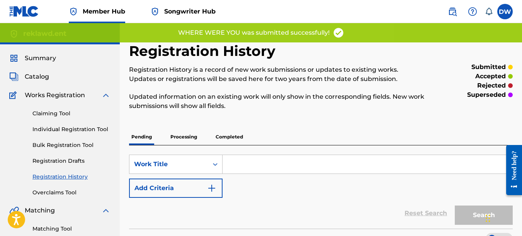
click at [95, 125] on div "Claiming Tool Individual Registration Tool Bulk Registration Tool Registration …" at bounding box center [59, 148] width 101 height 97
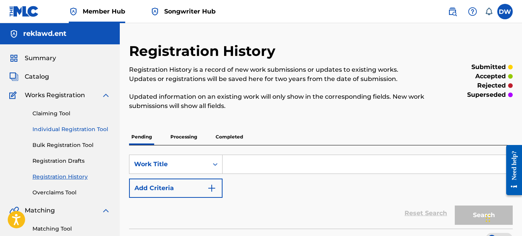
click at [95, 129] on link "Individual Registration Tool" at bounding box center [71, 130] width 78 height 8
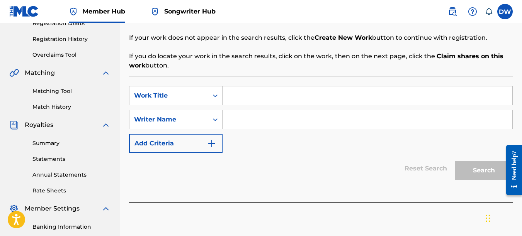
scroll to position [165, 0]
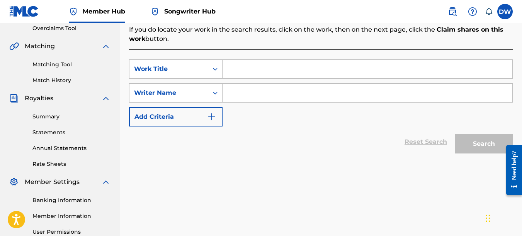
click at [228, 68] on input "Search Form" at bounding box center [367, 69] width 290 height 19
click at [231, 90] on input "Search Form" at bounding box center [367, 93] width 290 height 19
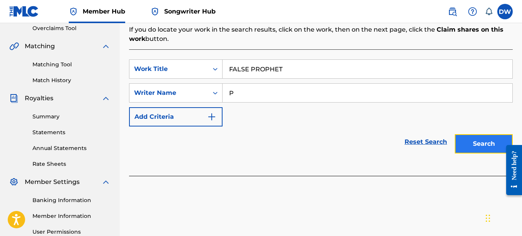
click at [471, 142] on button "Search" at bounding box center [484, 143] width 58 height 19
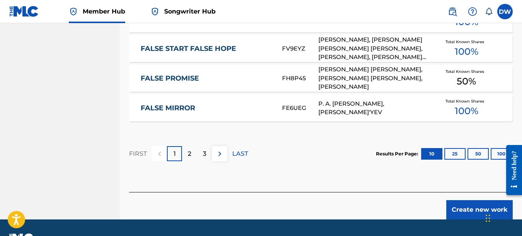
scroll to position [564, 0]
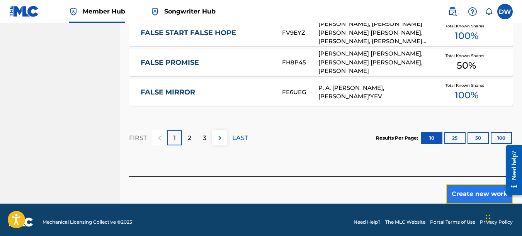
click at [462, 191] on button "Create new work" at bounding box center [479, 194] width 66 height 19
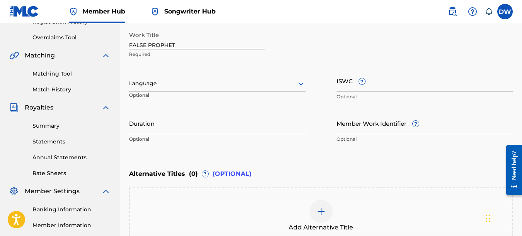
scroll to position [115, 0]
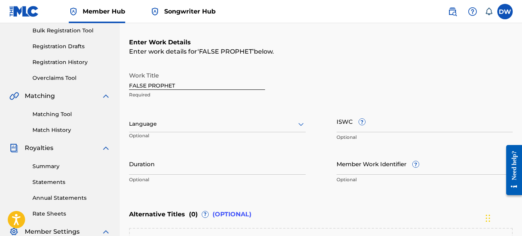
click at [304, 125] on icon at bounding box center [300, 124] width 9 height 9
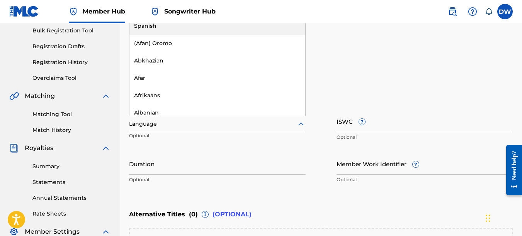
scroll to position [51, 0]
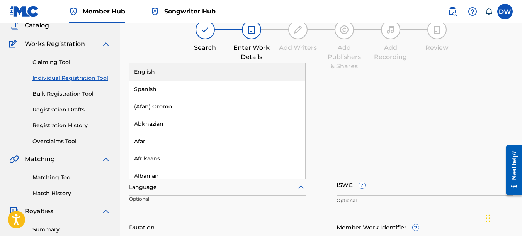
click at [151, 70] on div "English" at bounding box center [217, 71] width 176 height 17
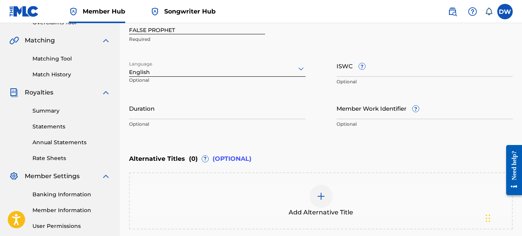
scroll to position [174, 0]
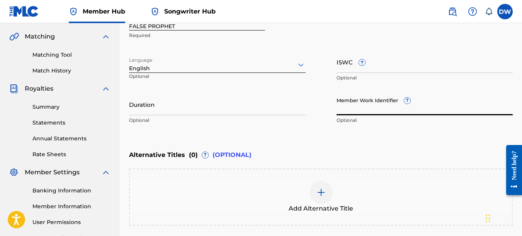
click at [344, 111] on input "Member Work Identifier ?" at bounding box center [424, 104] width 177 height 22
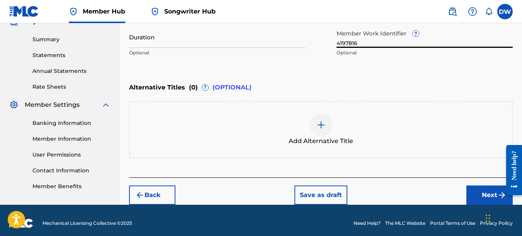
scroll to position [248, 0]
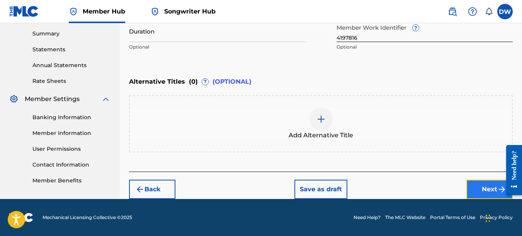
click at [491, 187] on button "Next" at bounding box center [489, 189] width 46 height 19
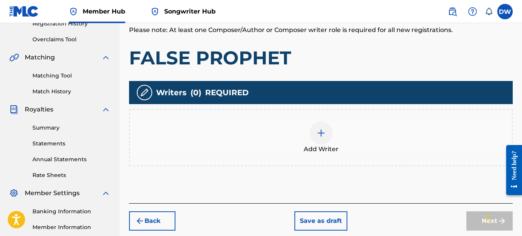
scroll to position [171, 0]
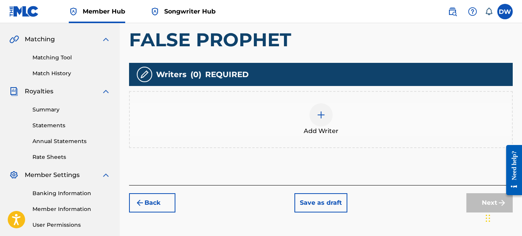
click at [321, 116] on img at bounding box center [320, 114] width 9 height 9
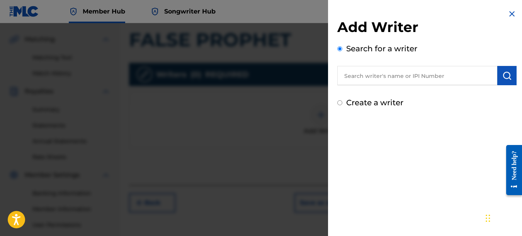
click at [375, 71] on input "text" at bounding box center [417, 75] width 160 height 19
click at [502, 73] on img "submit" at bounding box center [506, 75] width 9 height 9
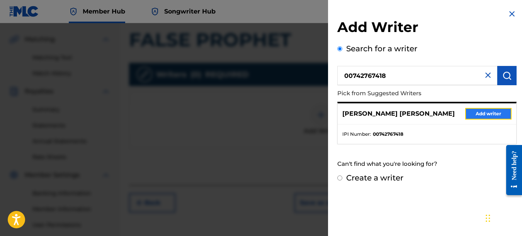
click at [488, 114] on button "Add writer" at bounding box center [488, 114] width 46 height 12
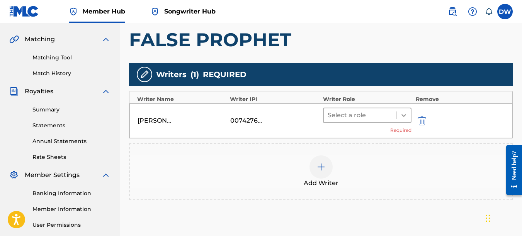
click at [403, 116] on icon at bounding box center [403, 115] width 5 height 3
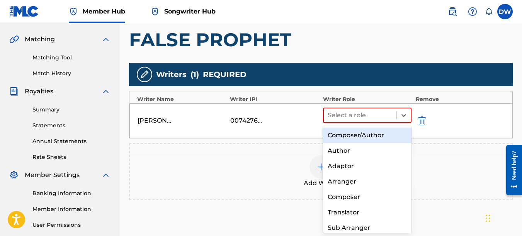
click at [368, 132] on div "Composer/Author" at bounding box center [367, 135] width 89 height 15
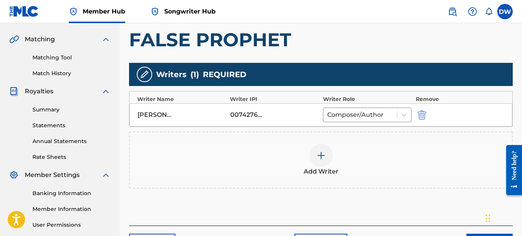
scroll to position [233, 0]
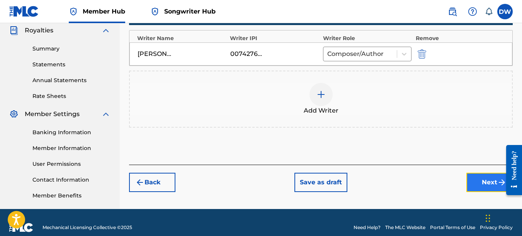
click at [482, 182] on button "Next" at bounding box center [489, 182] width 46 height 19
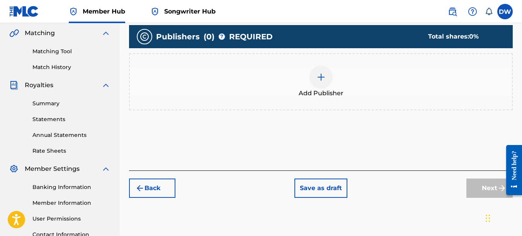
scroll to position [184, 0]
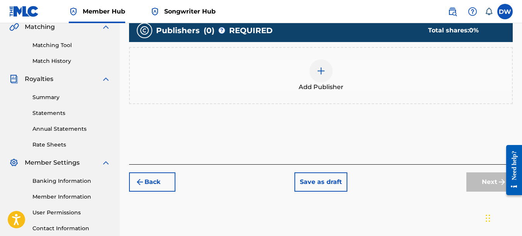
click at [323, 73] on img at bounding box center [320, 70] width 9 height 9
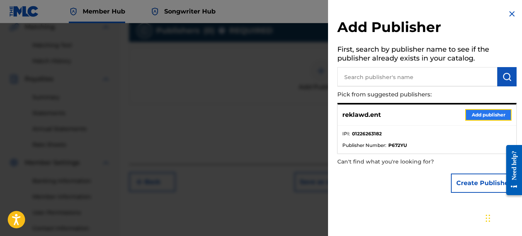
click at [474, 111] on button "Add publisher" at bounding box center [488, 115] width 46 height 12
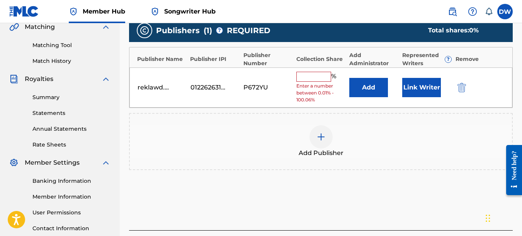
click at [307, 76] on input "text" at bounding box center [313, 77] width 35 height 10
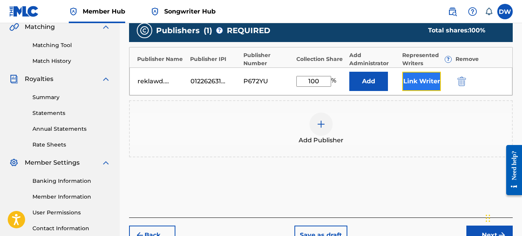
click at [421, 73] on button "Link Writer" at bounding box center [421, 81] width 39 height 19
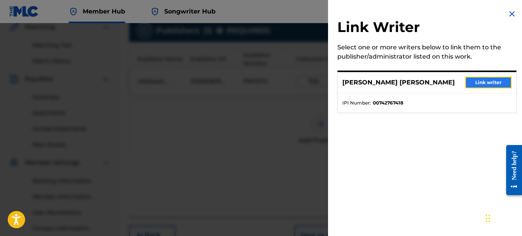
click at [485, 81] on button "Link writer" at bounding box center [488, 83] width 46 height 12
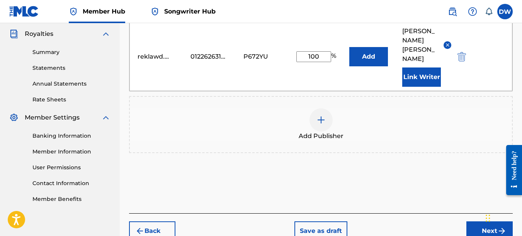
scroll to position [261, 0]
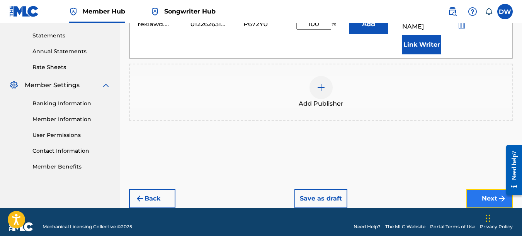
click at [479, 189] on button "Next" at bounding box center [489, 198] width 46 height 19
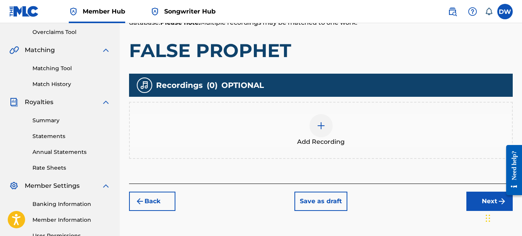
scroll to position [170, 0]
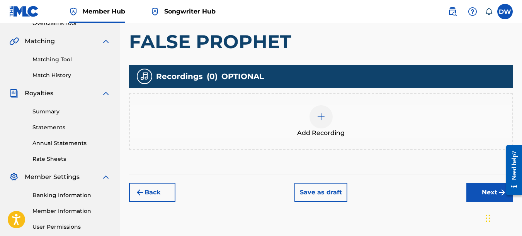
click at [321, 118] on img at bounding box center [320, 116] width 9 height 9
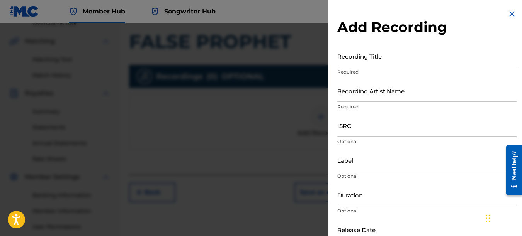
click at [363, 63] on input "Recording Title" at bounding box center [426, 56] width 179 height 22
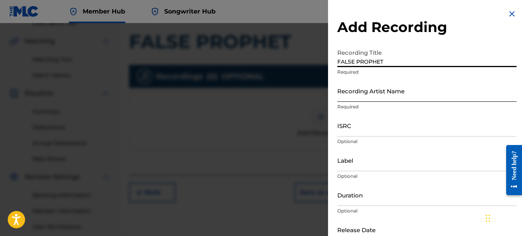
click at [353, 97] on input "Recording Artist Name" at bounding box center [426, 91] width 179 height 22
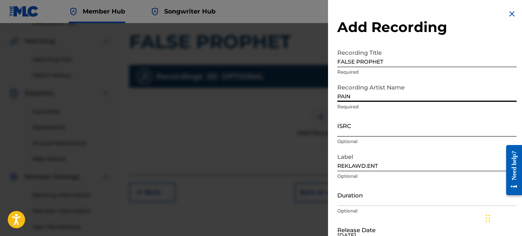
click at [348, 125] on input "ISRC" at bounding box center [426, 126] width 179 height 22
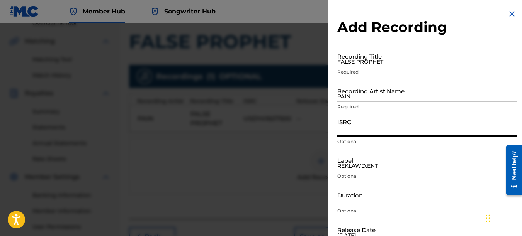
click at [510, 12] on img at bounding box center [511, 13] width 9 height 9
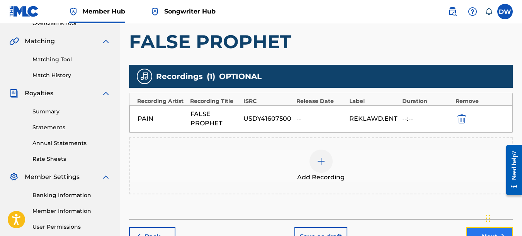
click at [478, 231] on button "Next" at bounding box center [489, 236] width 46 height 19
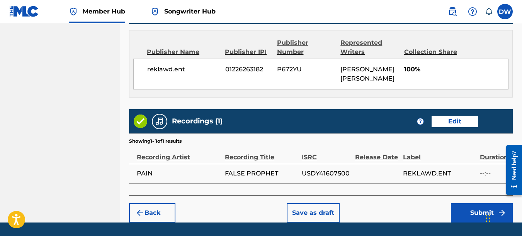
scroll to position [427, 0]
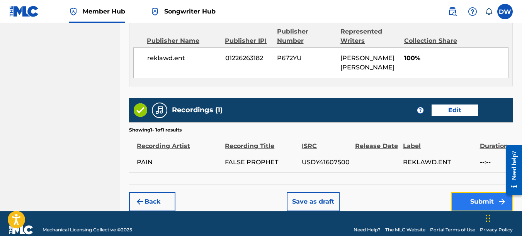
click at [462, 199] on button "Submit" at bounding box center [482, 201] width 62 height 19
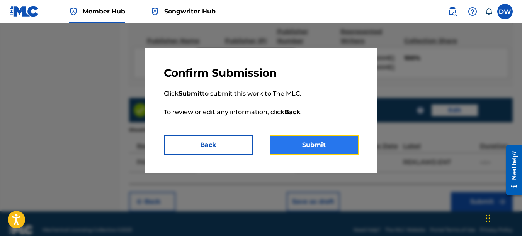
click at [339, 145] on button "Submit" at bounding box center [314, 145] width 89 height 19
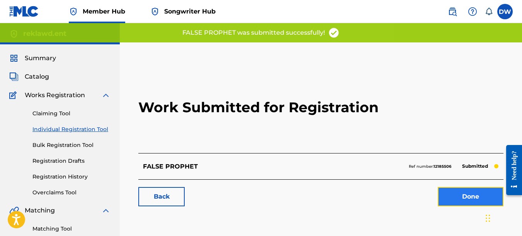
click at [448, 194] on link "Done" at bounding box center [471, 196] width 66 height 19
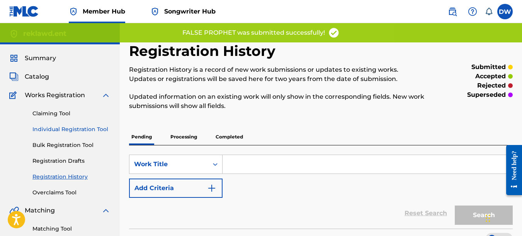
click at [104, 131] on link "Individual Registration Tool" at bounding box center [71, 130] width 78 height 8
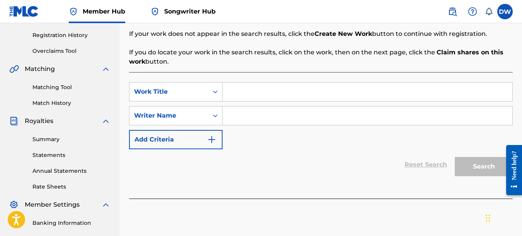
scroll to position [161, 0]
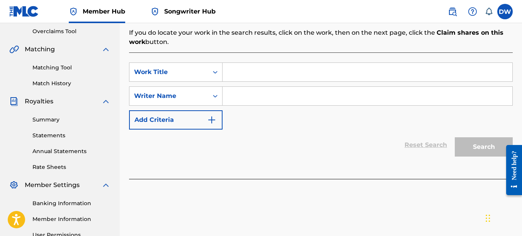
click at [238, 73] on input "Search Form" at bounding box center [367, 72] width 290 height 19
click at [240, 98] on input "Search Form" at bounding box center [367, 96] width 290 height 19
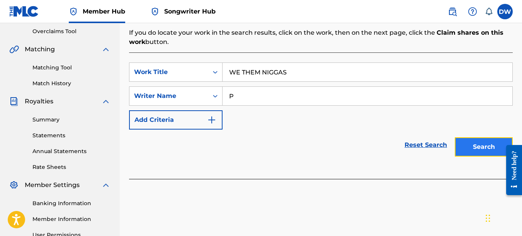
click at [475, 145] on button "Search" at bounding box center [484, 146] width 58 height 19
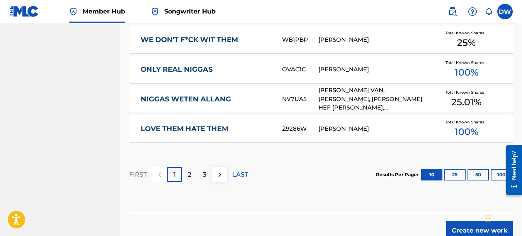
scroll to position [536, 0]
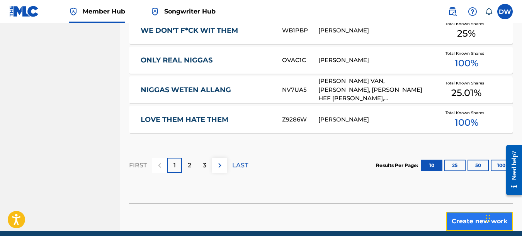
click at [458, 217] on button "Create new work" at bounding box center [479, 221] width 66 height 19
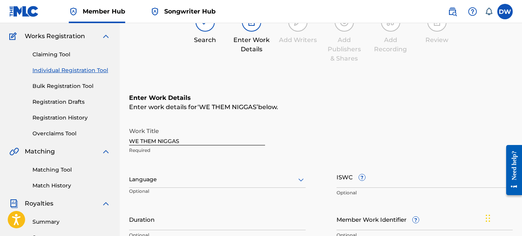
scroll to position [58, 0]
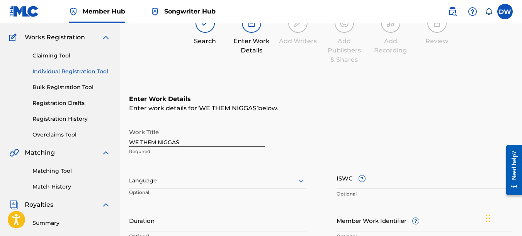
click at [302, 180] on icon at bounding box center [300, 181] width 9 height 9
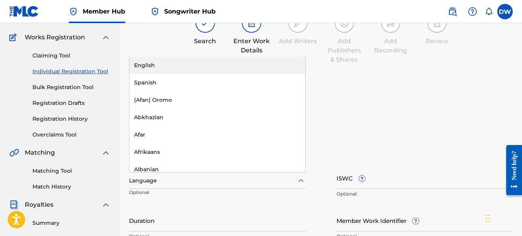
click at [202, 62] on div "English" at bounding box center [217, 65] width 176 height 17
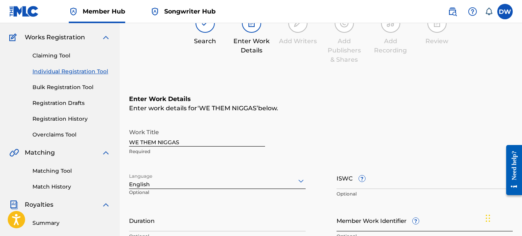
click at [379, 225] on input "Member Work Identifier ?" at bounding box center [424, 221] width 177 height 22
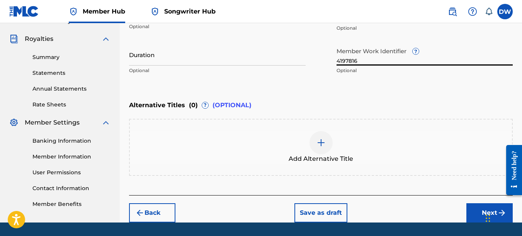
scroll to position [248, 0]
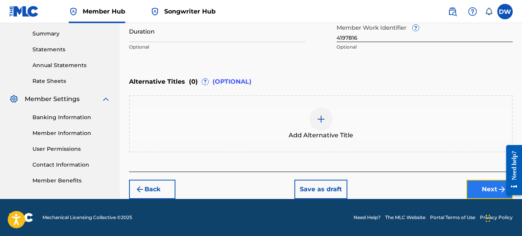
click at [479, 188] on button "Next" at bounding box center [489, 189] width 46 height 19
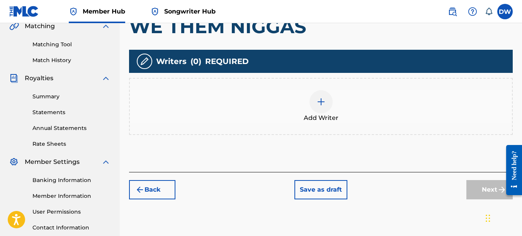
scroll to position [192, 0]
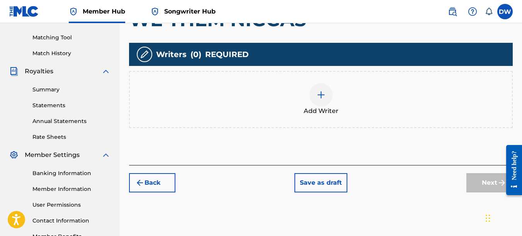
click at [323, 95] on img at bounding box center [320, 94] width 9 height 9
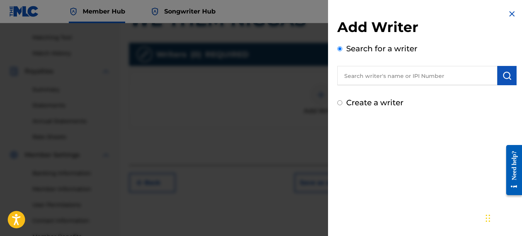
click at [368, 77] on input "text" at bounding box center [417, 75] width 160 height 19
click at [508, 71] on button "submit" at bounding box center [506, 75] width 19 height 19
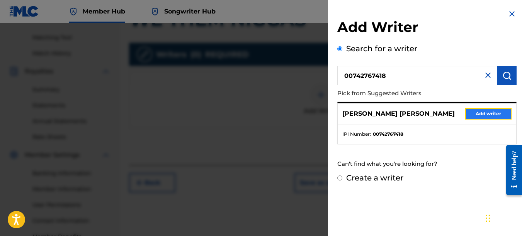
click at [496, 112] on button "Add writer" at bounding box center [488, 114] width 46 height 12
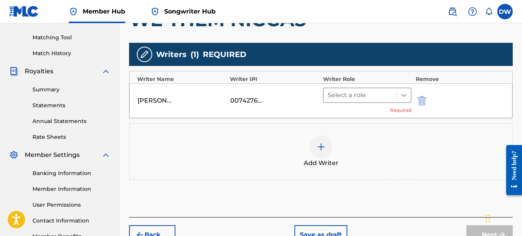
click at [404, 96] on icon at bounding box center [403, 95] width 5 height 3
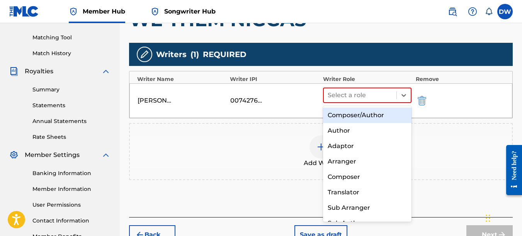
click at [383, 118] on div "Composer/Author" at bounding box center [367, 115] width 89 height 15
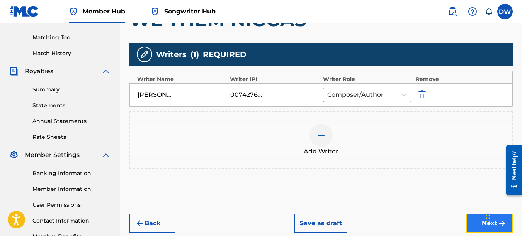
click at [471, 223] on button "Next" at bounding box center [489, 223] width 46 height 19
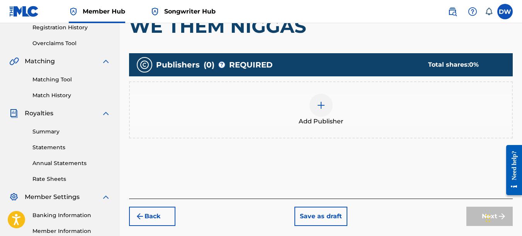
scroll to position [210, 0]
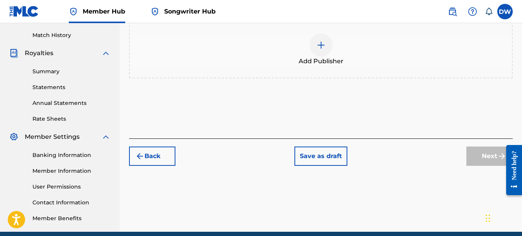
click at [318, 48] on img at bounding box center [320, 45] width 9 height 9
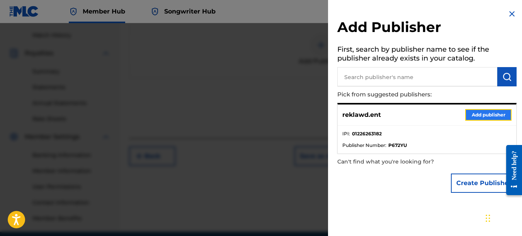
click at [492, 115] on button "Add publisher" at bounding box center [488, 115] width 46 height 12
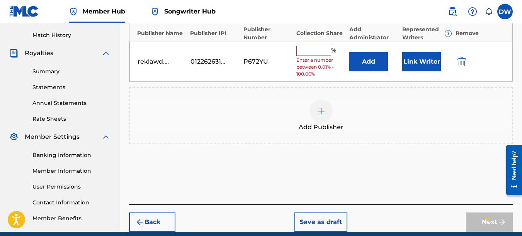
click at [303, 52] on input "text" at bounding box center [313, 51] width 35 height 10
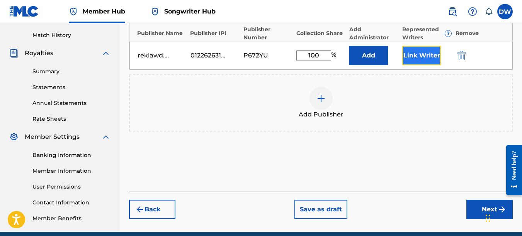
click at [422, 57] on button "Link Writer" at bounding box center [421, 55] width 39 height 19
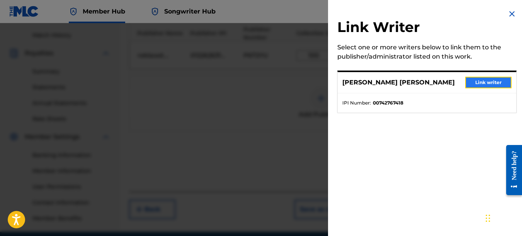
click at [477, 79] on button "Link writer" at bounding box center [488, 83] width 46 height 12
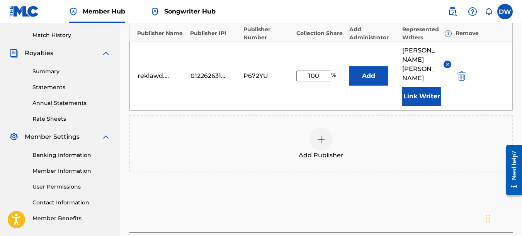
scroll to position [261, 0]
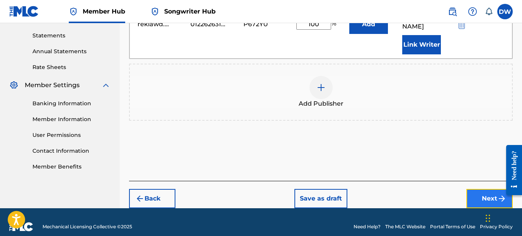
click at [480, 190] on button "Next" at bounding box center [489, 198] width 46 height 19
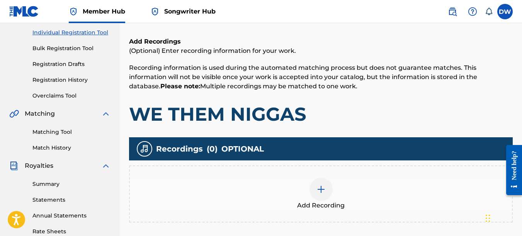
scroll to position [185, 0]
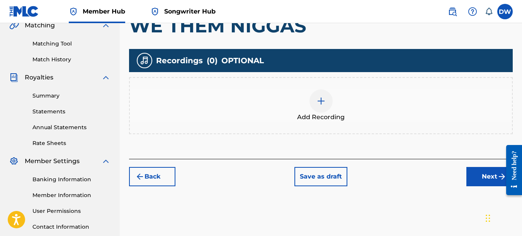
click at [317, 104] on img at bounding box center [320, 101] width 9 height 9
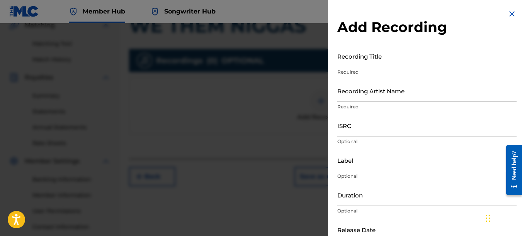
click at [363, 60] on input "Recording Title" at bounding box center [426, 56] width 179 height 22
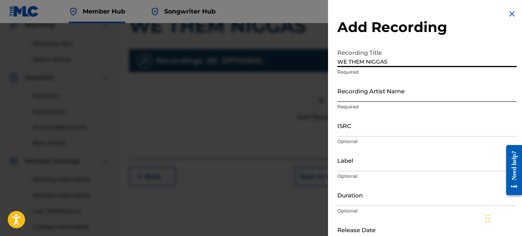
click at [349, 93] on input "Recording Artist Name" at bounding box center [426, 91] width 179 height 22
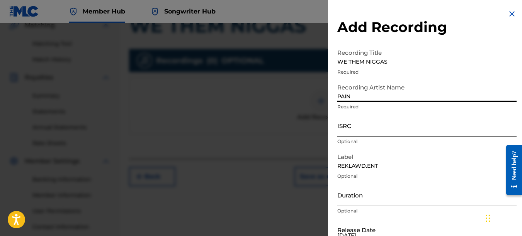
click at [355, 126] on input "ISRC" at bounding box center [426, 126] width 179 height 22
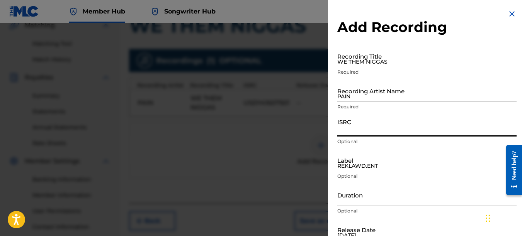
click at [508, 12] on img at bounding box center [511, 13] width 9 height 9
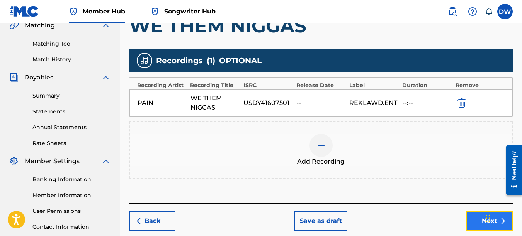
click at [475, 219] on button "Next" at bounding box center [489, 221] width 46 height 19
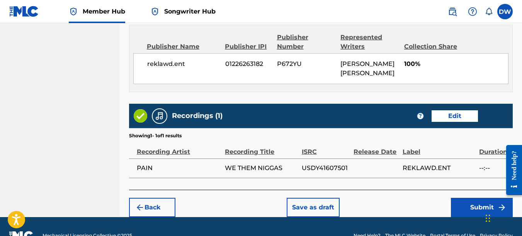
scroll to position [424, 0]
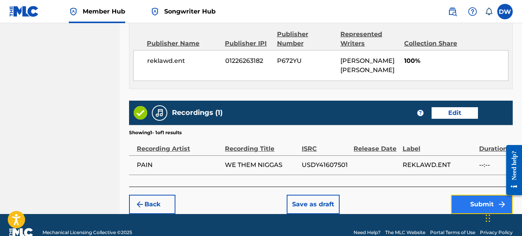
click at [468, 197] on button "Submit" at bounding box center [482, 204] width 62 height 19
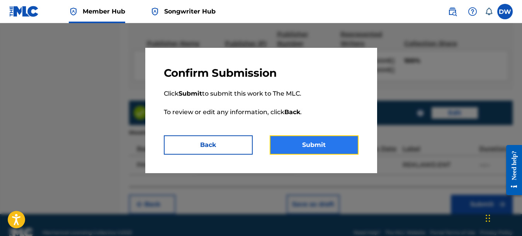
click at [329, 143] on button "Submit" at bounding box center [314, 145] width 89 height 19
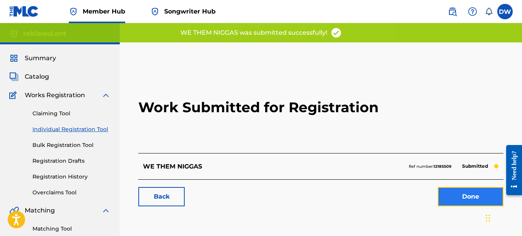
click at [454, 192] on link "Done" at bounding box center [471, 196] width 66 height 19
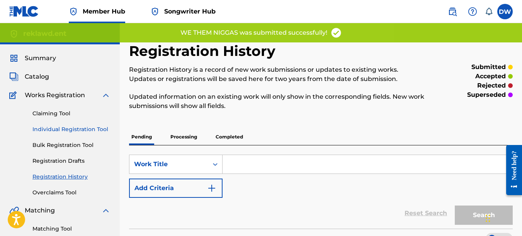
click at [79, 128] on link "Individual Registration Tool" at bounding box center [71, 130] width 78 height 8
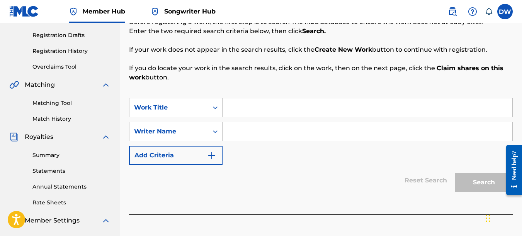
scroll to position [148, 0]
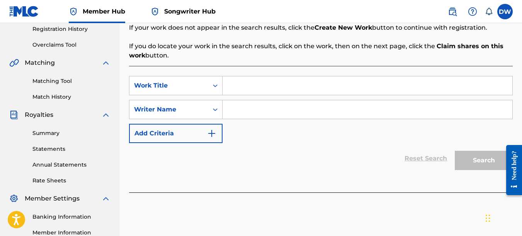
click at [244, 87] on input "Search Form" at bounding box center [367, 85] width 290 height 19
click at [233, 110] on input "Search Form" at bounding box center [367, 109] width 290 height 19
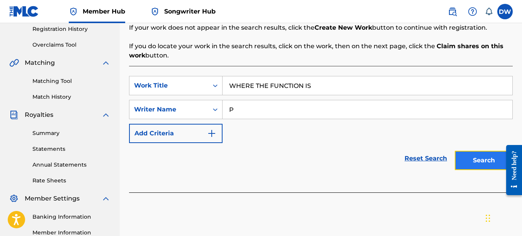
click at [478, 154] on button "Search" at bounding box center [484, 160] width 58 height 19
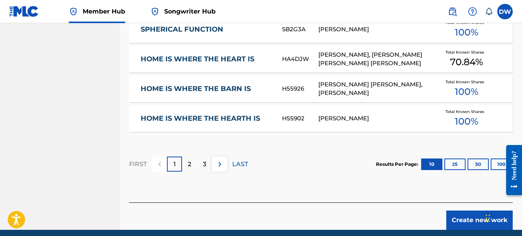
scroll to position [544, 0]
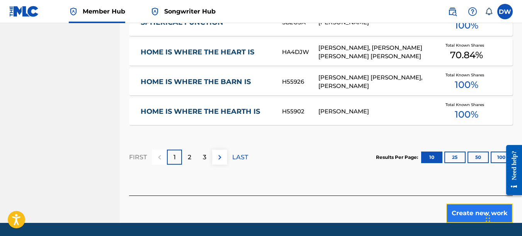
click at [460, 208] on button "Create new work" at bounding box center [479, 213] width 66 height 19
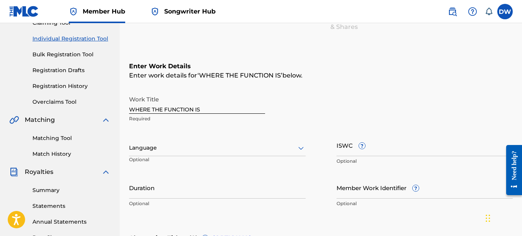
scroll to position [39, 0]
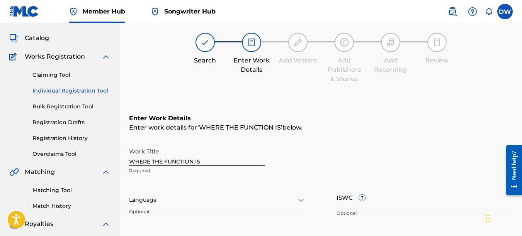
click at [300, 199] on icon at bounding box center [300, 200] width 9 height 9
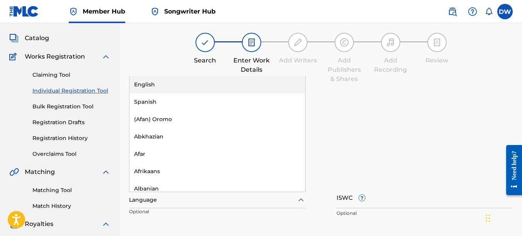
click at [255, 87] on div "English" at bounding box center [217, 84] width 176 height 17
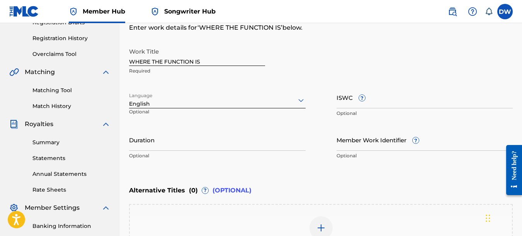
scroll to position [169, 0]
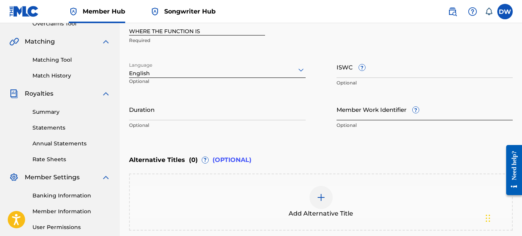
click at [338, 114] on input "Member Work Identifier ?" at bounding box center [424, 109] width 177 height 22
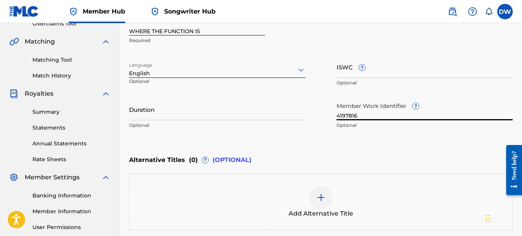
scroll to position [248, 0]
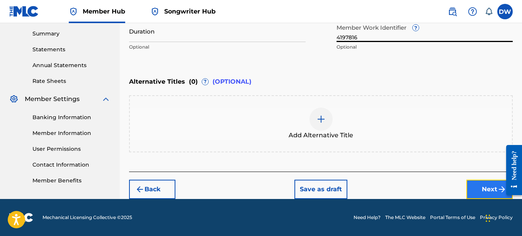
click at [475, 190] on button "Next" at bounding box center [489, 189] width 46 height 19
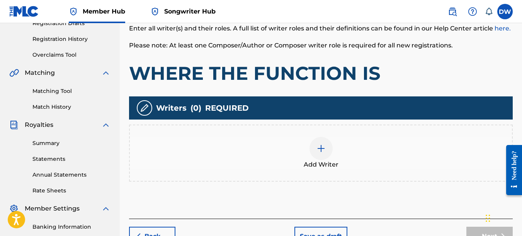
scroll to position [156, 0]
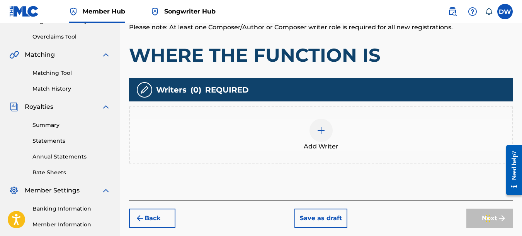
click at [319, 134] on img at bounding box center [320, 130] width 9 height 9
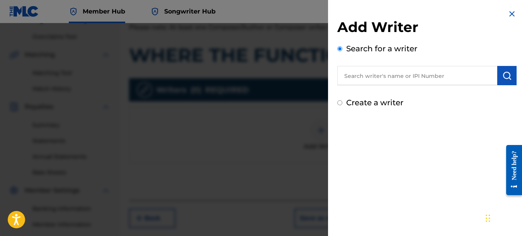
click at [392, 81] on input "text" at bounding box center [417, 75] width 160 height 19
click at [502, 71] on img "submit" at bounding box center [506, 75] width 9 height 9
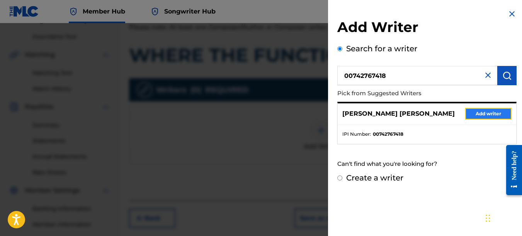
click at [491, 111] on button "Add writer" at bounding box center [488, 114] width 46 height 12
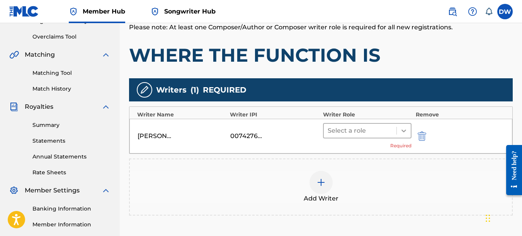
click at [404, 129] on icon at bounding box center [404, 131] width 8 height 8
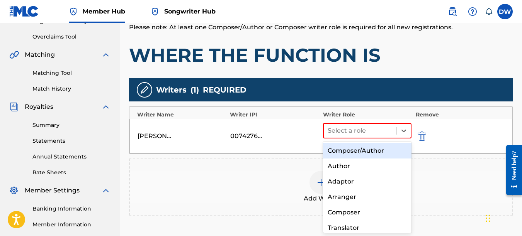
click at [390, 148] on div "Composer/Author" at bounding box center [367, 150] width 89 height 15
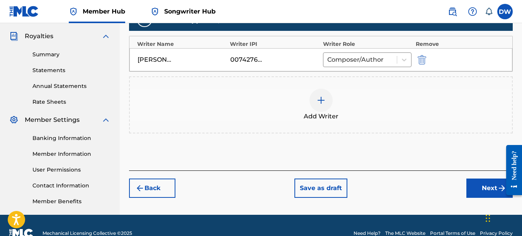
scroll to position [237, 0]
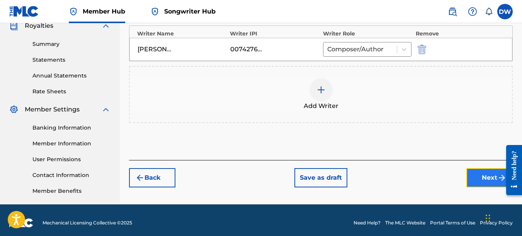
click at [480, 175] on button "Next" at bounding box center [489, 177] width 46 height 19
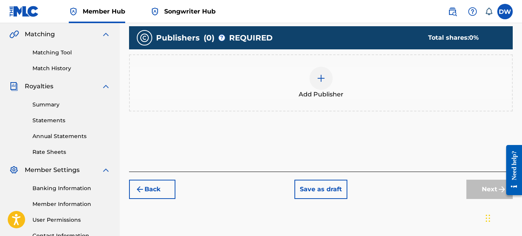
scroll to position [182, 0]
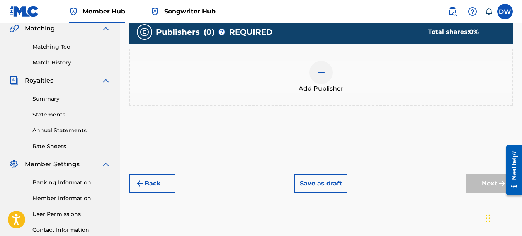
click at [321, 77] on div at bounding box center [320, 72] width 23 height 23
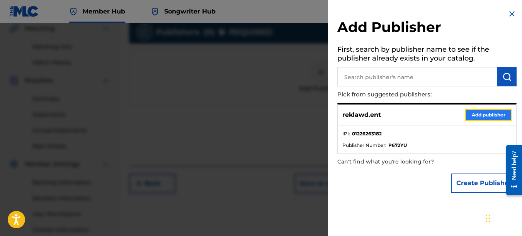
click at [487, 114] on button "Add publisher" at bounding box center [488, 115] width 46 height 12
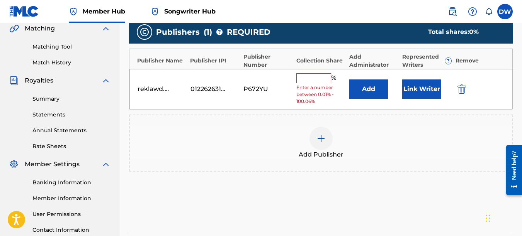
click at [309, 78] on input "text" at bounding box center [313, 78] width 35 height 10
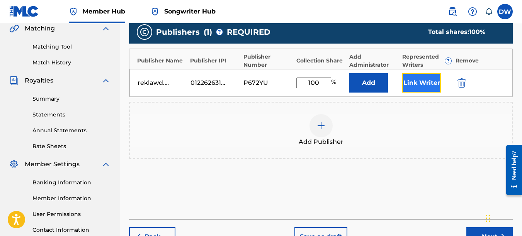
click at [418, 86] on button "Link Writer" at bounding box center [421, 82] width 39 height 19
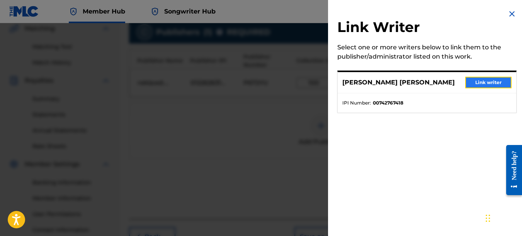
click at [477, 85] on button "Link writer" at bounding box center [488, 83] width 46 height 12
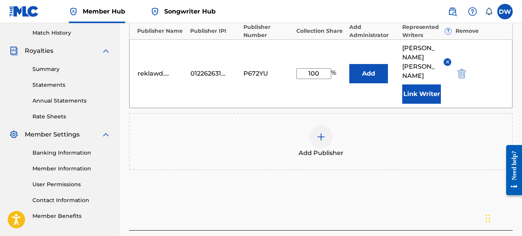
scroll to position [253, 0]
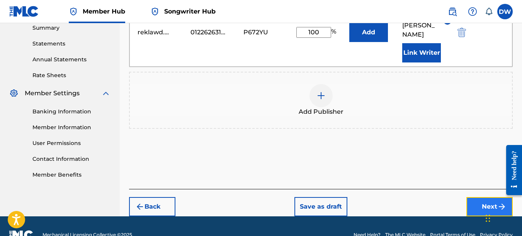
click at [480, 197] on button "Next" at bounding box center [489, 206] width 46 height 19
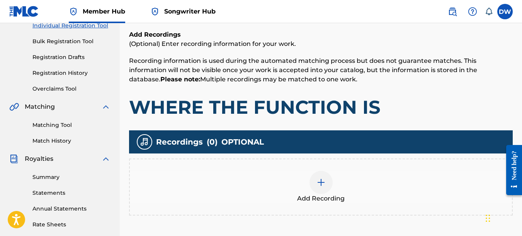
scroll to position [35, 0]
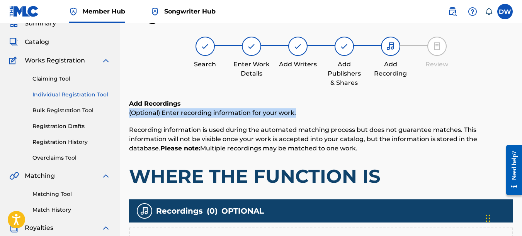
drag, startPoint x: 521, startPoint y: 102, endPoint x: 517, endPoint y: 104, distance: 5.4
click at [517, 104] on div "Register Work Search Enter Work Details Add Writers Add Publishers & Shares Add…" at bounding box center [321, 207] width 402 height 399
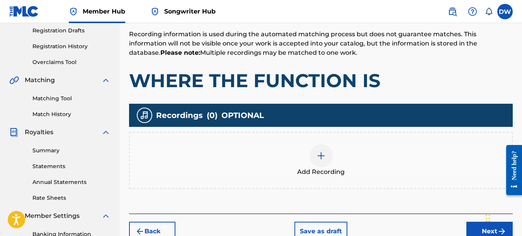
scroll to position [194, 0]
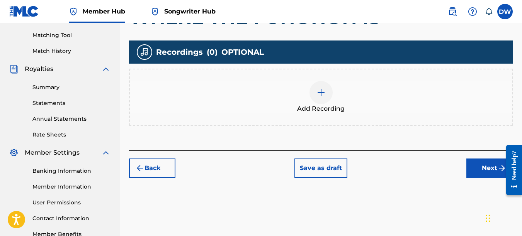
click at [321, 93] on img at bounding box center [320, 92] width 9 height 9
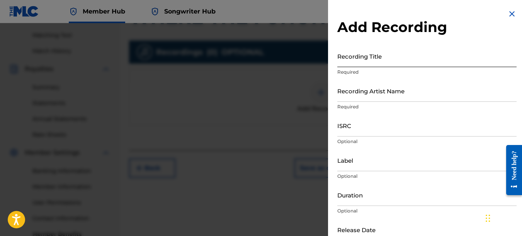
click at [368, 59] on input "Recording Title" at bounding box center [426, 56] width 179 height 22
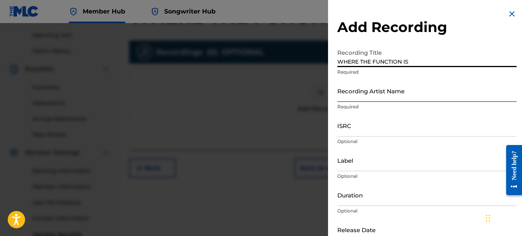
click at [350, 93] on input "Recording Artist Name" at bounding box center [426, 91] width 179 height 22
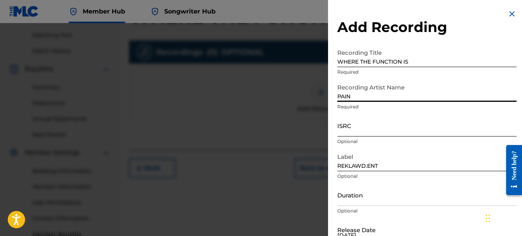
click at [349, 126] on input "ISRC" at bounding box center [426, 126] width 179 height 22
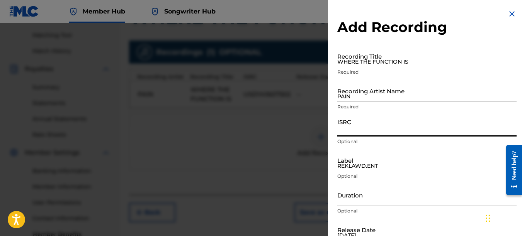
click at [508, 14] on img at bounding box center [511, 13] width 9 height 9
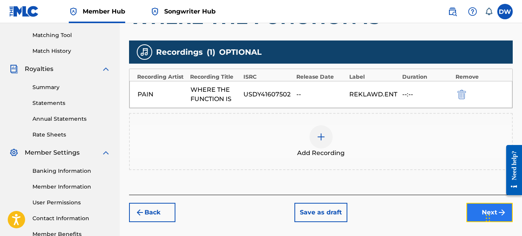
click at [473, 207] on button "Next" at bounding box center [489, 212] width 46 height 19
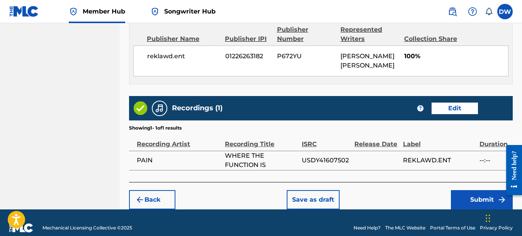
scroll to position [435, 0]
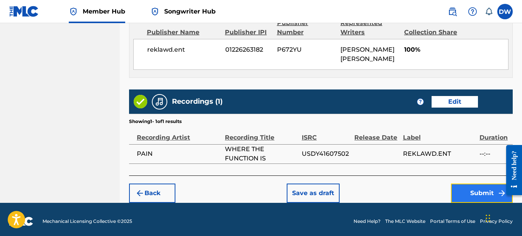
click at [472, 184] on button "Submit" at bounding box center [482, 193] width 62 height 19
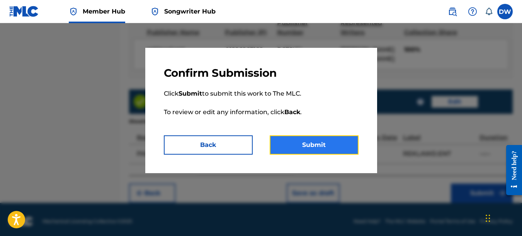
click at [330, 144] on button "Submit" at bounding box center [314, 145] width 89 height 19
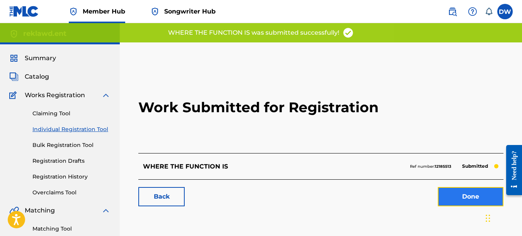
click at [461, 196] on link "Done" at bounding box center [471, 196] width 66 height 19
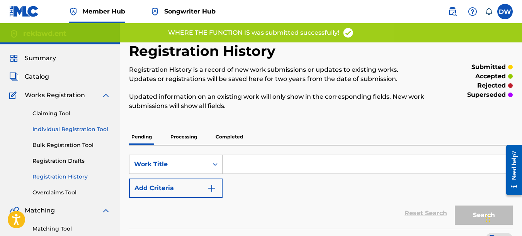
click at [98, 127] on link "Individual Registration Tool" at bounding box center [71, 130] width 78 height 8
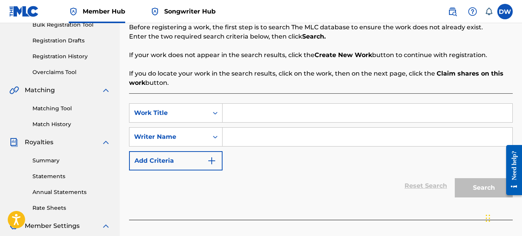
scroll to position [126, 0]
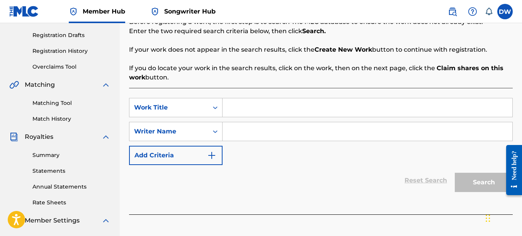
click at [248, 110] on input "Search Form" at bounding box center [367, 107] width 290 height 19
click at [240, 132] on input "Search Form" at bounding box center [367, 131] width 290 height 19
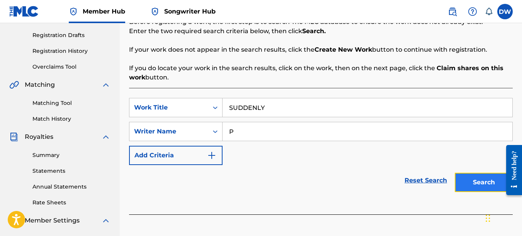
click at [469, 181] on button "Search" at bounding box center [484, 182] width 58 height 19
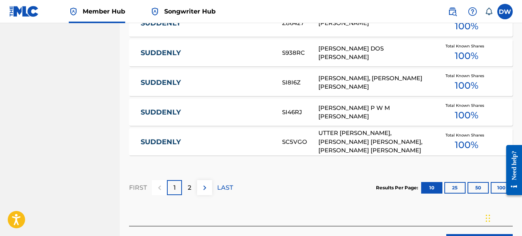
scroll to position [562, 0]
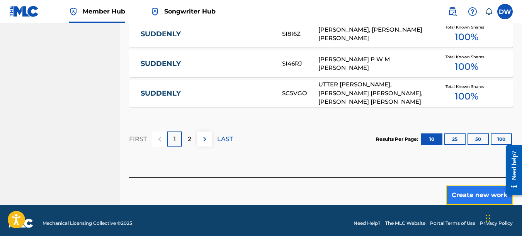
click at [465, 193] on button "Create new work" at bounding box center [479, 195] width 66 height 19
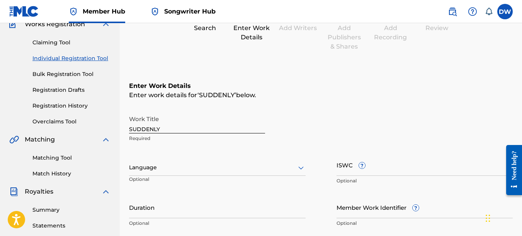
scroll to position [65, 0]
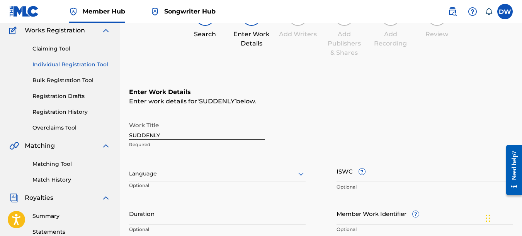
click at [300, 173] on icon at bounding box center [300, 174] width 9 height 9
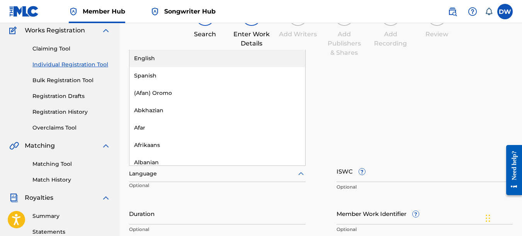
click at [251, 56] on div "English" at bounding box center [217, 58] width 176 height 17
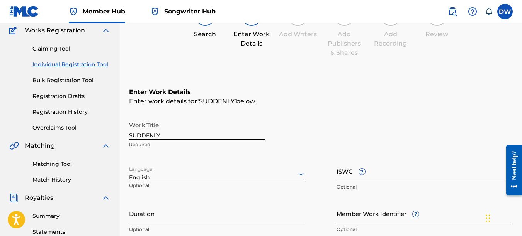
click at [356, 218] on input "Member Work Identifier ?" at bounding box center [424, 214] width 177 height 22
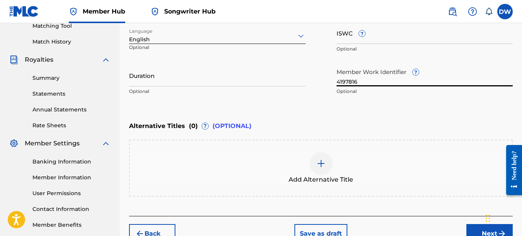
scroll to position [248, 0]
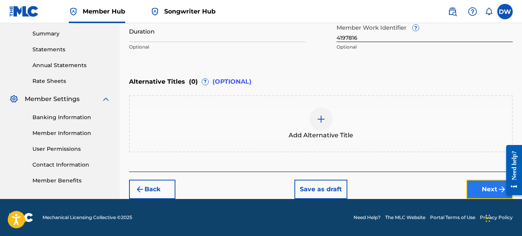
click at [481, 188] on button "Next" at bounding box center [489, 189] width 46 height 19
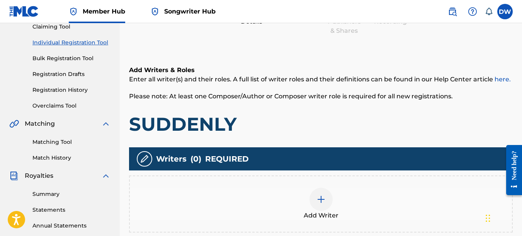
scroll to position [125, 0]
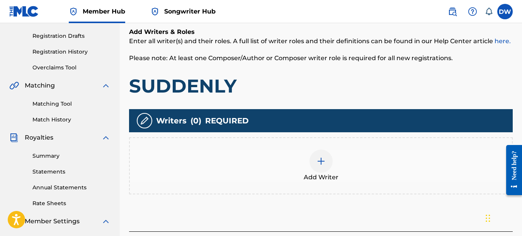
click at [323, 160] on img at bounding box center [320, 161] width 9 height 9
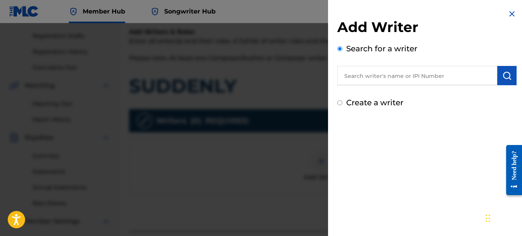
click at [378, 70] on input "text" at bounding box center [417, 75] width 160 height 19
click at [506, 75] on img "submit" at bounding box center [506, 75] width 9 height 9
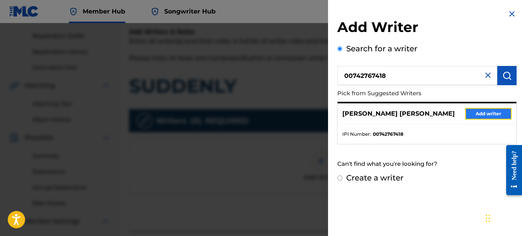
click at [492, 115] on button "Add writer" at bounding box center [488, 114] width 46 height 12
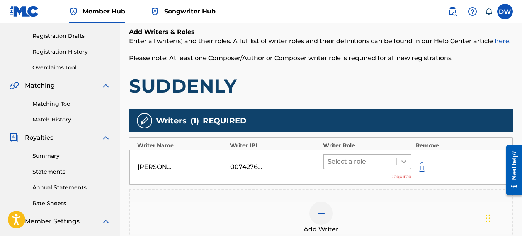
click at [403, 161] on icon at bounding box center [404, 162] width 8 height 8
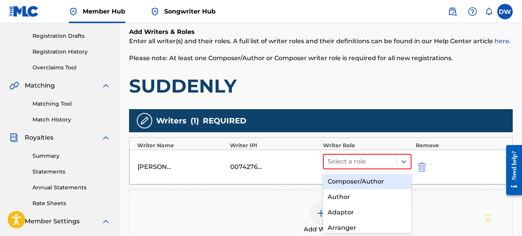
click at [383, 182] on div "Composer/Author" at bounding box center [367, 181] width 89 height 15
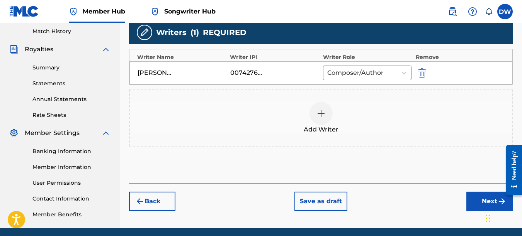
scroll to position [226, 0]
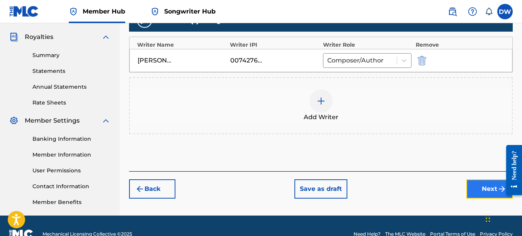
click at [479, 185] on button "Next" at bounding box center [489, 189] width 46 height 19
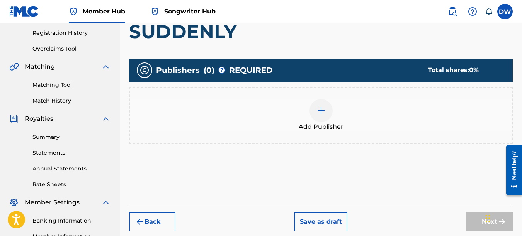
scroll to position [154, 0]
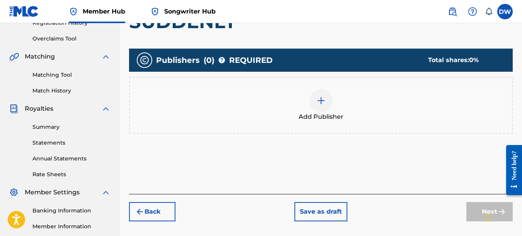
click at [320, 107] on div at bounding box center [320, 100] width 23 height 23
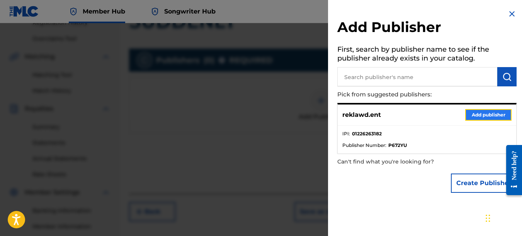
click at [475, 116] on button "Add publisher" at bounding box center [488, 115] width 46 height 12
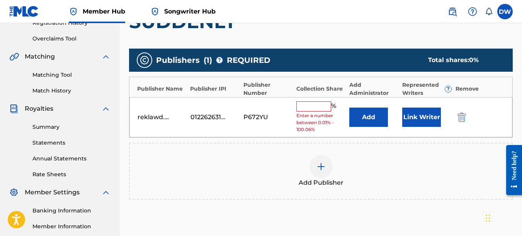
click at [316, 110] on input "text" at bounding box center [313, 107] width 35 height 10
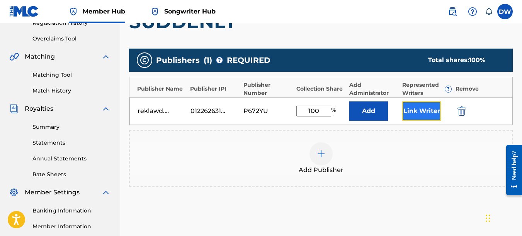
click at [416, 108] on button "Link Writer" at bounding box center [421, 111] width 39 height 19
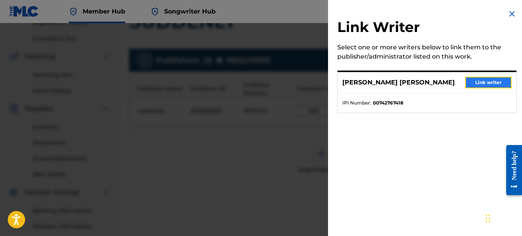
click at [480, 80] on button "Link writer" at bounding box center [488, 83] width 46 height 12
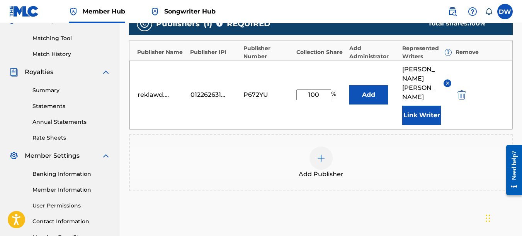
scroll to position [261, 0]
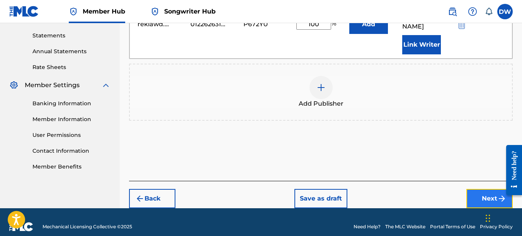
click at [485, 189] on button "Next" at bounding box center [489, 198] width 46 height 19
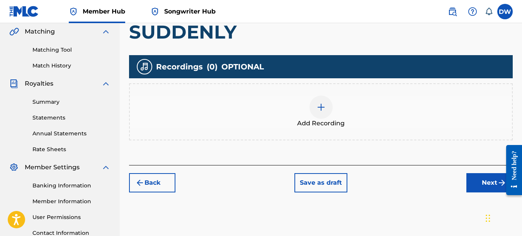
scroll to position [190, 0]
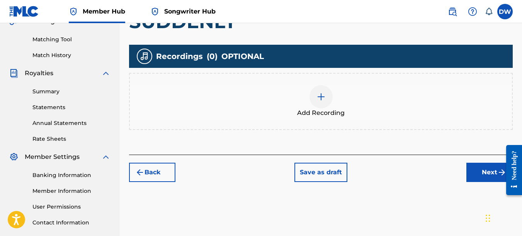
click at [316, 92] on div at bounding box center [320, 96] width 23 height 23
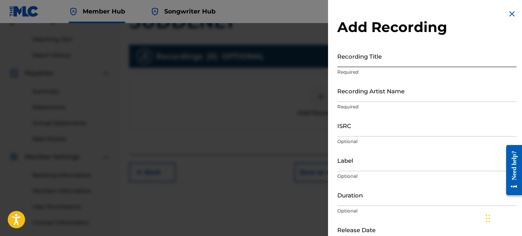
click at [357, 59] on input "Recording Title" at bounding box center [426, 56] width 179 height 22
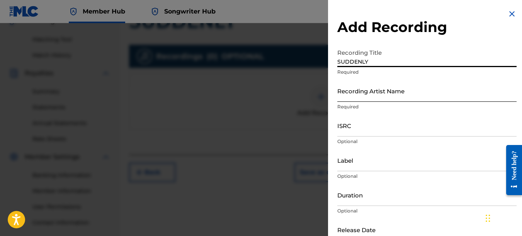
click at [353, 97] on input "Recording Artist Name" at bounding box center [426, 91] width 179 height 22
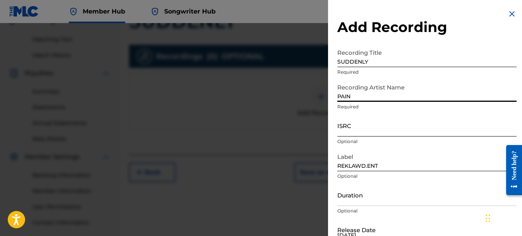
click at [350, 125] on input "ISRC" at bounding box center [426, 126] width 179 height 22
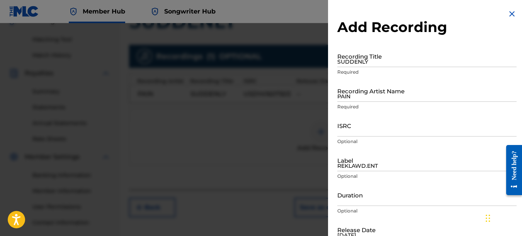
click at [508, 10] on img at bounding box center [511, 13] width 9 height 9
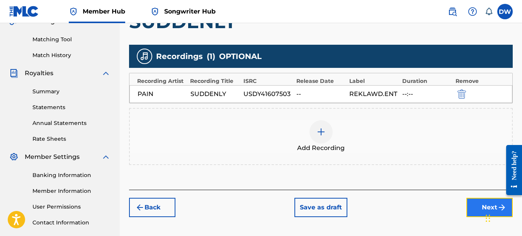
click at [474, 204] on button "Next" at bounding box center [489, 207] width 46 height 19
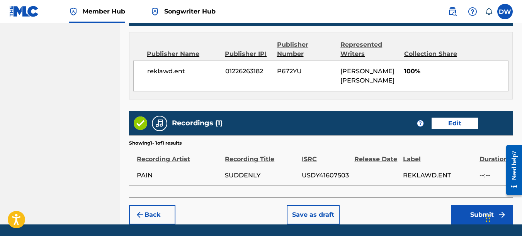
scroll to position [435, 0]
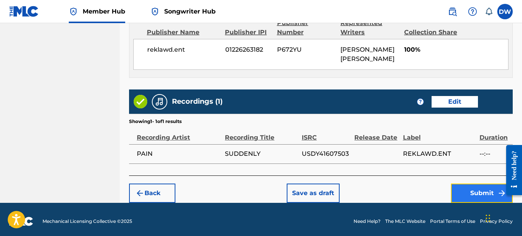
click at [466, 192] on button "Submit" at bounding box center [482, 193] width 62 height 19
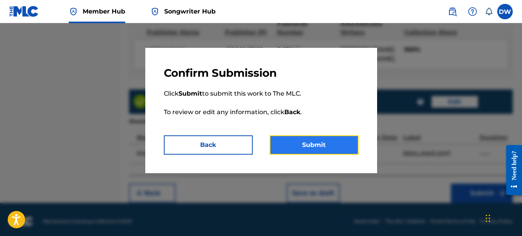
click at [326, 148] on button "Submit" at bounding box center [314, 145] width 89 height 19
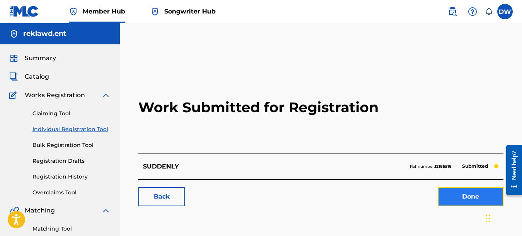
click at [446, 193] on link "Done" at bounding box center [471, 196] width 66 height 19
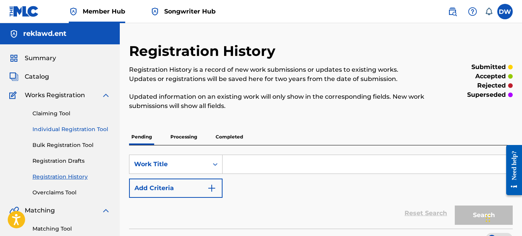
click at [103, 127] on link "Individual Registration Tool" at bounding box center [71, 130] width 78 height 8
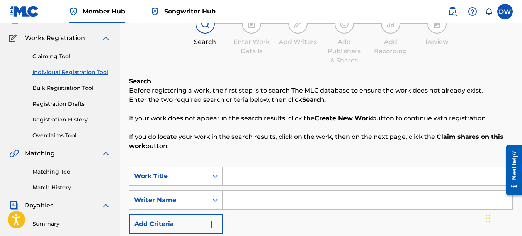
scroll to position [129, 0]
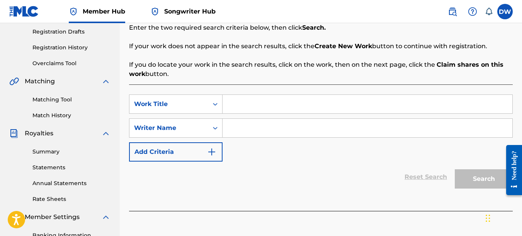
click at [263, 105] on input "Search Form" at bounding box center [367, 104] width 290 height 19
click at [251, 128] on input "Search Form" at bounding box center [367, 128] width 290 height 19
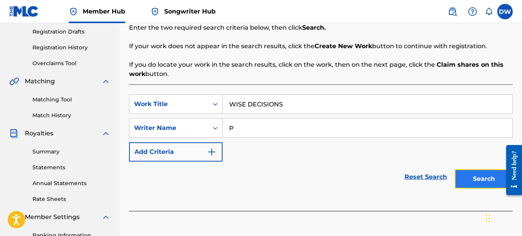
click at [483, 173] on button "Search" at bounding box center [484, 179] width 58 height 19
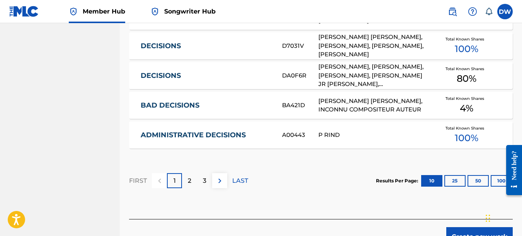
scroll to position [564, 0]
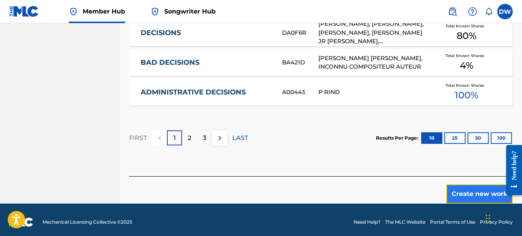
click at [463, 186] on button "Create new work" at bounding box center [479, 194] width 66 height 19
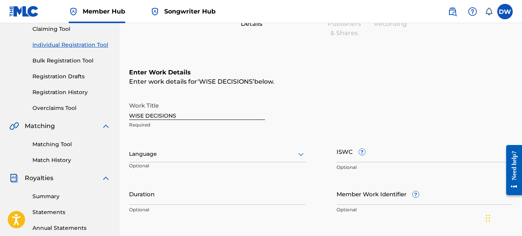
scroll to position [81, 0]
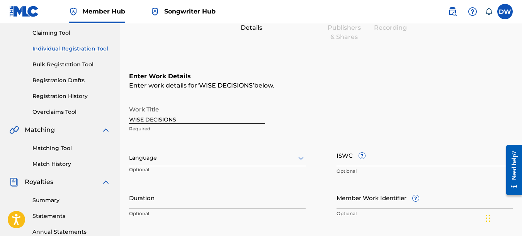
click at [301, 160] on icon at bounding box center [300, 158] width 9 height 9
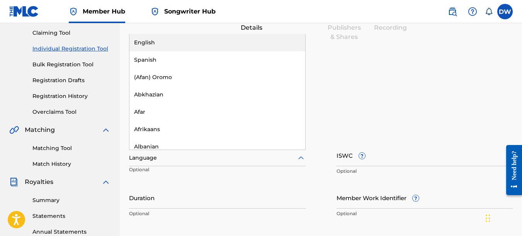
click at [250, 45] on div "English" at bounding box center [217, 42] width 176 height 17
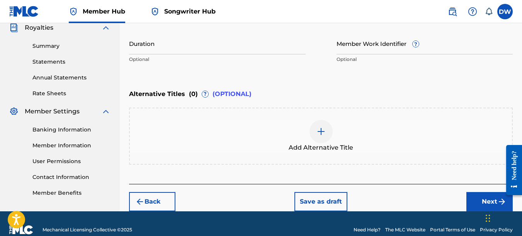
scroll to position [232, 0]
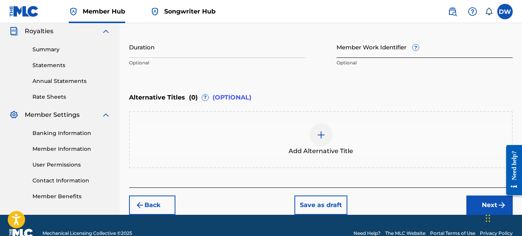
click at [360, 52] on input "Member Work Identifier ?" at bounding box center [424, 47] width 177 height 22
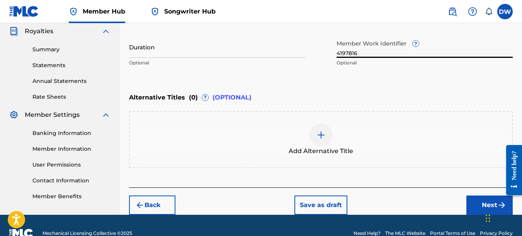
scroll to position [248, 0]
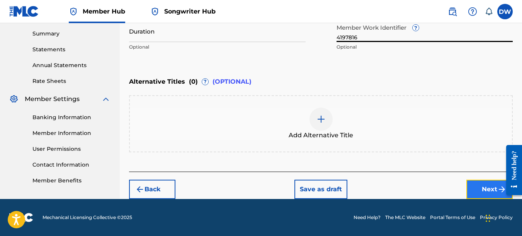
click at [480, 186] on button "Next" at bounding box center [489, 189] width 46 height 19
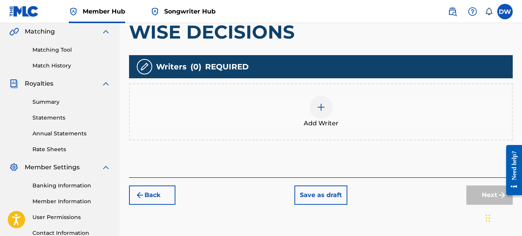
scroll to position [180, 0]
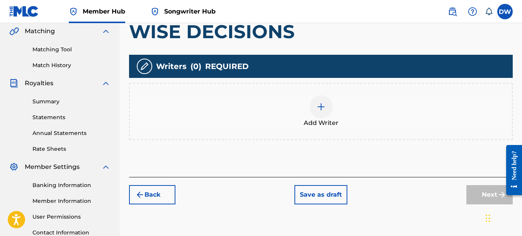
click at [326, 108] on div at bounding box center [320, 106] width 23 height 23
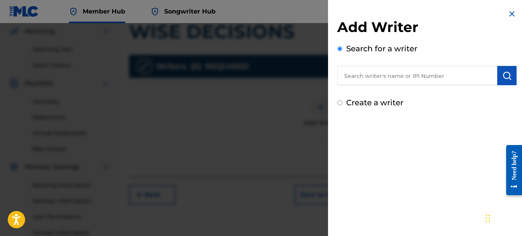
click at [402, 78] on input "text" at bounding box center [417, 75] width 160 height 19
click at [504, 75] on img "submit" at bounding box center [506, 75] width 9 height 9
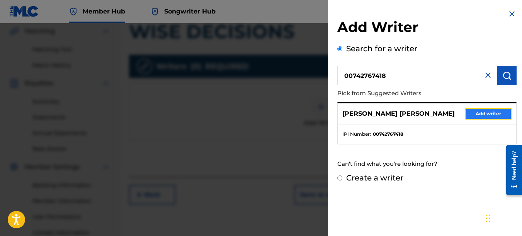
click at [498, 115] on button "Add writer" at bounding box center [488, 114] width 46 height 12
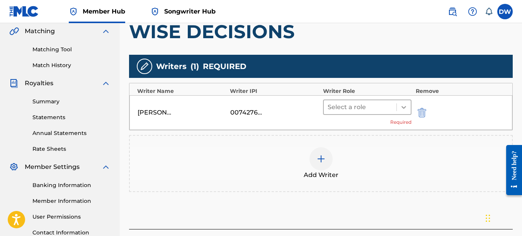
click at [404, 107] on icon at bounding box center [404, 108] width 8 height 8
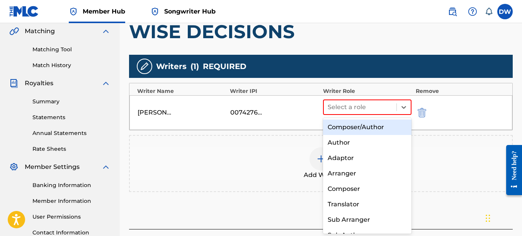
click at [391, 129] on div "Composer/Author" at bounding box center [367, 127] width 89 height 15
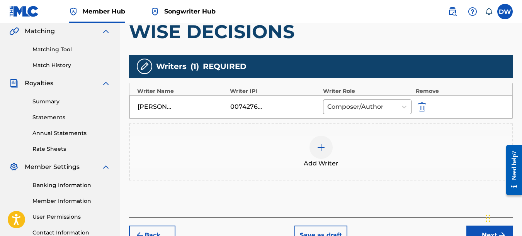
scroll to position [236, 0]
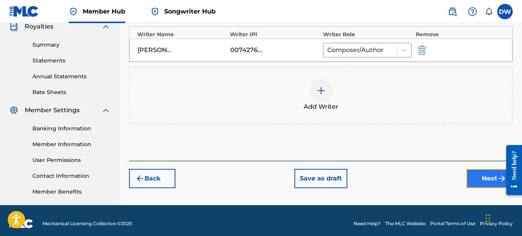
click at [478, 176] on button "Next" at bounding box center [489, 178] width 46 height 19
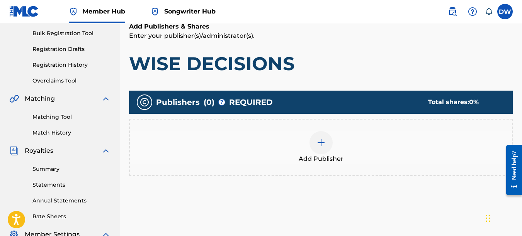
scroll to position [137, 0]
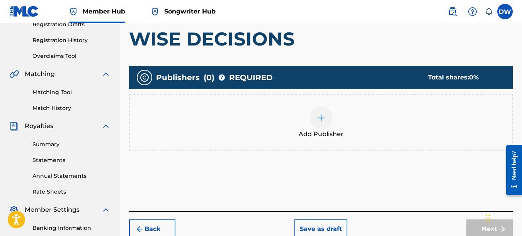
click at [325, 118] on img at bounding box center [320, 118] width 9 height 9
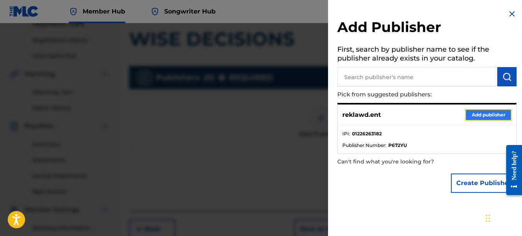
click at [478, 110] on button "Add publisher" at bounding box center [488, 115] width 46 height 12
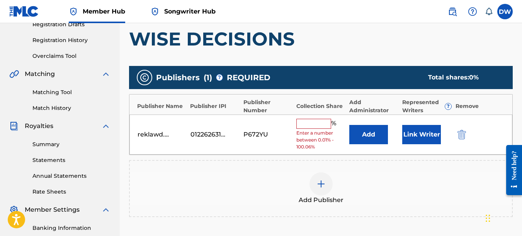
click at [312, 126] on input "text" at bounding box center [313, 124] width 35 height 10
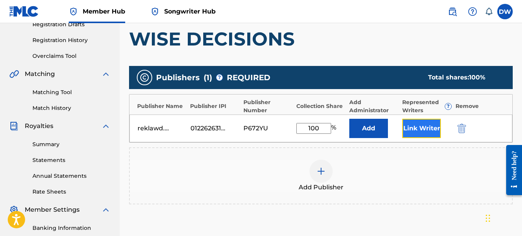
click at [429, 125] on button "Link Writer" at bounding box center [421, 128] width 39 height 19
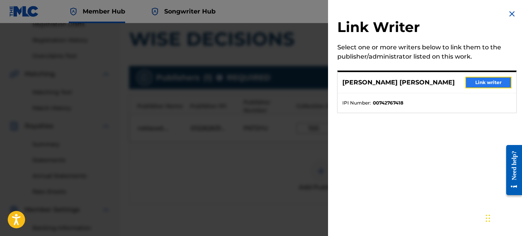
click at [486, 81] on button "Link writer" at bounding box center [488, 83] width 46 height 12
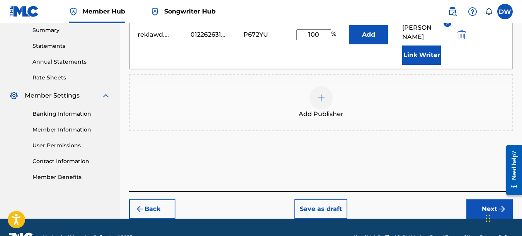
scroll to position [251, 0]
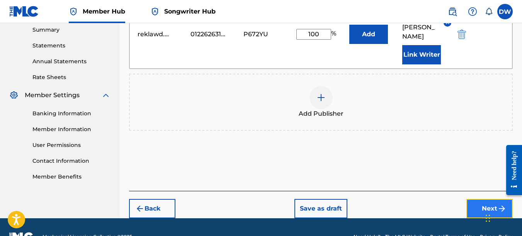
click at [475, 199] on button "Next" at bounding box center [489, 208] width 46 height 19
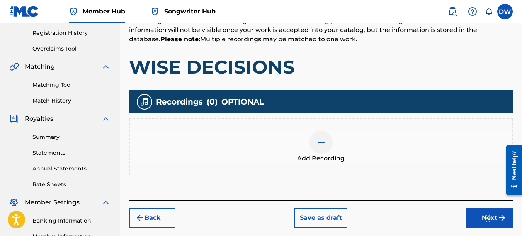
scroll to position [166, 0]
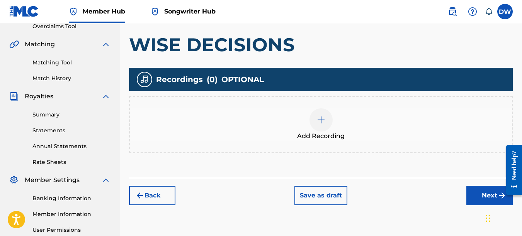
click at [324, 121] on img at bounding box center [320, 119] width 9 height 9
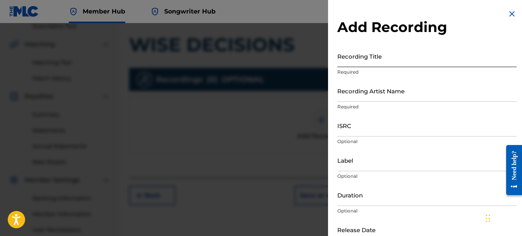
click at [361, 57] on input "Recording Title" at bounding box center [426, 56] width 179 height 22
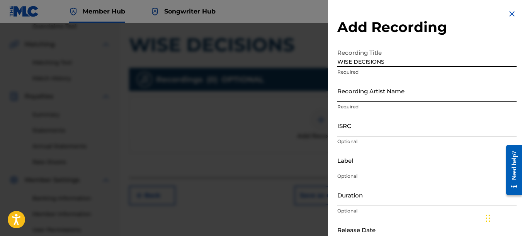
click at [347, 97] on input "Recording Artist Name" at bounding box center [426, 91] width 179 height 22
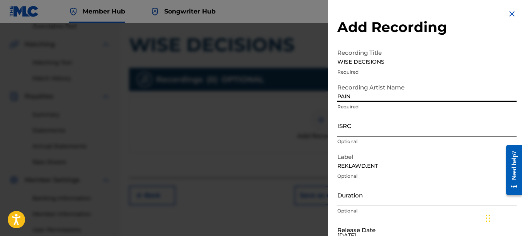
click at [346, 124] on input "ISRC" at bounding box center [426, 126] width 179 height 22
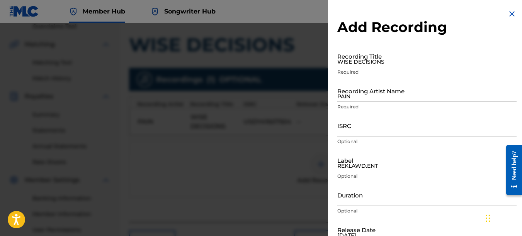
click at [508, 14] on img at bounding box center [511, 13] width 9 height 9
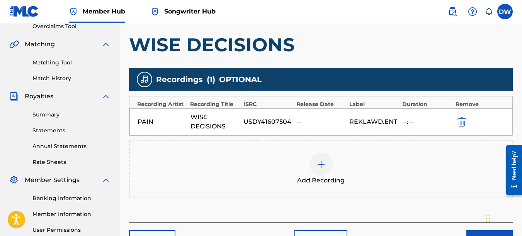
scroll to position [227, 0]
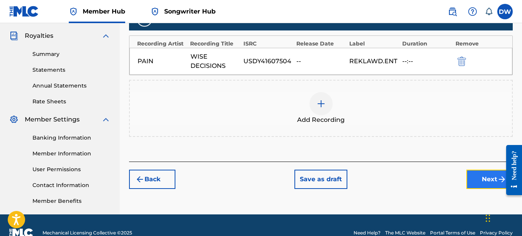
click at [482, 176] on button "Next" at bounding box center [489, 179] width 46 height 19
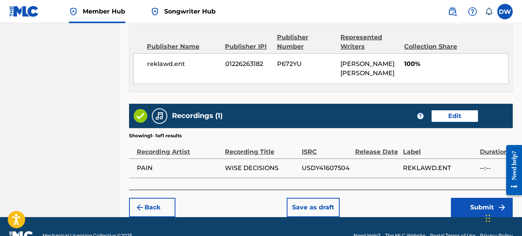
scroll to position [435, 0]
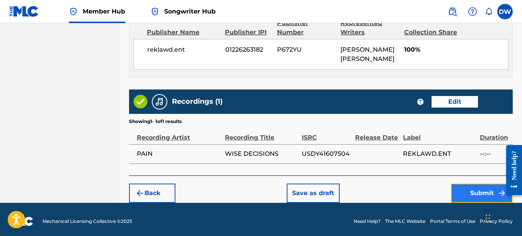
click at [472, 188] on button "Submit" at bounding box center [482, 193] width 62 height 19
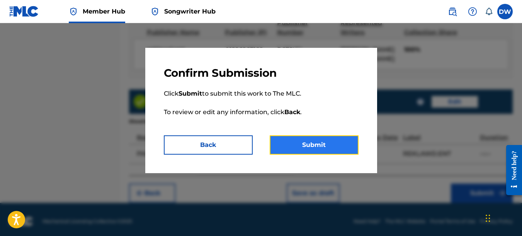
click at [342, 148] on button "Submit" at bounding box center [314, 145] width 89 height 19
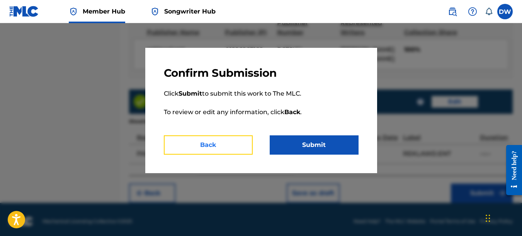
click at [217, 140] on button "Back" at bounding box center [208, 145] width 89 height 19
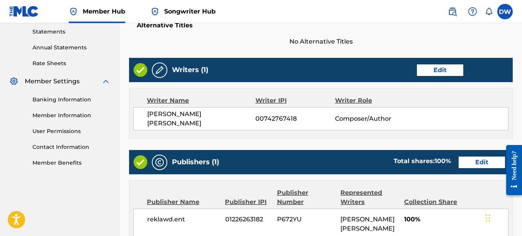
scroll to position [258, 0]
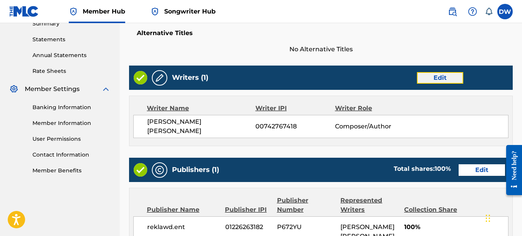
click at [456, 78] on button "Edit" at bounding box center [440, 78] width 46 height 12
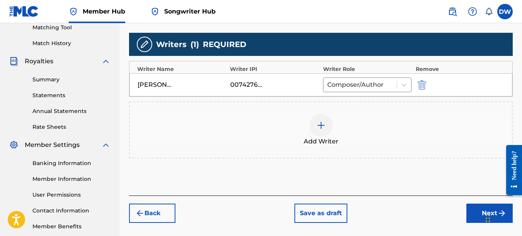
scroll to position [227, 0]
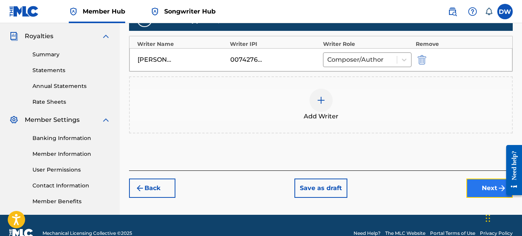
click at [484, 187] on button "Next" at bounding box center [489, 188] width 46 height 19
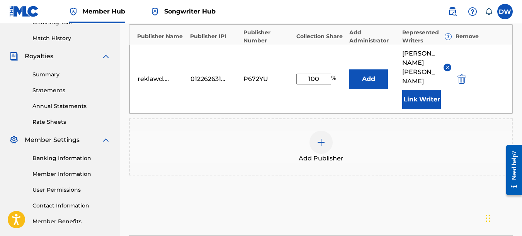
scroll to position [221, 0]
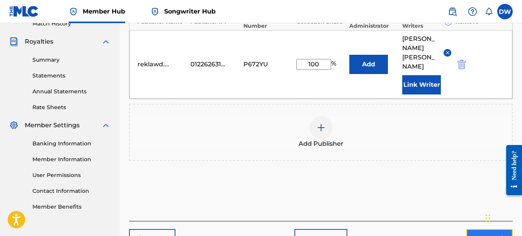
click at [470, 229] on button "Next" at bounding box center [489, 238] width 46 height 19
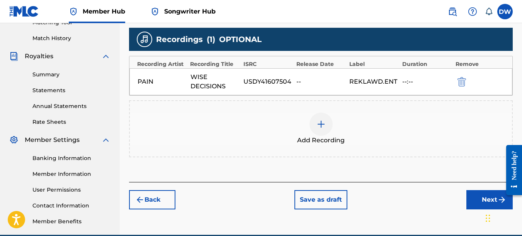
scroll to position [217, 0]
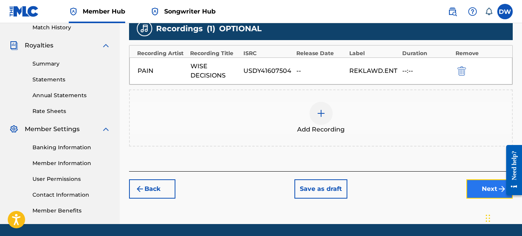
click at [477, 194] on button "Next" at bounding box center [489, 189] width 46 height 19
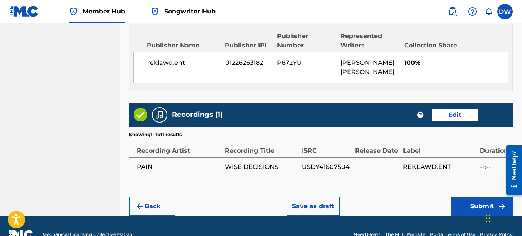
scroll to position [435, 0]
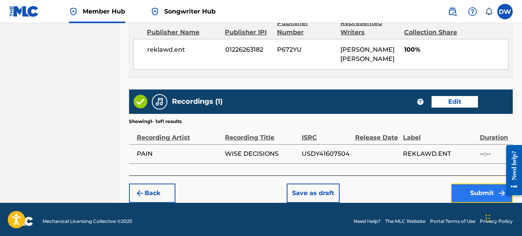
click at [465, 189] on button "Submit" at bounding box center [482, 193] width 62 height 19
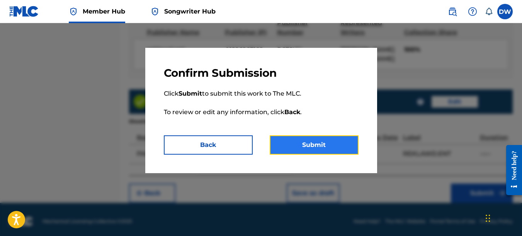
click at [333, 148] on button "Submit" at bounding box center [314, 145] width 89 height 19
click at [334, 140] on button "Submit" at bounding box center [314, 145] width 89 height 19
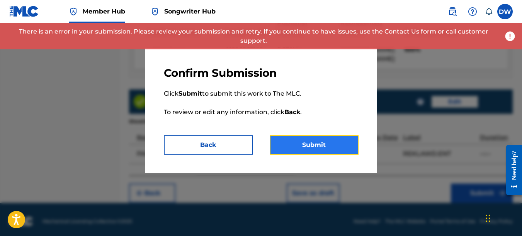
click at [323, 143] on button "Submit" at bounding box center [314, 145] width 89 height 19
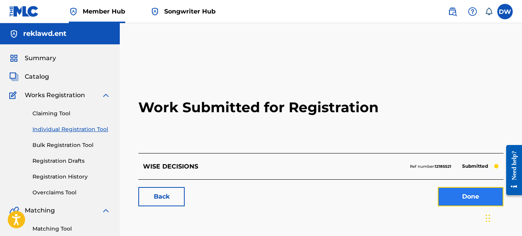
click at [459, 193] on link "Done" at bounding box center [471, 196] width 66 height 19
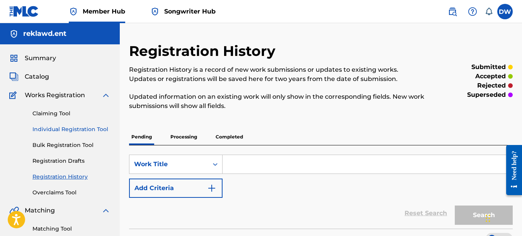
click at [104, 128] on link "Individual Registration Tool" at bounding box center [71, 130] width 78 height 8
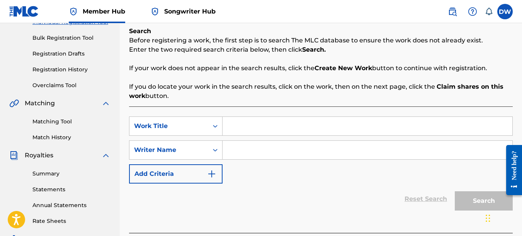
scroll to position [117, 0]
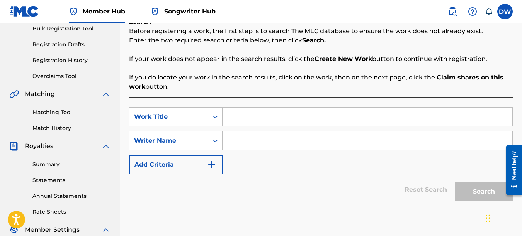
click at [261, 119] on input "Search Form" at bounding box center [367, 117] width 290 height 19
click at [251, 144] on input "Search Form" at bounding box center [367, 141] width 290 height 19
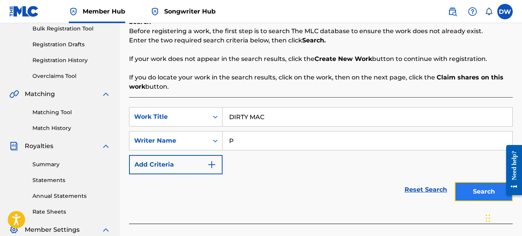
click at [474, 186] on button "Search" at bounding box center [484, 191] width 58 height 19
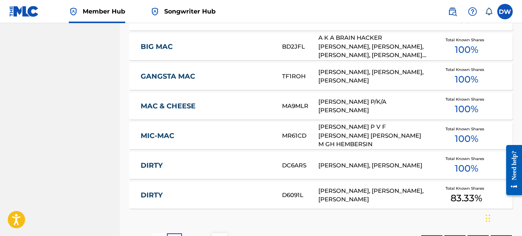
scroll to position [543, 0]
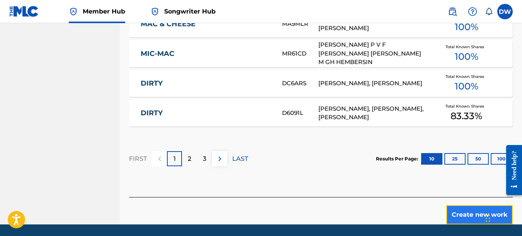
click at [457, 213] on button "Create new work" at bounding box center [479, 214] width 66 height 19
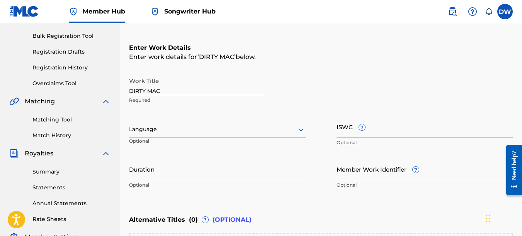
scroll to position [97, 0]
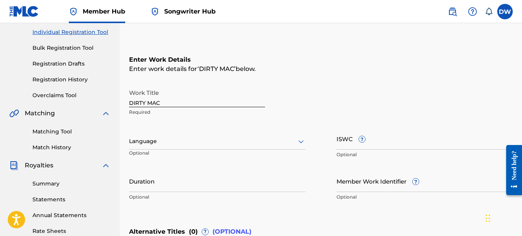
click at [300, 140] on icon at bounding box center [300, 141] width 9 height 9
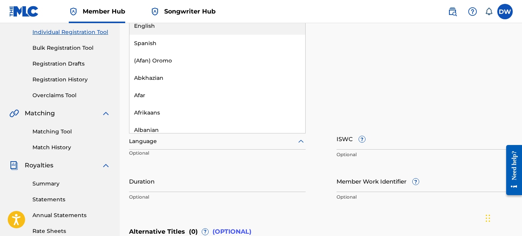
click at [261, 30] on div "English" at bounding box center [217, 25] width 176 height 17
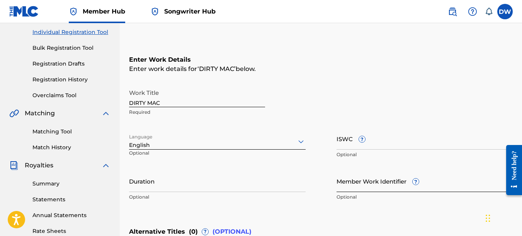
click at [350, 184] on input "Member Work Identifier ?" at bounding box center [424, 181] width 177 height 22
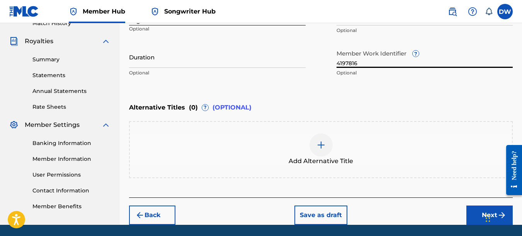
scroll to position [248, 0]
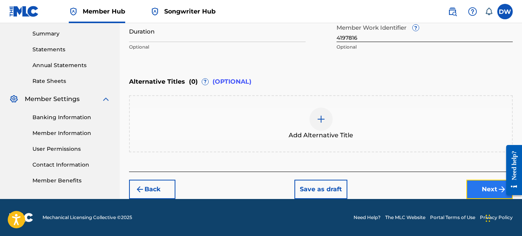
click at [484, 184] on button "Next" at bounding box center [489, 189] width 46 height 19
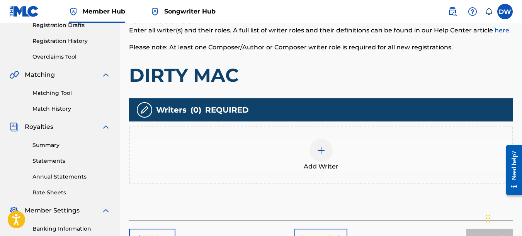
scroll to position [184, 0]
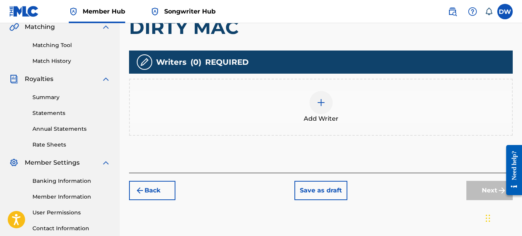
click at [321, 104] on img at bounding box center [320, 102] width 9 height 9
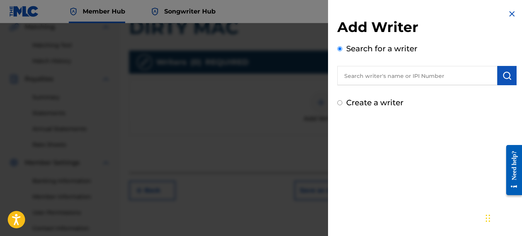
click at [387, 76] on input "text" at bounding box center [417, 75] width 160 height 19
click at [509, 76] on button "submit" at bounding box center [506, 75] width 19 height 19
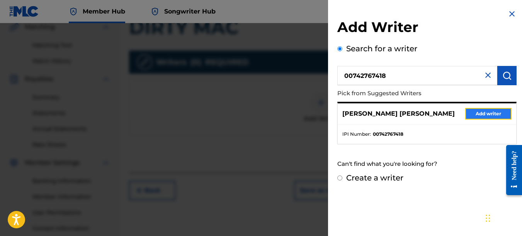
click at [494, 114] on button "Add writer" at bounding box center [488, 114] width 46 height 12
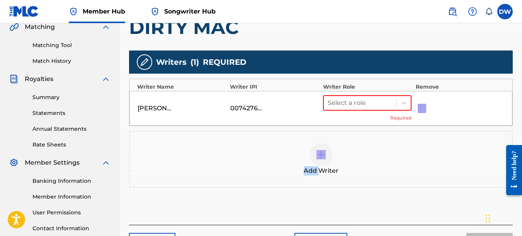
click at [494, 114] on div "[PERSON_NAME] [PERSON_NAME] 00742767418 Select a role Required" at bounding box center [320, 108] width 383 height 35
click at [398, 106] on div at bounding box center [404, 103] width 14 height 14
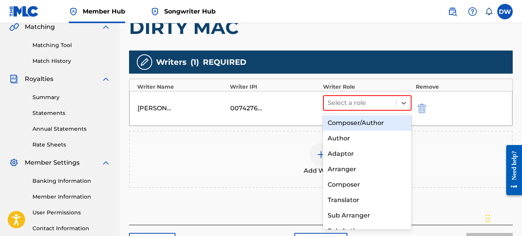
click at [364, 130] on div "Composer/Author" at bounding box center [367, 122] width 89 height 15
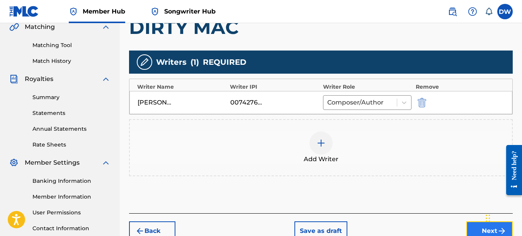
click at [477, 227] on button "Next" at bounding box center [489, 231] width 46 height 19
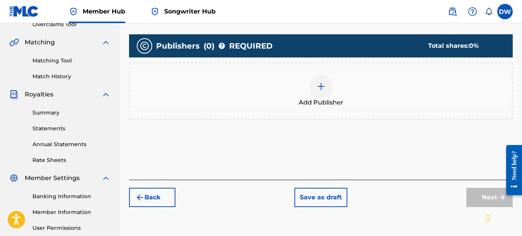
scroll to position [187, 0]
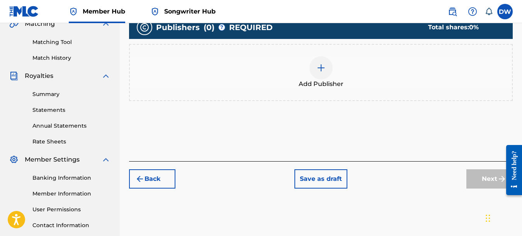
click at [324, 76] on div at bounding box center [320, 67] width 23 height 23
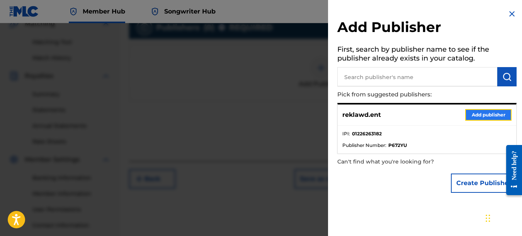
click at [472, 113] on button "Add publisher" at bounding box center [488, 115] width 46 height 12
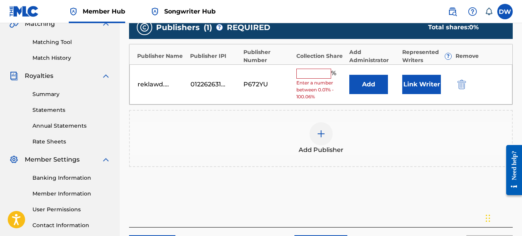
click at [317, 74] on input "text" at bounding box center [313, 74] width 35 height 10
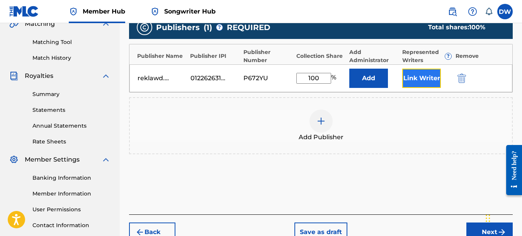
click at [414, 78] on button "Link Writer" at bounding box center [421, 78] width 39 height 19
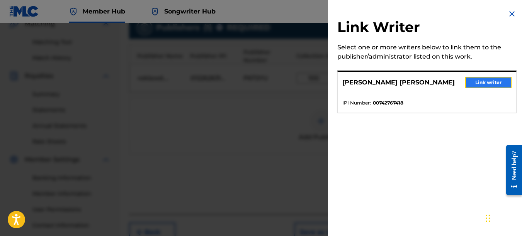
click at [485, 81] on button "Link writer" at bounding box center [488, 83] width 46 height 12
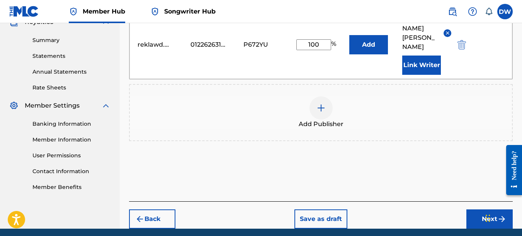
scroll to position [261, 0]
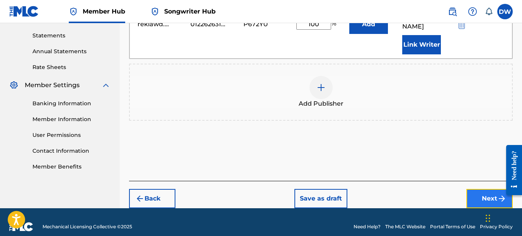
click at [482, 189] on button "Next" at bounding box center [489, 198] width 46 height 19
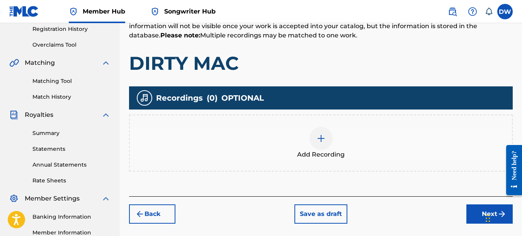
scroll to position [164, 0]
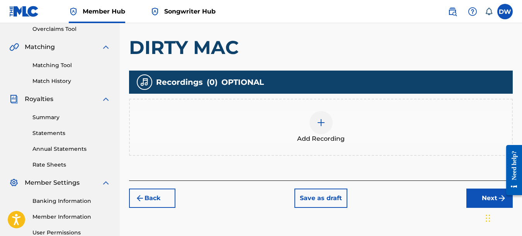
click at [324, 126] on img at bounding box center [320, 122] width 9 height 9
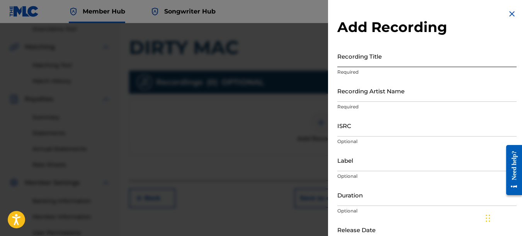
click at [356, 59] on input "Recording Title" at bounding box center [426, 56] width 179 height 22
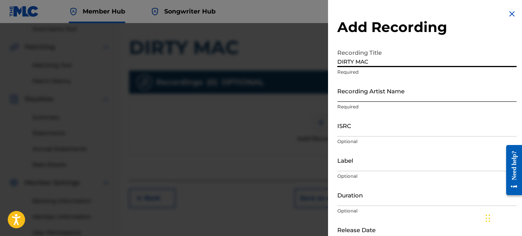
click at [363, 94] on input "Recording Artist Name" at bounding box center [426, 91] width 179 height 22
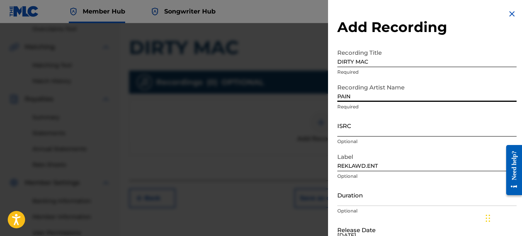
click at [349, 124] on input "ISRC" at bounding box center [426, 126] width 179 height 22
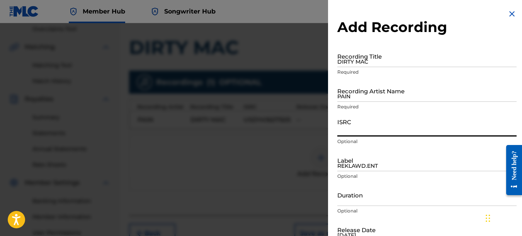
click at [509, 15] on img at bounding box center [511, 13] width 9 height 9
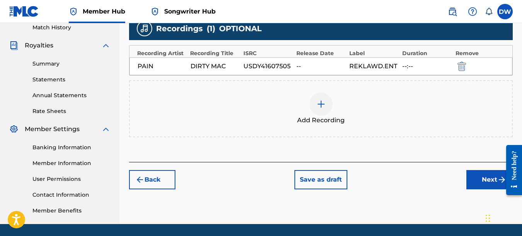
scroll to position [220, 0]
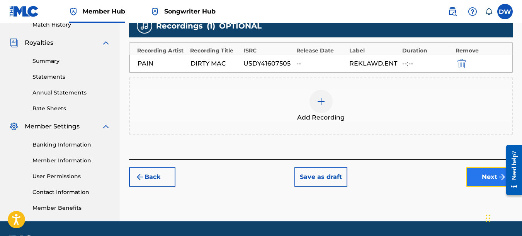
click at [479, 175] on button "Next" at bounding box center [489, 177] width 46 height 19
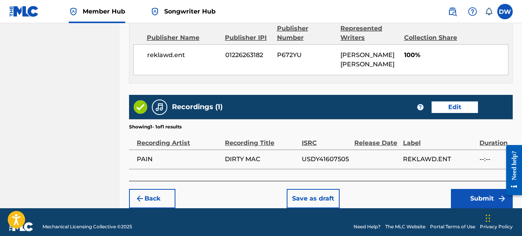
scroll to position [435, 0]
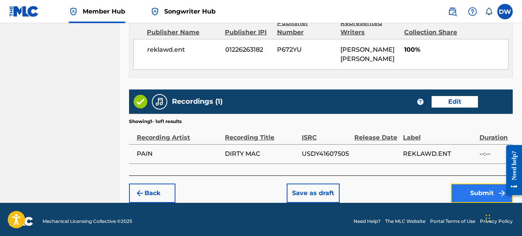
click at [475, 187] on button "Submit" at bounding box center [482, 193] width 62 height 19
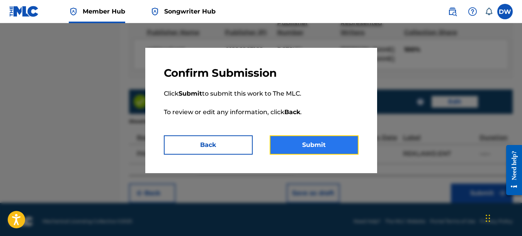
click at [327, 141] on button "Submit" at bounding box center [314, 145] width 89 height 19
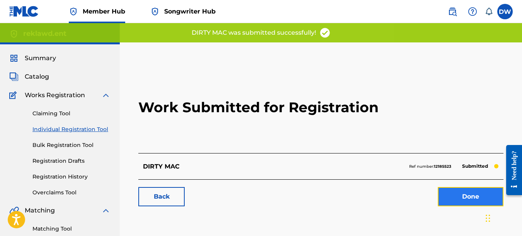
click at [470, 195] on link "Done" at bounding box center [471, 196] width 66 height 19
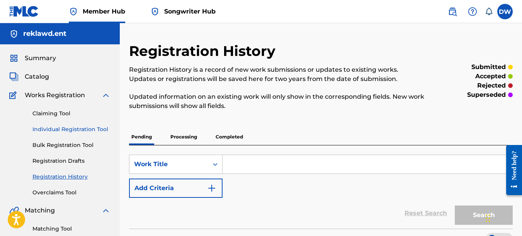
click at [87, 131] on link "Individual Registration Tool" at bounding box center [71, 130] width 78 height 8
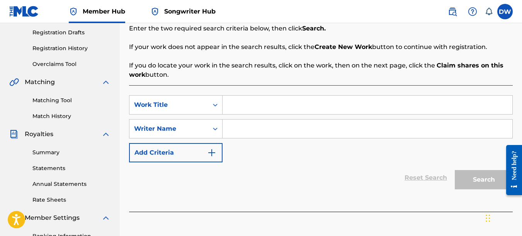
scroll to position [129, 0]
click at [244, 106] on input "Search Form" at bounding box center [367, 104] width 290 height 19
click at [242, 127] on input "Search Form" at bounding box center [367, 128] width 290 height 19
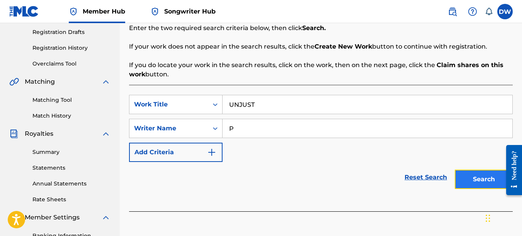
click at [483, 176] on button "Search" at bounding box center [484, 179] width 58 height 19
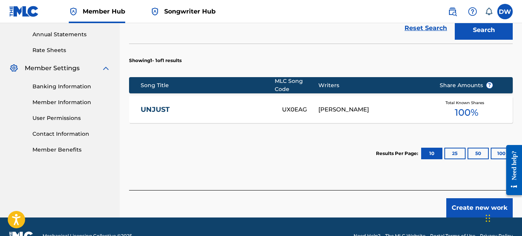
scroll to position [280, 0]
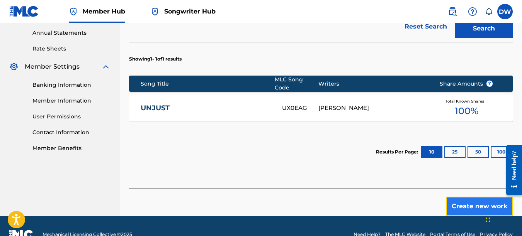
click at [467, 201] on button "Create new work" at bounding box center [479, 206] width 66 height 19
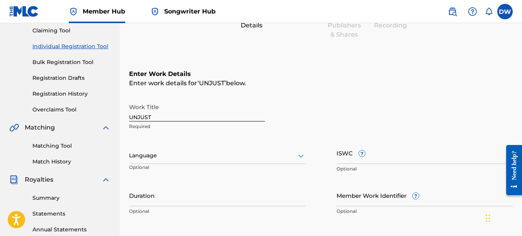
scroll to position [68, 0]
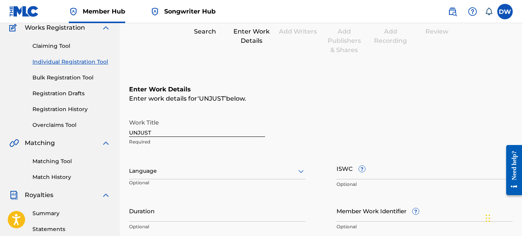
click at [300, 170] on icon at bounding box center [300, 171] width 9 height 9
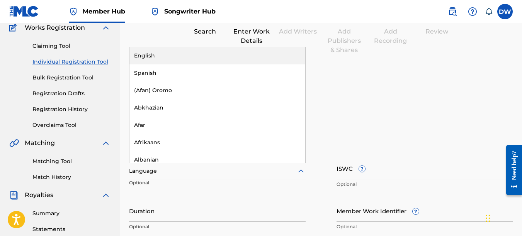
click at [226, 58] on div "English" at bounding box center [217, 55] width 176 height 17
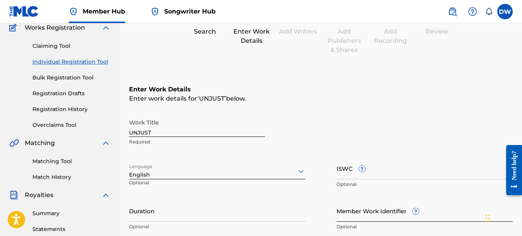
click at [362, 214] on input "Member Work Identifier ?" at bounding box center [424, 211] width 177 height 22
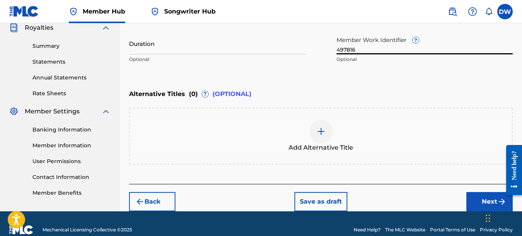
scroll to position [239, 0]
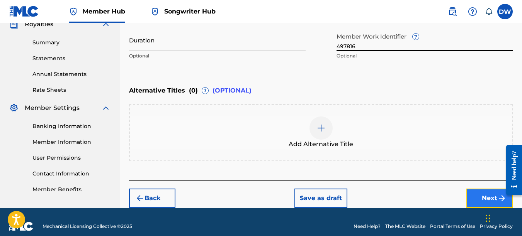
click at [481, 195] on button "Next" at bounding box center [489, 198] width 46 height 19
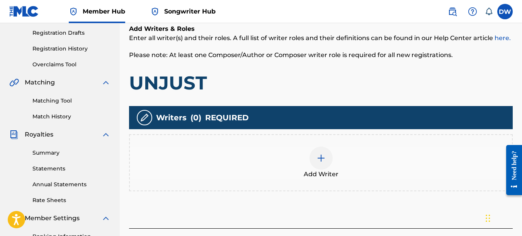
scroll to position [129, 0]
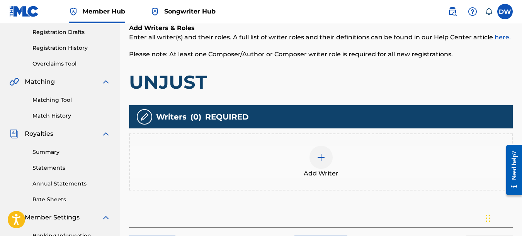
click at [324, 162] on img at bounding box center [320, 157] width 9 height 9
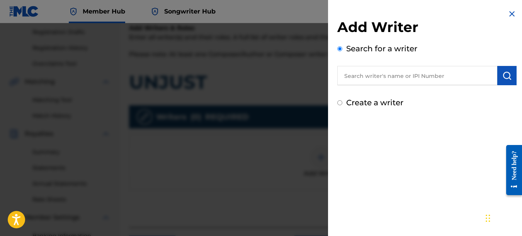
click at [388, 78] on input "text" at bounding box center [417, 75] width 160 height 19
click at [504, 74] on img "submit" at bounding box center [506, 75] width 9 height 9
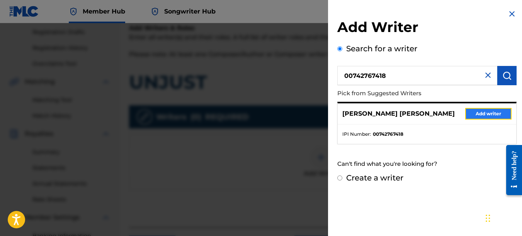
click at [473, 114] on button "Add writer" at bounding box center [488, 114] width 46 height 12
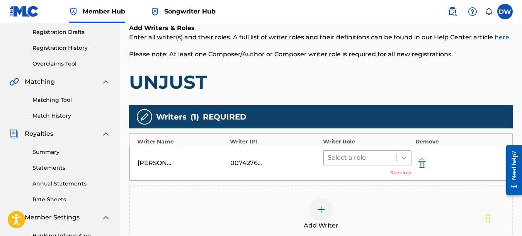
click at [402, 158] on icon at bounding box center [404, 158] width 8 height 8
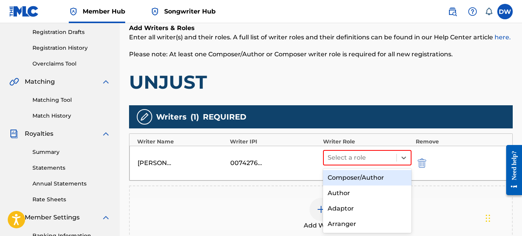
click at [374, 180] on div "Composer/Author" at bounding box center [367, 177] width 89 height 15
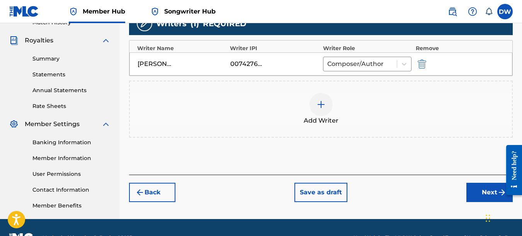
scroll to position [224, 0]
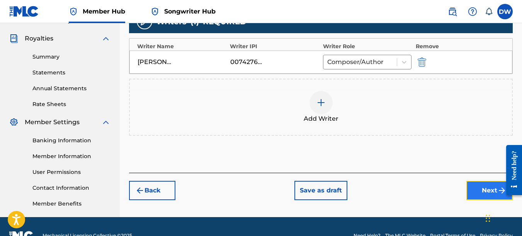
click at [474, 192] on button "Next" at bounding box center [489, 190] width 46 height 19
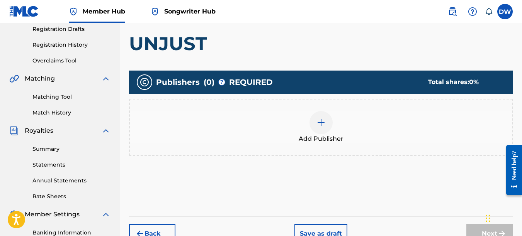
scroll to position [141, 0]
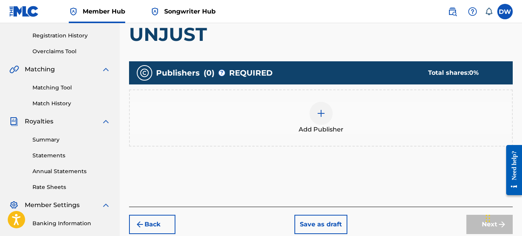
click at [324, 118] on div at bounding box center [320, 113] width 23 height 23
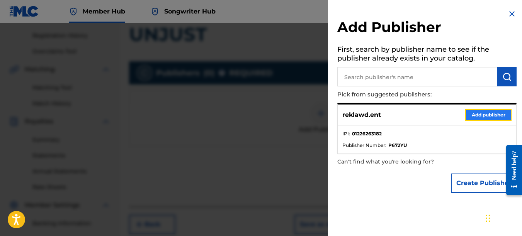
click at [472, 114] on button "Add publisher" at bounding box center [488, 115] width 46 height 12
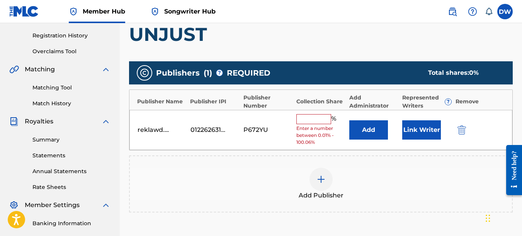
click at [322, 120] on input "text" at bounding box center [313, 119] width 35 height 10
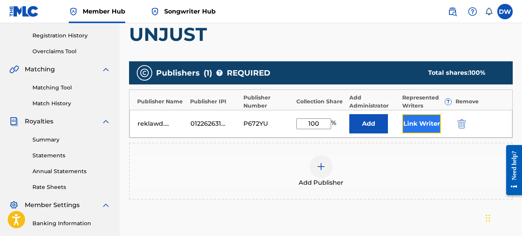
click at [432, 124] on button "Link Writer" at bounding box center [421, 123] width 39 height 19
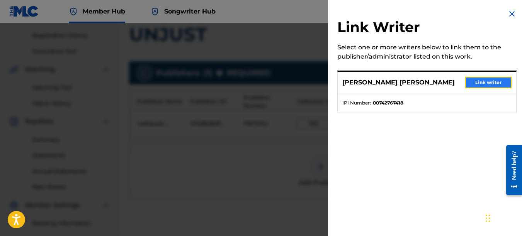
click at [487, 82] on button "Link writer" at bounding box center [488, 83] width 46 height 12
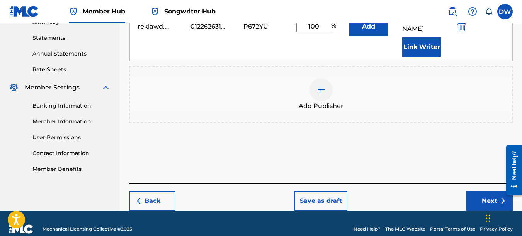
scroll to position [261, 0]
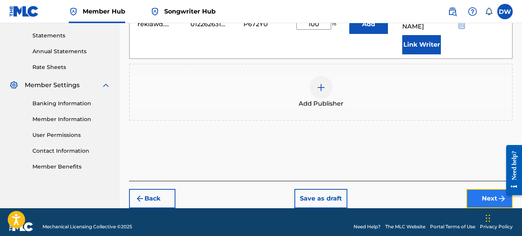
click at [480, 189] on button "Next" at bounding box center [489, 198] width 46 height 19
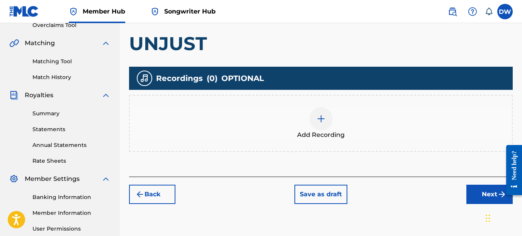
scroll to position [170, 0]
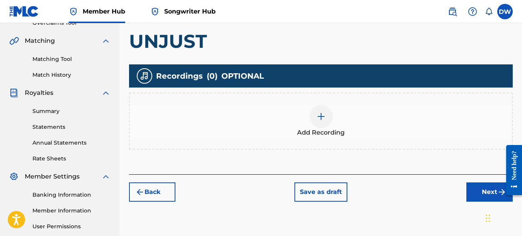
click at [324, 114] on img at bounding box center [320, 116] width 9 height 9
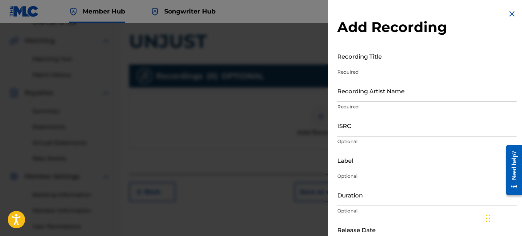
click at [353, 60] on input "Recording Title" at bounding box center [426, 56] width 179 height 22
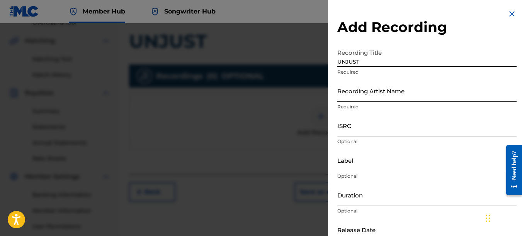
click at [346, 95] on input "Recording Artist Name" at bounding box center [426, 91] width 179 height 22
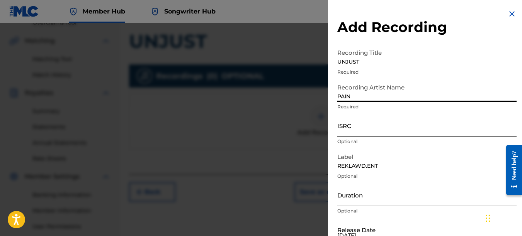
click at [352, 122] on input "ISRC" at bounding box center [426, 126] width 179 height 22
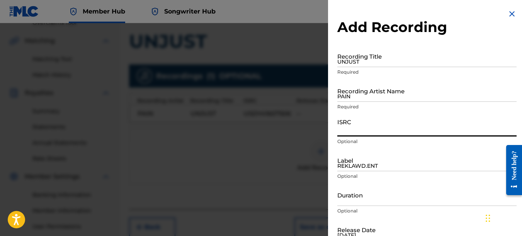
click at [508, 13] on img at bounding box center [511, 13] width 9 height 9
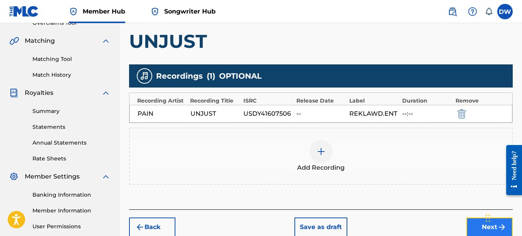
click at [474, 221] on button "Next" at bounding box center [489, 227] width 46 height 19
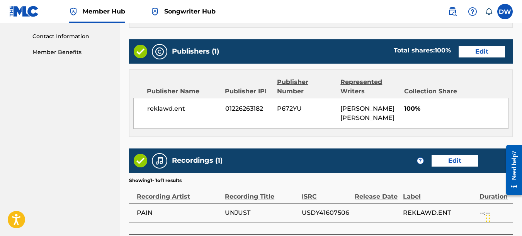
scroll to position [435, 0]
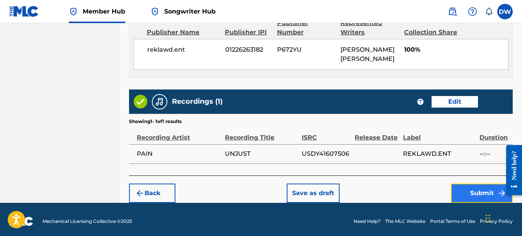
click at [479, 190] on button "Submit" at bounding box center [482, 193] width 62 height 19
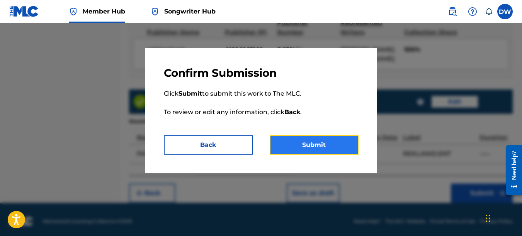
click at [338, 149] on button "Submit" at bounding box center [314, 145] width 89 height 19
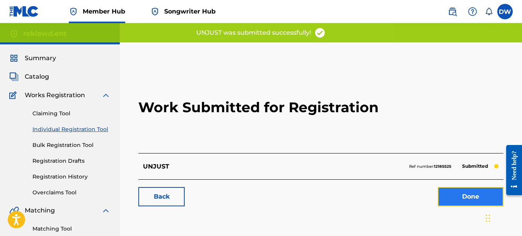
click at [470, 195] on link "Done" at bounding box center [471, 196] width 66 height 19
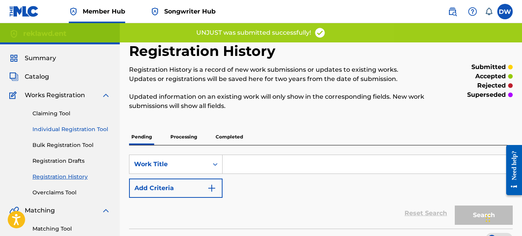
click at [97, 129] on link "Individual Registration Tool" at bounding box center [71, 130] width 78 height 8
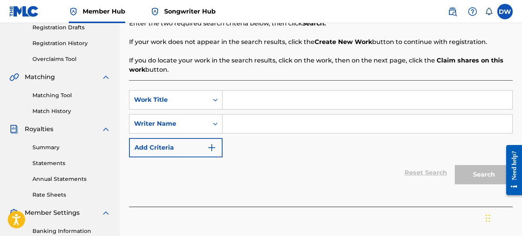
scroll to position [149, 0]
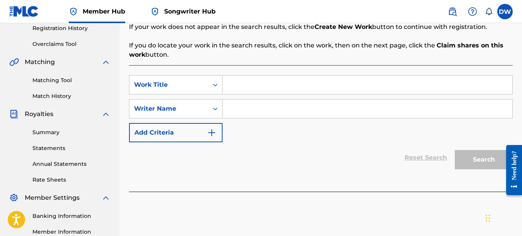
click at [247, 89] on input "Search Form" at bounding box center [367, 85] width 290 height 19
click at [243, 113] on input "Search Form" at bounding box center [367, 109] width 290 height 19
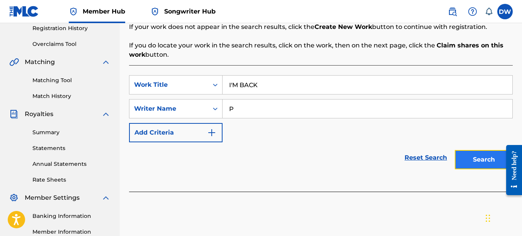
click at [472, 153] on button "Search" at bounding box center [484, 159] width 58 height 19
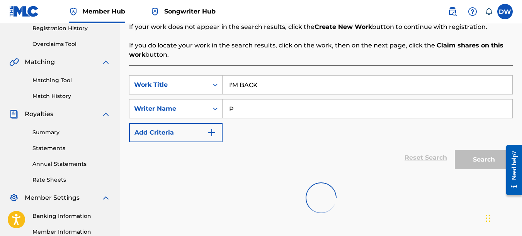
click at [472, 153] on div "Search" at bounding box center [482, 158] width 62 height 31
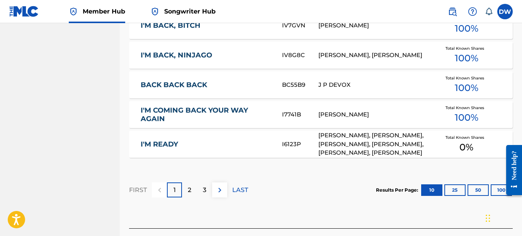
scroll to position [549, 0]
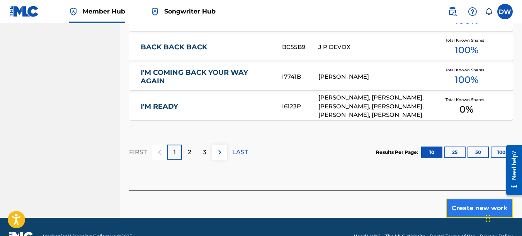
click at [465, 199] on button "Create new work" at bounding box center [479, 208] width 66 height 19
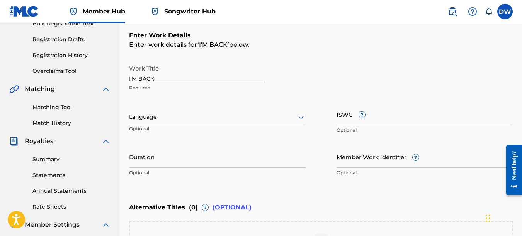
scroll to position [95, 0]
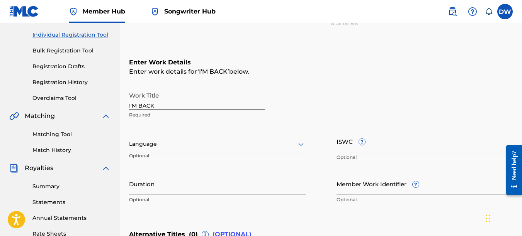
click at [300, 143] on icon at bounding box center [300, 144] width 9 height 9
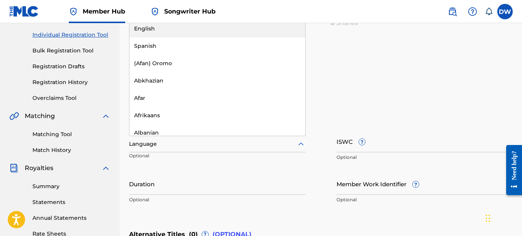
click at [214, 32] on div "English" at bounding box center [217, 28] width 176 height 17
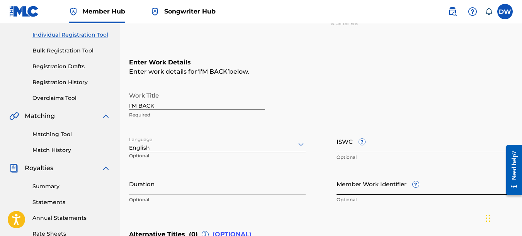
click at [352, 187] on input "Member Work Identifier ?" at bounding box center [424, 184] width 177 height 22
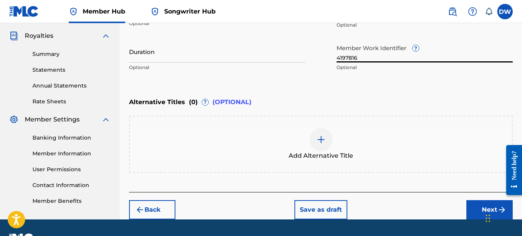
scroll to position [229, 0]
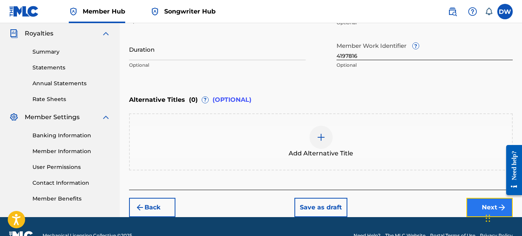
click at [483, 207] on button "Next" at bounding box center [489, 207] width 46 height 19
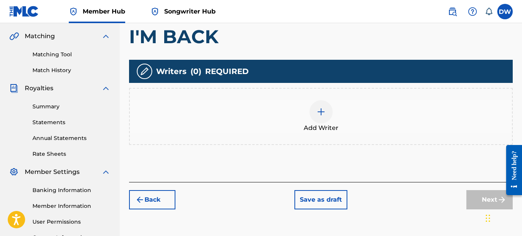
scroll to position [177, 0]
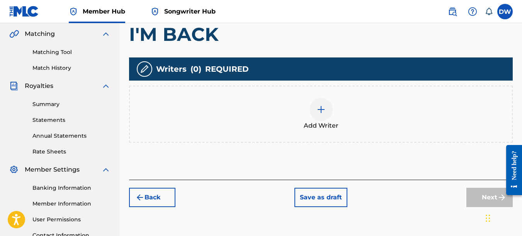
click at [322, 116] on div at bounding box center [320, 109] width 23 height 23
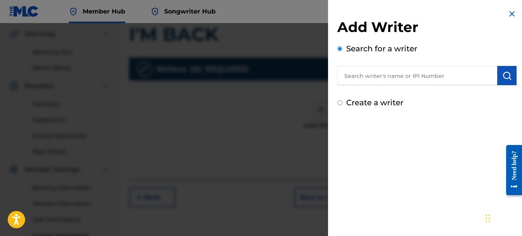
click at [403, 78] on input "text" at bounding box center [417, 75] width 160 height 19
click at [502, 76] on img "submit" at bounding box center [506, 75] width 9 height 9
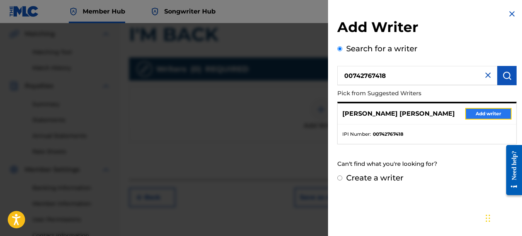
click at [499, 111] on button "Add writer" at bounding box center [488, 114] width 46 height 12
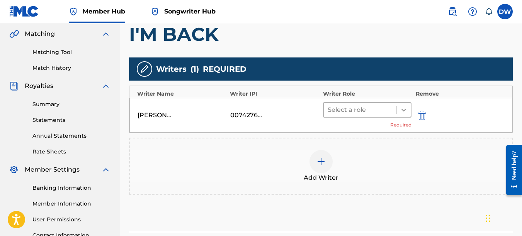
click at [401, 107] on icon at bounding box center [404, 110] width 8 height 8
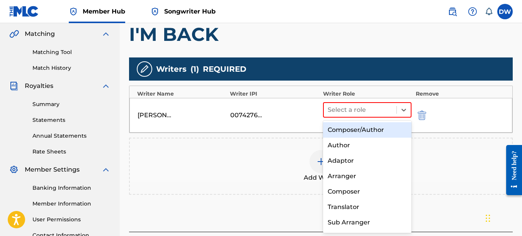
click at [384, 130] on div "Composer/Author" at bounding box center [367, 129] width 89 height 15
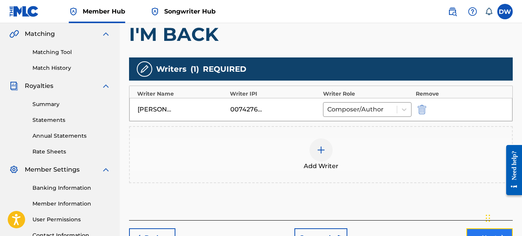
click at [469, 231] on button "Next" at bounding box center [489, 238] width 46 height 19
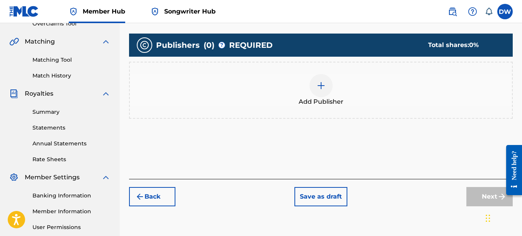
scroll to position [170, 0]
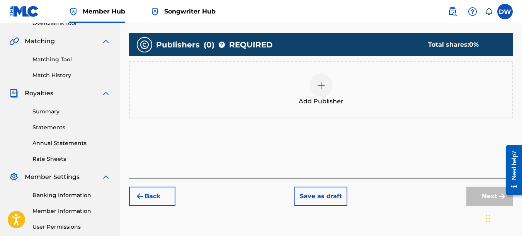
click at [327, 81] on div at bounding box center [320, 85] width 23 height 23
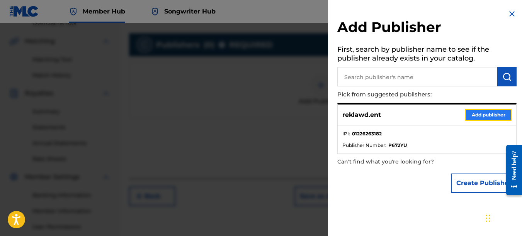
click at [477, 113] on button "Add publisher" at bounding box center [488, 115] width 46 height 12
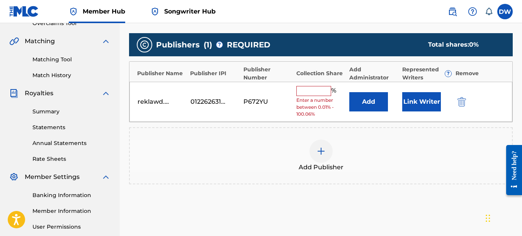
click at [316, 88] on input "text" at bounding box center [313, 91] width 35 height 10
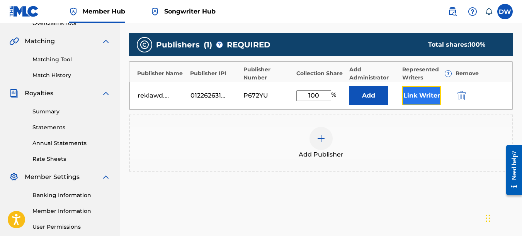
click at [428, 92] on button "Link Writer" at bounding box center [421, 95] width 39 height 19
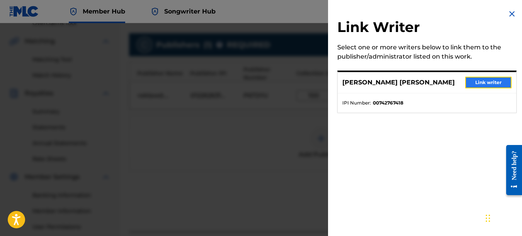
click at [489, 78] on button "Link writer" at bounding box center [488, 83] width 46 height 12
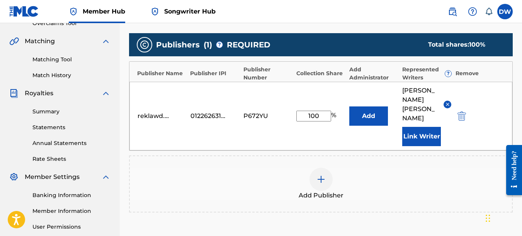
scroll to position [261, 0]
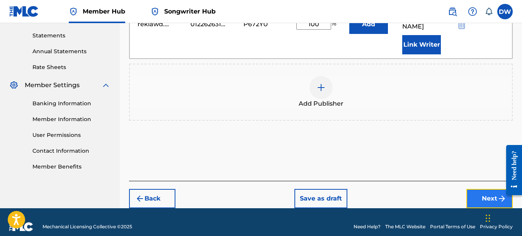
click at [482, 189] on button "Next" at bounding box center [489, 198] width 46 height 19
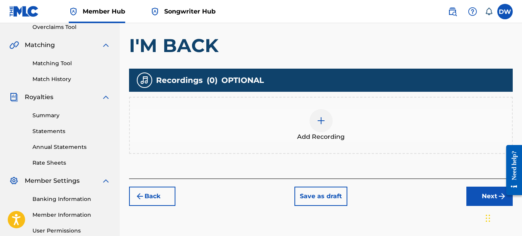
scroll to position [170, 0]
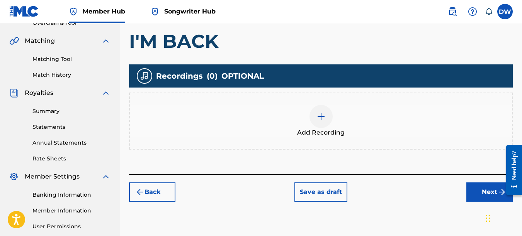
click at [321, 115] on img at bounding box center [320, 116] width 9 height 9
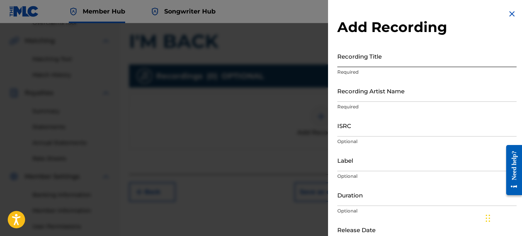
click at [393, 58] on input "Recording Title" at bounding box center [426, 56] width 179 height 22
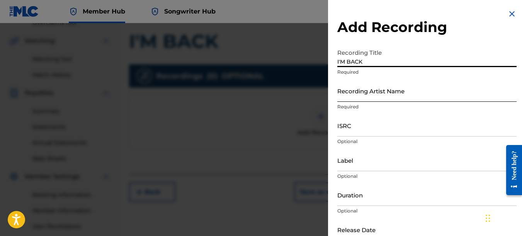
click at [361, 94] on input "Recording Artist Name" at bounding box center [426, 91] width 179 height 22
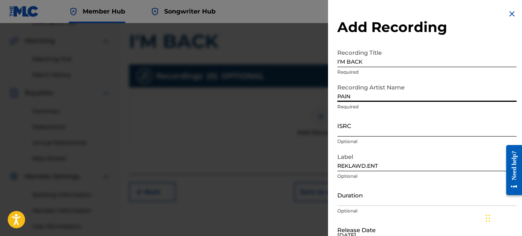
click at [347, 128] on input "ISRC" at bounding box center [426, 126] width 179 height 22
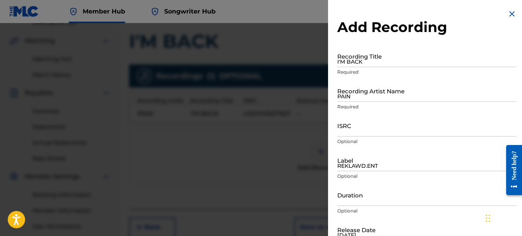
click at [510, 15] on img at bounding box center [511, 13] width 9 height 9
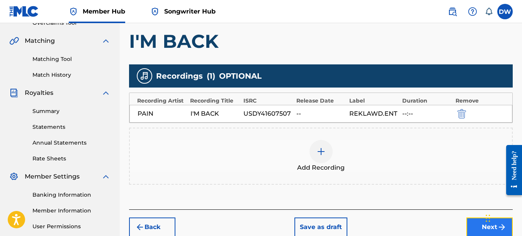
click at [475, 225] on button "Next" at bounding box center [489, 227] width 46 height 19
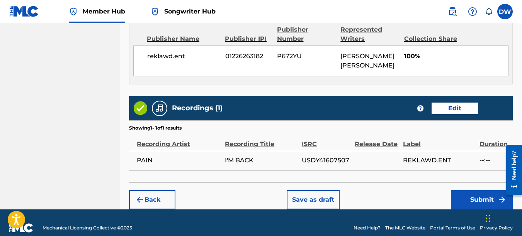
scroll to position [435, 0]
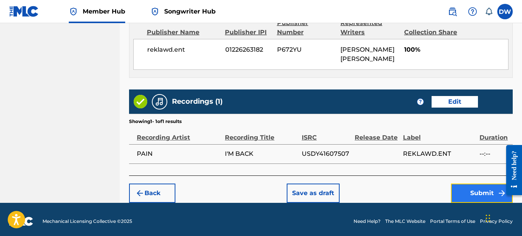
click at [466, 194] on button "Submit" at bounding box center [482, 193] width 62 height 19
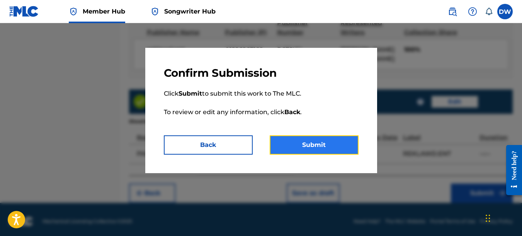
click at [336, 150] on button "Submit" at bounding box center [314, 145] width 89 height 19
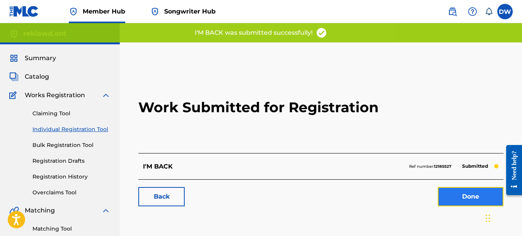
click at [472, 197] on link "Done" at bounding box center [471, 196] width 66 height 19
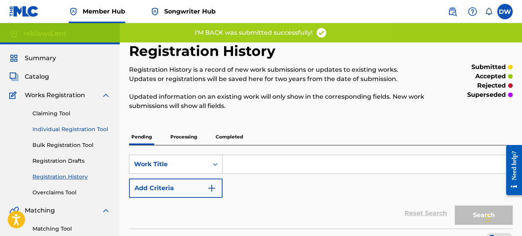
click at [100, 128] on link "Individual Registration Tool" at bounding box center [71, 130] width 78 height 8
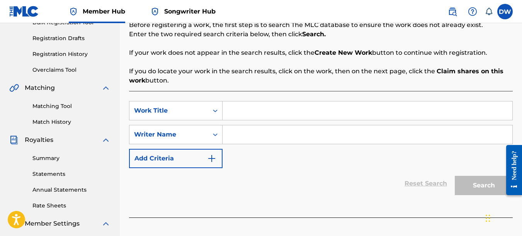
scroll to position [134, 0]
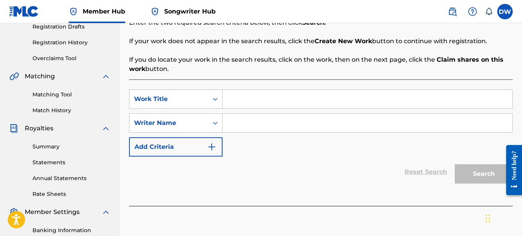
click at [242, 101] on input "Search Form" at bounding box center [367, 99] width 290 height 19
click at [241, 121] on input "Search Form" at bounding box center [367, 123] width 290 height 19
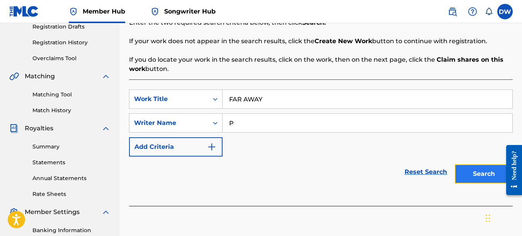
click at [482, 166] on button "Search" at bounding box center [484, 174] width 58 height 19
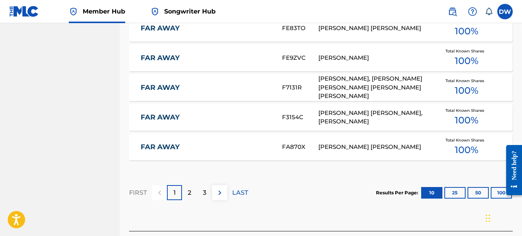
scroll to position [564, 0]
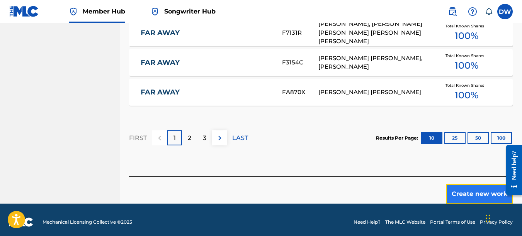
click at [463, 190] on button "Create new work" at bounding box center [479, 194] width 66 height 19
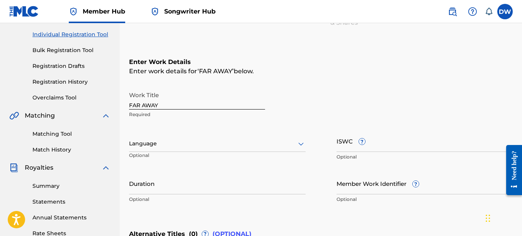
scroll to position [69, 0]
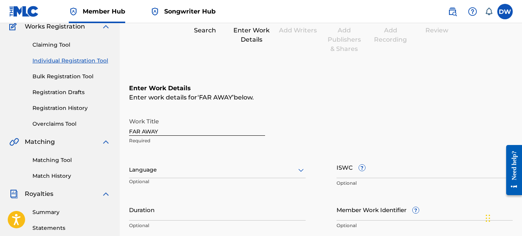
click at [302, 167] on icon at bounding box center [300, 170] width 9 height 9
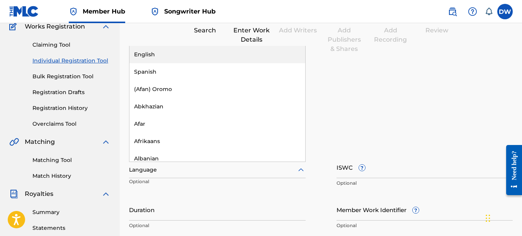
click at [236, 54] on div "English" at bounding box center [217, 54] width 176 height 17
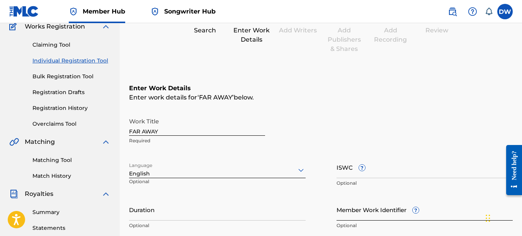
click at [346, 215] on input "Member Work Identifier ?" at bounding box center [424, 210] width 177 height 22
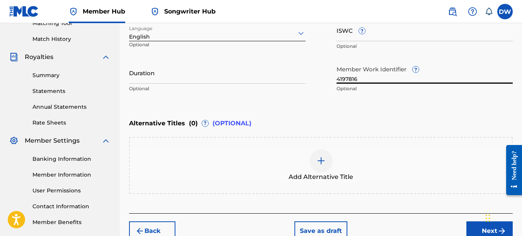
scroll to position [234, 0]
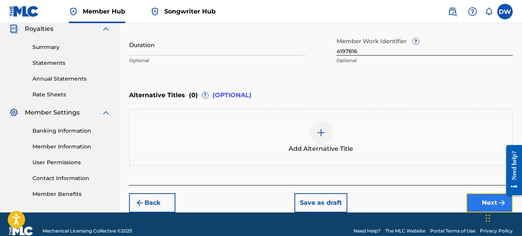
click at [475, 197] on button "Next" at bounding box center [489, 203] width 46 height 19
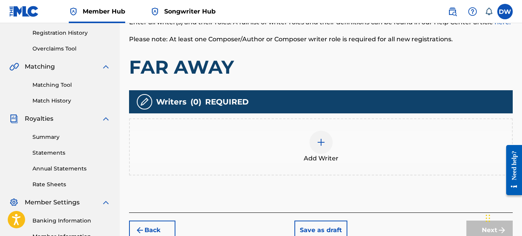
scroll to position [163, 0]
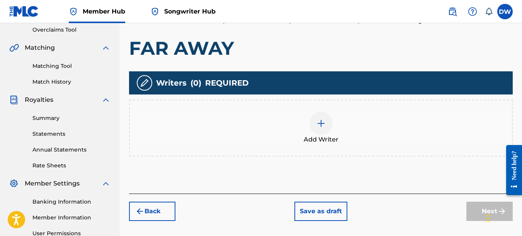
click at [323, 126] on img at bounding box center [320, 123] width 9 height 9
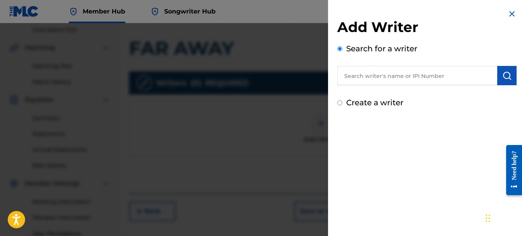
click at [365, 78] on input "text" at bounding box center [417, 75] width 160 height 19
click at [507, 75] on img "submit" at bounding box center [506, 75] width 9 height 9
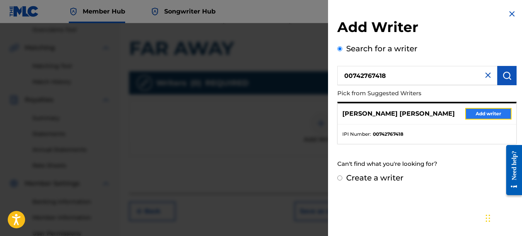
click at [497, 116] on button "Add writer" at bounding box center [488, 114] width 46 height 12
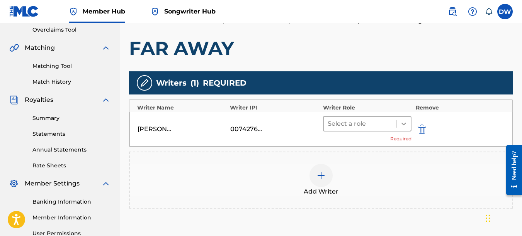
click at [404, 125] on icon at bounding box center [403, 124] width 5 height 3
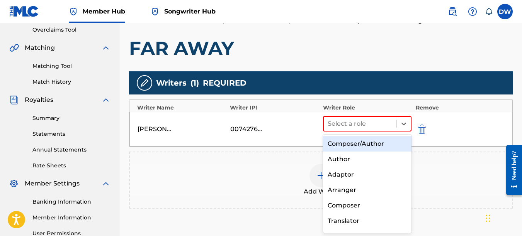
click at [384, 146] on div "Composer/Author" at bounding box center [367, 143] width 89 height 15
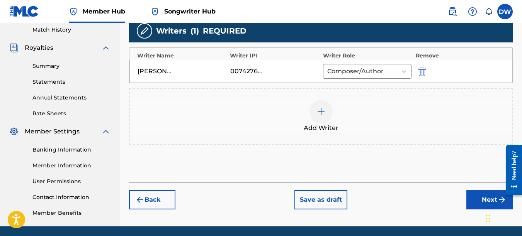
scroll to position [226, 0]
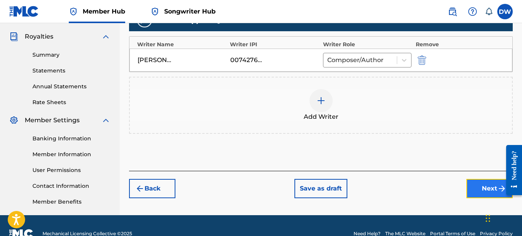
click at [482, 188] on button "Next" at bounding box center [489, 188] width 46 height 19
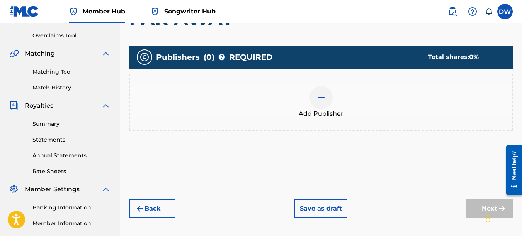
scroll to position [158, 0]
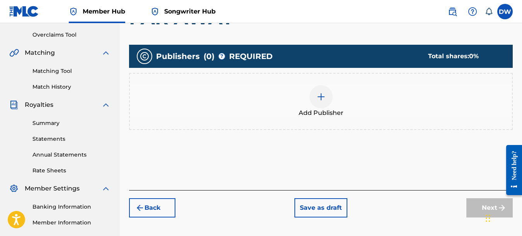
click at [324, 100] on img at bounding box center [320, 96] width 9 height 9
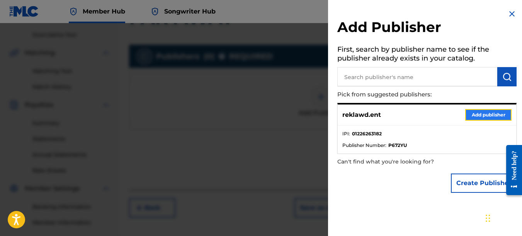
click at [480, 113] on button "Add publisher" at bounding box center [488, 115] width 46 height 12
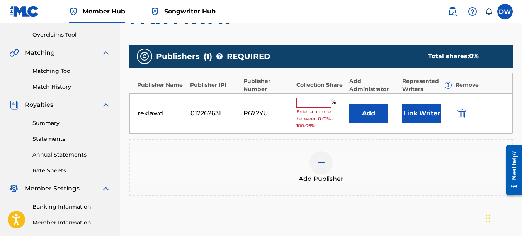
click at [316, 102] on input "text" at bounding box center [313, 103] width 35 height 10
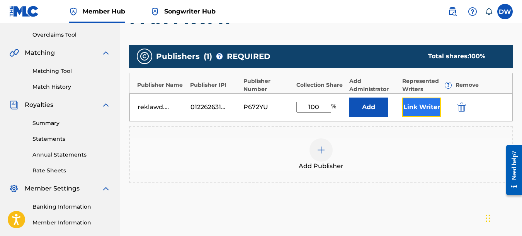
click at [417, 107] on button "Link Writer" at bounding box center [421, 107] width 39 height 19
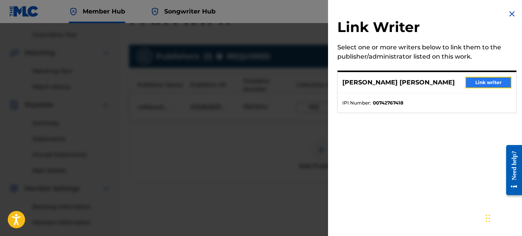
click at [480, 87] on button "Link writer" at bounding box center [488, 83] width 46 height 12
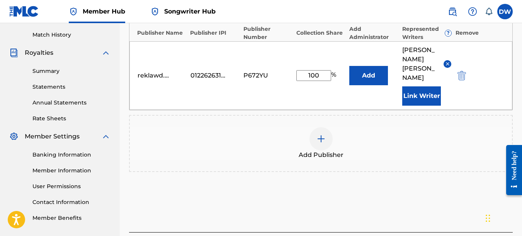
scroll to position [261, 0]
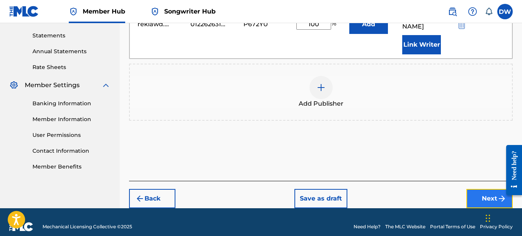
click at [484, 189] on button "Next" at bounding box center [489, 198] width 46 height 19
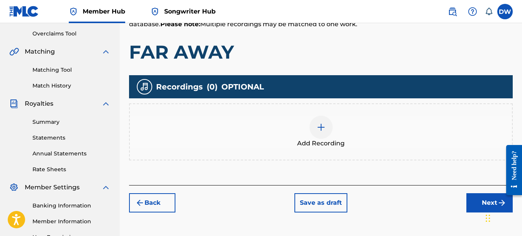
scroll to position [161, 0]
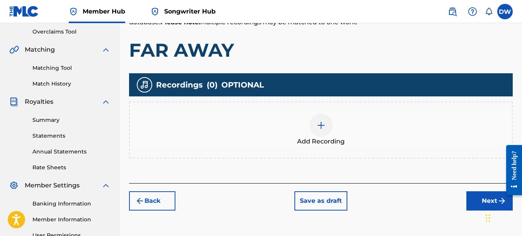
click at [324, 127] on img at bounding box center [320, 125] width 9 height 9
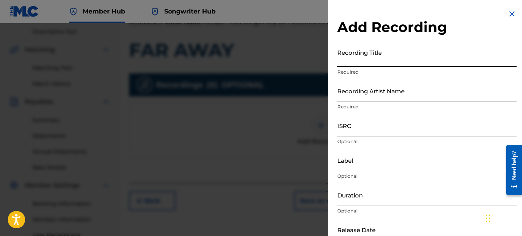
click at [352, 65] on input "Recording Title" at bounding box center [426, 56] width 179 height 22
click at [357, 97] on input "Recording Artist Name" at bounding box center [426, 91] width 179 height 22
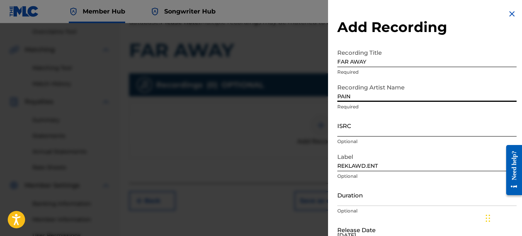
click at [350, 127] on input "ISRC" at bounding box center [426, 126] width 179 height 22
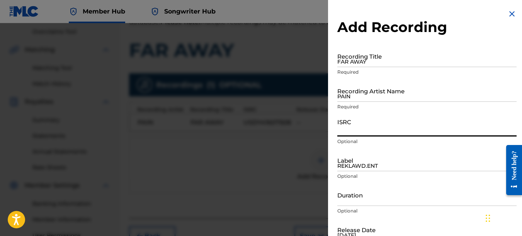
click at [511, 13] on img at bounding box center [511, 13] width 9 height 9
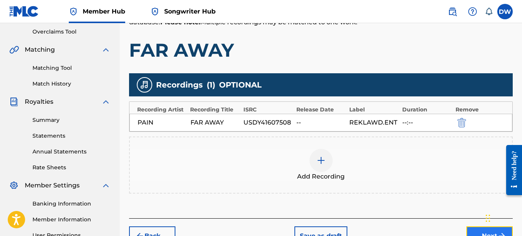
click at [472, 231] on button "Next" at bounding box center [489, 236] width 46 height 19
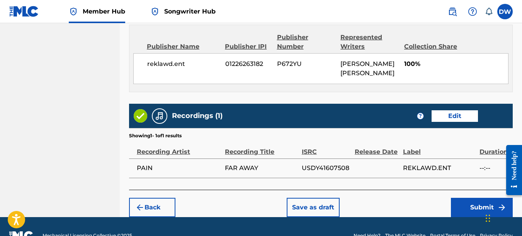
scroll to position [430, 0]
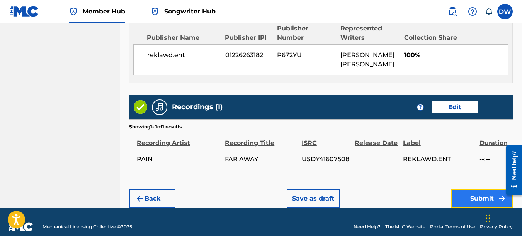
click at [463, 194] on button "Submit" at bounding box center [482, 198] width 62 height 19
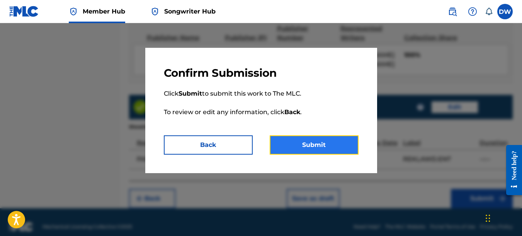
click at [345, 150] on button "Submit" at bounding box center [314, 145] width 89 height 19
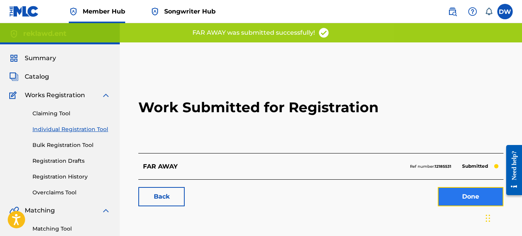
click at [450, 195] on link "Done" at bounding box center [471, 196] width 66 height 19
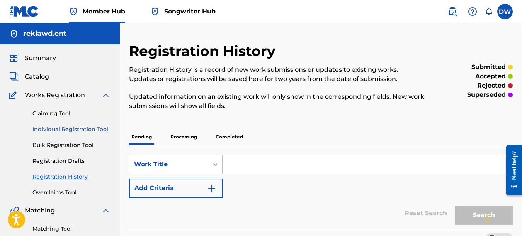
click at [104, 131] on link "Individual Registration Tool" at bounding box center [71, 130] width 78 height 8
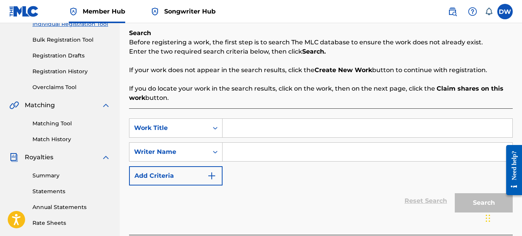
scroll to position [147, 0]
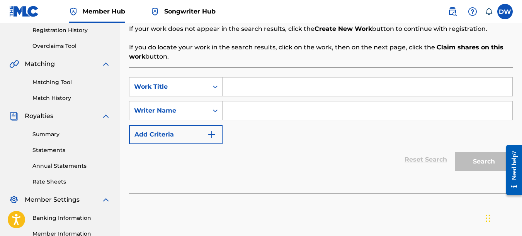
click at [258, 85] on input "Search Form" at bounding box center [367, 87] width 290 height 19
click at [235, 110] on input "Search Form" at bounding box center [367, 111] width 290 height 19
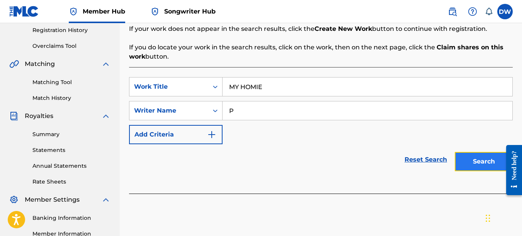
click at [480, 157] on button "Search" at bounding box center [484, 161] width 58 height 19
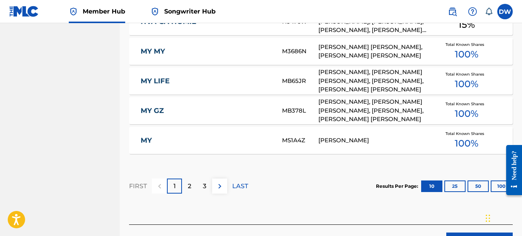
scroll to position [548, 0]
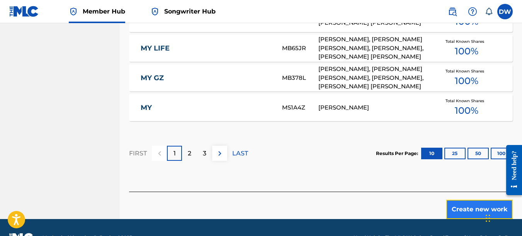
click at [465, 204] on button "Create new work" at bounding box center [479, 209] width 66 height 19
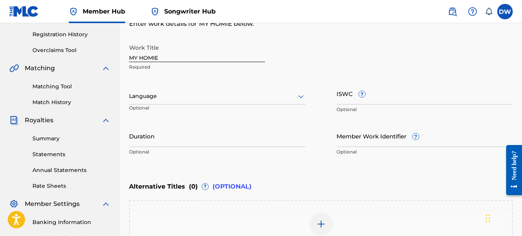
scroll to position [86, 0]
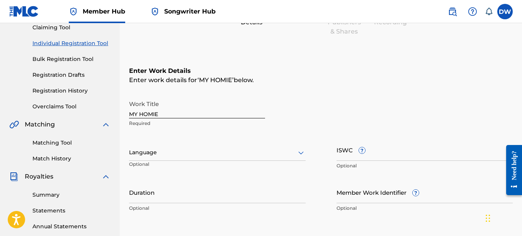
click at [299, 153] on icon at bounding box center [300, 153] width 5 height 3
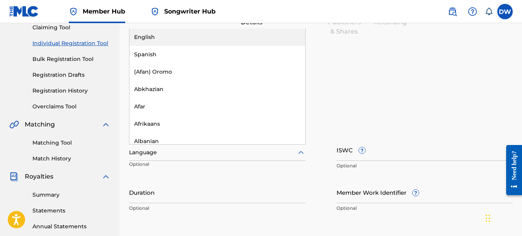
click at [210, 41] on div "English" at bounding box center [217, 37] width 176 height 17
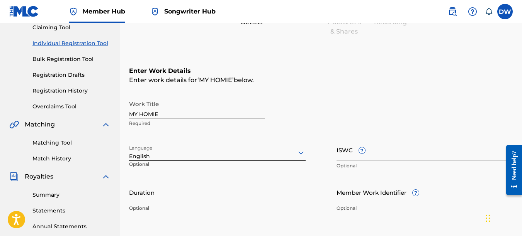
click at [344, 197] on input "Member Work Identifier ?" at bounding box center [424, 193] width 177 height 22
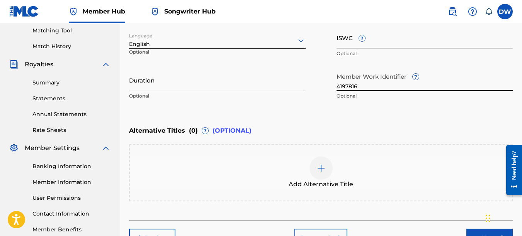
scroll to position [248, 0]
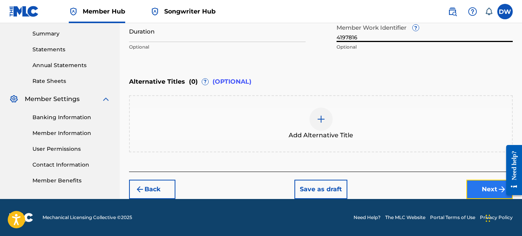
click at [487, 187] on button "Next" at bounding box center [489, 189] width 46 height 19
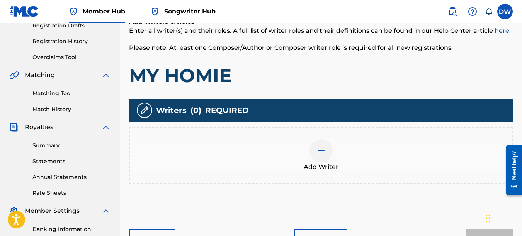
scroll to position [137, 0]
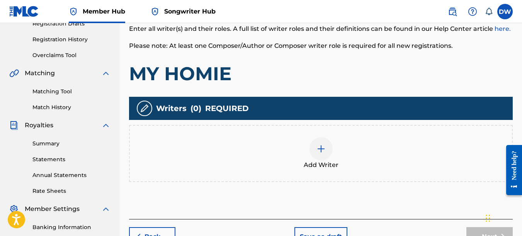
click at [321, 148] on img at bounding box center [320, 148] width 9 height 9
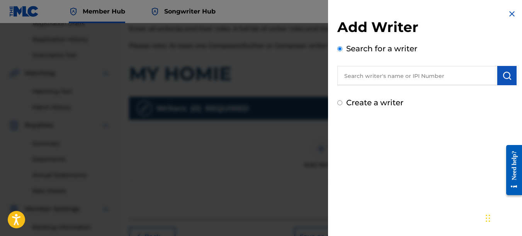
click at [356, 80] on input "text" at bounding box center [417, 75] width 160 height 19
click at [503, 72] on img "submit" at bounding box center [506, 75] width 9 height 9
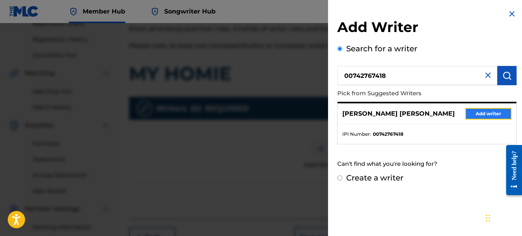
click at [492, 110] on button "Add writer" at bounding box center [488, 114] width 46 height 12
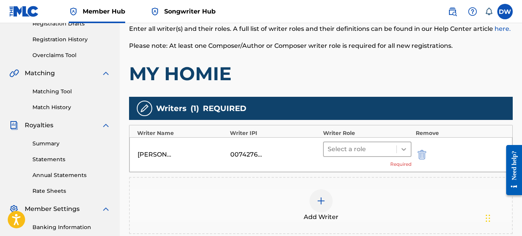
click at [401, 153] on icon at bounding box center [404, 150] width 8 height 8
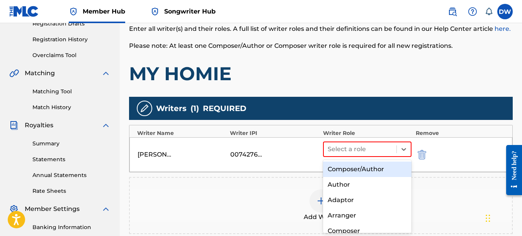
click at [375, 170] on div "Composer/Author" at bounding box center [367, 169] width 89 height 15
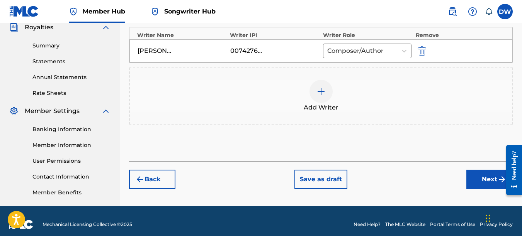
scroll to position [240, 0]
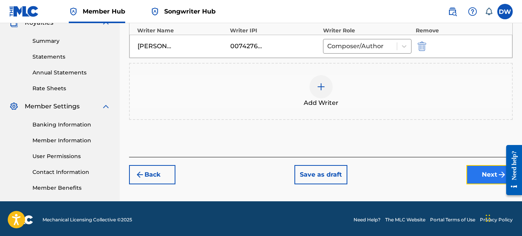
click at [487, 175] on button "Next" at bounding box center [489, 174] width 46 height 19
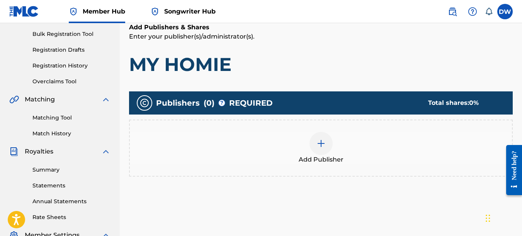
scroll to position [131, 0]
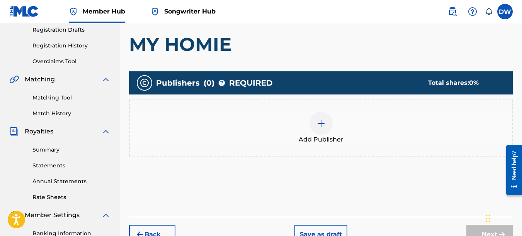
click at [324, 126] on img at bounding box center [320, 123] width 9 height 9
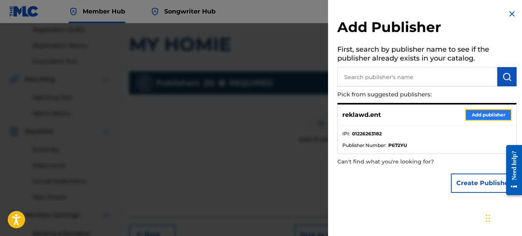
click at [475, 113] on button "Add publisher" at bounding box center [488, 115] width 46 height 12
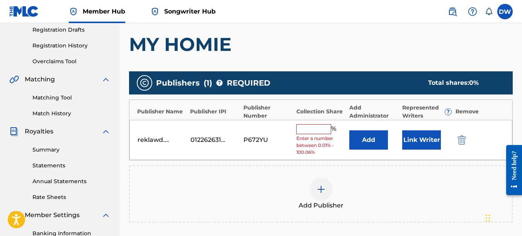
click at [305, 131] on input "text" at bounding box center [313, 129] width 35 height 10
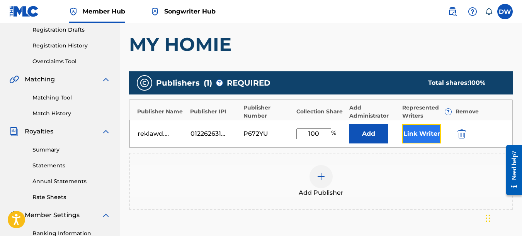
click at [426, 134] on button "Link Writer" at bounding box center [421, 133] width 39 height 19
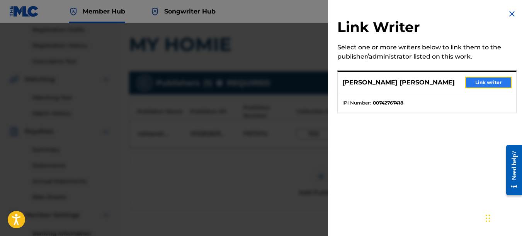
click at [482, 80] on button "Link writer" at bounding box center [488, 83] width 46 height 12
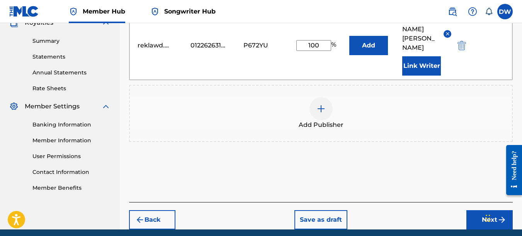
scroll to position [259, 0]
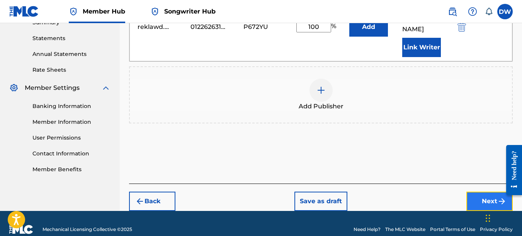
click at [479, 192] on button "Next" at bounding box center [489, 201] width 46 height 19
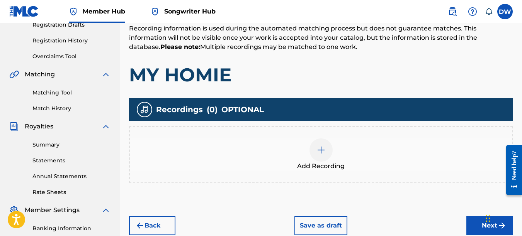
scroll to position [137, 0]
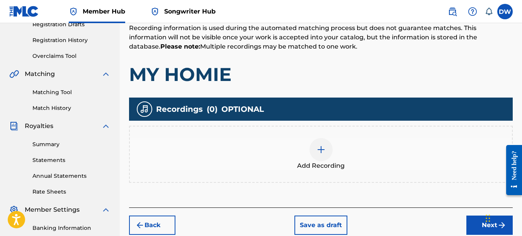
click at [319, 152] on img at bounding box center [320, 149] width 9 height 9
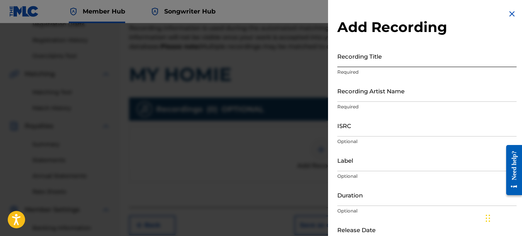
click at [353, 62] on input "Recording Title" at bounding box center [426, 56] width 179 height 22
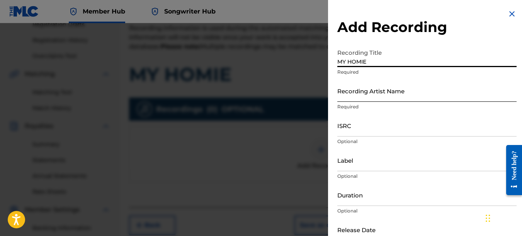
click at [358, 97] on input "Recording Artist Name" at bounding box center [426, 91] width 179 height 22
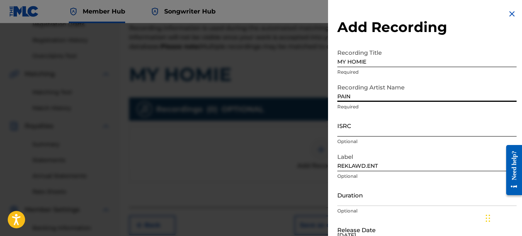
click at [351, 127] on input "ISRC" at bounding box center [426, 126] width 179 height 22
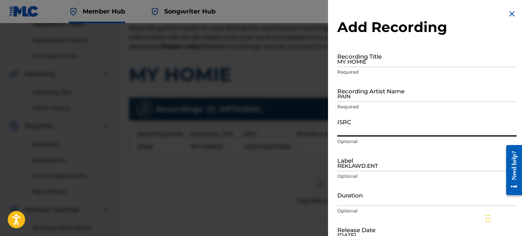
click at [509, 14] on img at bounding box center [511, 13] width 9 height 9
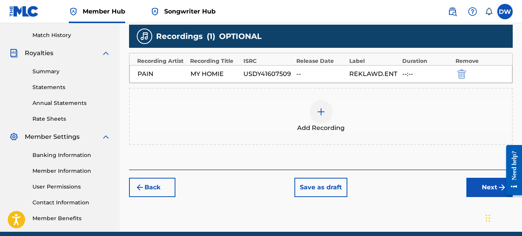
scroll to position [210, 0]
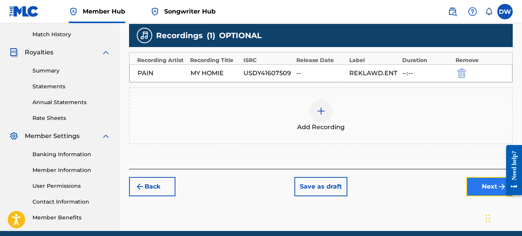
click at [483, 190] on button "Next" at bounding box center [489, 186] width 46 height 19
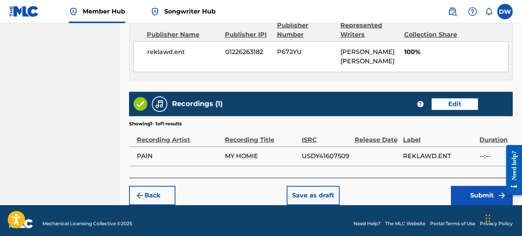
scroll to position [435, 0]
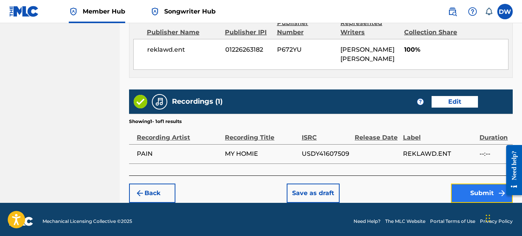
click at [468, 190] on button "Submit" at bounding box center [482, 193] width 62 height 19
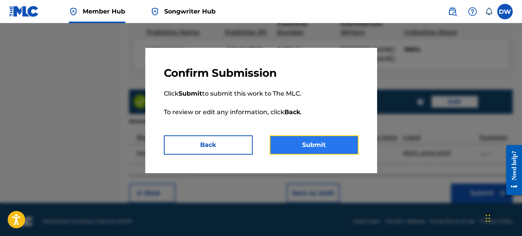
click at [326, 144] on button "Submit" at bounding box center [314, 145] width 89 height 19
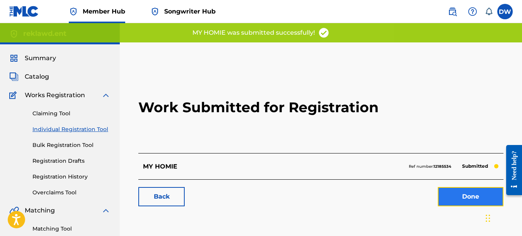
click at [468, 190] on link "Done" at bounding box center [471, 196] width 66 height 19
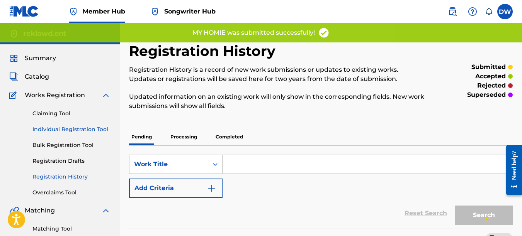
click at [92, 129] on link "Individual Registration Tool" at bounding box center [71, 130] width 78 height 8
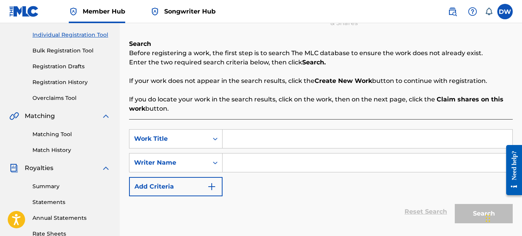
scroll to position [108, 0]
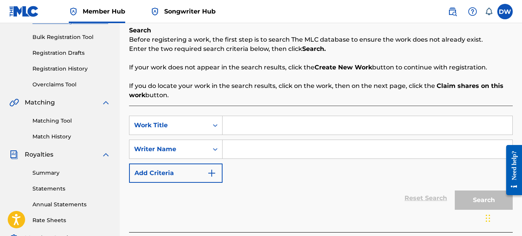
click at [240, 128] on input "Search Form" at bounding box center [367, 125] width 290 height 19
click at [239, 154] on input "Search Form" at bounding box center [367, 149] width 290 height 19
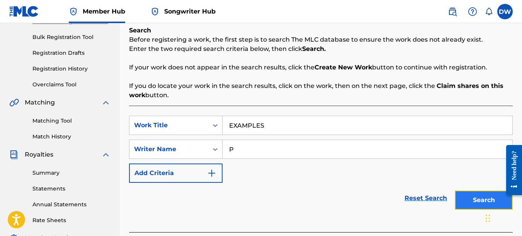
click at [463, 198] on button "Search" at bounding box center [484, 200] width 58 height 19
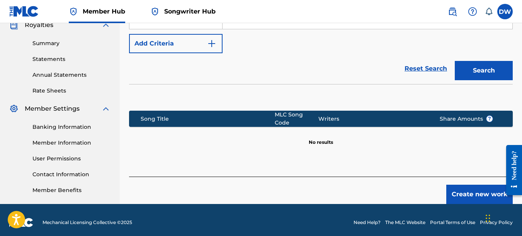
scroll to position [243, 0]
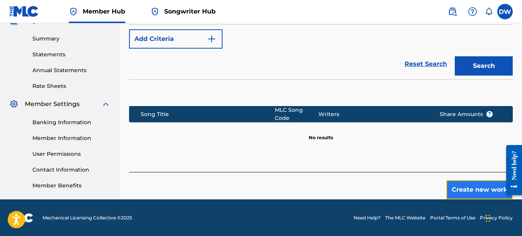
click at [465, 180] on button "Create new work" at bounding box center [479, 189] width 66 height 19
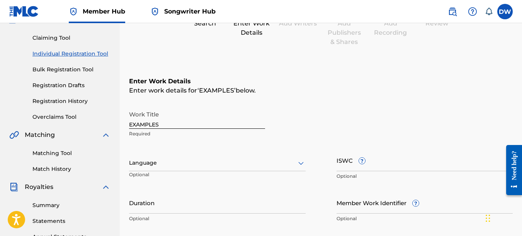
scroll to position [47, 0]
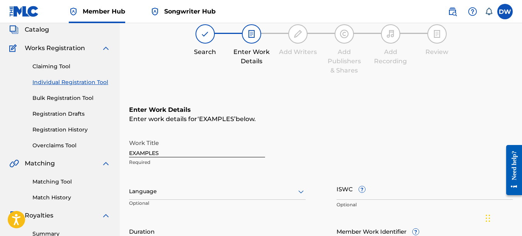
click at [302, 191] on icon at bounding box center [300, 192] width 5 height 3
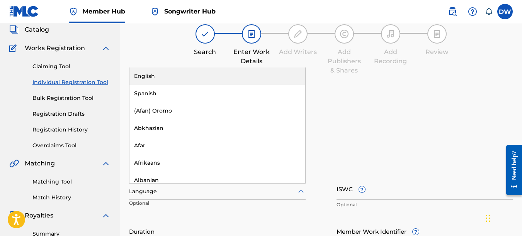
click at [202, 75] on div "English" at bounding box center [217, 76] width 176 height 17
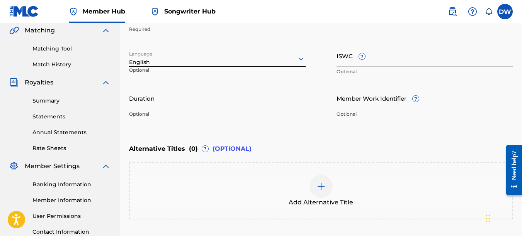
scroll to position [184, 0]
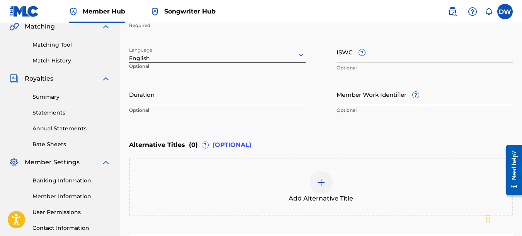
click at [339, 100] on input "Member Work Identifier ?" at bounding box center [424, 94] width 177 height 22
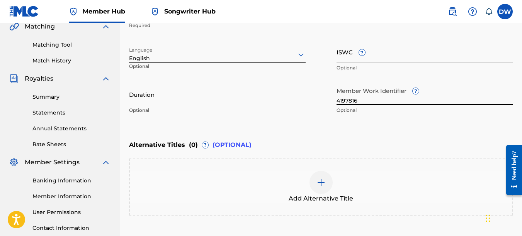
scroll to position [248, 0]
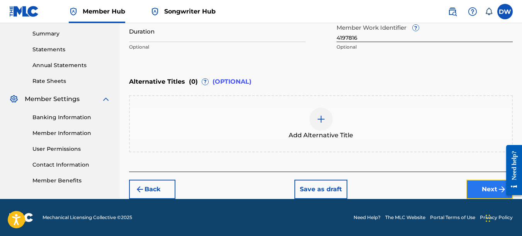
click at [487, 184] on button "Next" at bounding box center [489, 189] width 46 height 19
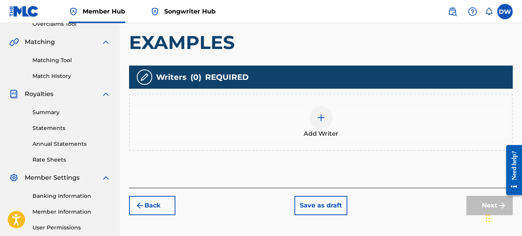
scroll to position [191, 0]
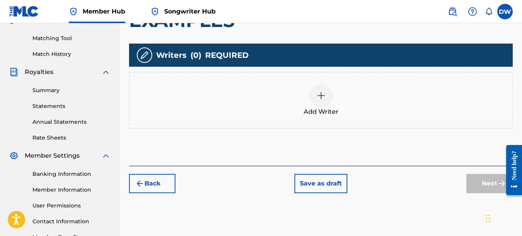
click at [329, 94] on div at bounding box center [320, 95] width 23 height 23
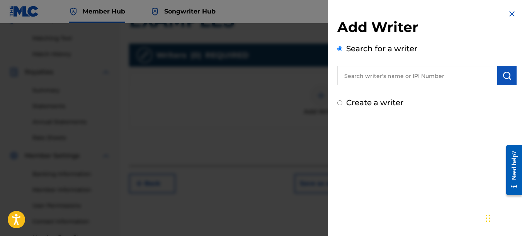
click at [389, 79] on input "text" at bounding box center [417, 75] width 160 height 19
click at [514, 73] on div "Add Writer Search for a writer 00742767418 Create a writer" at bounding box center [427, 59] width 198 height 118
click at [508, 76] on img "submit" at bounding box center [506, 75] width 9 height 9
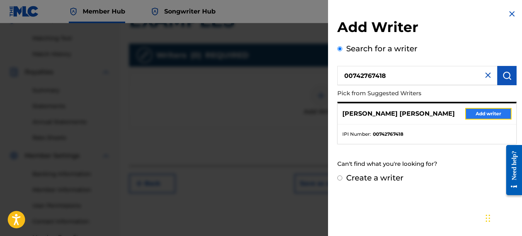
click at [501, 111] on button "Add writer" at bounding box center [488, 114] width 46 height 12
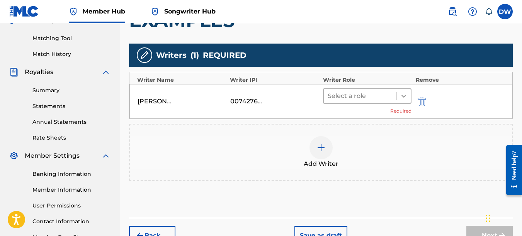
click at [402, 96] on icon at bounding box center [403, 96] width 5 height 3
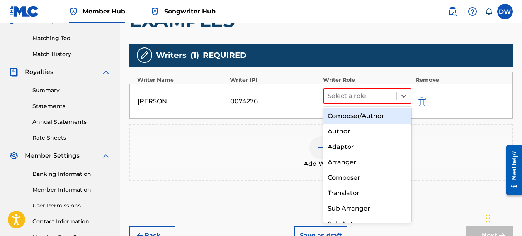
click at [383, 115] on div "Composer/Author" at bounding box center [367, 116] width 89 height 15
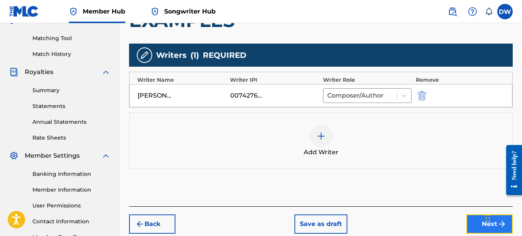
click at [474, 224] on button "Next" at bounding box center [489, 224] width 46 height 19
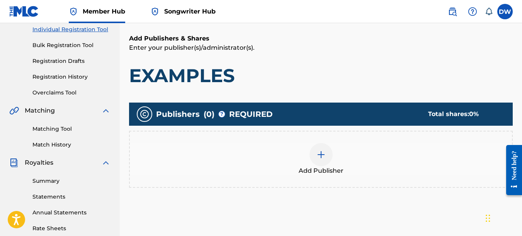
scroll to position [141, 0]
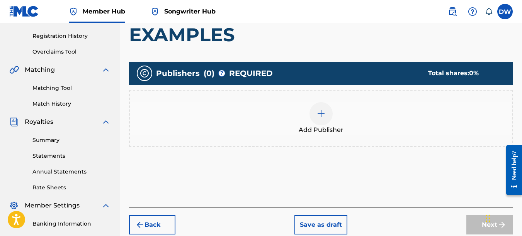
click at [322, 115] on img at bounding box center [320, 113] width 9 height 9
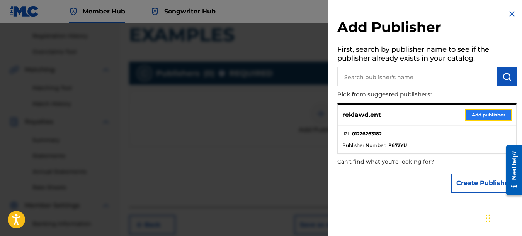
click at [475, 116] on button "Add publisher" at bounding box center [488, 115] width 46 height 12
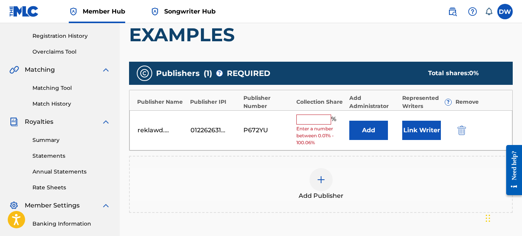
click at [314, 122] on input "text" at bounding box center [313, 120] width 35 height 10
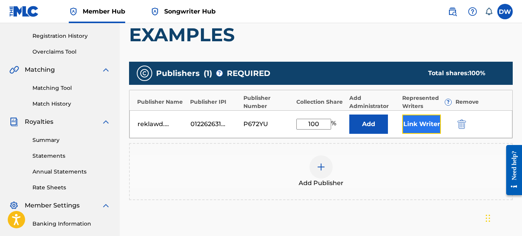
click at [424, 125] on button "Link Writer" at bounding box center [421, 124] width 39 height 19
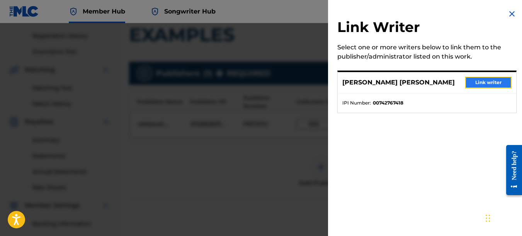
click at [481, 81] on button "Link writer" at bounding box center [488, 83] width 46 height 12
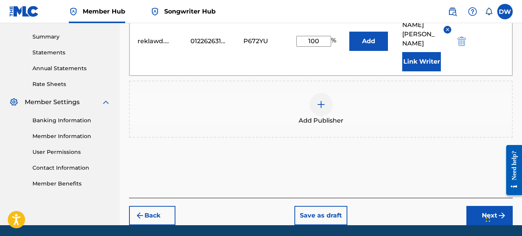
scroll to position [261, 0]
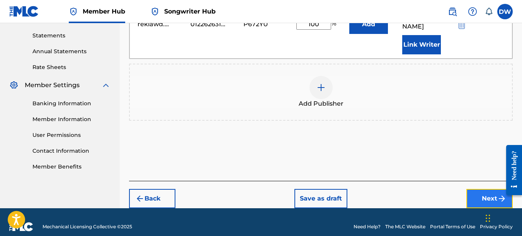
click at [482, 190] on button "Next" at bounding box center [489, 198] width 46 height 19
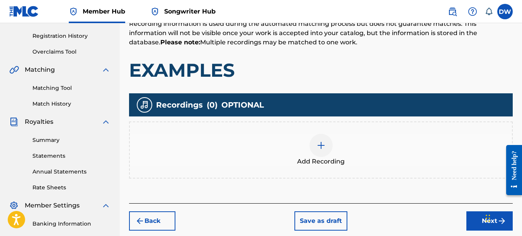
scroll to position [155, 0]
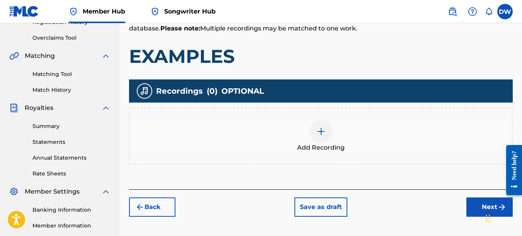
click at [319, 135] on img at bounding box center [320, 131] width 9 height 9
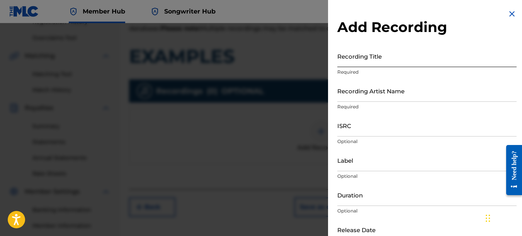
click at [339, 61] on input "Recording Title" at bounding box center [426, 56] width 179 height 22
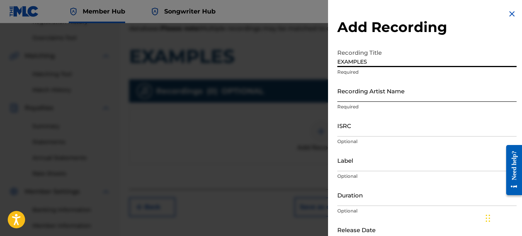
click at [353, 96] on input "Recording Artist Name" at bounding box center [426, 91] width 179 height 22
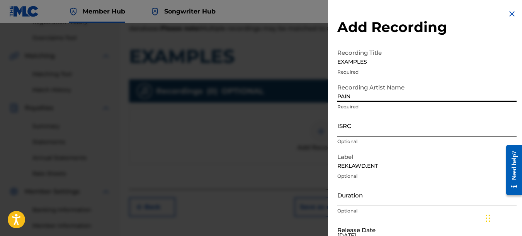
click at [343, 124] on input "ISRC" at bounding box center [426, 126] width 179 height 22
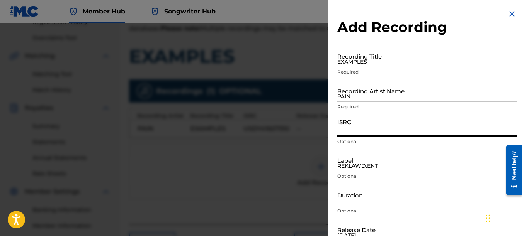
click at [509, 11] on img at bounding box center [511, 13] width 9 height 9
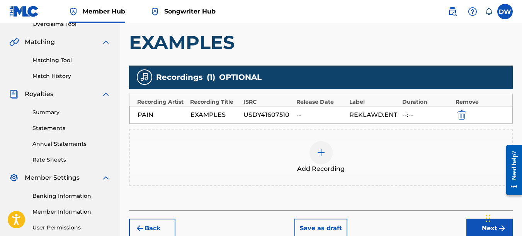
scroll to position [243, 0]
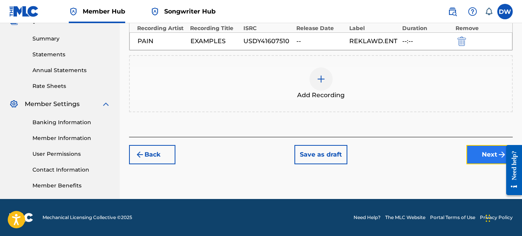
click at [492, 150] on button "Next" at bounding box center [489, 154] width 46 height 19
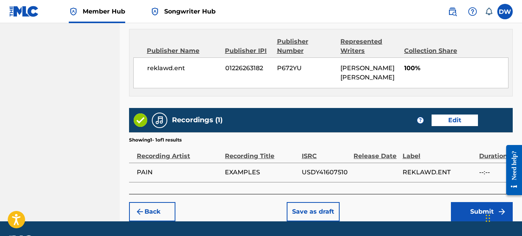
scroll to position [421, 0]
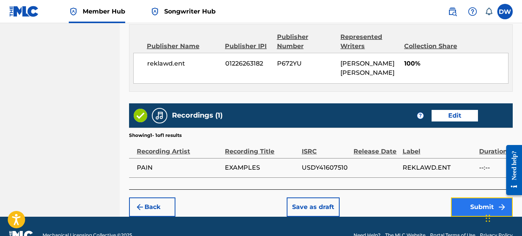
click at [460, 204] on button "Submit" at bounding box center [482, 207] width 62 height 19
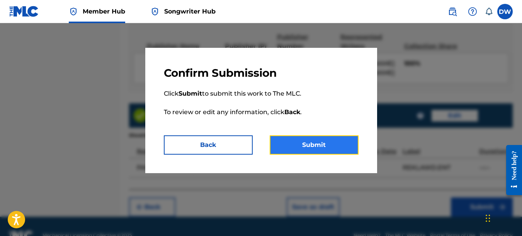
click at [318, 146] on button "Submit" at bounding box center [314, 145] width 89 height 19
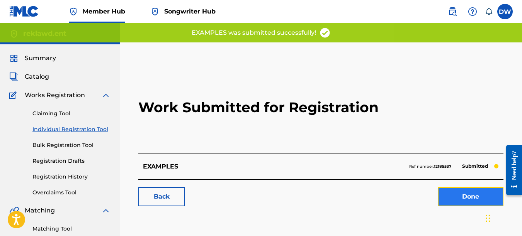
click at [450, 200] on link "Done" at bounding box center [471, 196] width 66 height 19
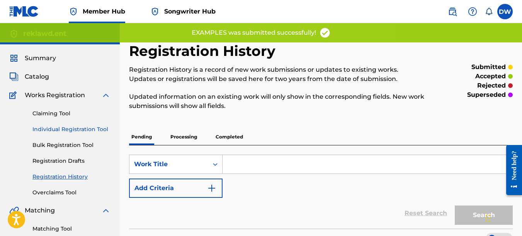
click at [94, 131] on link "Individual Registration Tool" at bounding box center [71, 130] width 78 height 8
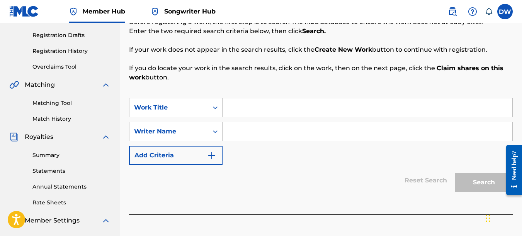
scroll to position [143, 0]
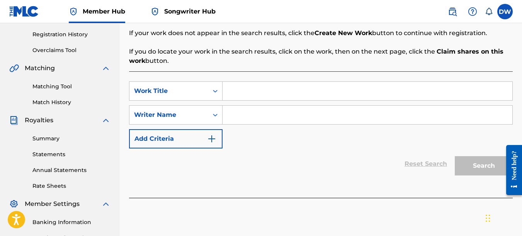
click at [239, 88] on input "Search Form" at bounding box center [367, 91] width 290 height 19
click at [243, 116] on input "Search Form" at bounding box center [367, 115] width 290 height 19
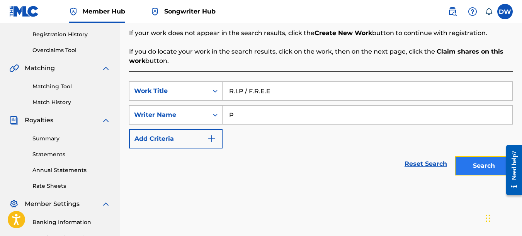
click at [481, 162] on button "Search" at bounding box center [484, 165] width 58 height 19
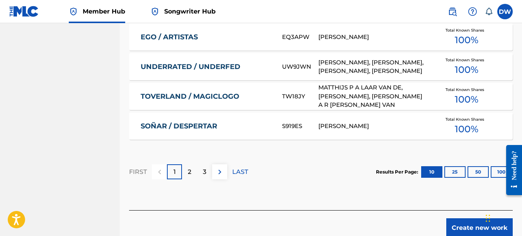
scroll to position [547, 0]
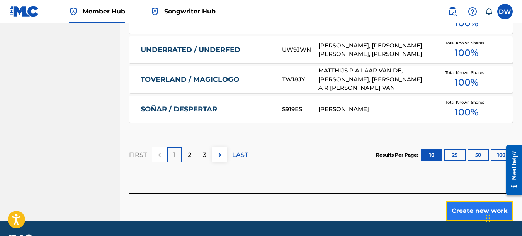
click at [462, 207] on button "Create new work" at bounding box center [479, 211] width 66 height 19
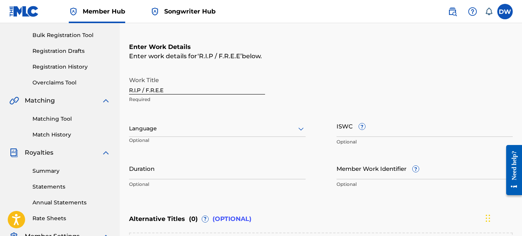
scroll to position [81, 0]
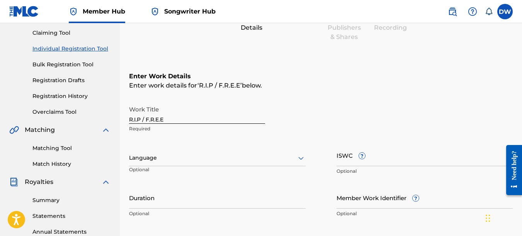
click at [302, 157] on icon at bounding box center [300, 158] width 9 height 9
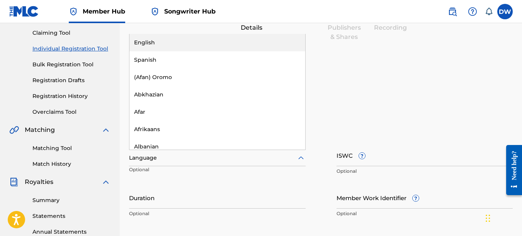
click at [256, 43] on div "English" at bounding box center [217, 42] width 176 height 17
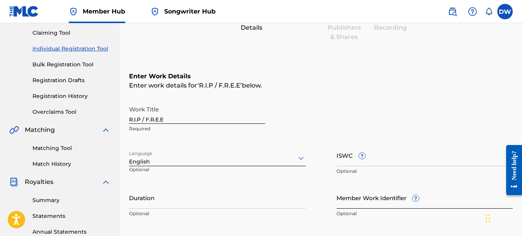
click at [381, 204] on input "Member Work Identifier ?" at bounding box center [424, 198] width 177 height 22
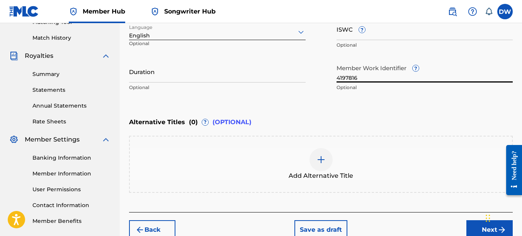
scroll to position [235, 0]
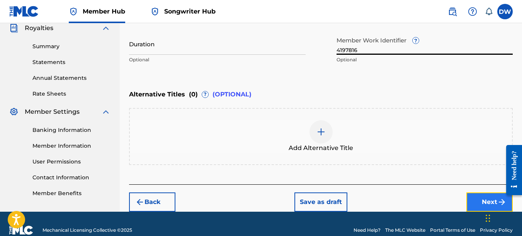
click at [484, 199] on button "Next" at bounding box center [489, 202] width 46 height 19
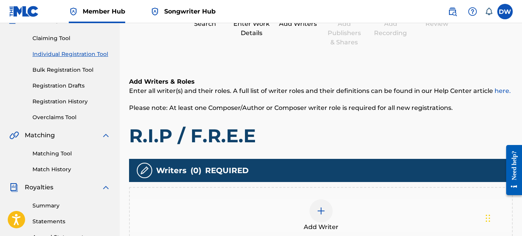
scroll to position [152, 0]
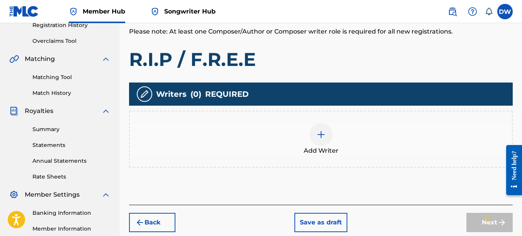
click at [323, 136] on img at bounding box center [320, 134] width 9 height 9
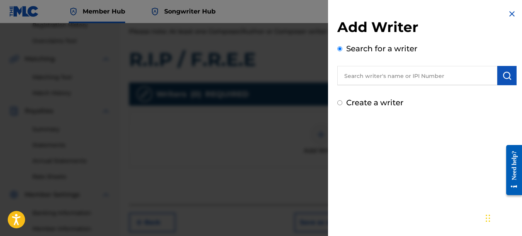
click at [403, 81] on input "text" at bounding box center [417, 75] width 160 height 19
click at [502, 78] on img "submit" at bounding box center [506, 75] width 9 height 9
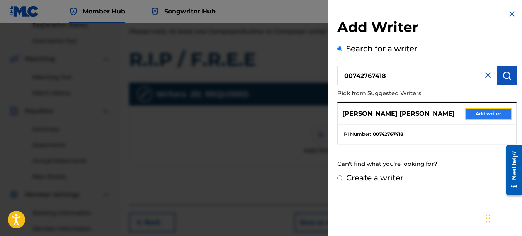
click at [493, 110] on button "Add writer" at bounding box center [488, 114] width 46 height 12
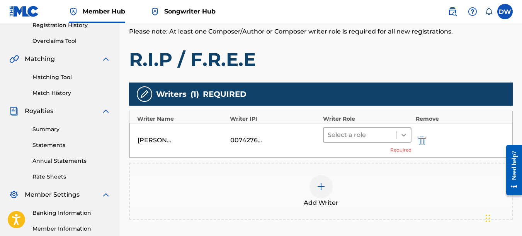
click at [402, 136] on icon at bounding box center [404, 135] width 8 height 8
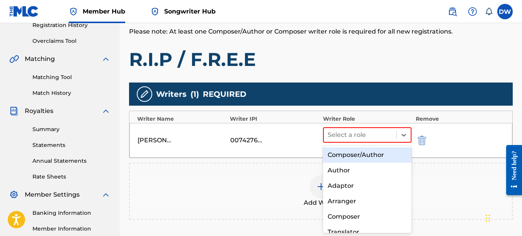
click at [379, 156] on div "Composer/Author" at bounding box center [367, 155] width 89 height 15
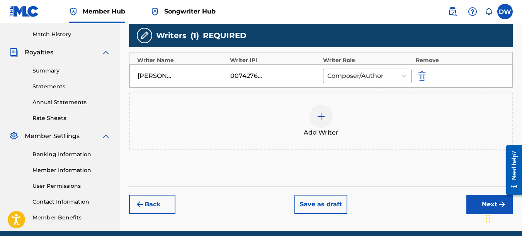
scroll to position [226, 0]
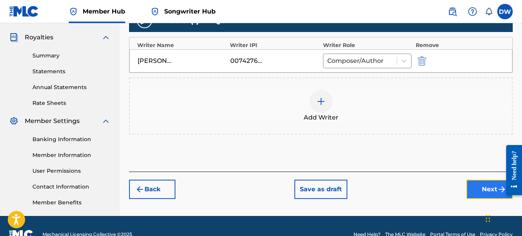
click at [475, 194] on button "Next" at bounding box center [489, 189] width 46 height 19
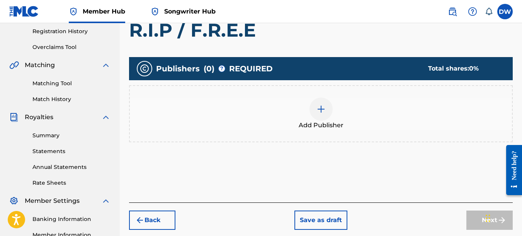
scroll to position [161, 0]
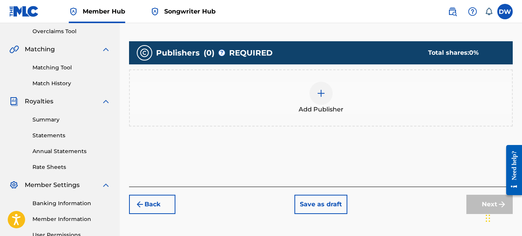
click at [324, 98] on img at bounding box center [320, 93] width 9 height 9
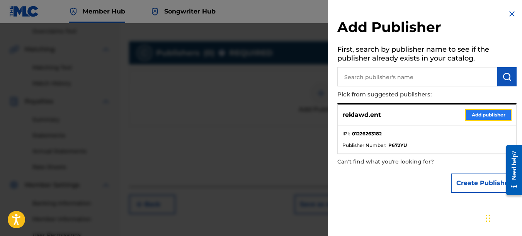
click at [482, 115] on button "Add publisher" at bounding box center [488, 115] width 46 height 12
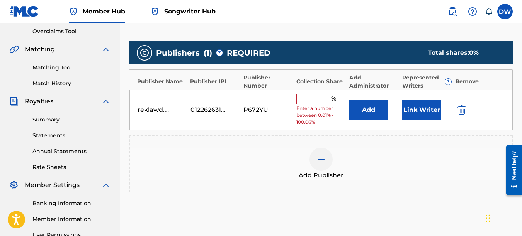
click at [316, 98] on input "text" at bounding box center [313, 99] width 35 height 10
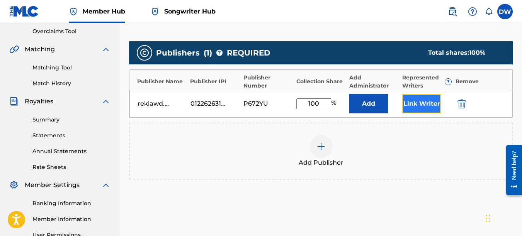
click at [411, 105] on button "Link Writer" at bounding box center [421, 103] width 39 height 19
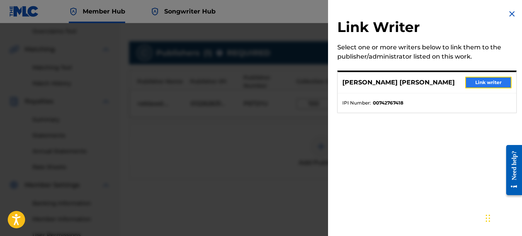
click at [470, 85] on button "Link writer" at bounding box center [488, 83] width 46 height 12
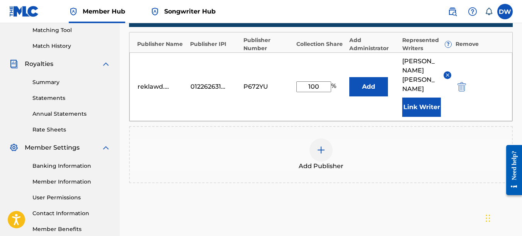
scroll to position [261, 0]
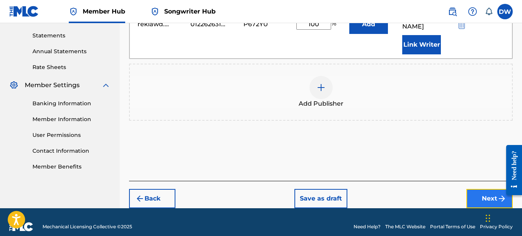
click at [479, 189] on button "Next" at bounding box center [489, 198] width 46 height 19
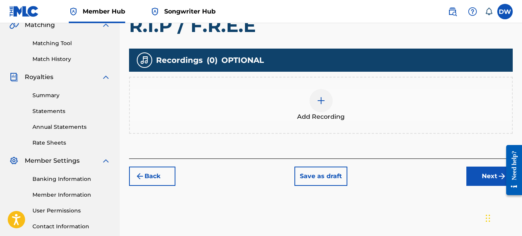
scroll to position [212, 0]
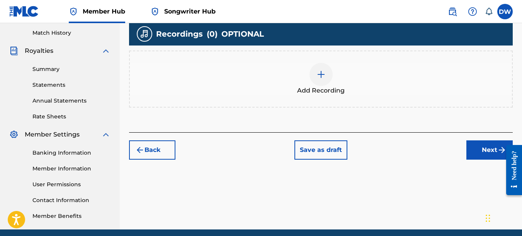
click at [323, 74] on img at bounding box center [320, 74] width 9 height 9
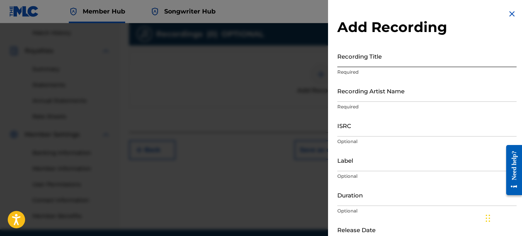
click at [344, 59] on input "Recording Title" at bounding box center [426, 56] width 179 height 22
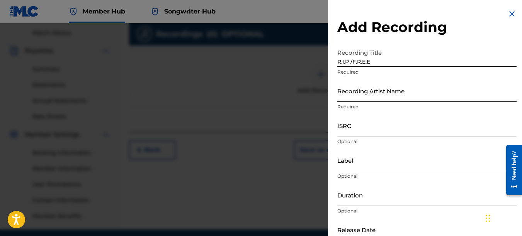
click at [351, 97] on input "Recording Artist Name" at bounding box center [426, 91] width 179 height 22
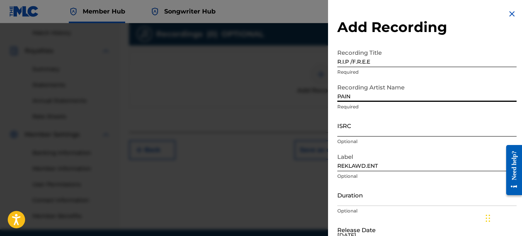
click at [348, 125] on input "ISRC" at bounding box center [426, 126] width 179 height 22
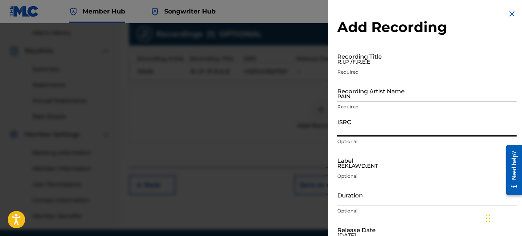
click at [510, 15] on img at bounding box center [511, 13] width 9 height 9
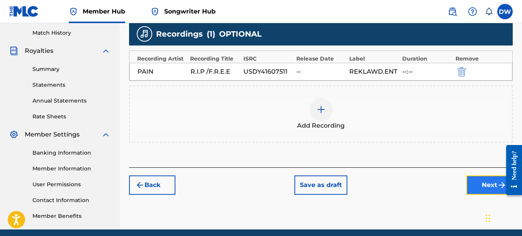
click at [484, 181] on button "Next" at bounding box center [489, 185] width 46 height 19
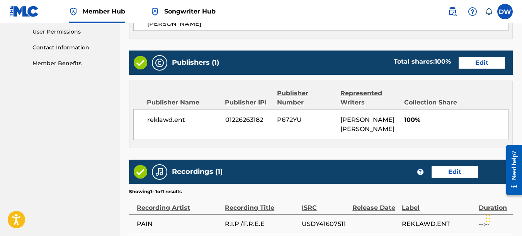
scroll to position [435, 0]
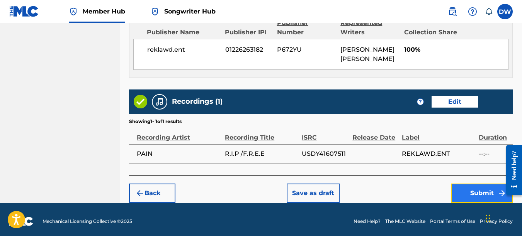
click at [485, 186] on button "Submit" at bounding box center [482, 193] width 62 height 19
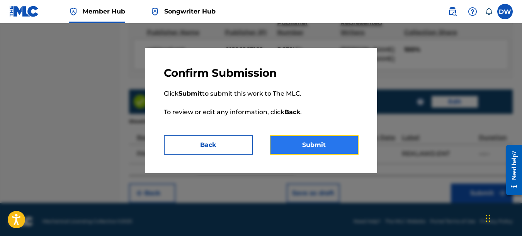
click at [344, 145] on button "Submit" at bounding box center [314, 145] width 89 height 19
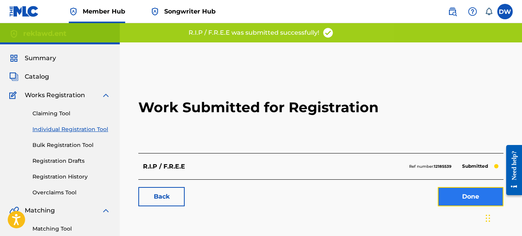
click at [450, 199] on link "Done" at bounding box center [471, 196] width 66 height 19
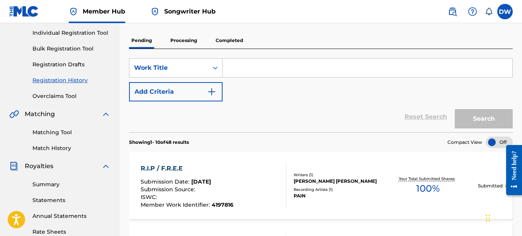
scroll to position [32, 0]
